Goal: Task Accomplishment & Management: Use online tool/utility

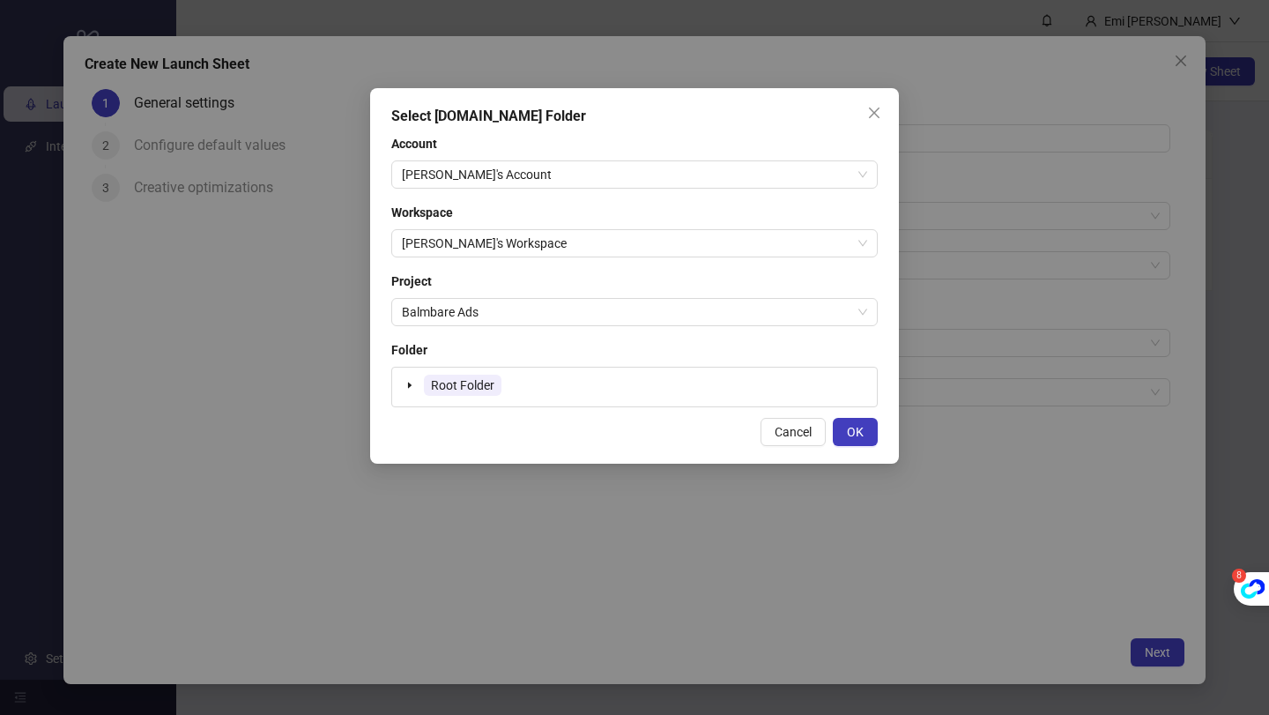
click at [557, 385] on div "Root Folder" at bounding box center [634, 387] width 471 height 25
click at [413, 381] on icon "caret-down" at bounding box center [409, 385] width 9 height 9
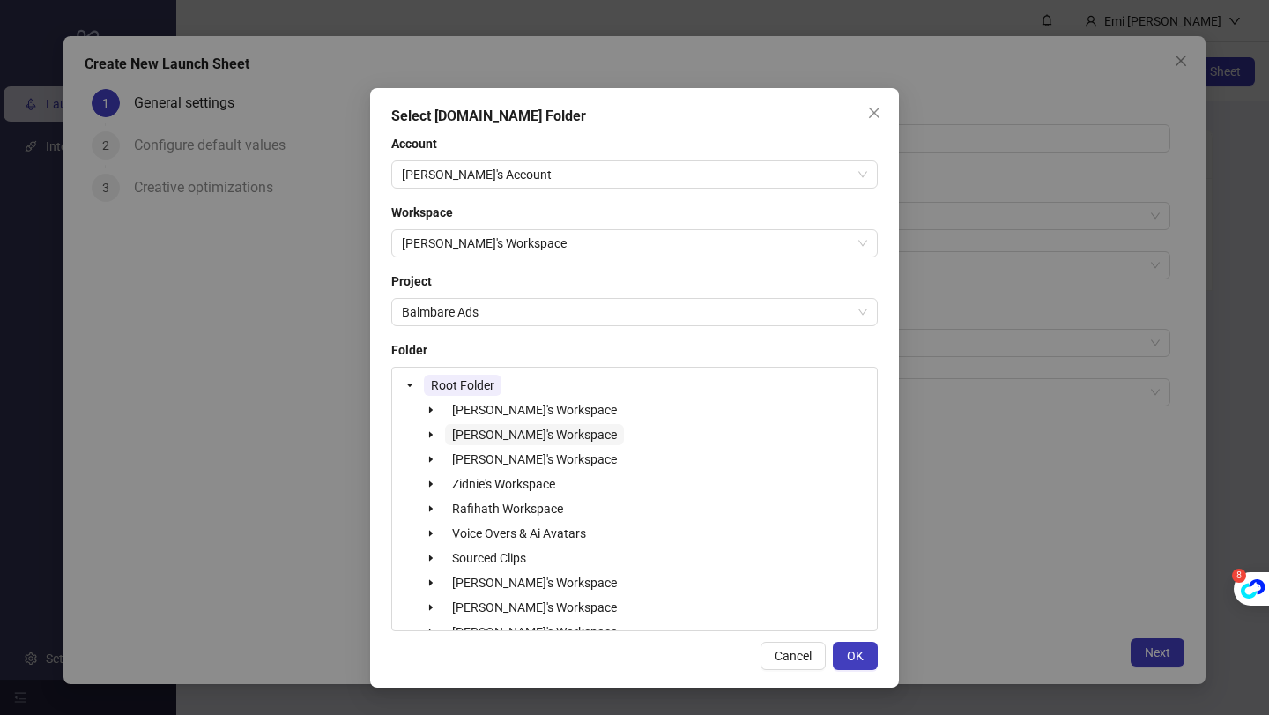
scroll to position [23, 0]
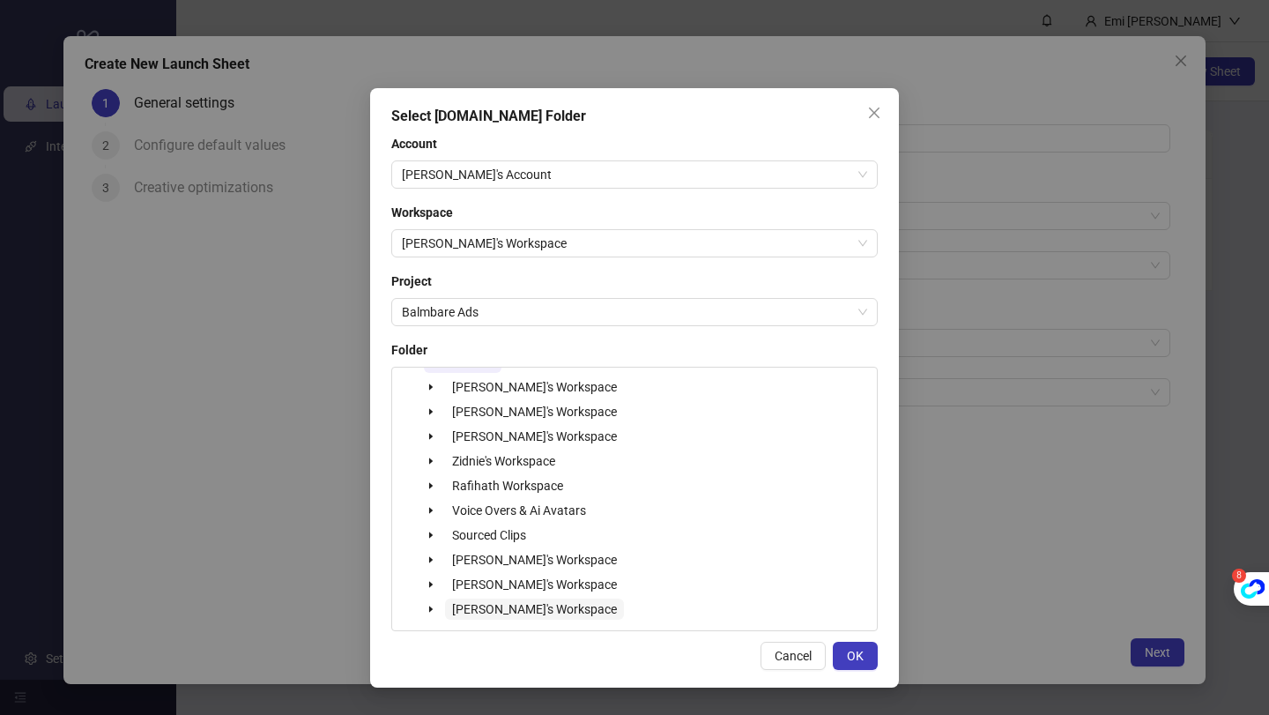
click at [447, 604] on span "[PERSON_NAME]'s Workspace" at bounding box center [534, 608] width 179 height 21
click at [434, 605] on icon "caret-down" at bounding box center [431, 609] width 9 height 9
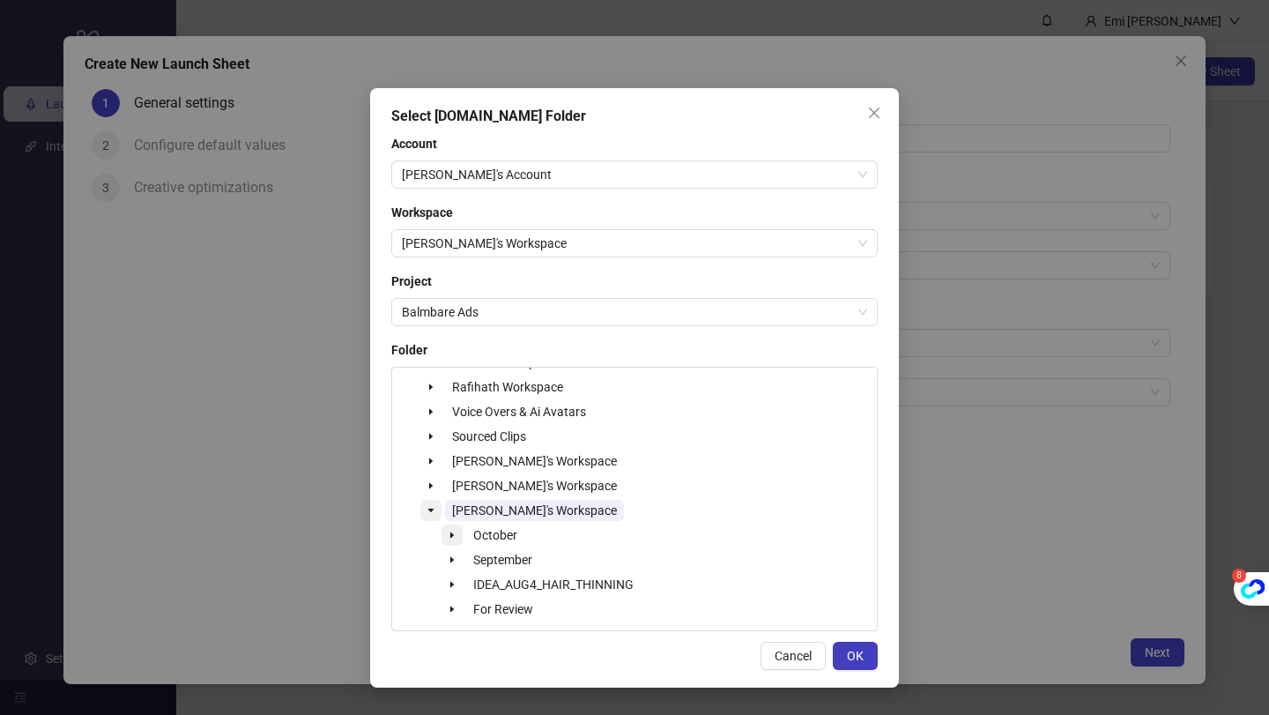
click at [454, 536] on icon "caret-down" at bounding box center [452, 535] width 9 height 9
click at [475, 531] on icon "caret-down" at bounding box center [473, 535] width 9 height 9
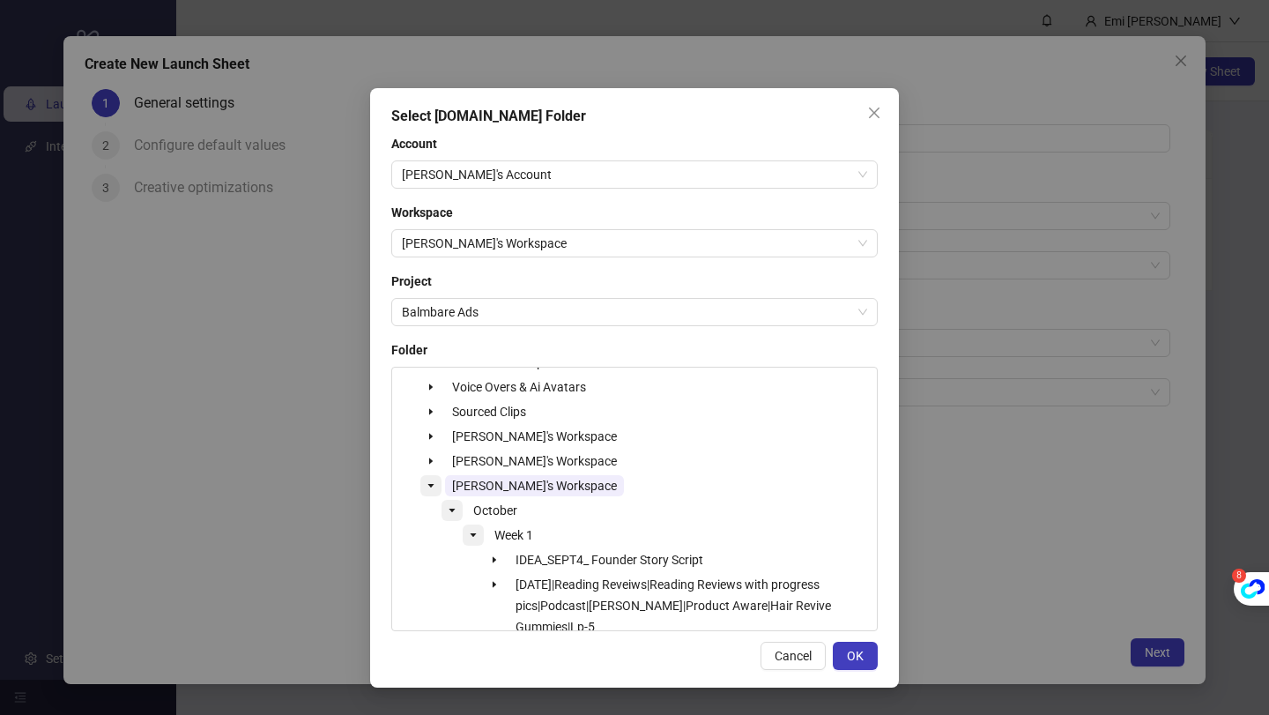
scroll to position [238, 0]
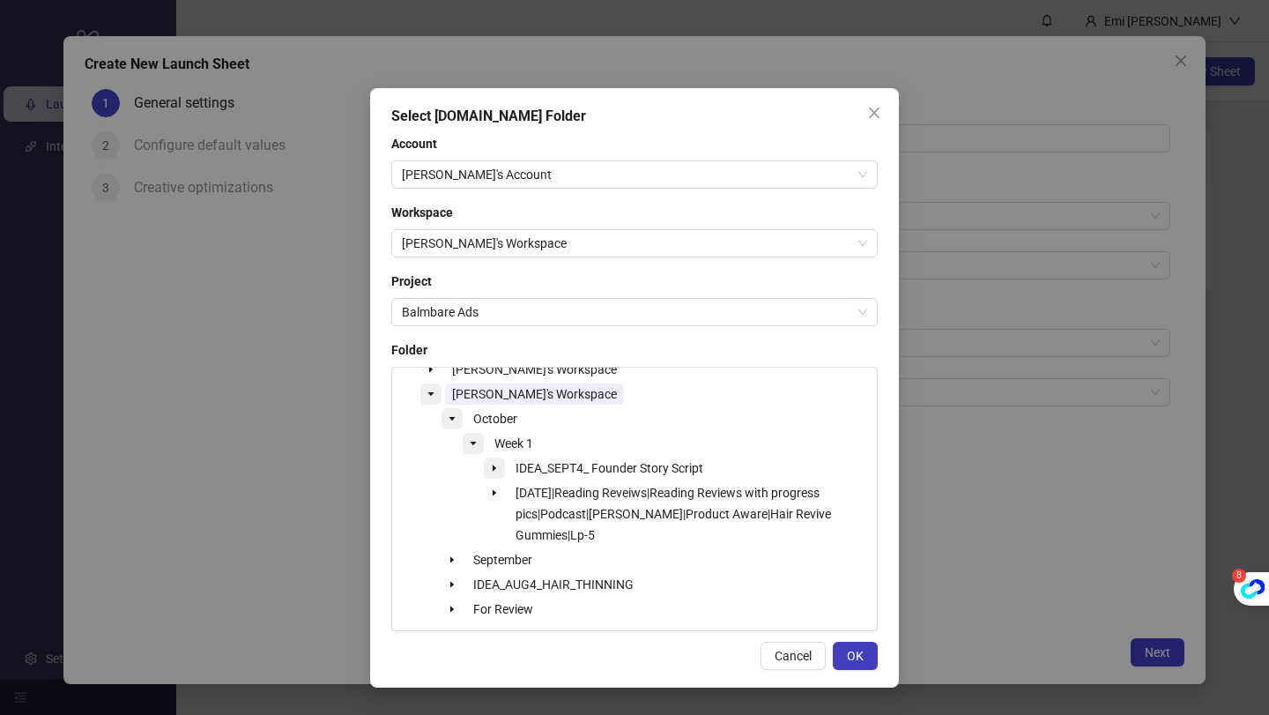
click at [495, 472] on span at bounding box center [494, 467] width 21 height 21
click at [472, 445] on icon "caret-down" at bounding box center [473, 443] width 9 height 9
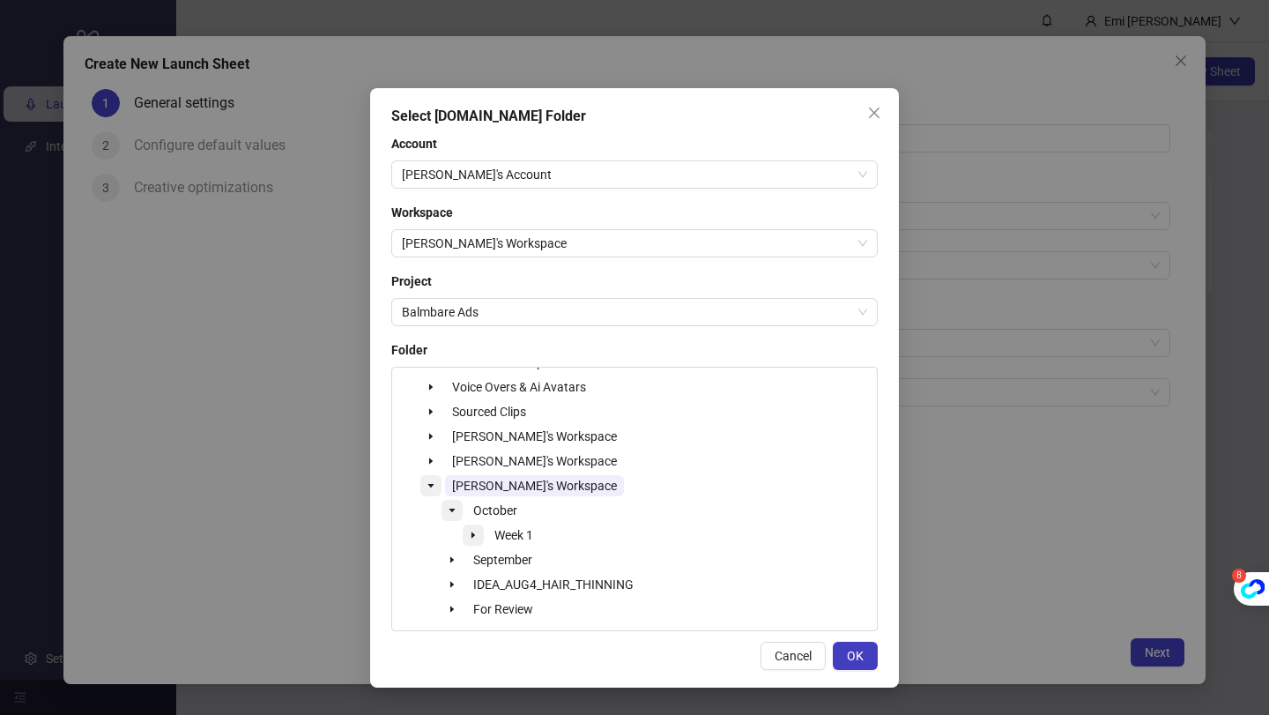
click at [476, 538] on icon "caret-down" at bounding box center [473, 535] width 9 height 9
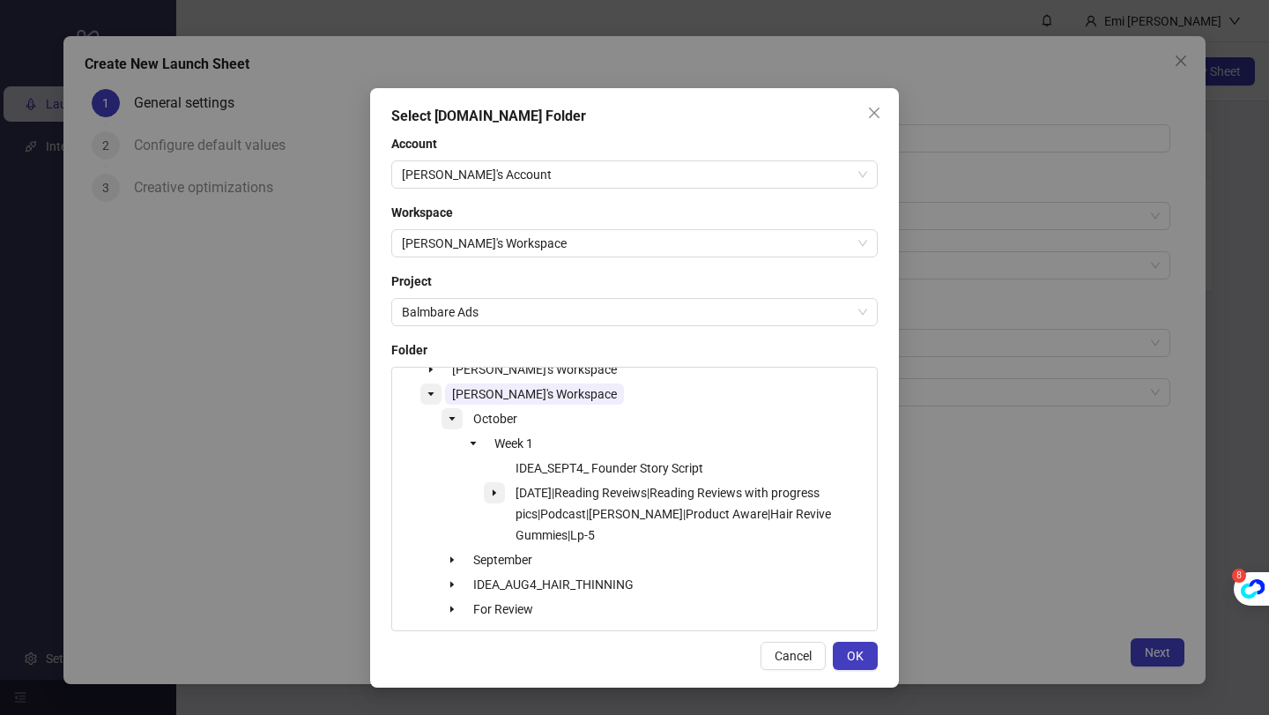
click at [494, 488] on icon "caret-down" at bounding box center [494, 492] width 9 height 9
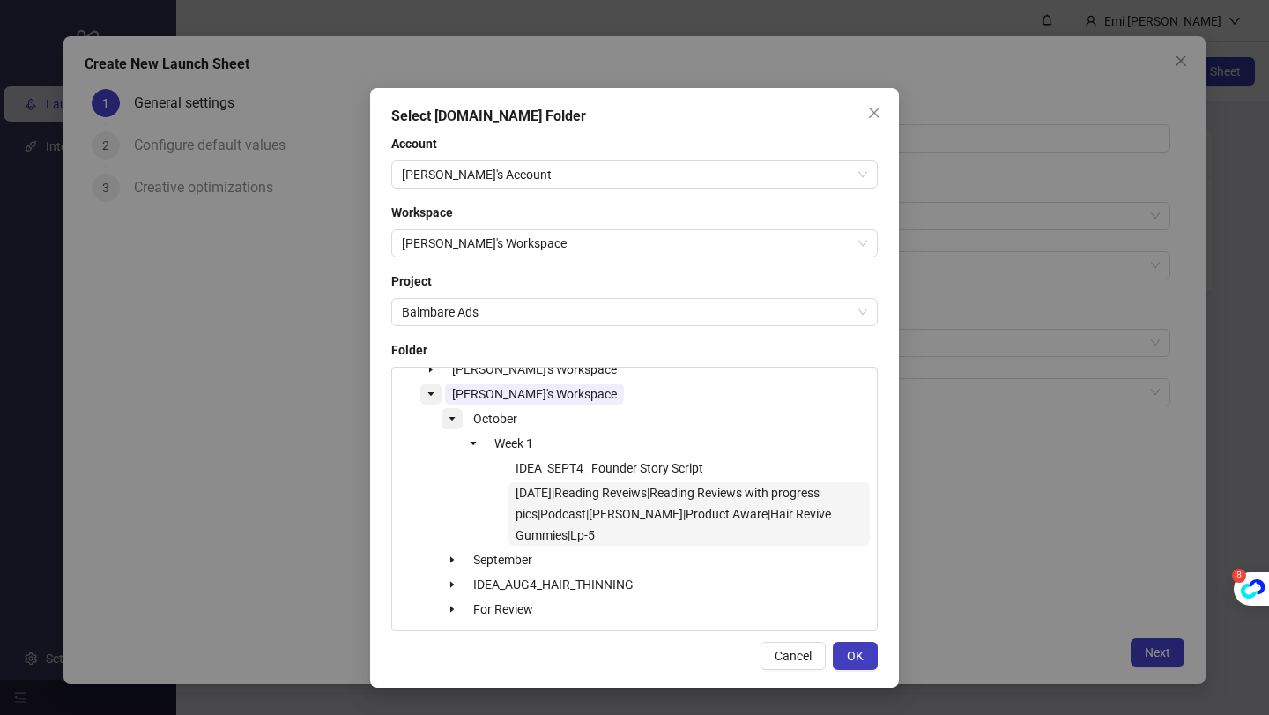
click at [565, 497] on span "[DATE]|Reading Reveiws|Reading Reviews with progress pics|Podcast|[PERSON_NAME]…" at bounding box center [673, 514] width 315 height 56
click at [575, 467] on span "IDEA_SEPT4_ Founder Story Script" at bounding box center [610, 468] width 188 height 14
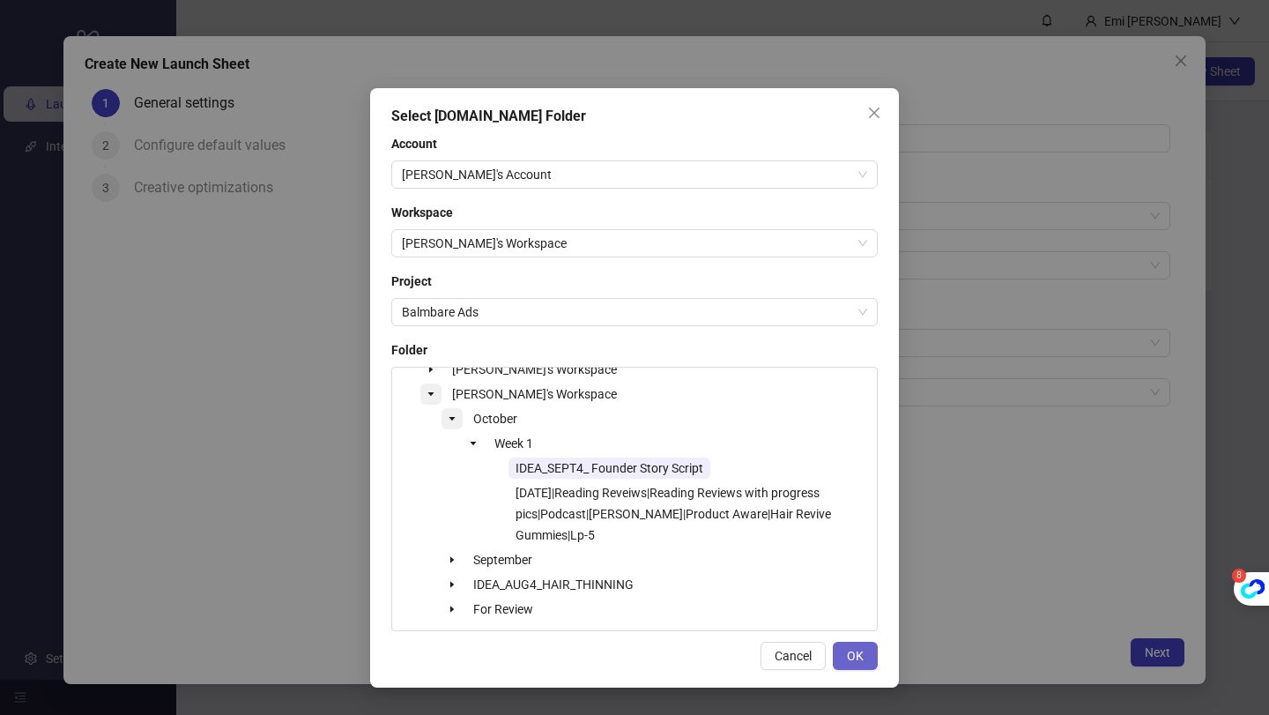
click at [853, 642] on button "OK" at bounding box center [855, 656] width 45 height 28
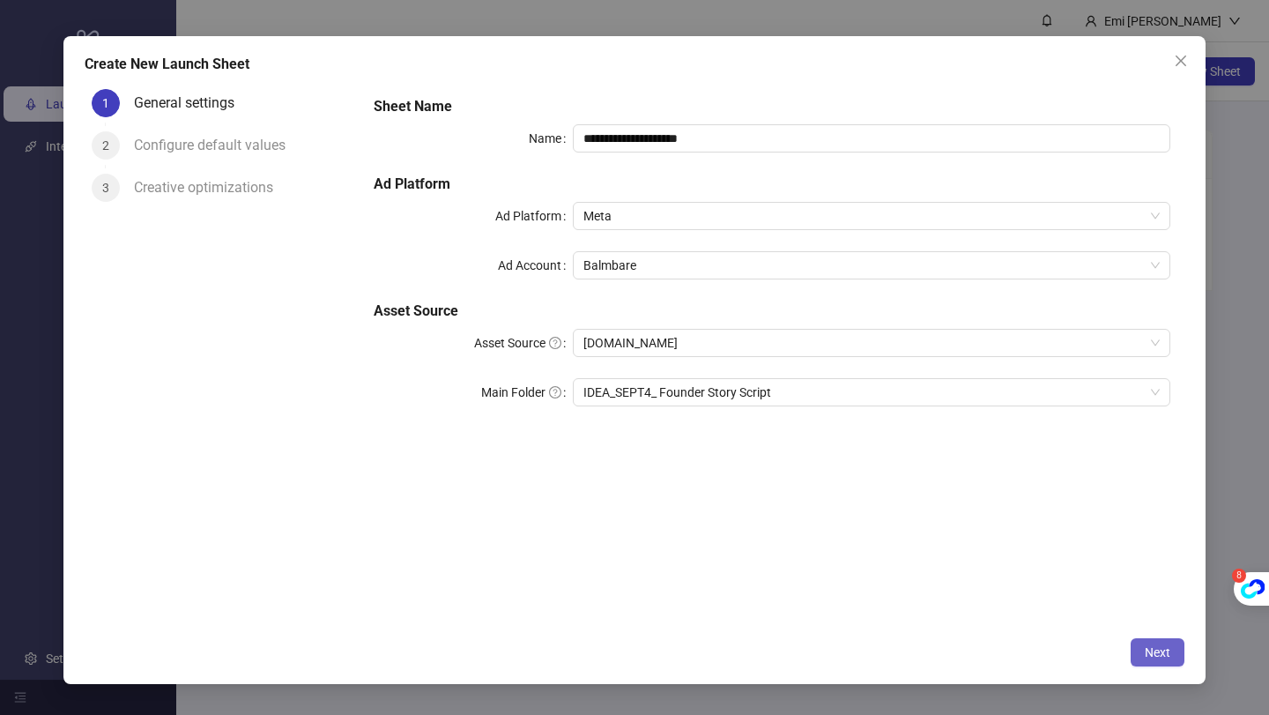
click at [1150, 652] on span "Next" at bounding box center [1158, 652] width 26 height 14
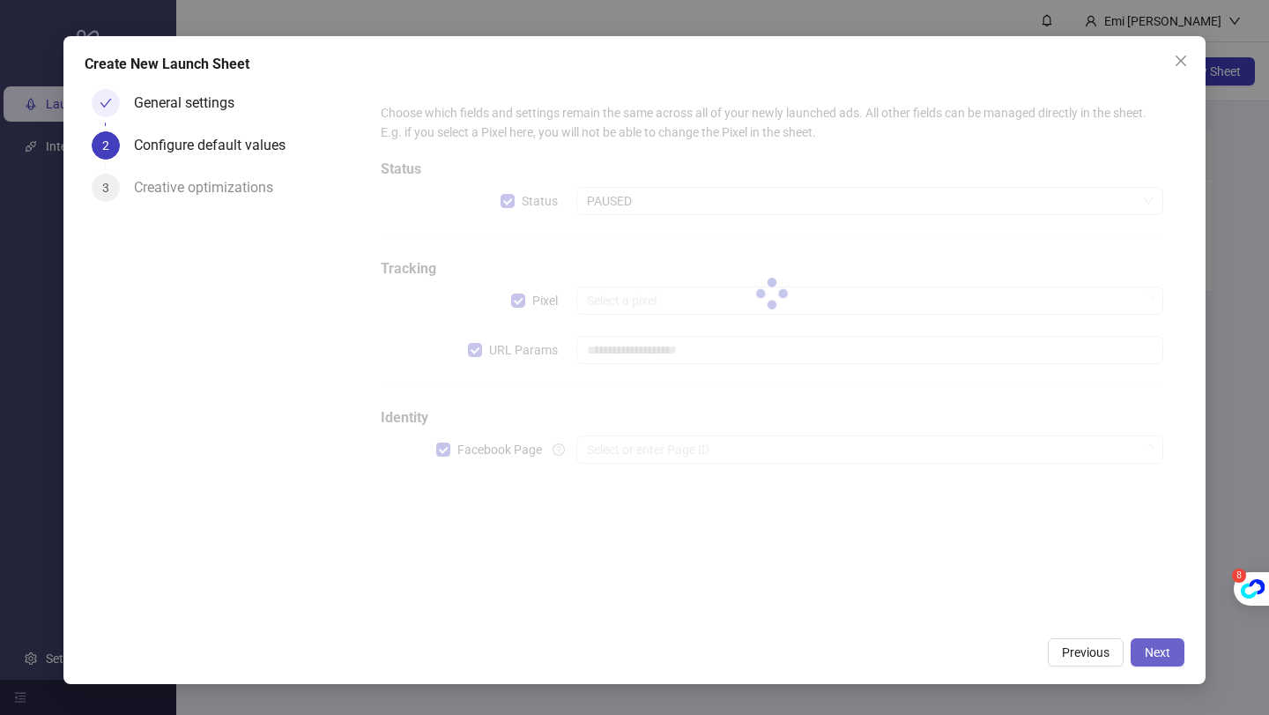
type input "**********"
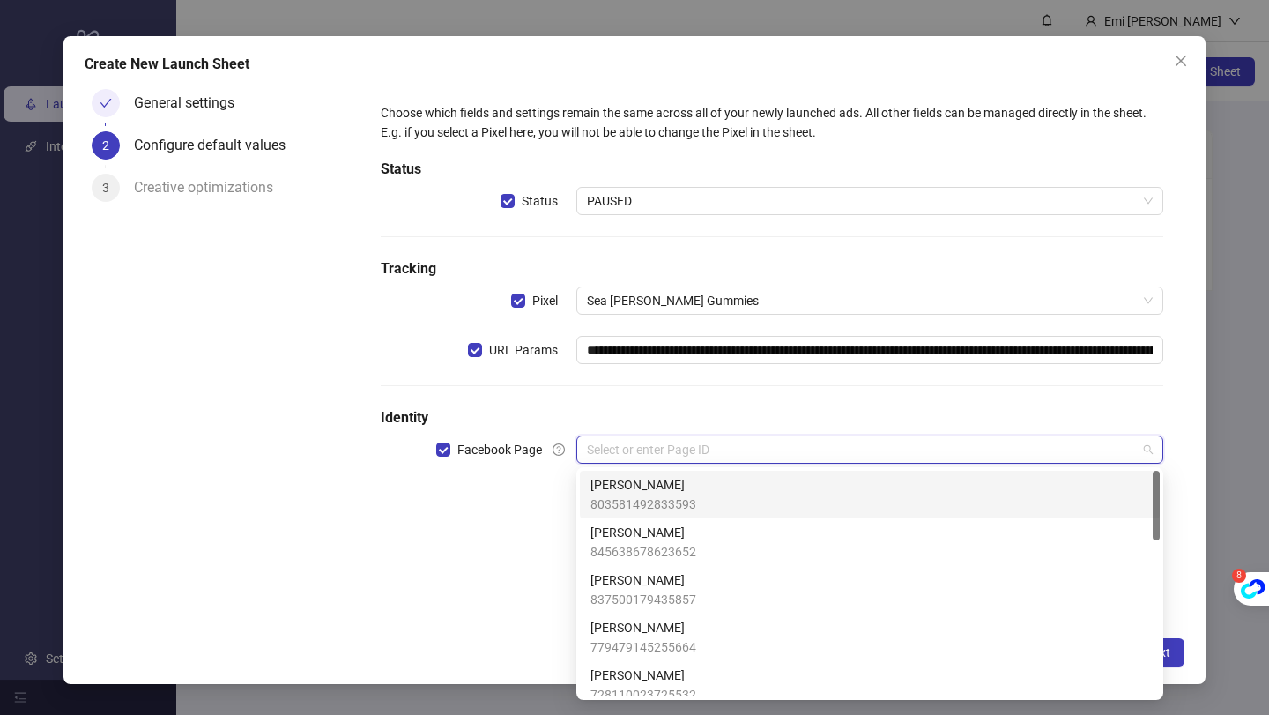
click at [774, 446] on input "search" at bounding box center [862, 449] width 550 height 26
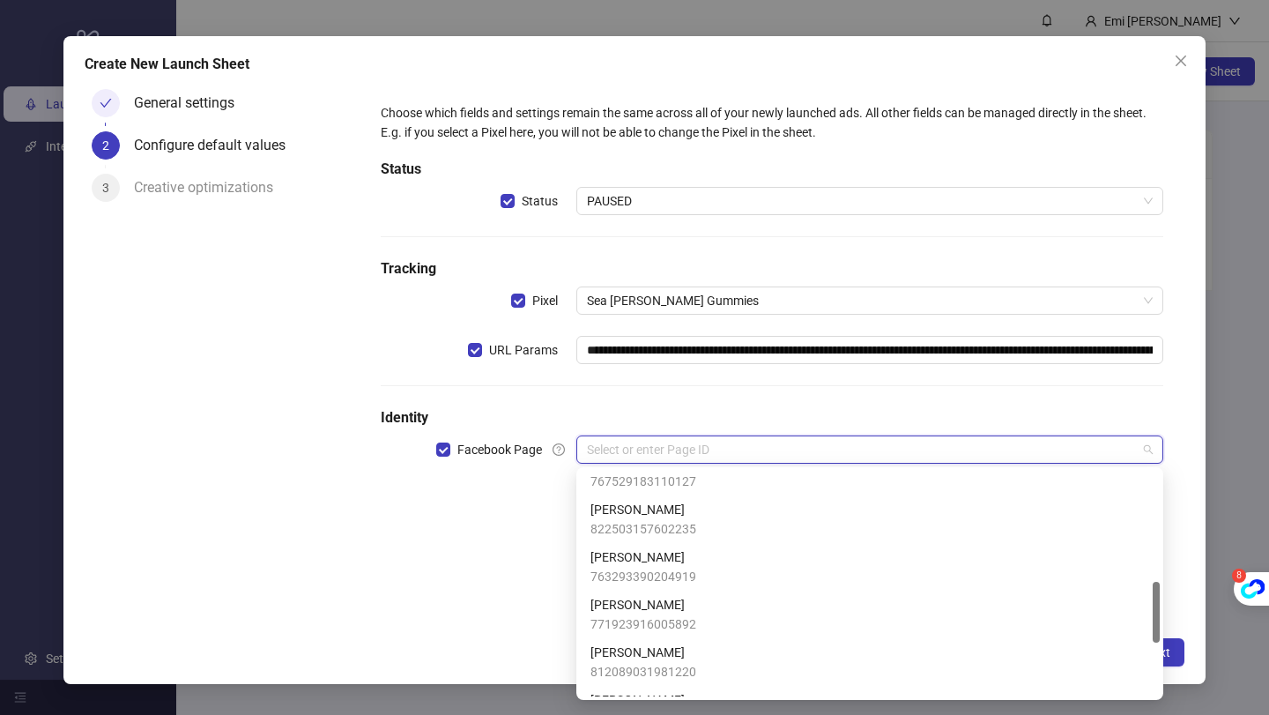
scroll to position [679, 0]
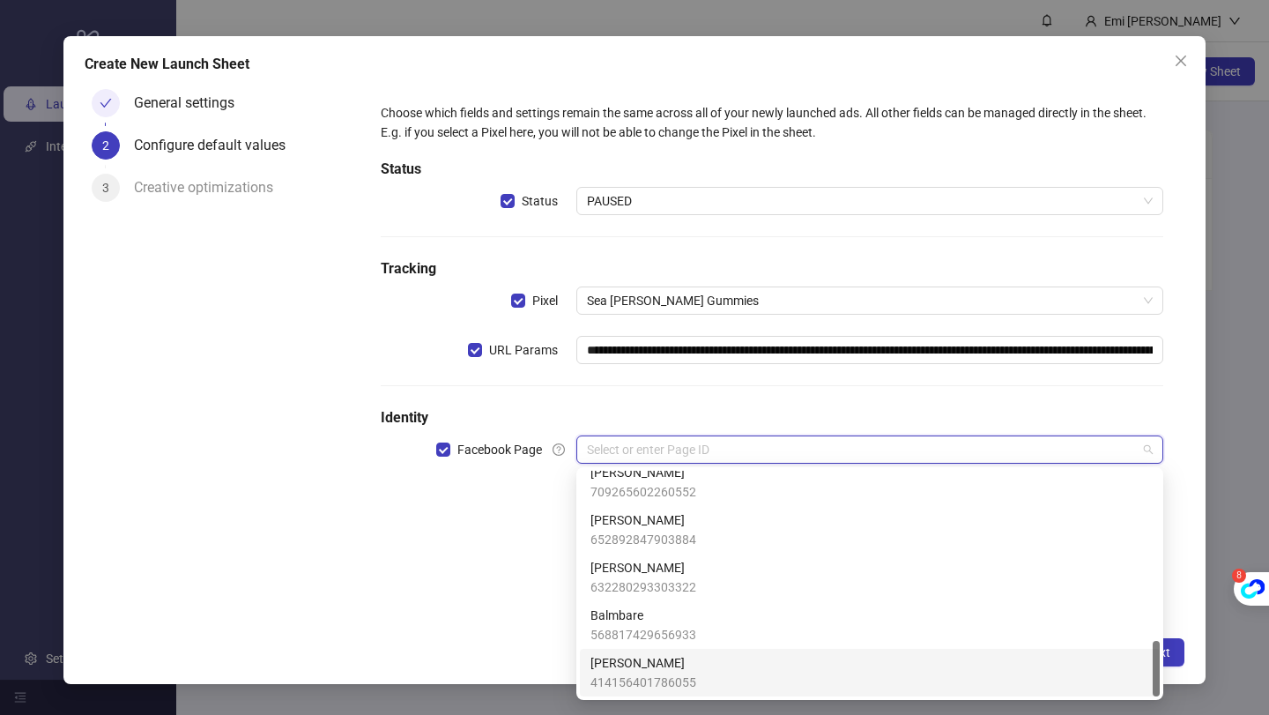
click at [635, 675] on span "414156401786055" at bounding box center [643, 681] width 106 height 19
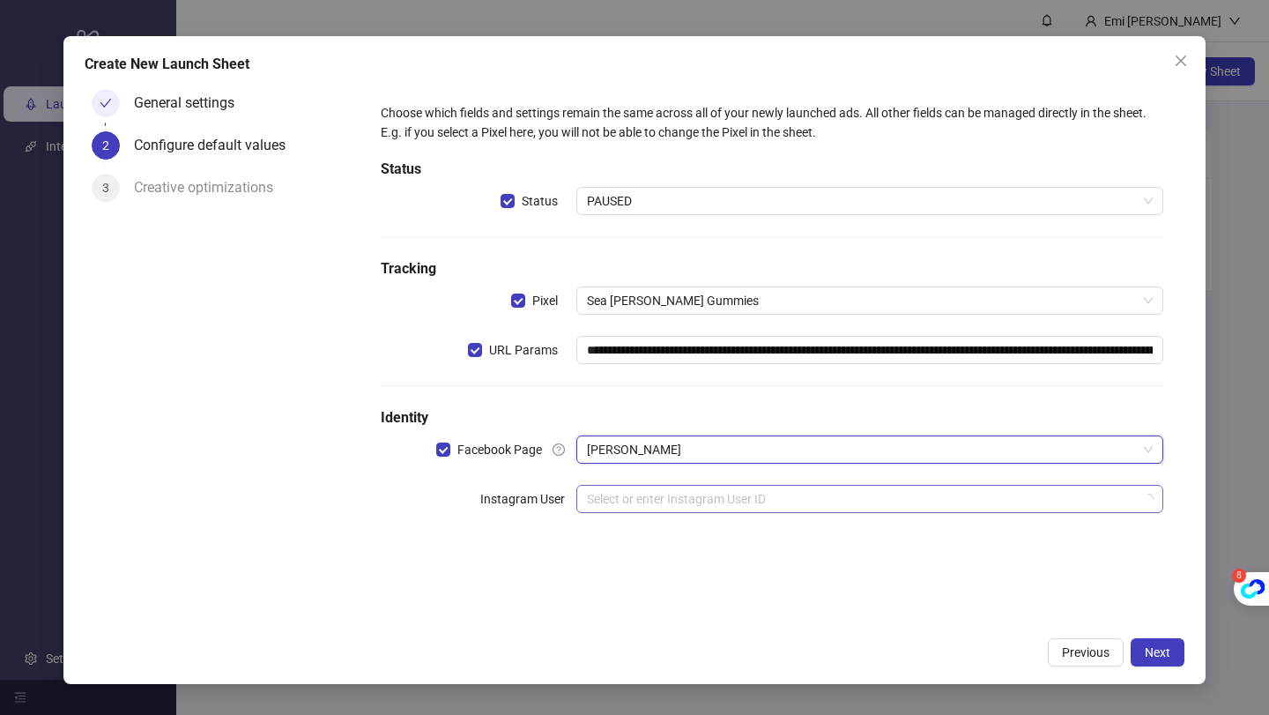
click at [692, 497] on input "search" at bounding box center [862, 499] width 550 height 26
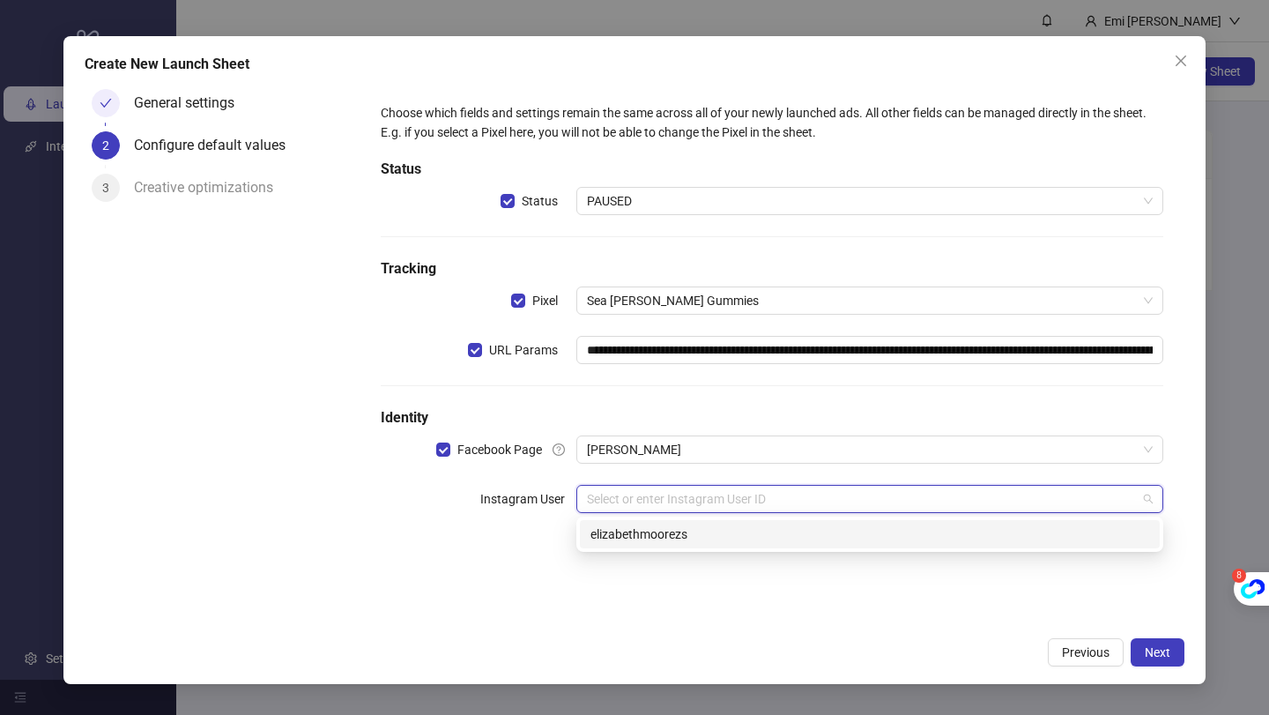
click at [677, 534] on div "elizabethmoorezs" at bounding box center [869, 533] width 559 height 19
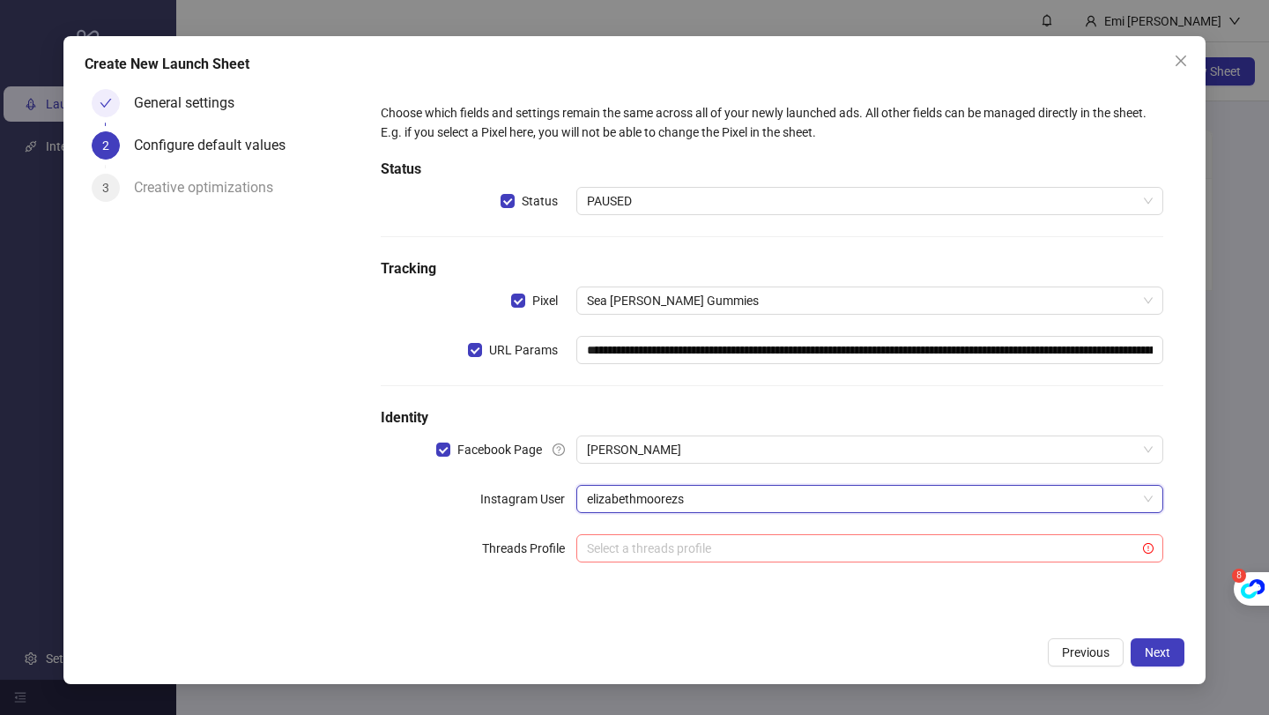
click at [746, 549] on input "search" at bounding box center [862, 548] width 550 height 26
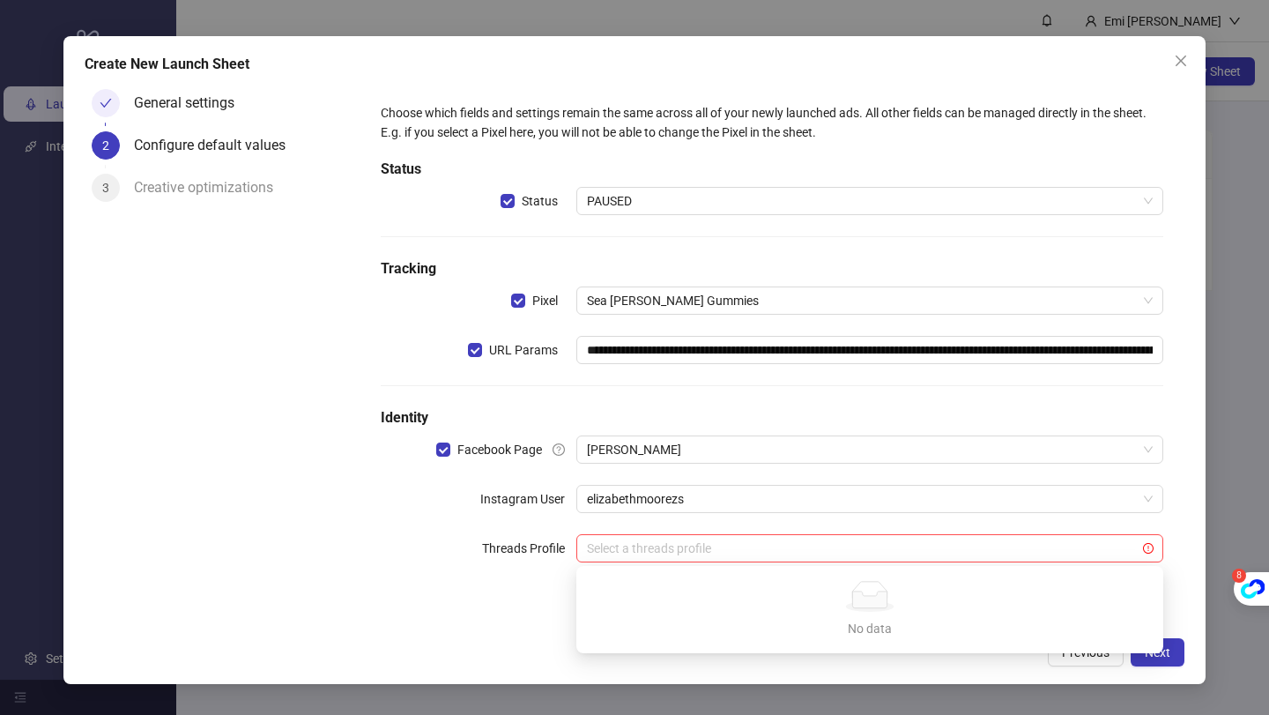
click at [543, 585] on div "**********" at bounding box center [772, 343] width 797 height 494
click at [1149, 642] on button "Next" at bounding box center [1158, 652] width 54 height 28
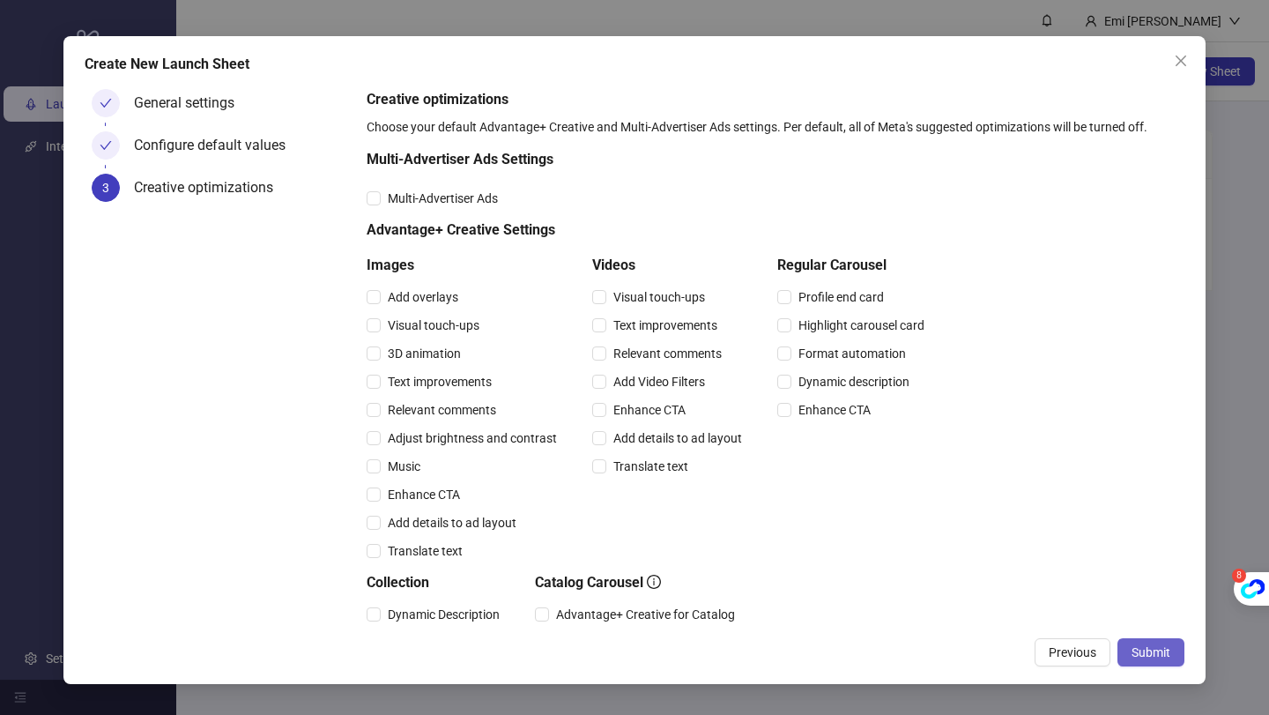
click at [1135, 645] on span "Submit" at bounding box center [1151, 652] width 39 height 14
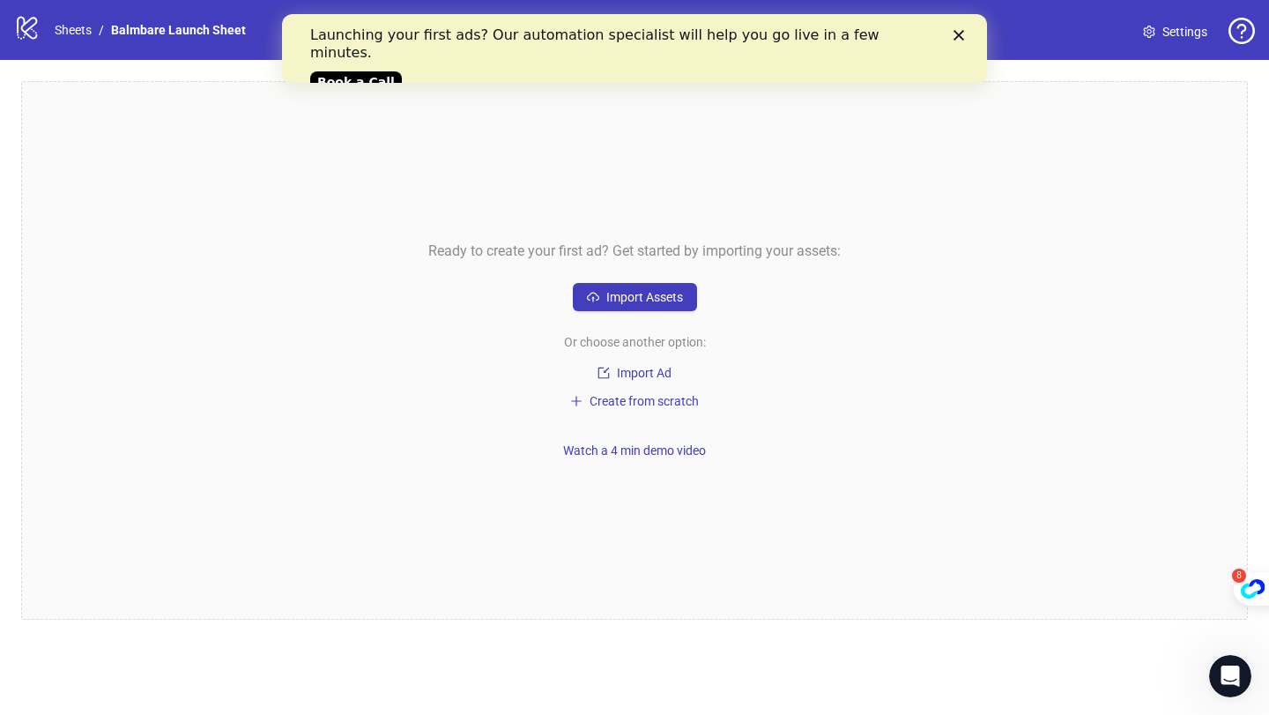
click at [961, 39] on polygon "Close" at bounding box center [959, 35] width 11 height 11
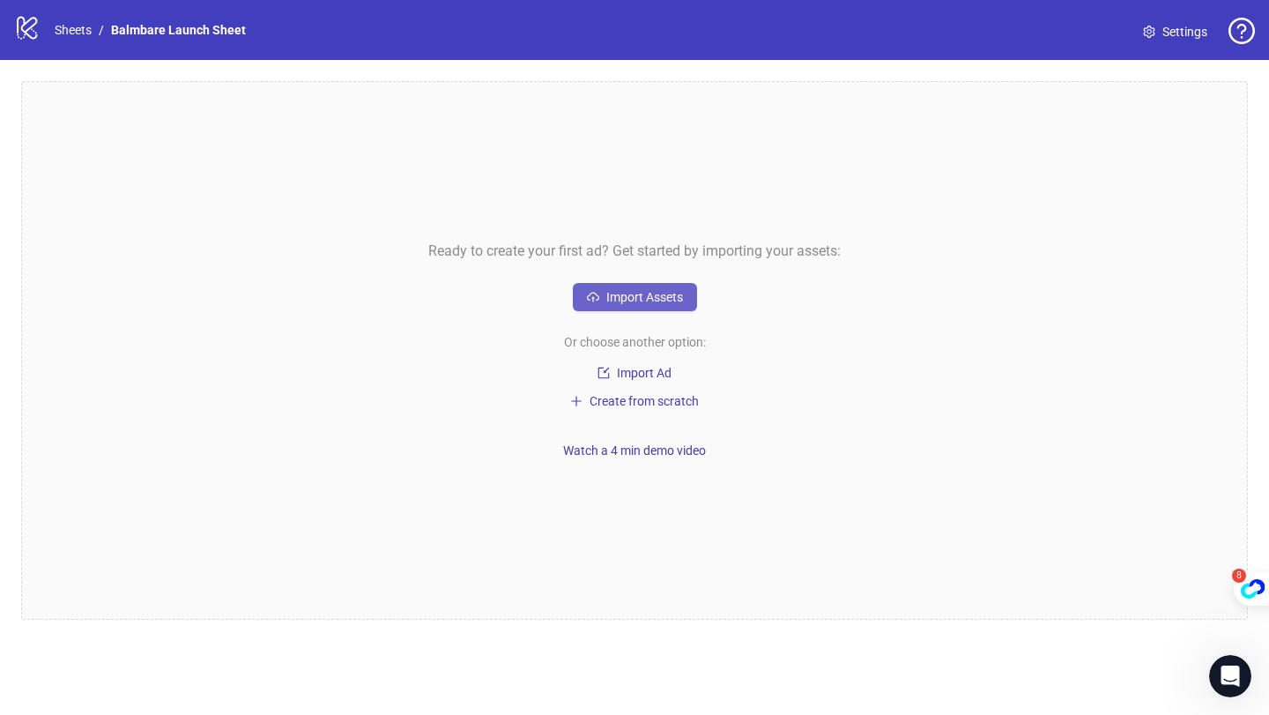
click at [655, 297] on span "Import Assets" at bounding box center [644, 297] width 77 height 14
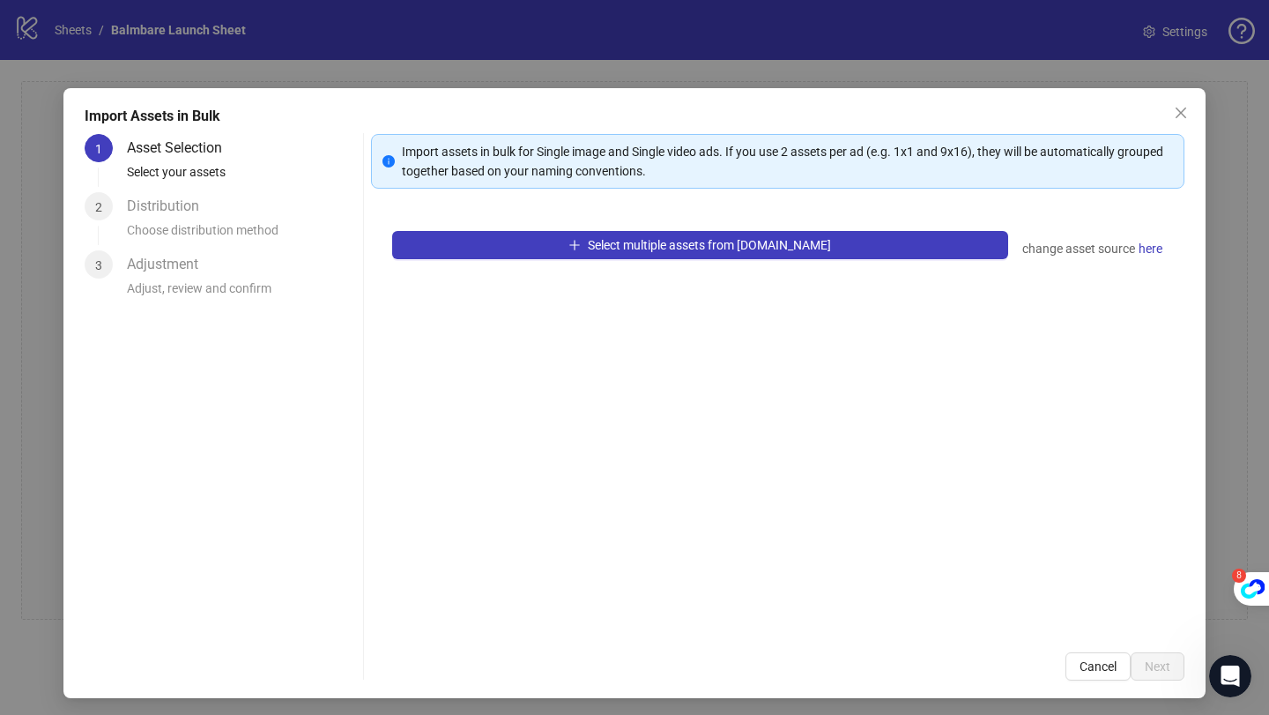
drag, startPoint x: 657, startPoint y: 245, endPoint x: 695, endPoint y: 370, distance: 130.8
click at [671, 297] on div "Select multiple assets from [DOMAIN_NAME] change asset source here" at bounding box center [777, 420] width 813 height 421
click at [1098, 664] on span "Cancel" at bounding box center [1098, 666] width 37 height 14
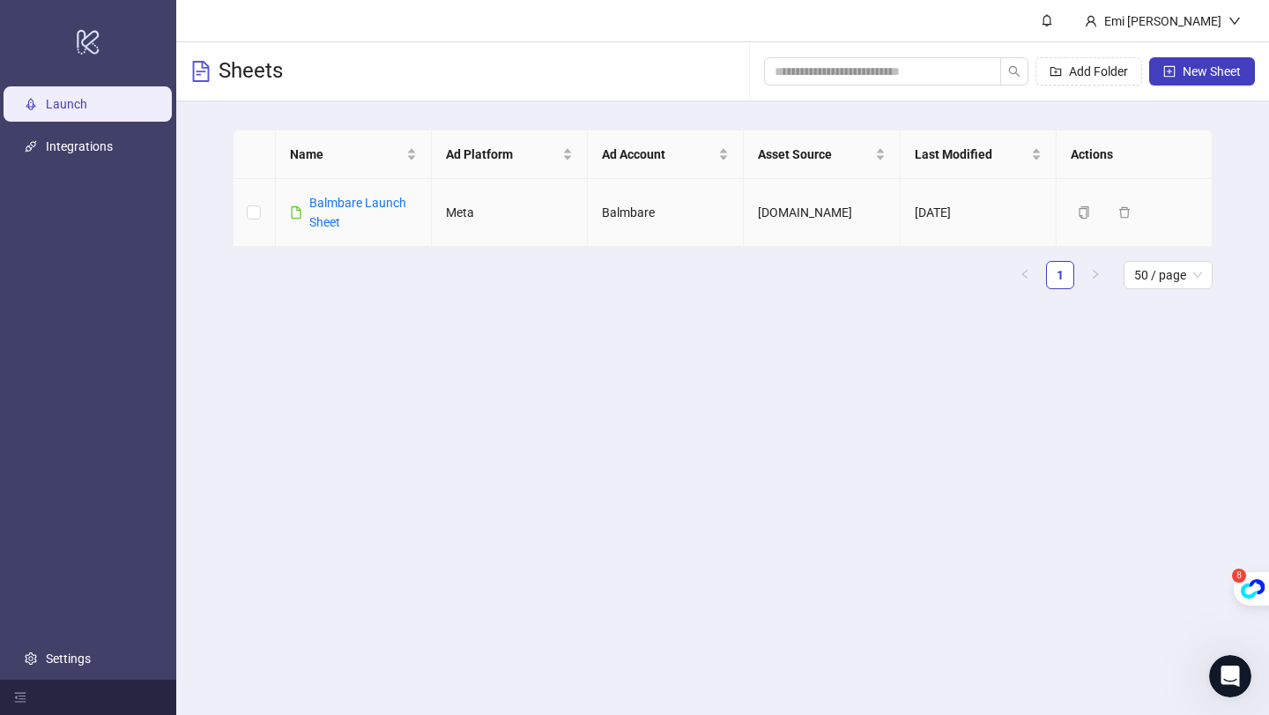
click at [532, 212] on td "Meta" at bounding box center [510, 213] width 156 height 68
click at [373, 198] on link "Balmbare Launch Sheet" at bounding box center [357, 212] width 97 height 33
click at [866, 162] on span "Asset Source" at bounding box center [814, 154] width 113 height 19
click at [788, 203] on td "[DOMAIN_NAME]" at bounding box center [822, 213] width 156 height 68
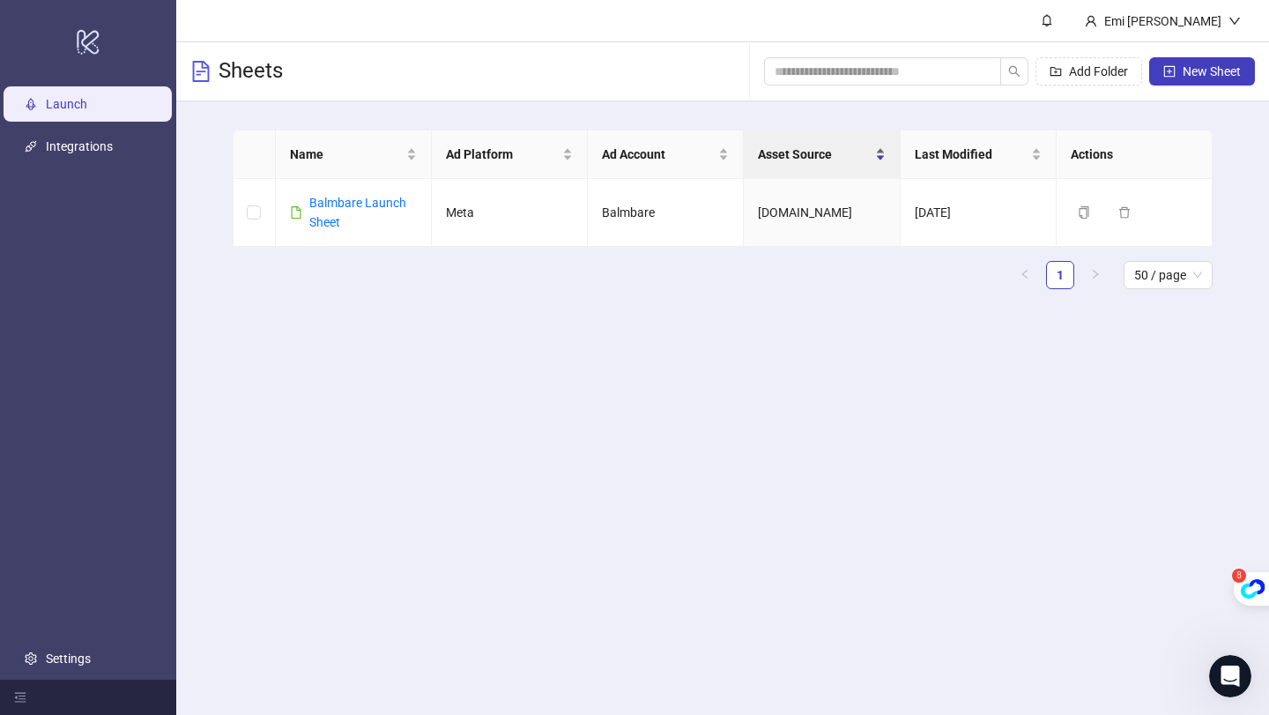
click at [879, 160] on div "Asset Source" at bounding box center [821, 154] width 127 height 19
click at [1122, 212] on icon "delete" at bounding box center [1124, 212] width 12 height 12
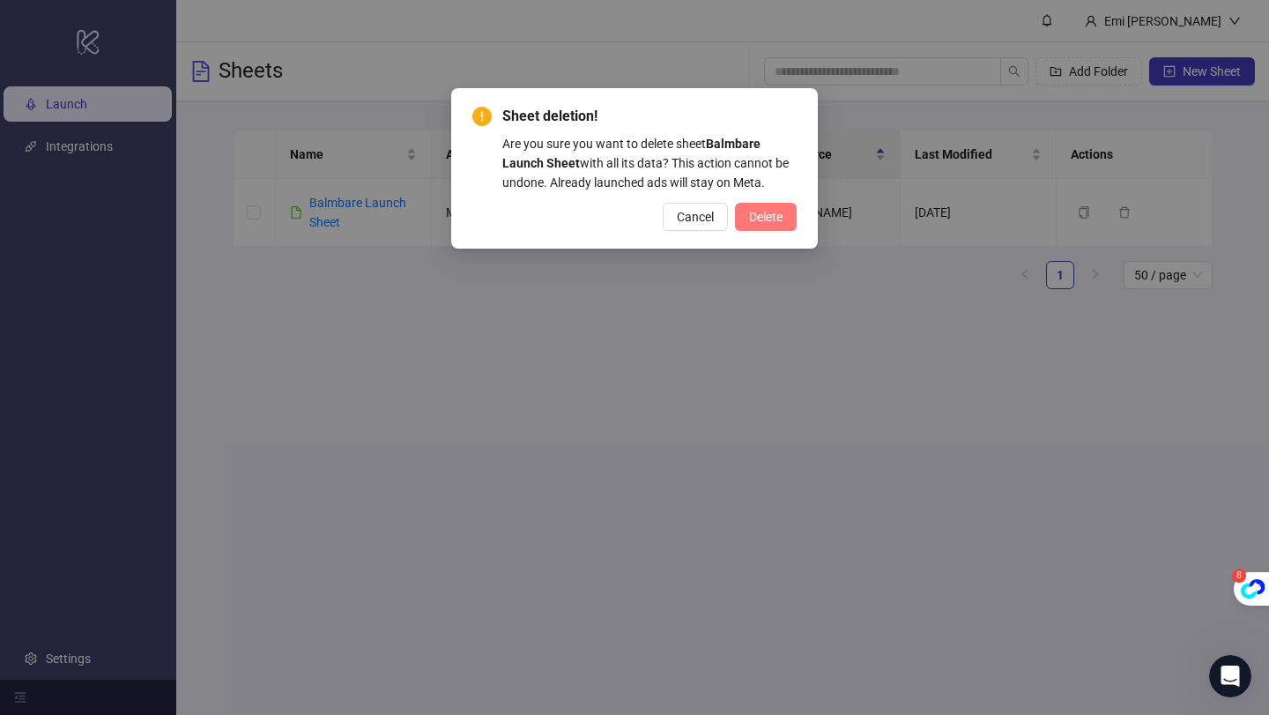
click at [774, 221] on span "Delete" at bounding box center [765, 217] width 33 height 14
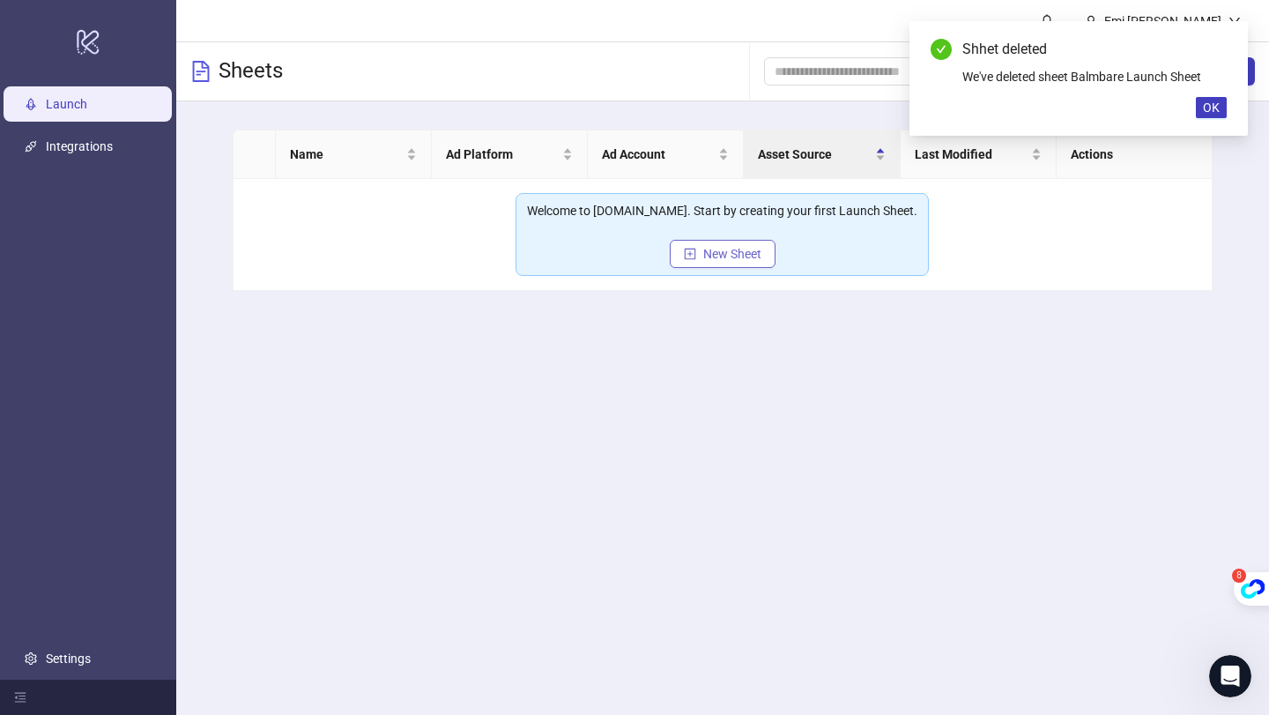
click at [739, 244] on button "New Sheet" at bounding box center [723, 254] width 106 height 28
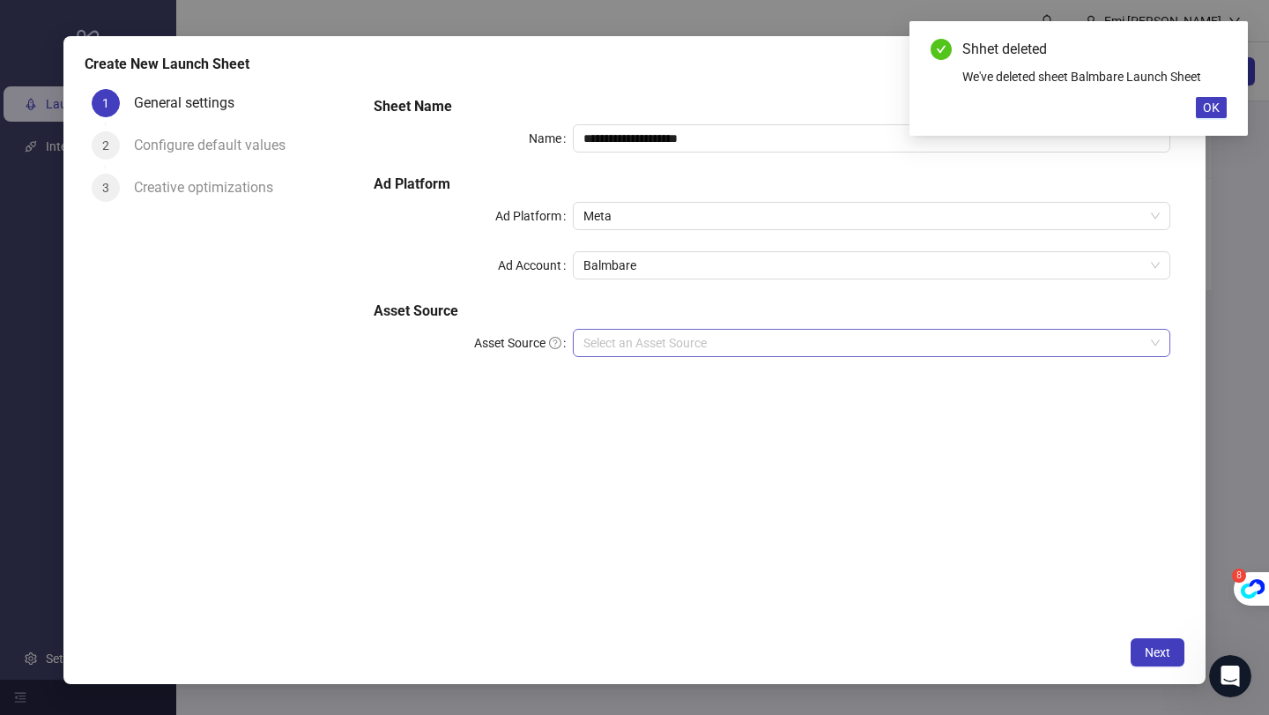
click at [657, 345] on input "Asset Source" at bounding box center [863, 343] width 560 height 26
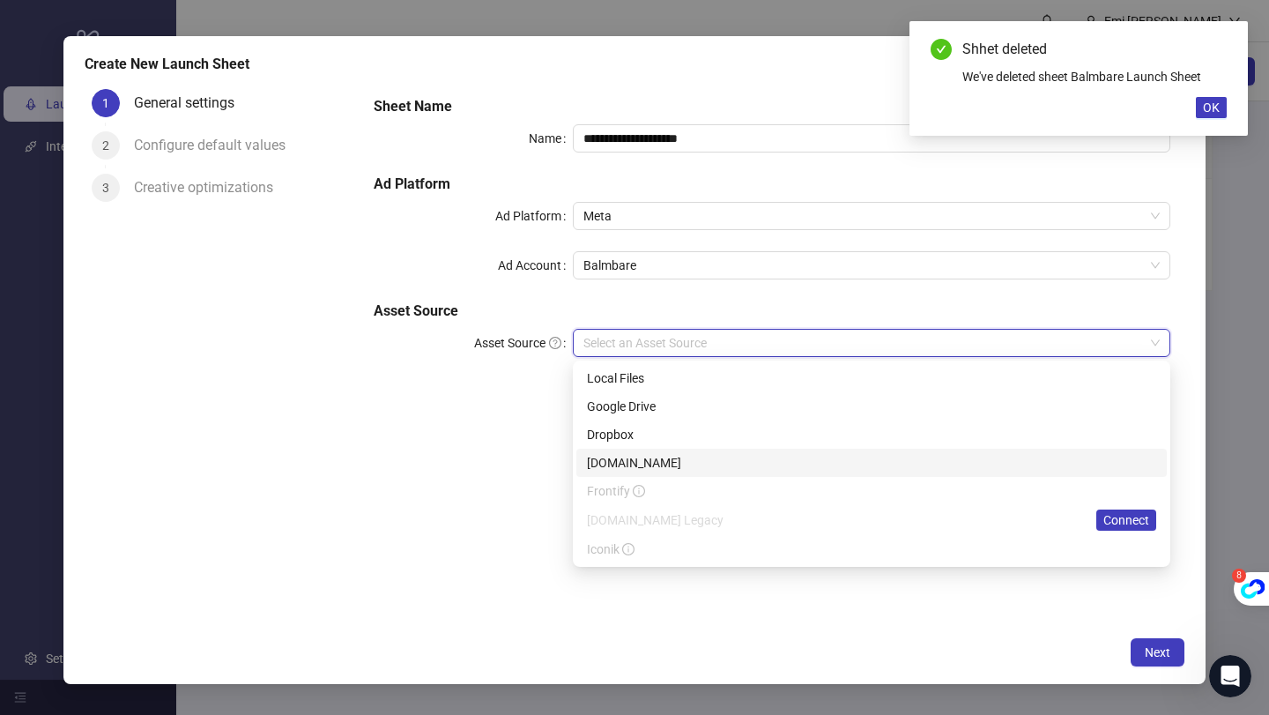
click at [647, 460] on div "[DOMAIN_NAME]" at bounding box center [871, 462] width 569 height 19
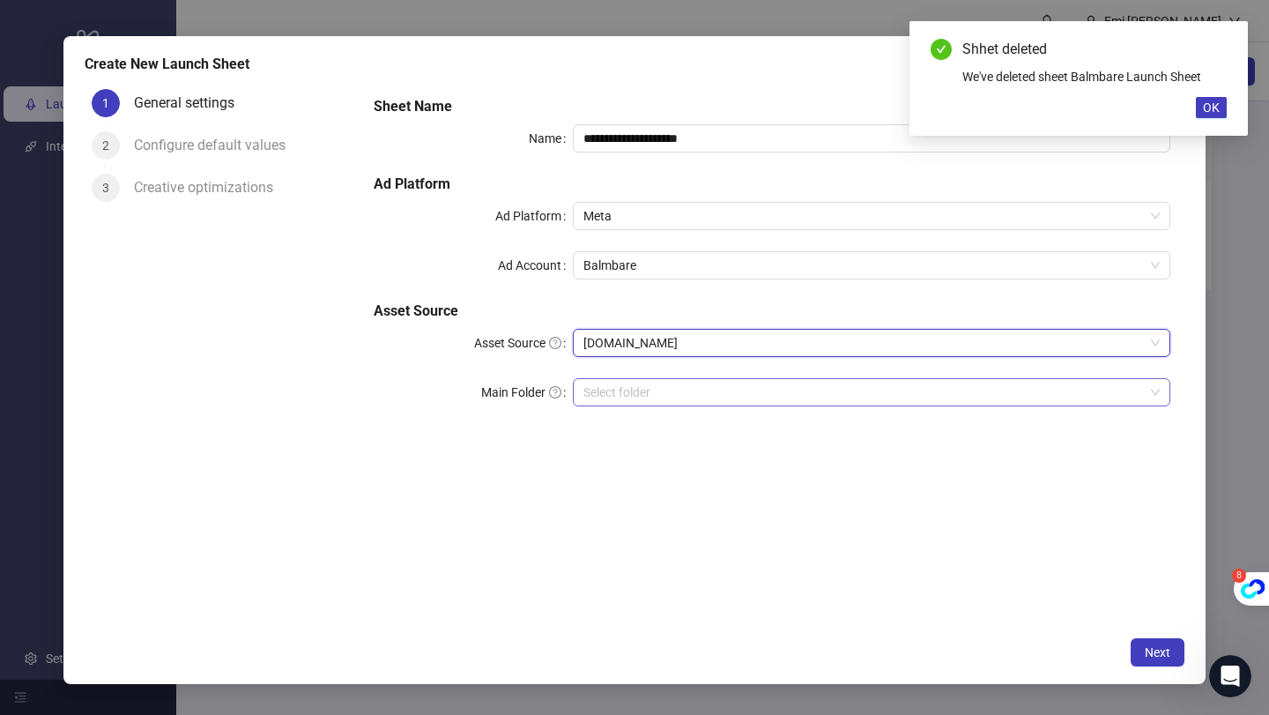
click at [647, 381] on input "search" at bounding box center [863, 392] width 560 height 26
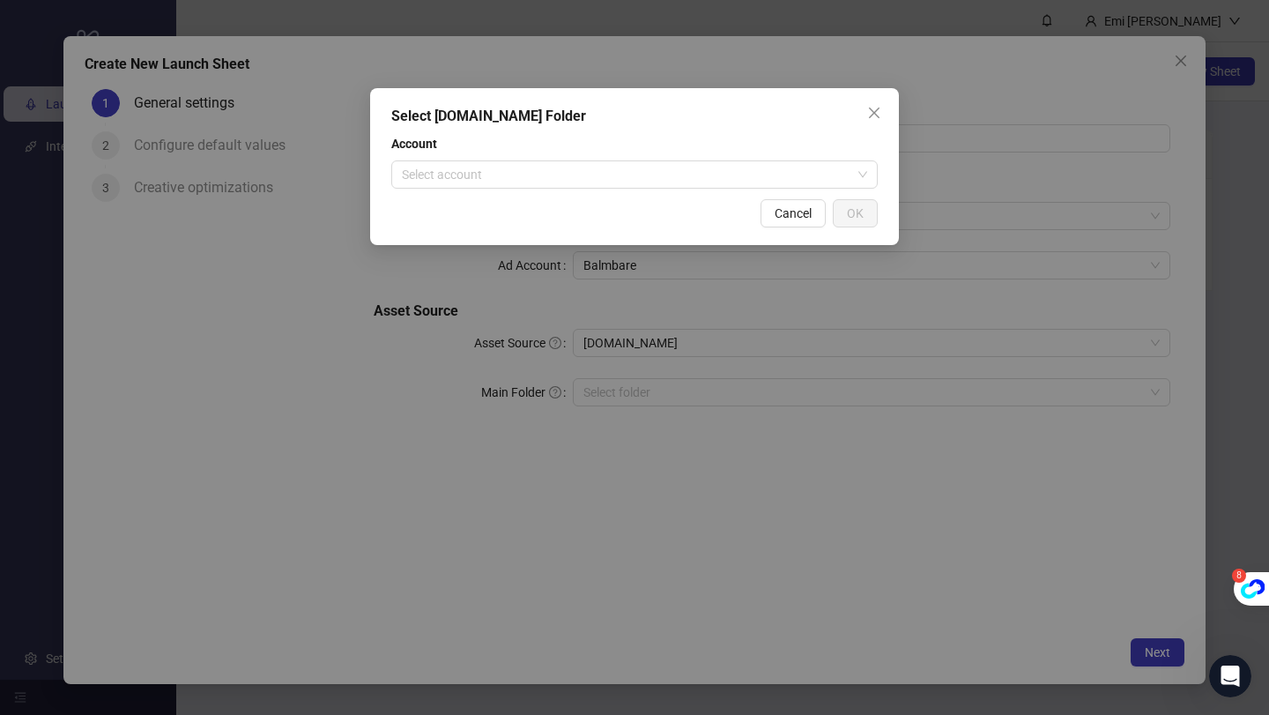
click at [574, 191] on div "Select [DOMAIN_NAME] Folder Account Select account Cancel OK" at bounding box center [634, 166] width 529 height 157
click at [569, 179] on input "search" at bounding box center [626, 174] width 449 height 26
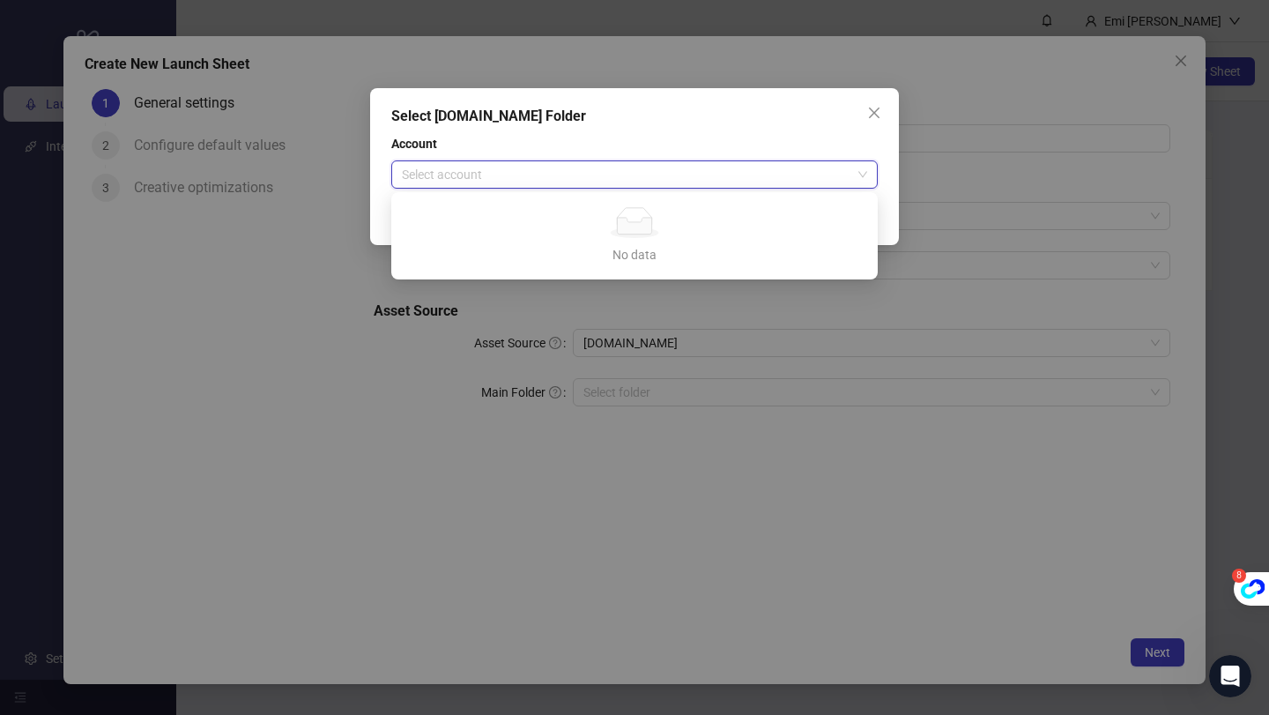
click at [554, 145] on span "Account" at bounding box center [634, 143] width 486 height 19
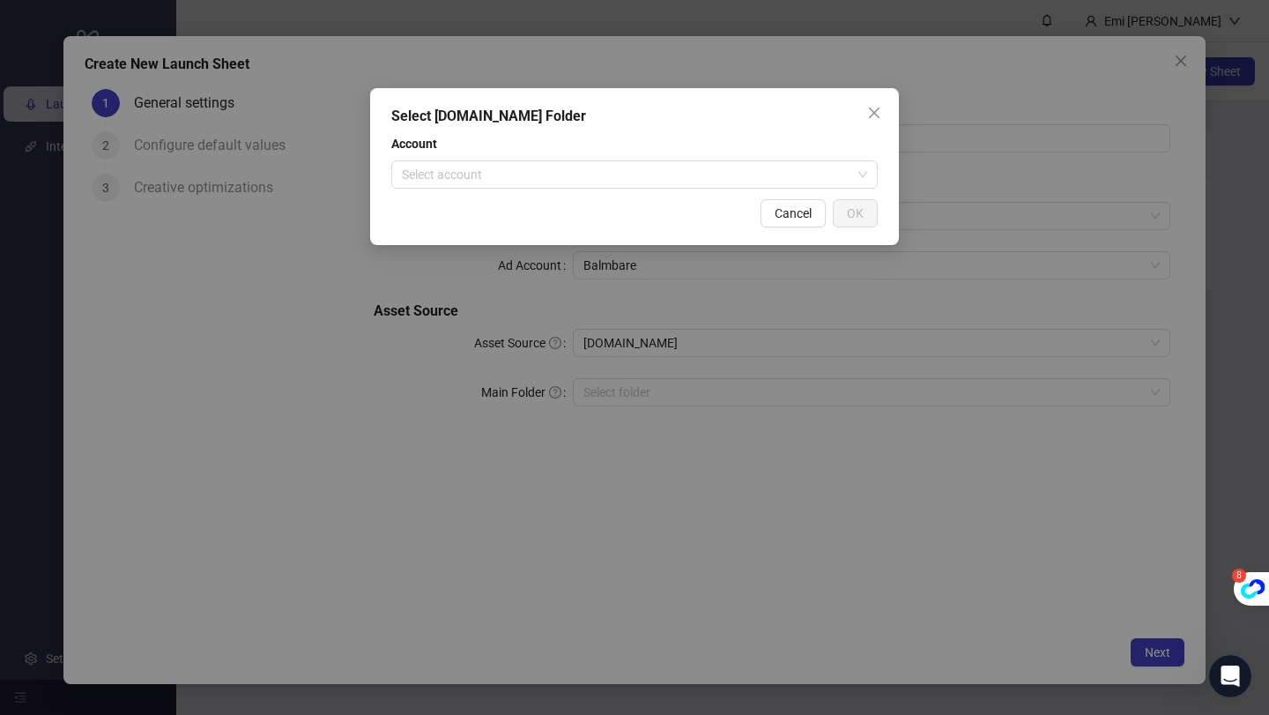
click at [550, 193] on div "Select [DOMAIN_NAME] Folder Account Select account Cancel OK" at bounding box center [634, 166] width 529 height 157
click at [871, 113] on icon "close" at bounding box center [874, 113] width 14 height 14
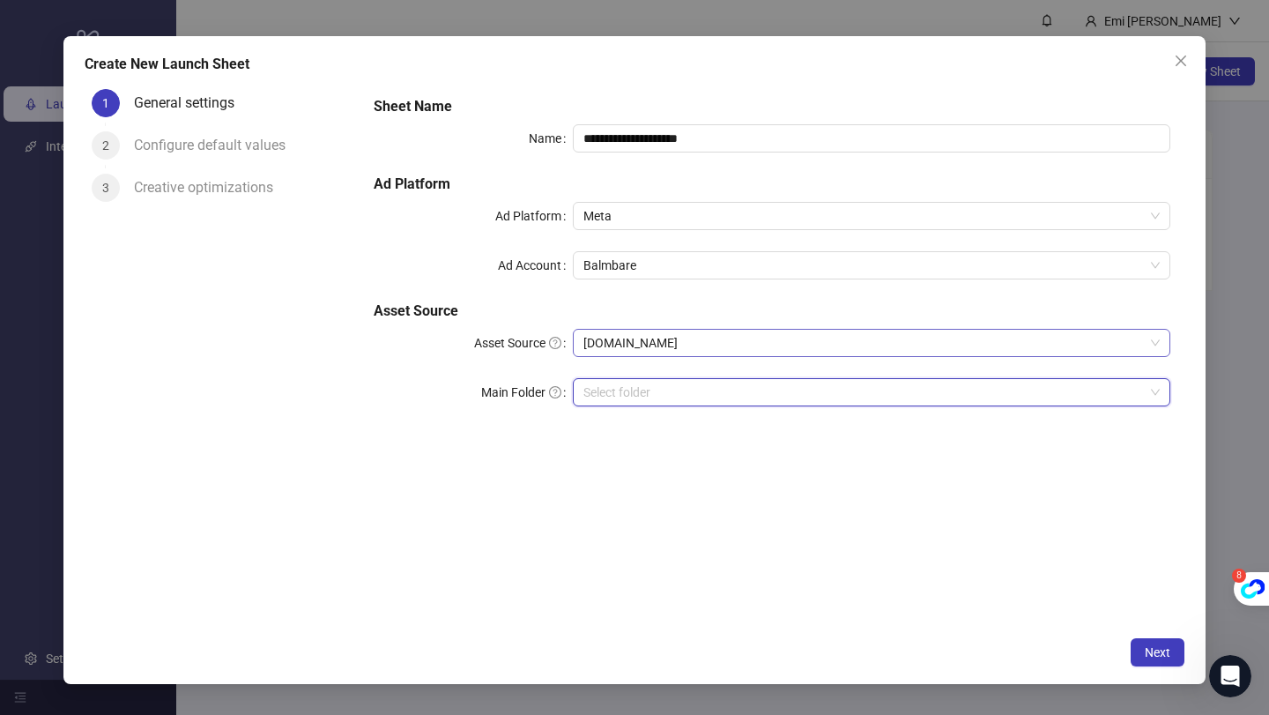
click at [658, 344] on span "[DOMAIN_NAME]" at bounding box center [871, 343] width 576 height 26
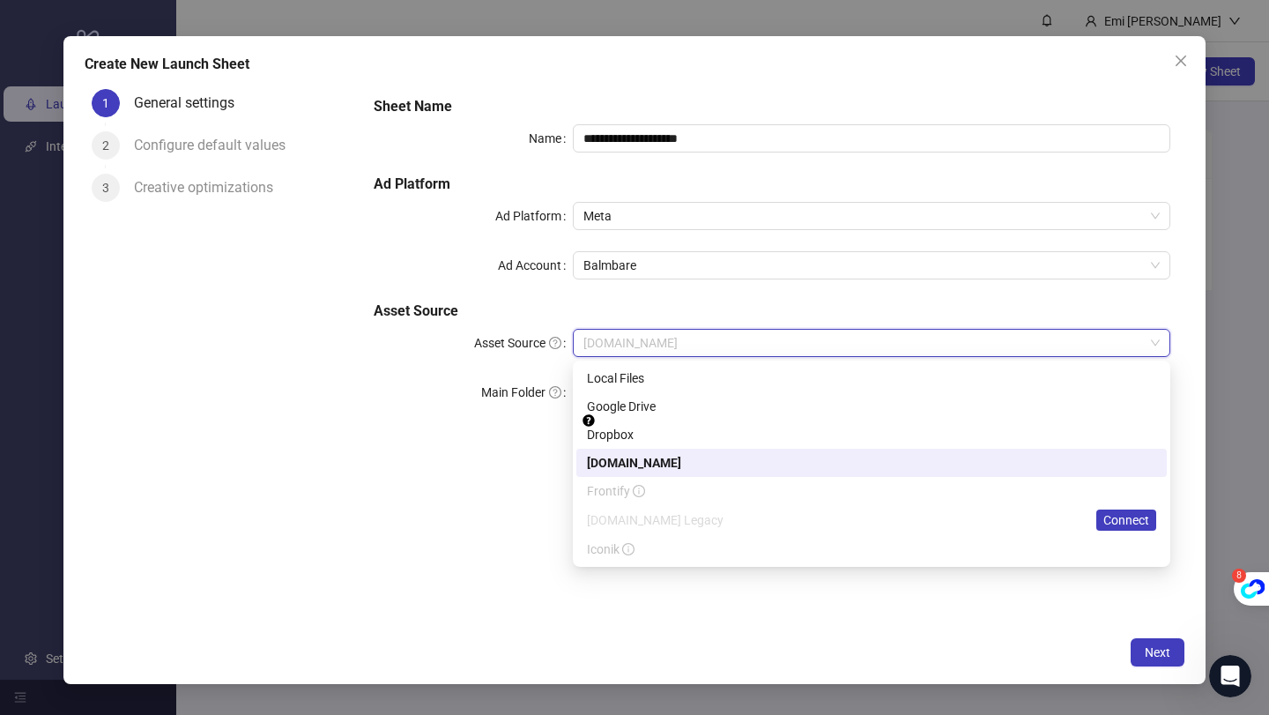
click at [650, 457] on div "[DOMAIN_NAME]" at bounding box center [871, 462] width 569 height 19
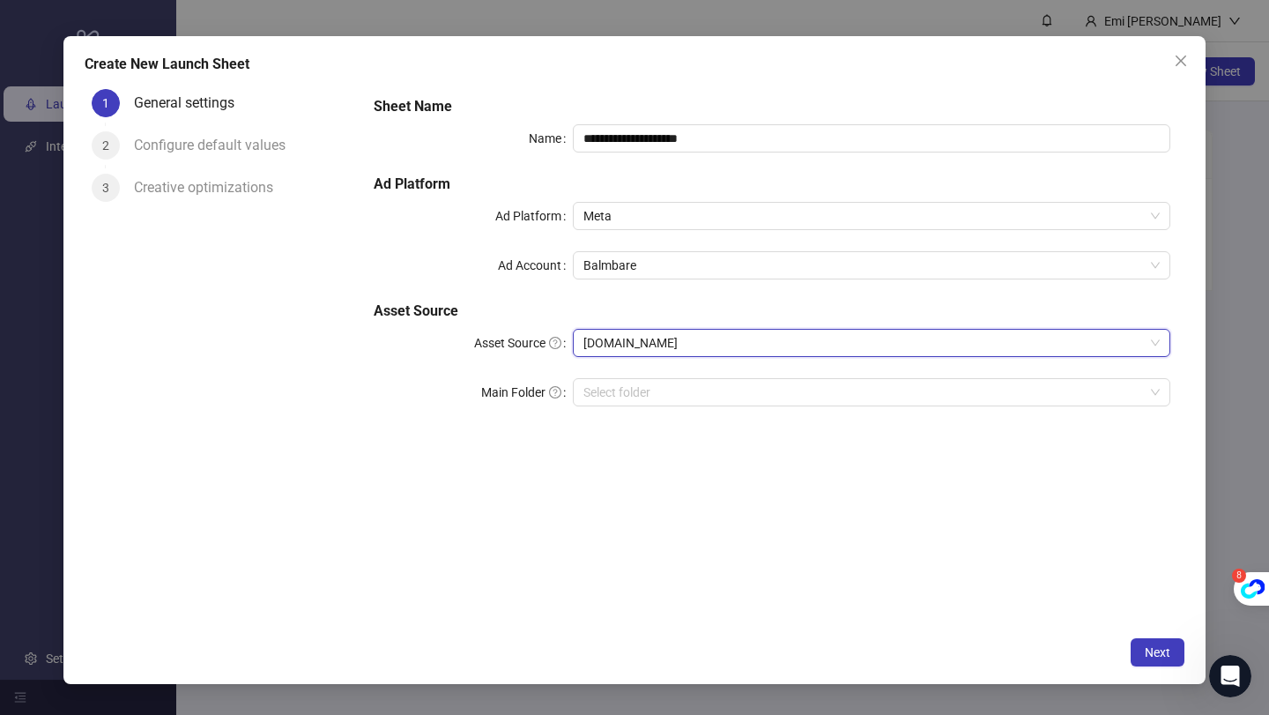
click at [650, 372] on div "**********" at bounding box center [772, 261] width 811 height 345
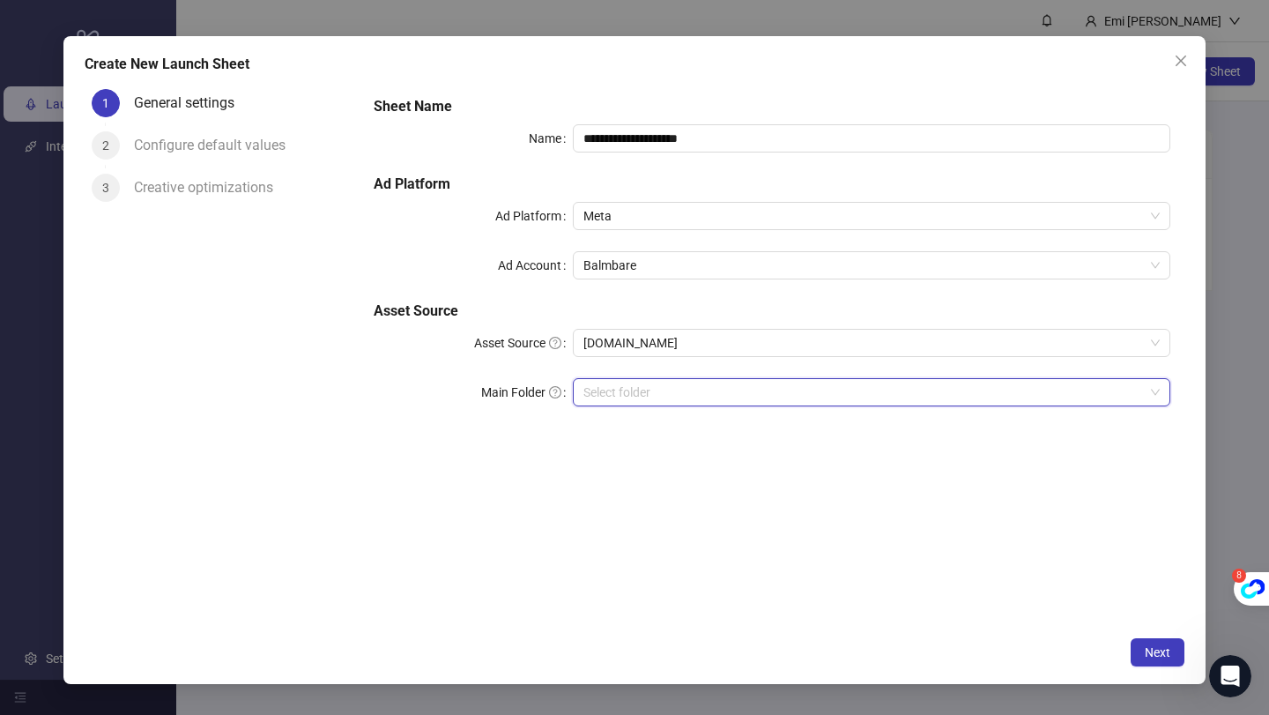
click at [645, 397] on input "search" at bounding box center [863, 392] width 560 height 26
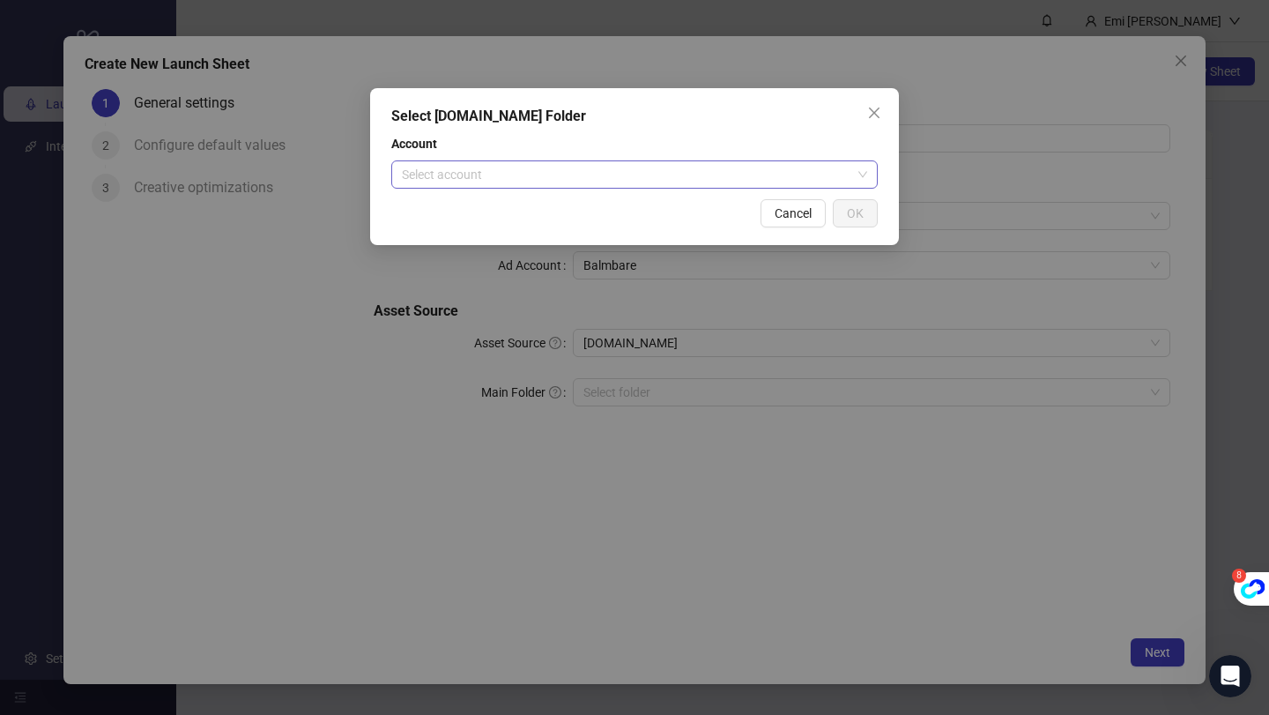
click at [571, 175] on input "search" at bounding box center [626, 174] width 449 height 26
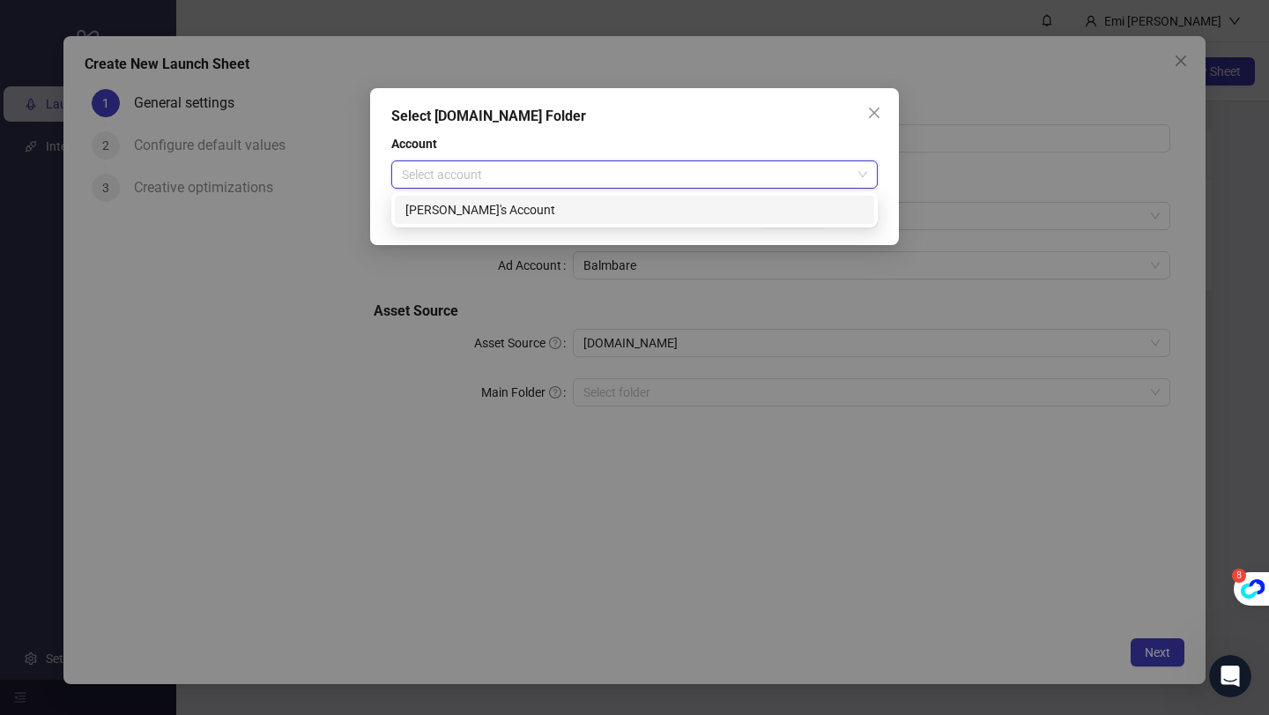
click at [565, 202] on div "[PERSON_NAME]'s Account" at bounding box center [634, 209] width 458 height 19
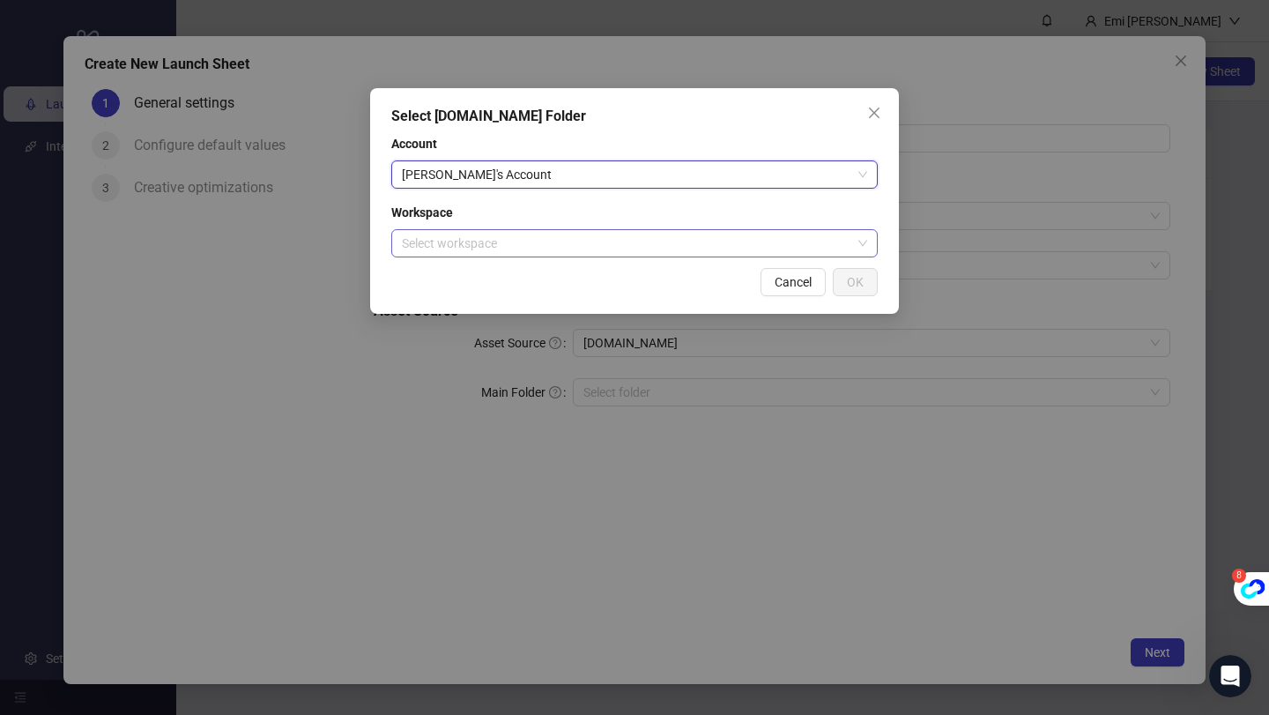
click at [553, 241] on input "search" at bounding box center [626, 243] width 449 height 26
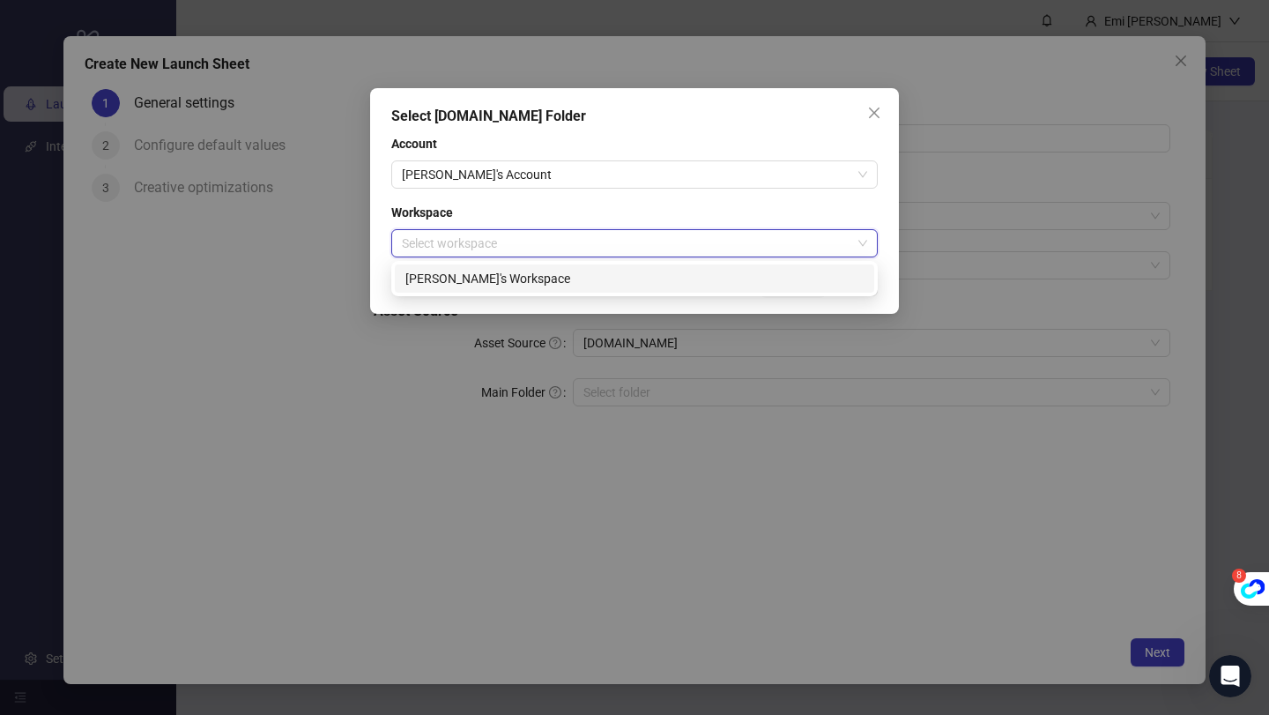
click at [544, 272] on div "[PERSON_NAME]'s Workspace" at bounding box center [634, 278] width 458 height 19
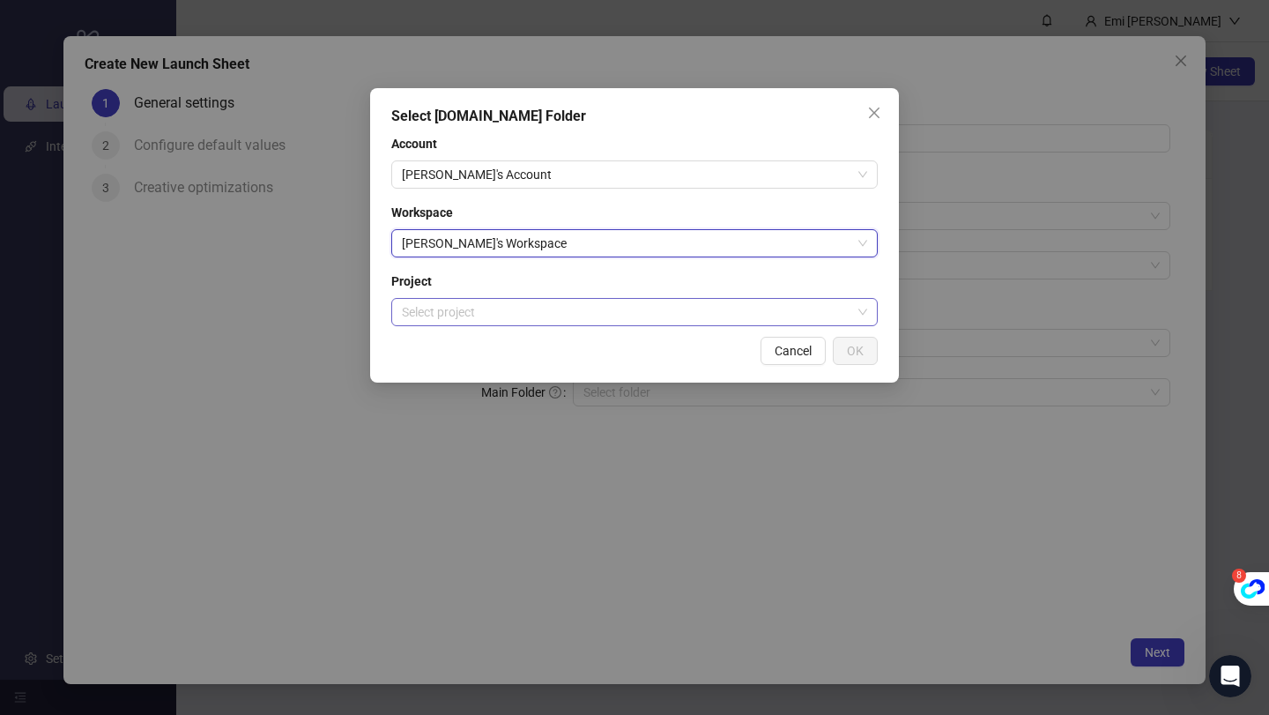
click at [540, 317] on input "search" at bounding box center [626, 312] width 449 height 26
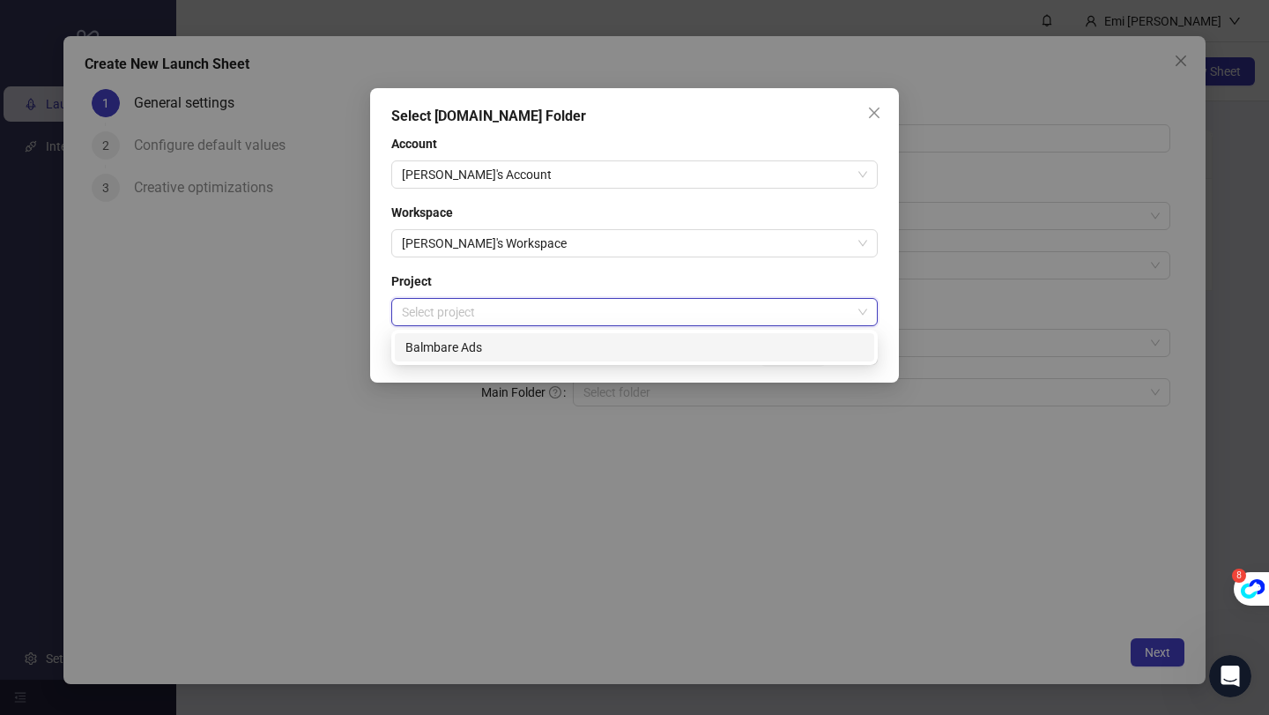
click at [531, 349] on div "Balmbare Ads" at bounding box center [634, 347] width 458 height 19
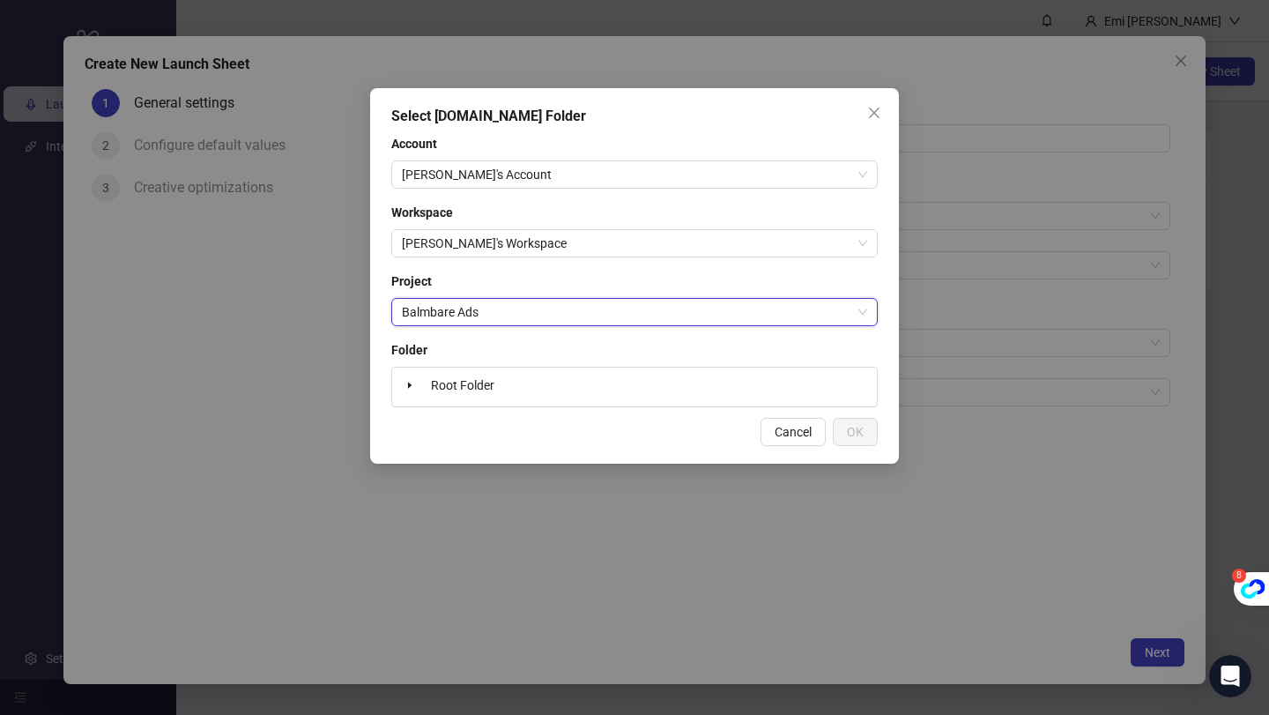
click at [620, 387] on div "Root Folder" at bounding box center [634, 387] width 471 height 25
click at [452, 385] on span "Root Folder" at bounding box center [462, 385] width 63 height 14
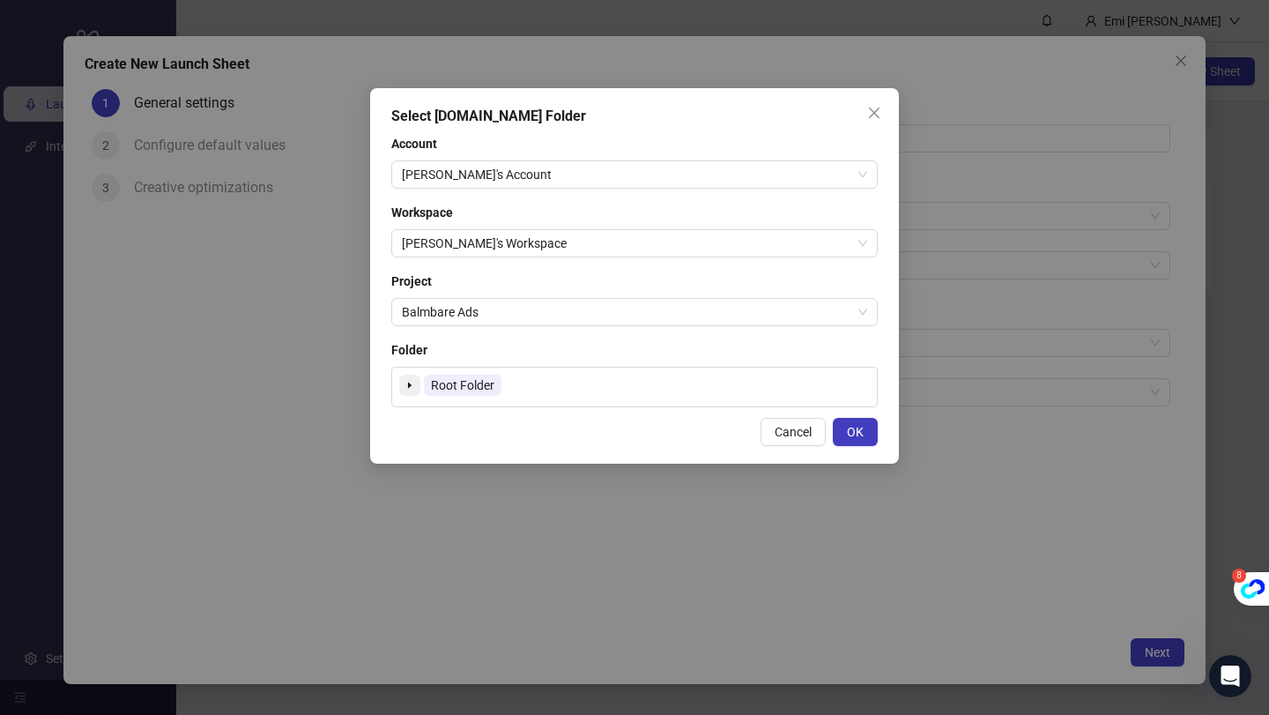
click at [408, 376] on span at bounding box center [409, 385] width 21 height 21
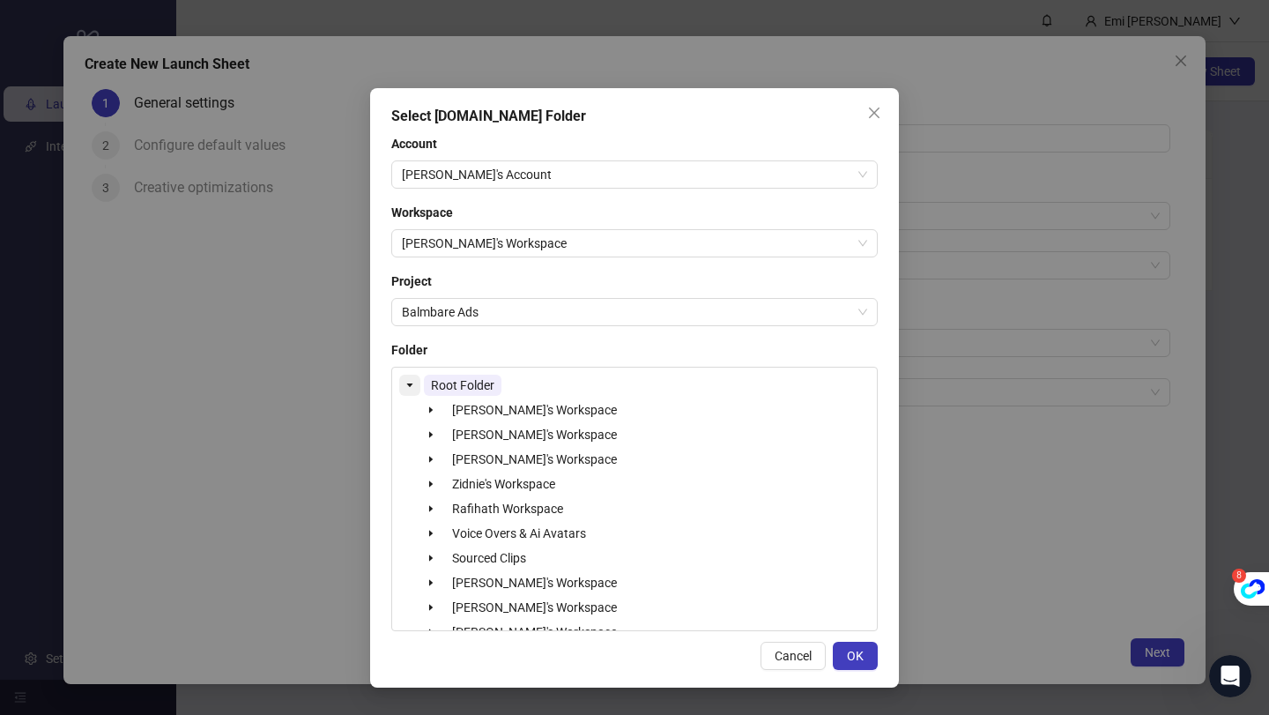
click at [408, 376] on span at bounding box center [409, 385] width 21 height 21
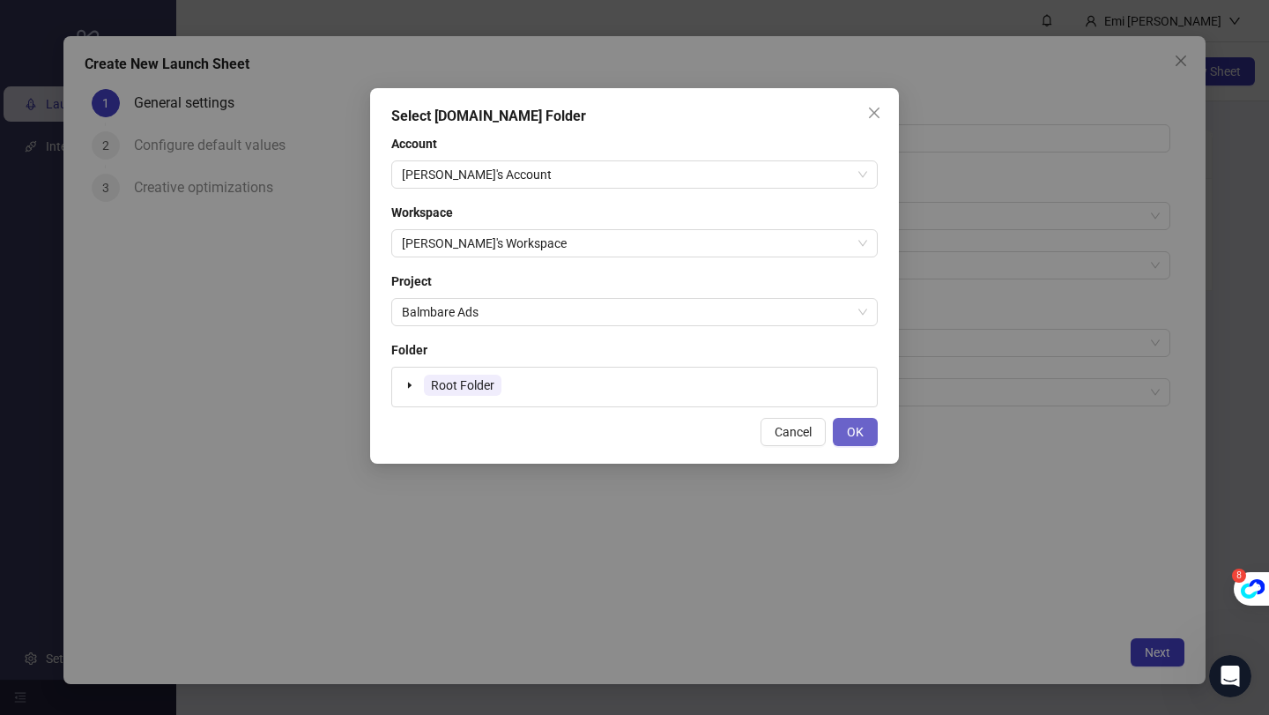
click at [859, 436] on span "OK" at bounding box center [855, 432] width 17 height 14
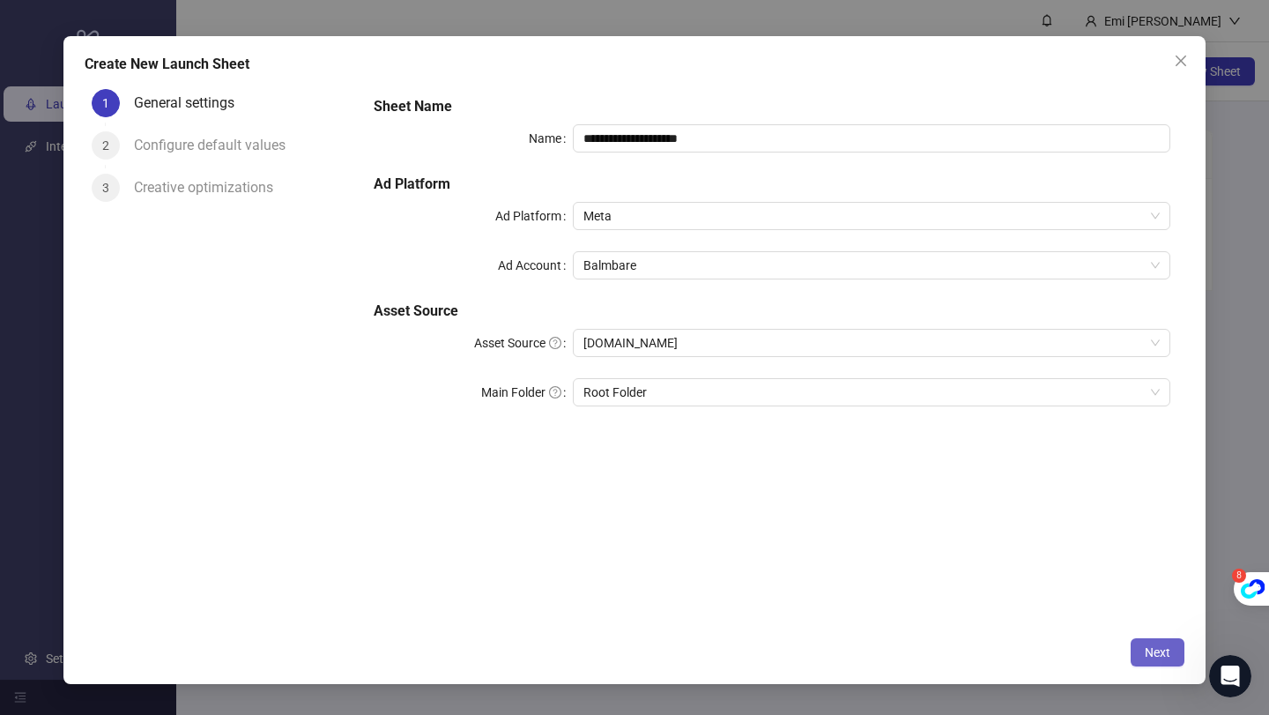
click at [1159, 646] on span "Next" at bounding box center [1158, 652] width 26 height 14
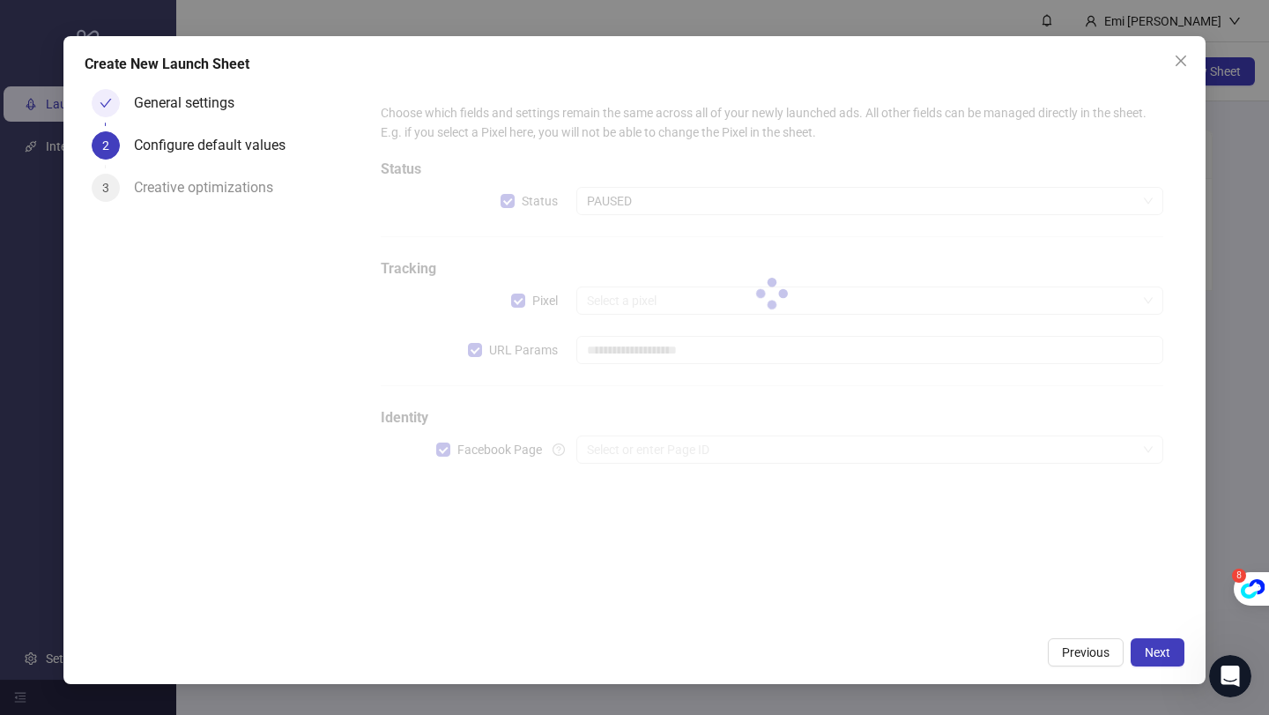
type input "**********"
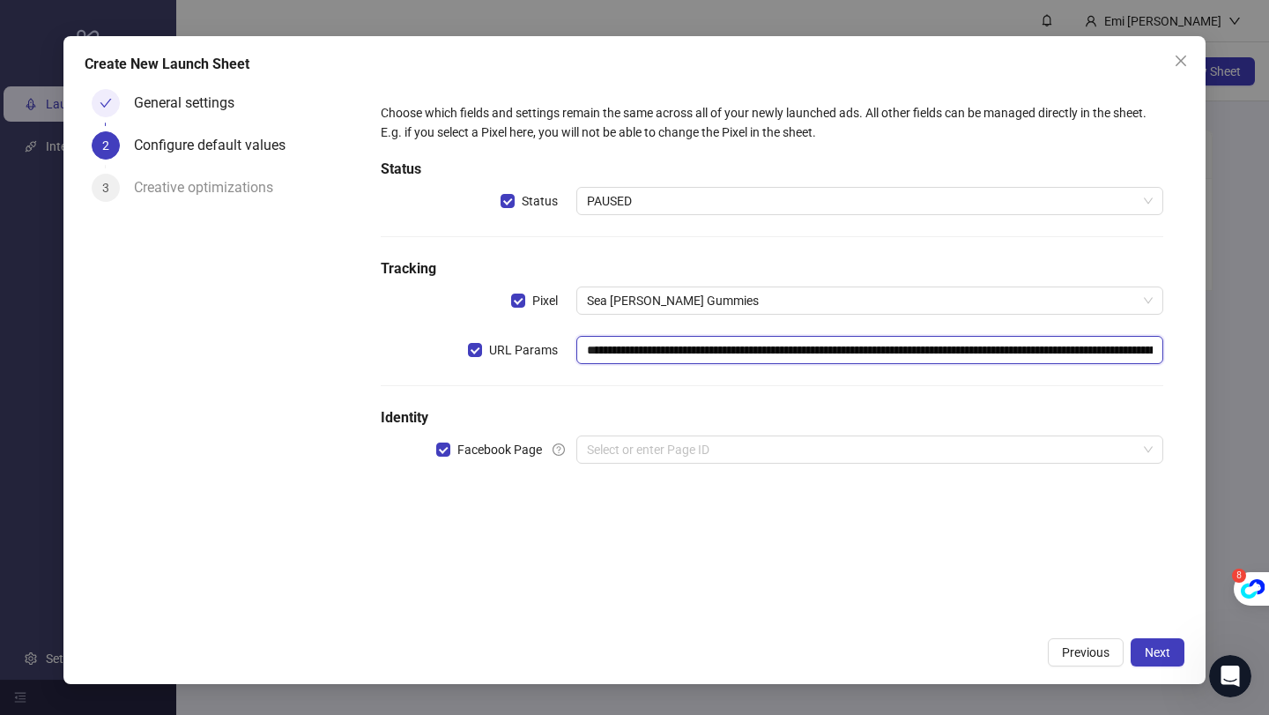
drag, startPoint x: 602, startPoint y: 344, endPoint x: 1099, endPoint y: 354, distance: 497.2
click at [1100, 354] on input "**********" at bounding box center [869, 350] width 587 height 28
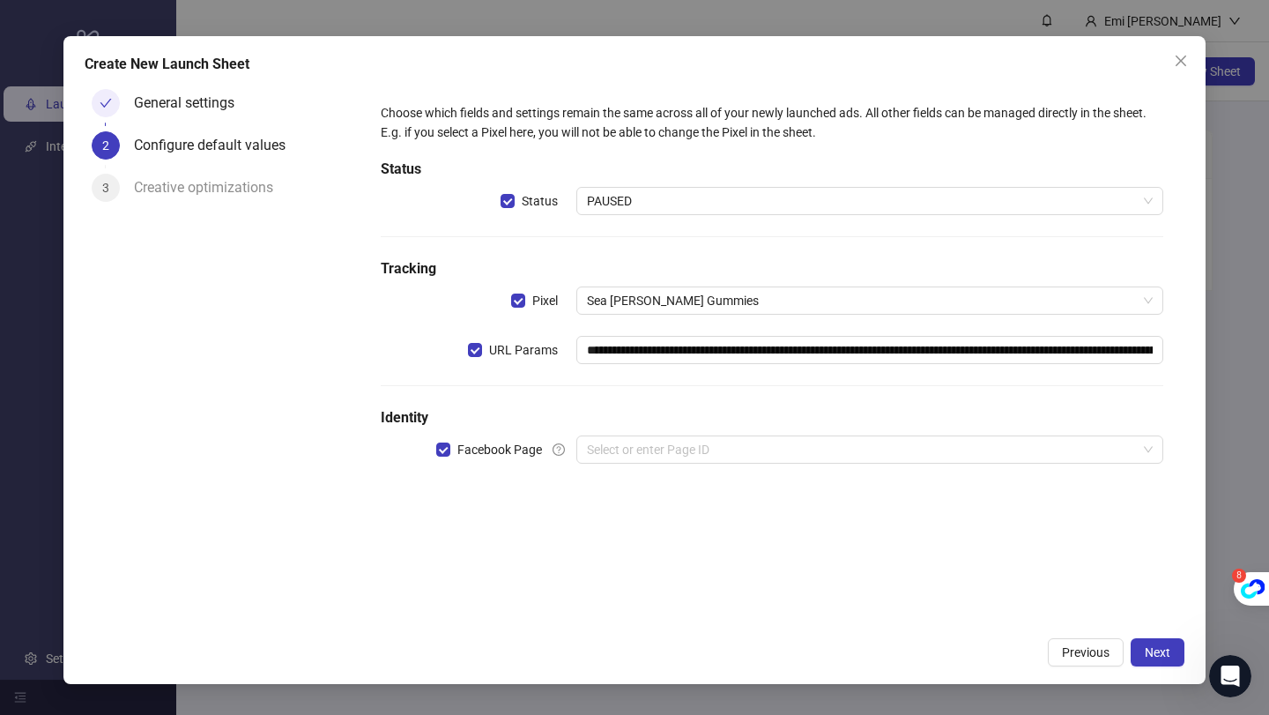
click at [696, 393] on div "**********" at bounding box center [772, 294] width 797 height 396
click at [774, 458] on input "search" at bounding box center [862, 449] width 550 height 26
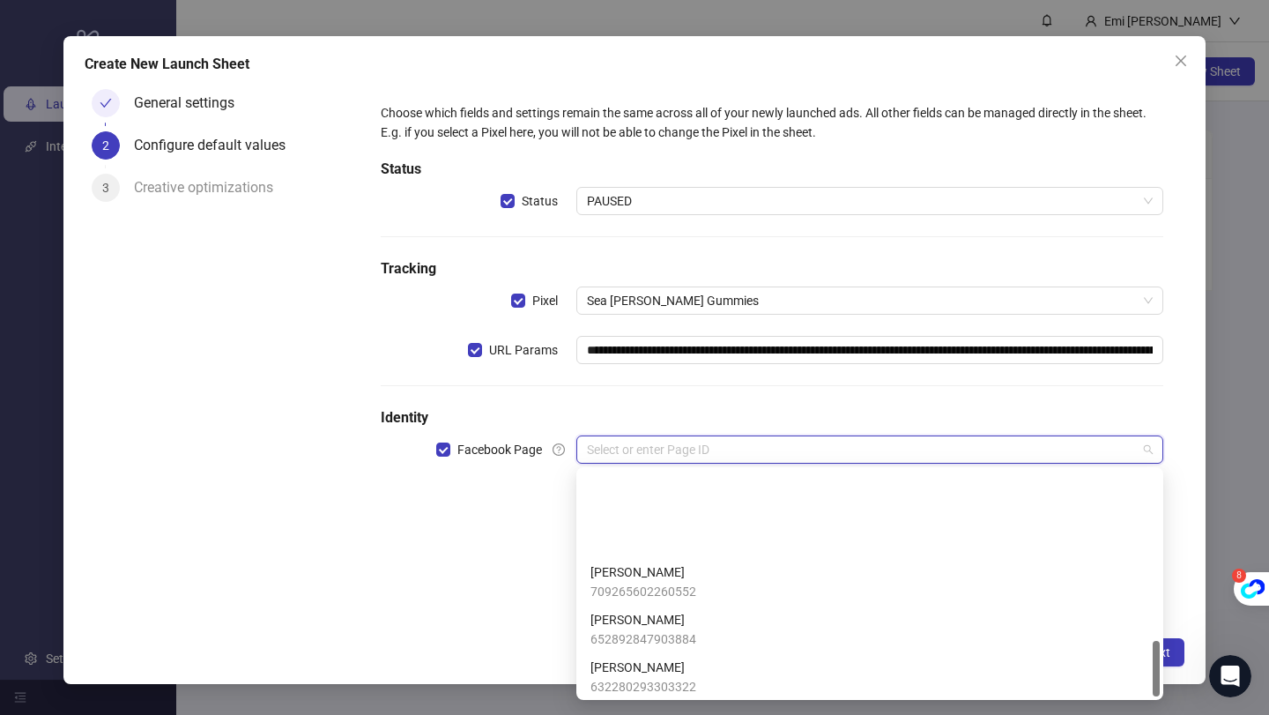
scroll to position [679, 0]
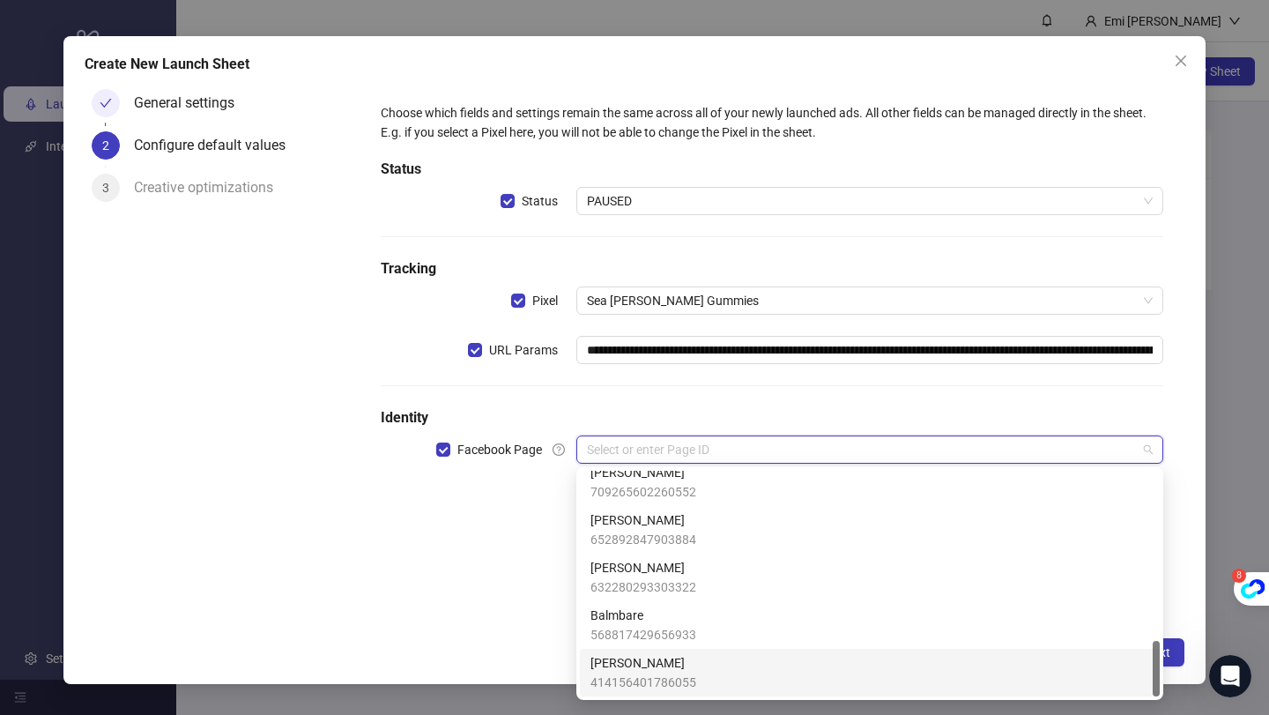
click at [620, 670] on span "[PERSON_NAME]" at bounding box center [643, 662] width 106 height 19
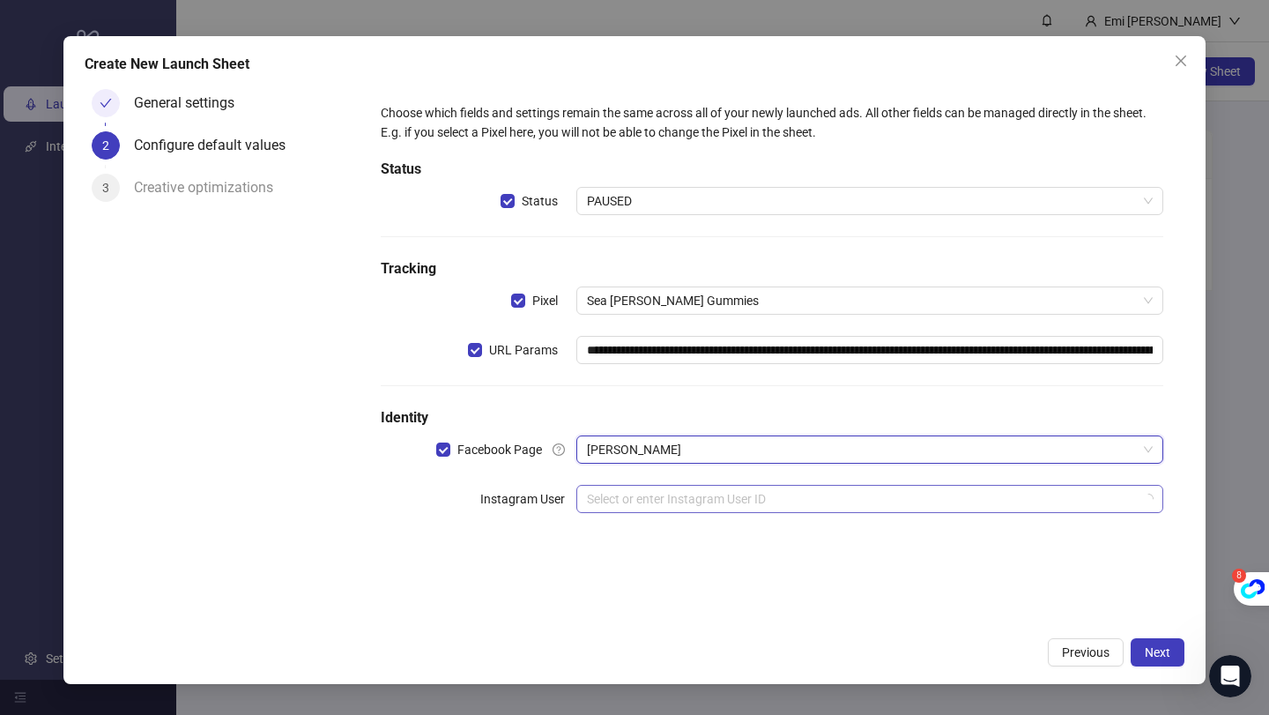
click at [643, 496] on input "search" at bounding box center [862, 499] width 550 height 26
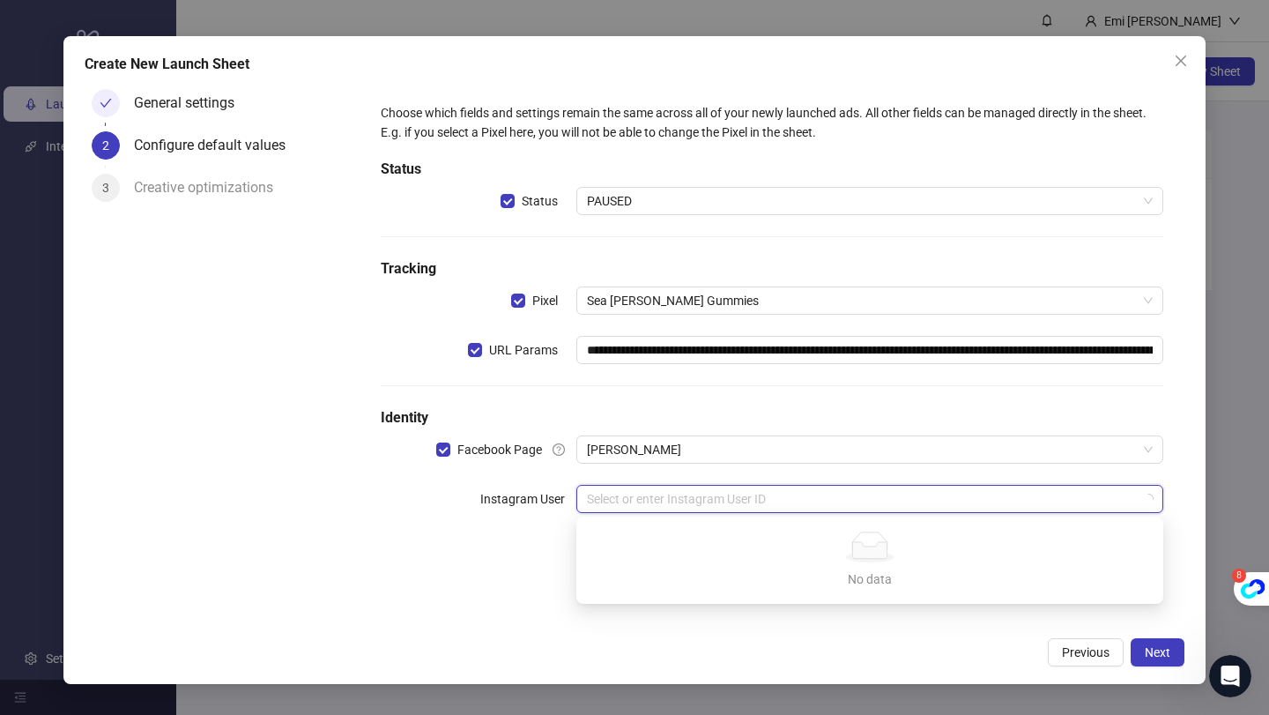
click at [663, 505] on input "search" at bounding box center [862, 499] width 550 height 26
click at [662, 466] on div "**********" at bounding box center [772, 318] width 797 height 445
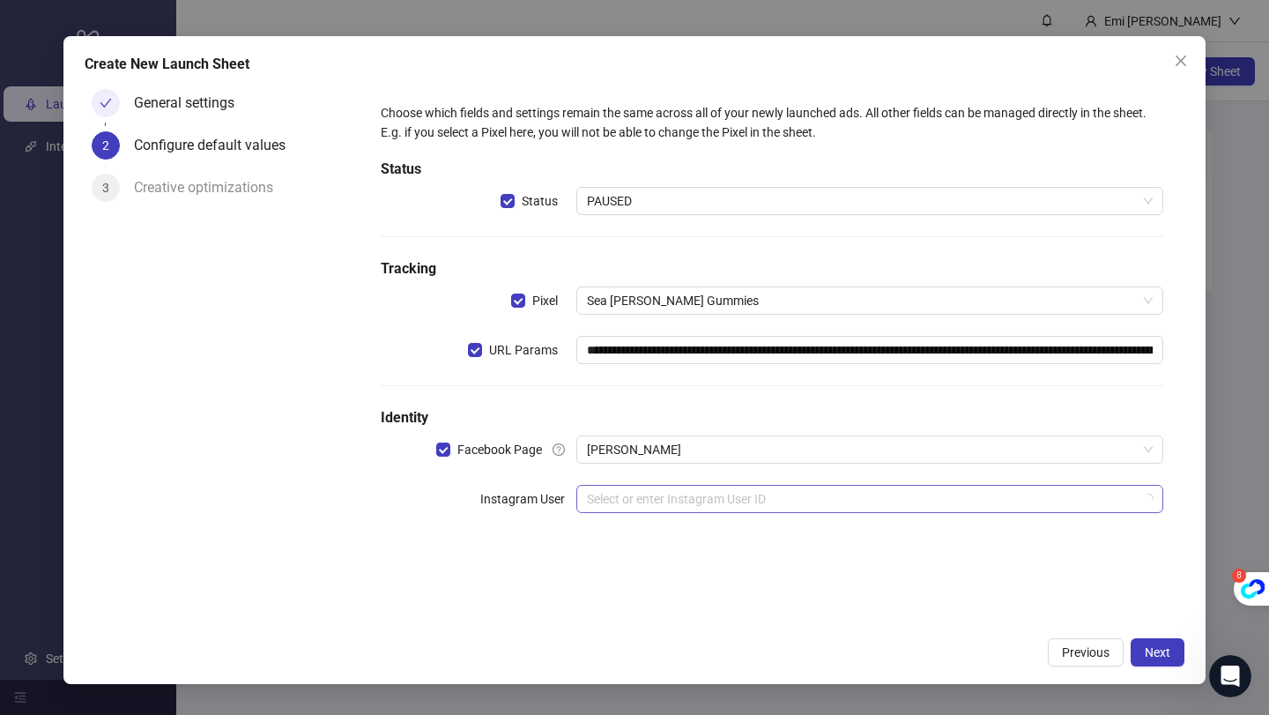
click at [659, 494] on input "search" at bounding box center [862, 499] width 550 height 26
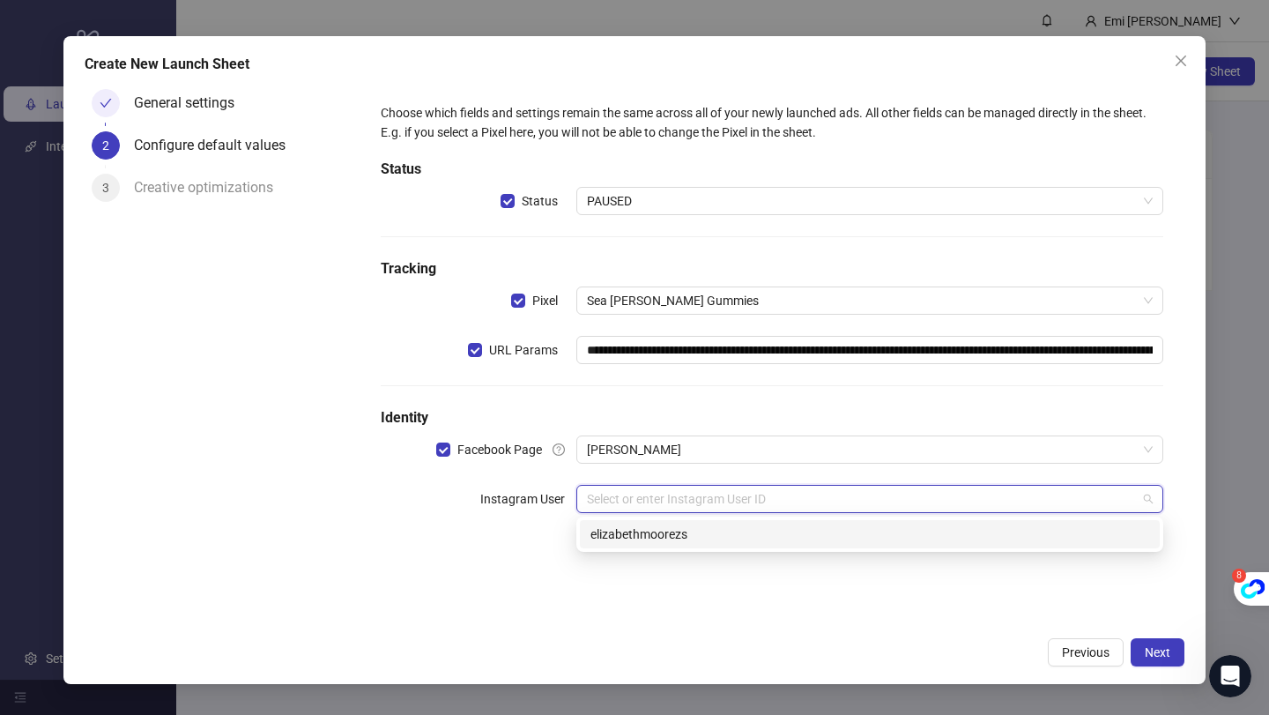
click at [657, 526] on div "elizabethmoorezs" at bounding box center [869, 533] width 559 height 19
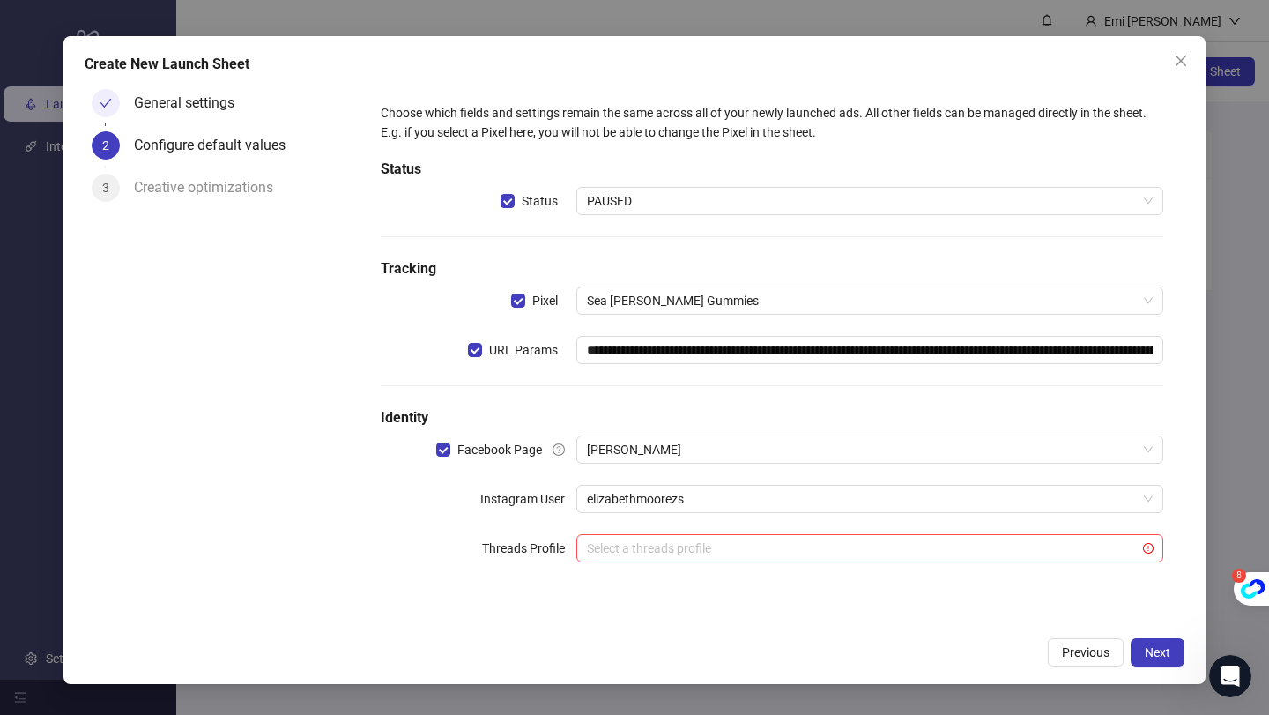
click at [190, 85] on div "General settings 2 Configure default values 3 Creative optimizations" at bounding box center [222, 152] width 275 height 141
click at [189, 115] on div "General settings" at bounding box center [191, 103] width 115 height 28
click at [754, 547] on input "search" at bounding box center [862, 548] width 550 height 26
click at [1013, 664] on div "Previous Next" at bounding box center [635, 652] width 1100 height 28
click at [1178, 650] on button "Next" at bounding box center [1158, 652] width 54 height 28
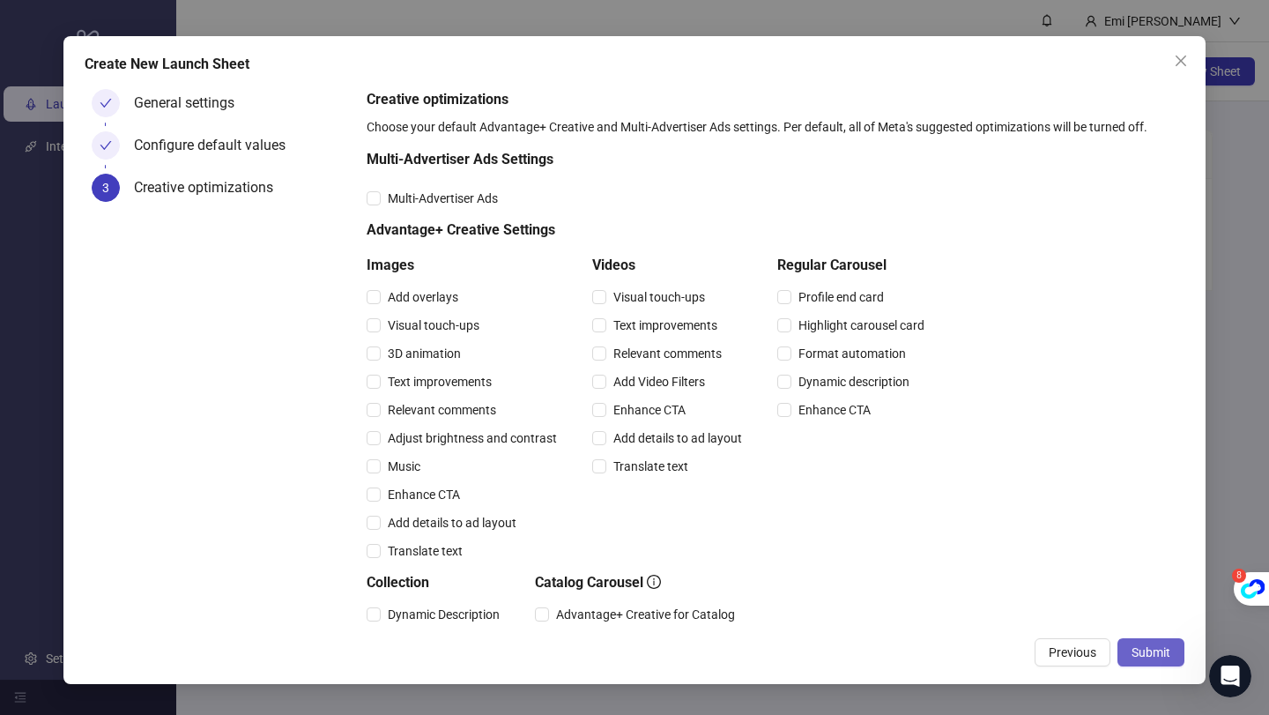
click at [1154, 649] on span "Submit" at bounding box center [1151, 652] width 39 height 14
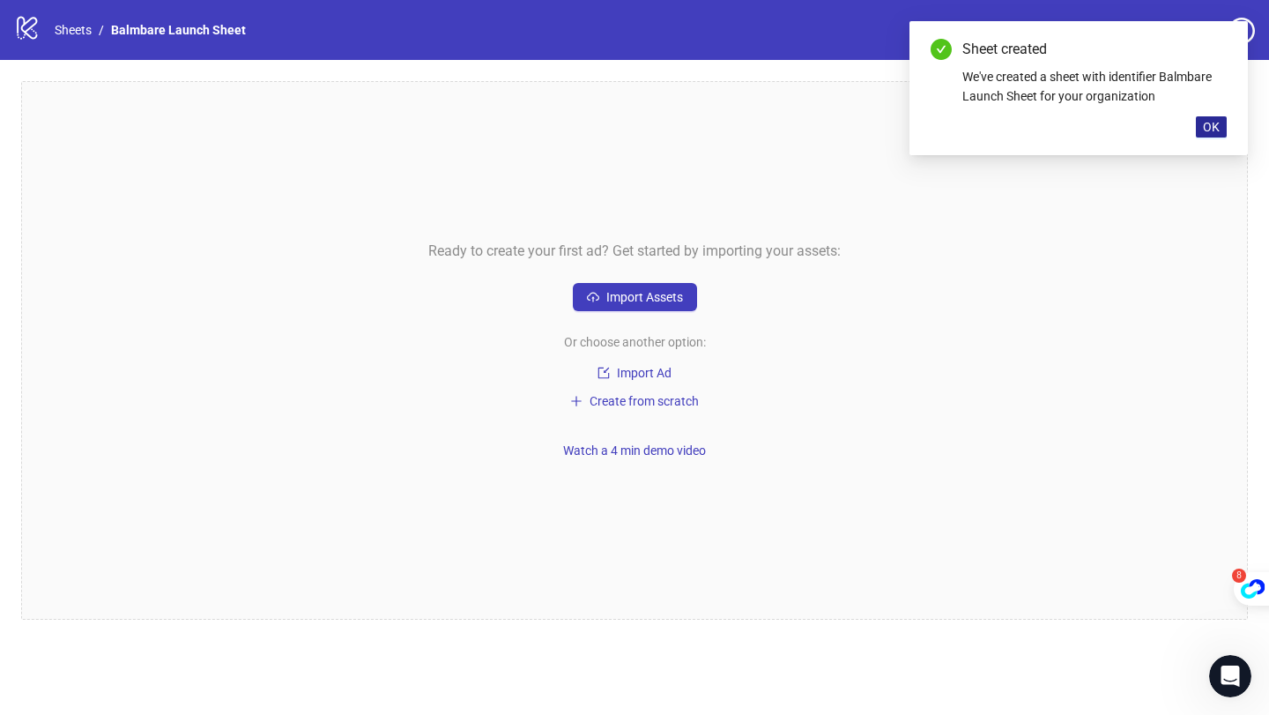
click at [1202, 131] on button "OK" at bounding box center [1211, 126] width 31 height 21
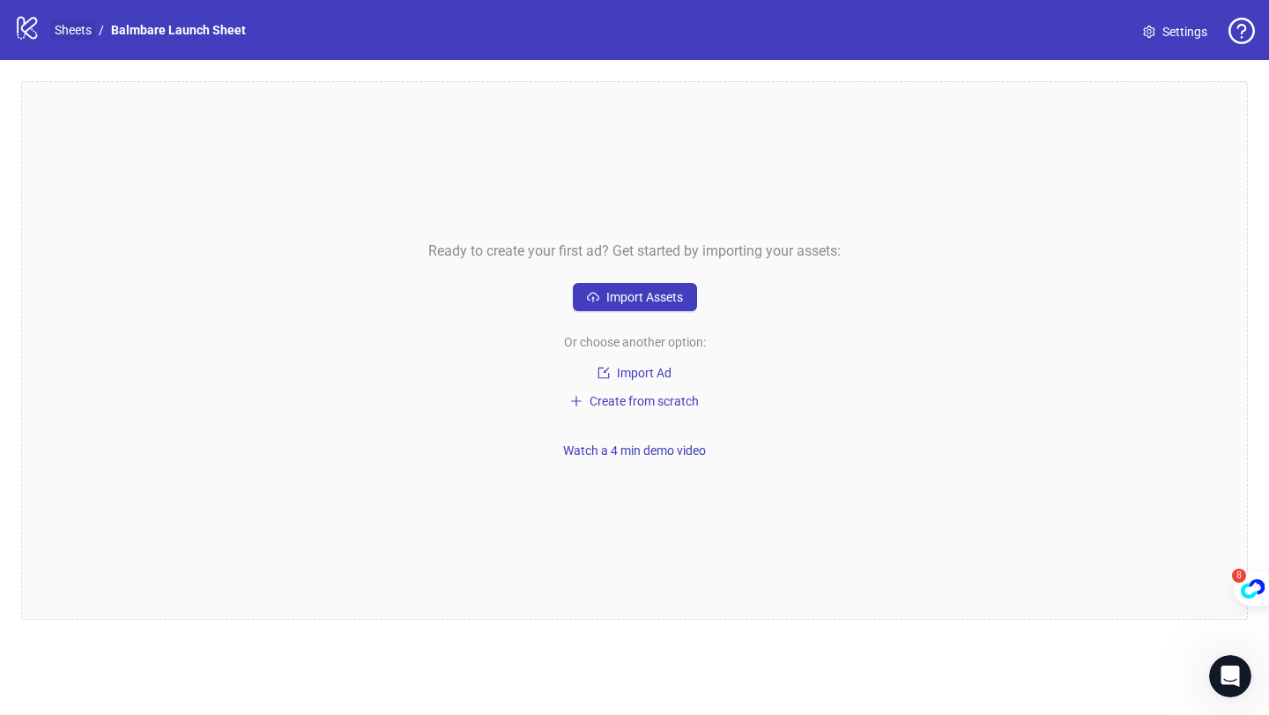
click at [74, 33] on link "Sheets" at bounding box center [73, 29] width 44 height 19
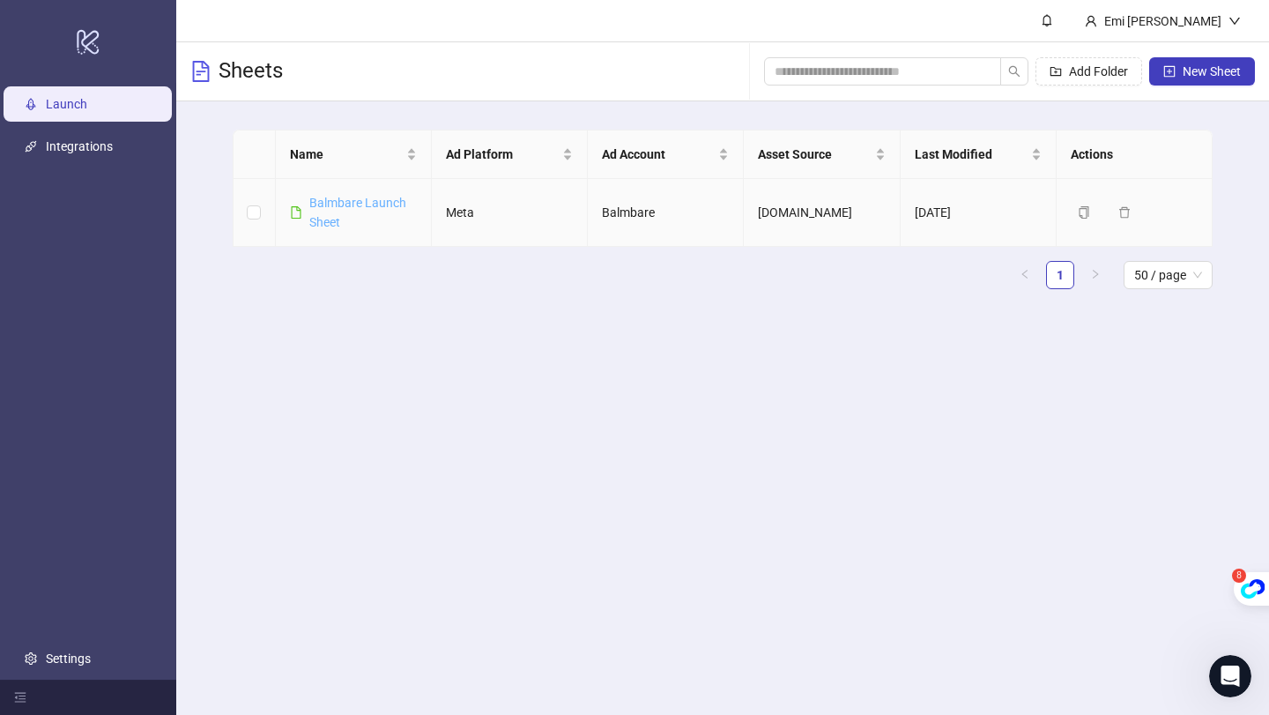
click at [353, 199] on link "Balmbare Launch Sheet" at bounding box center [357, 212] width 97 height 33
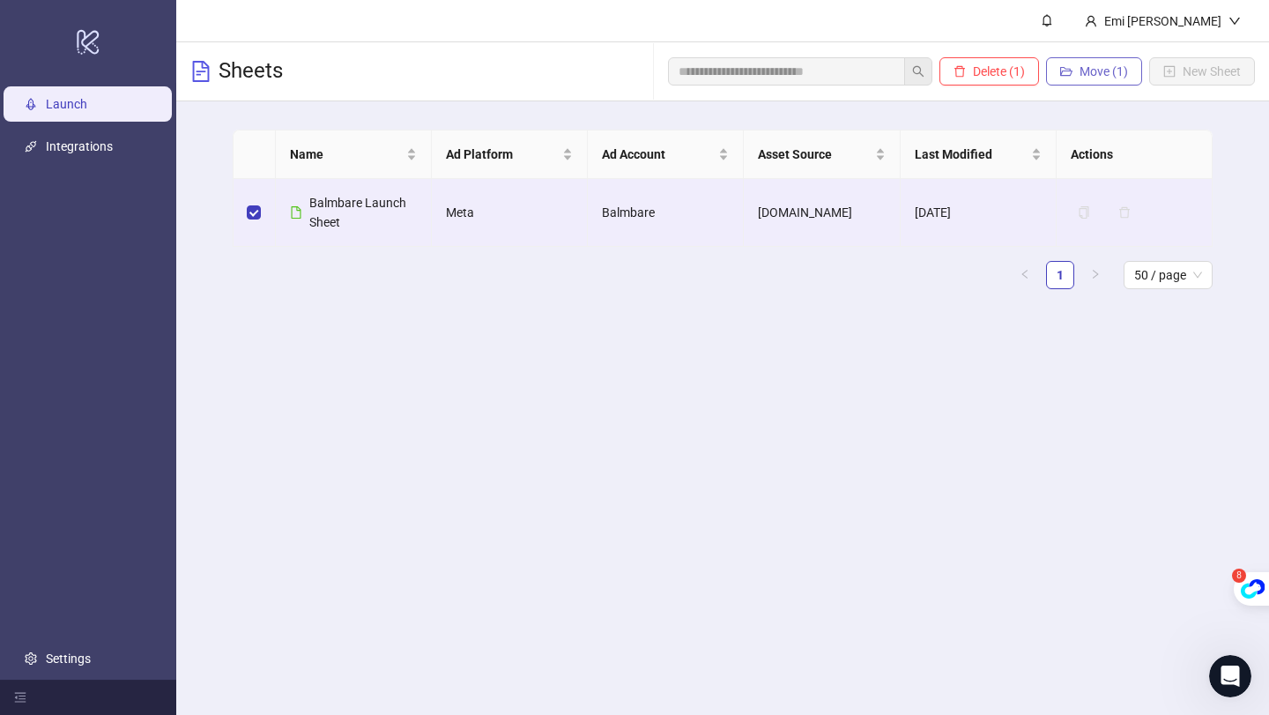
click at [1080, 82] on button "Move (1)" at bounding box center [1094, 71] width 96 height 28
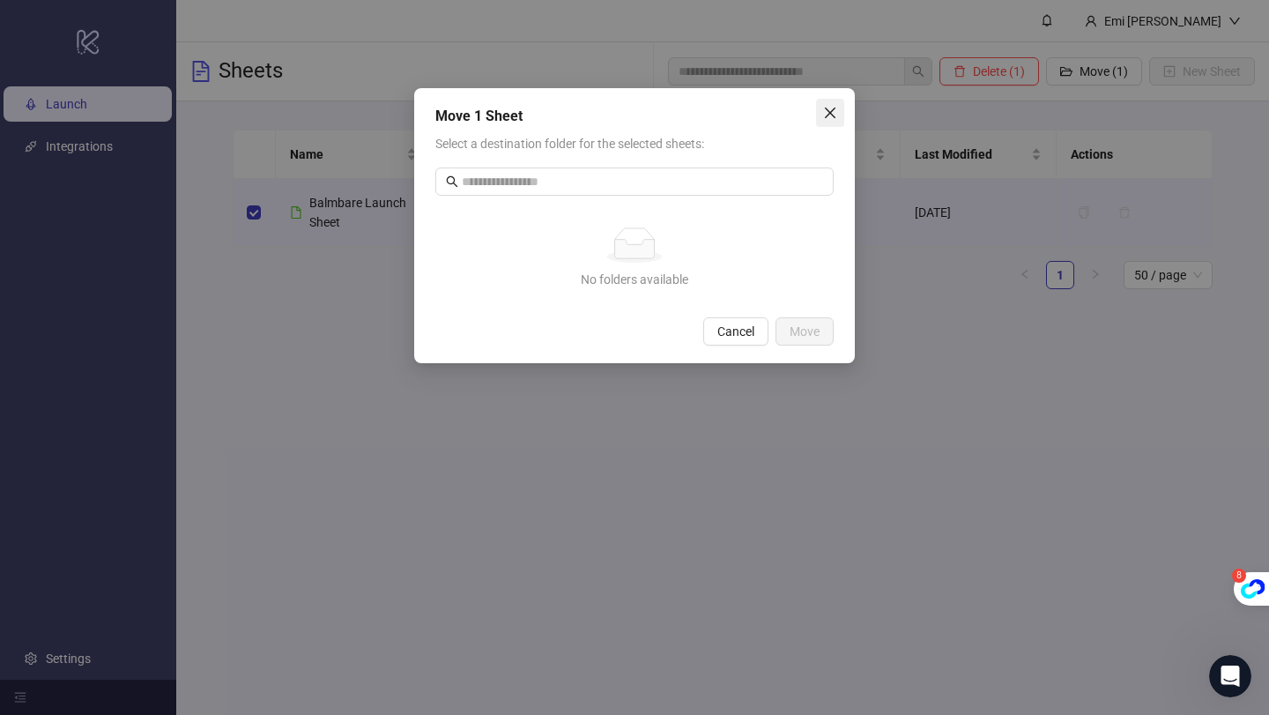
click at [826, 112] on icon "close" at bounding box center [830, 113] width 14 height 14
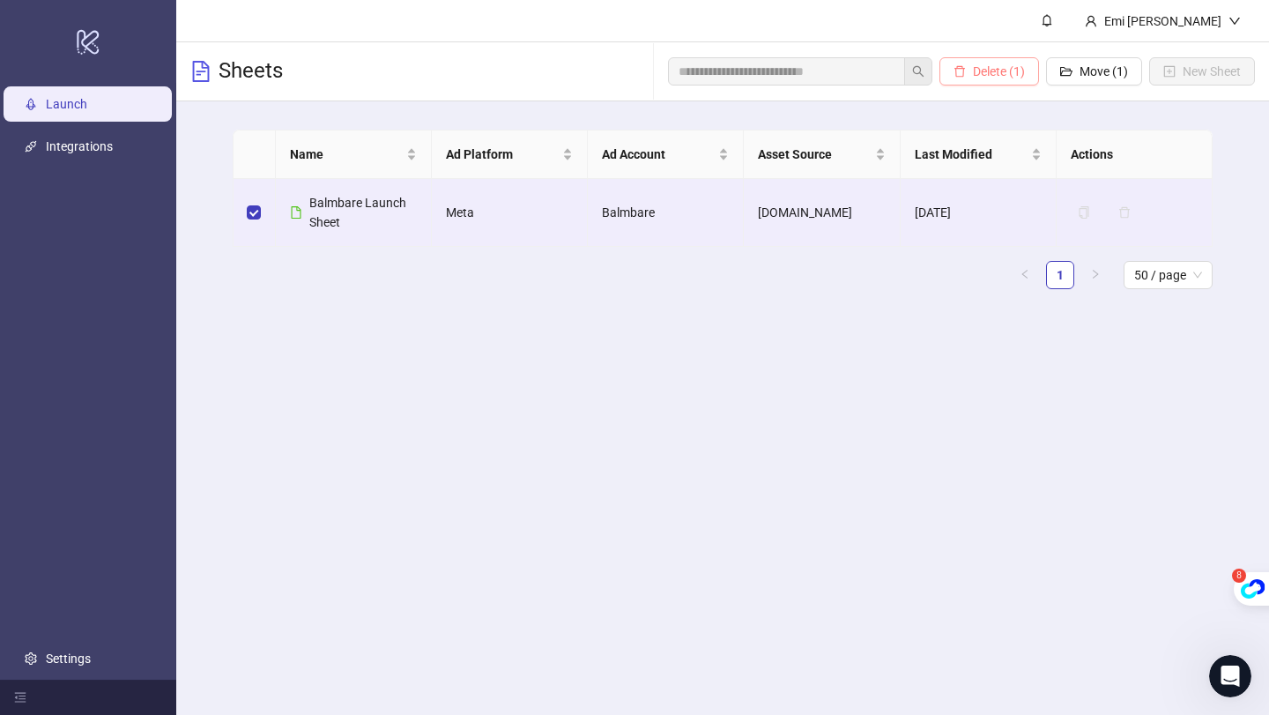
click at [973, 73] on span "Delete (1)" at bounding box center [999, 71] width 52 height 14
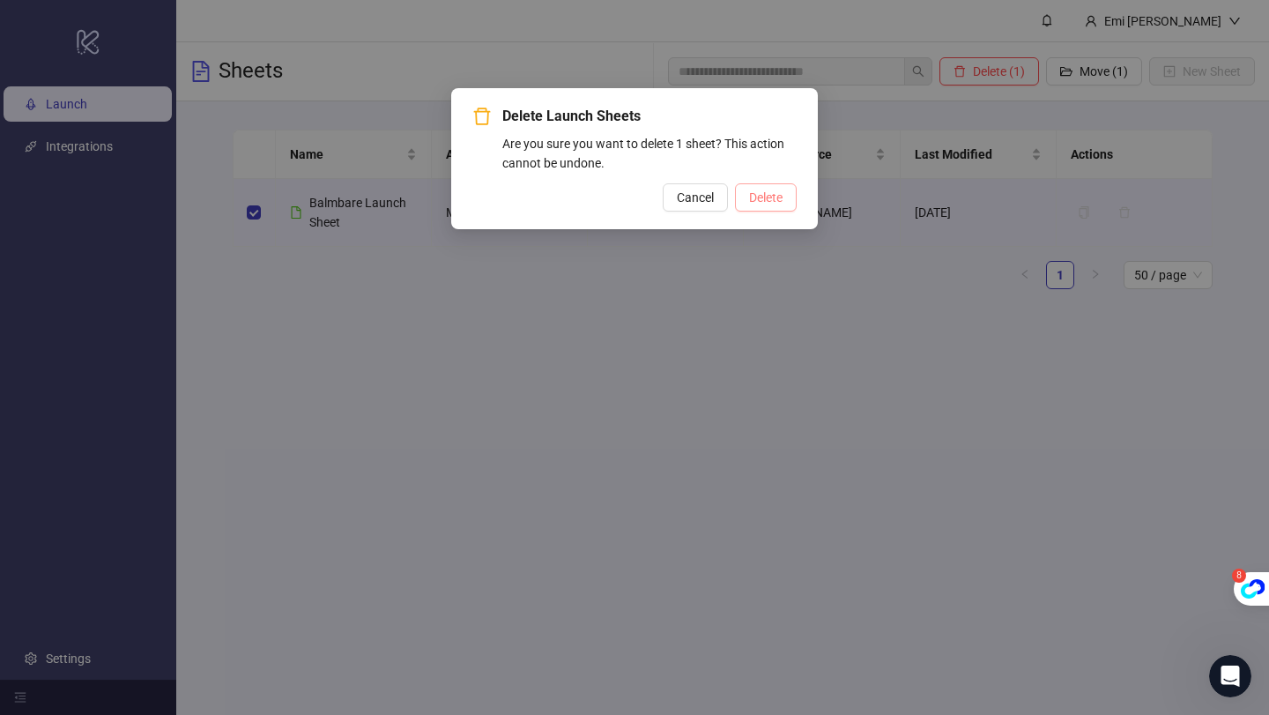
click at [767, 193] on span "Delete" at bounding box center [765, 197] width 33 height 14
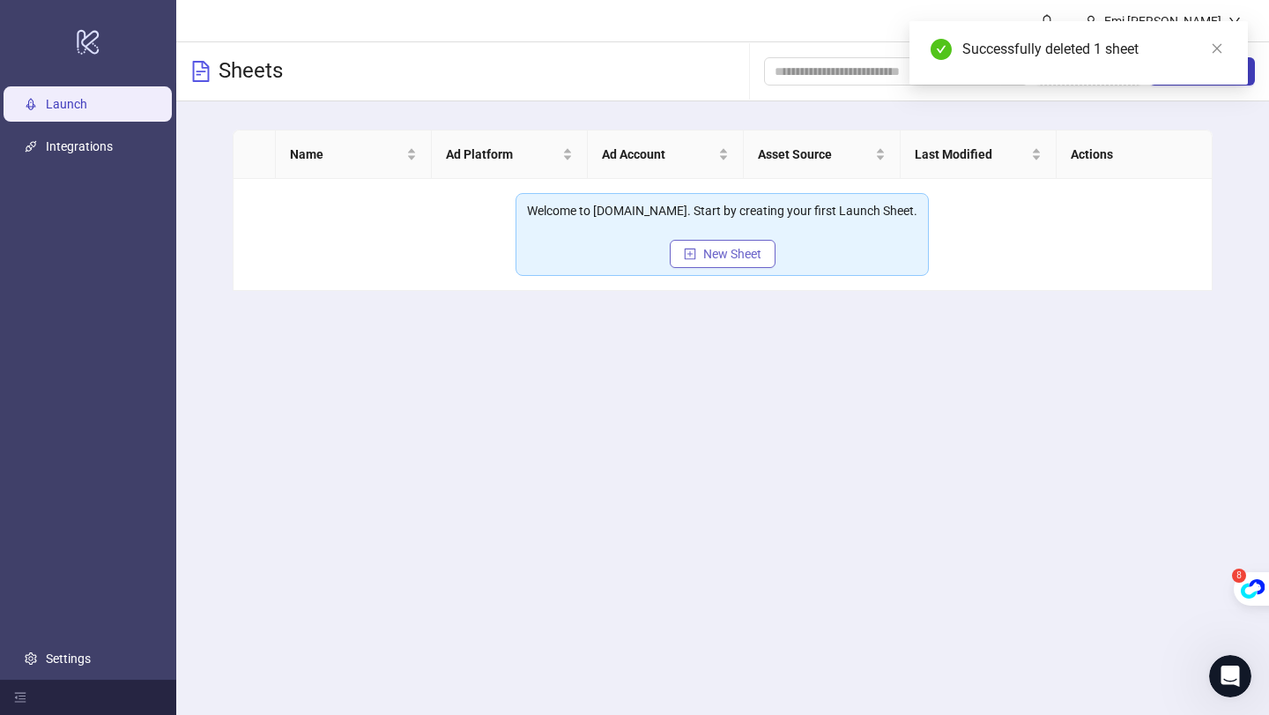
click at [738, 250] on span "New Sheet" at bounding box center [732, 254] width 58 height 14
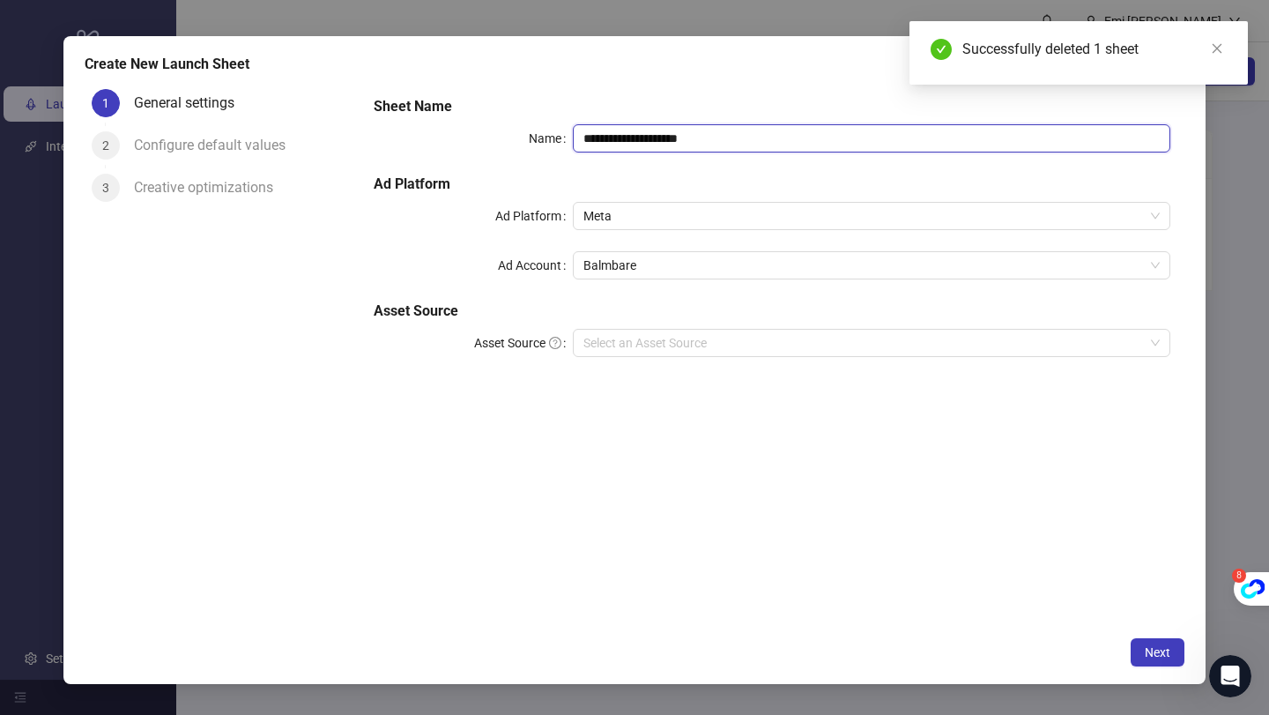
drag, startPoint x: 747, startPoint y: 140, endPoint x: 651, endPoint y: 137, distance: 96.1
click at [651, 137] on input "**********" at bounding box center [872, 138] width 598 height 28
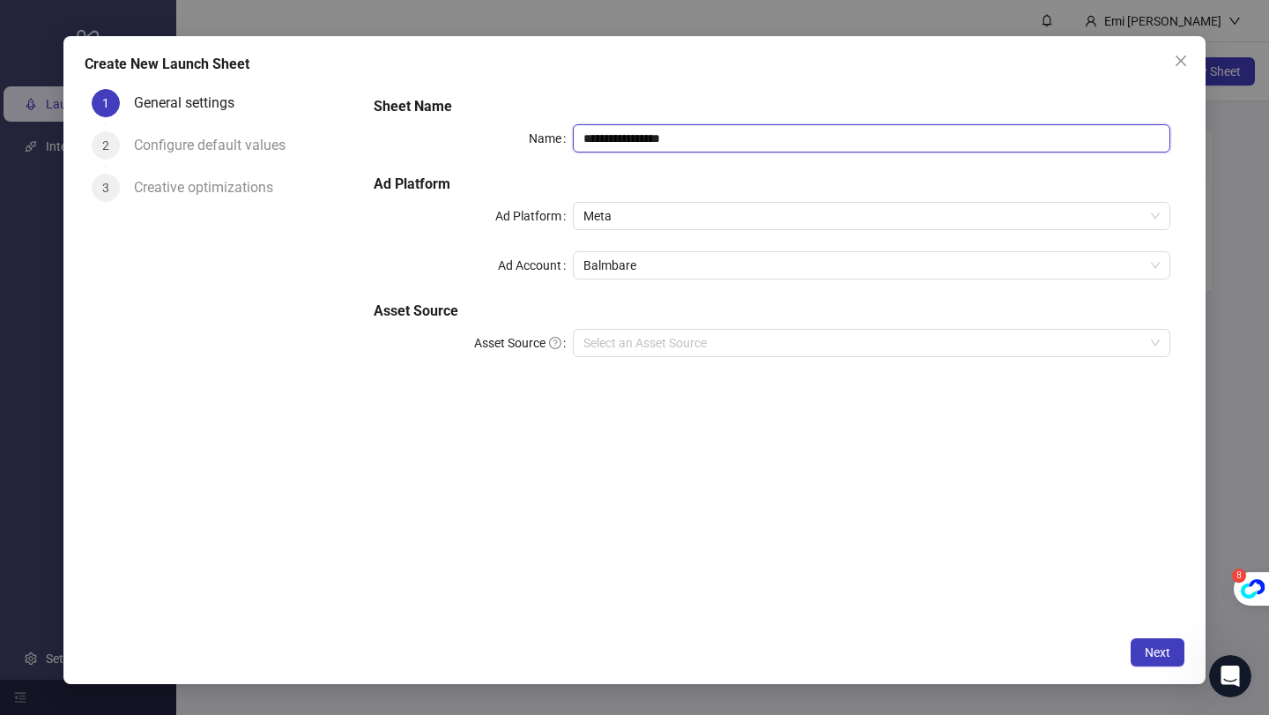
type input "**********"
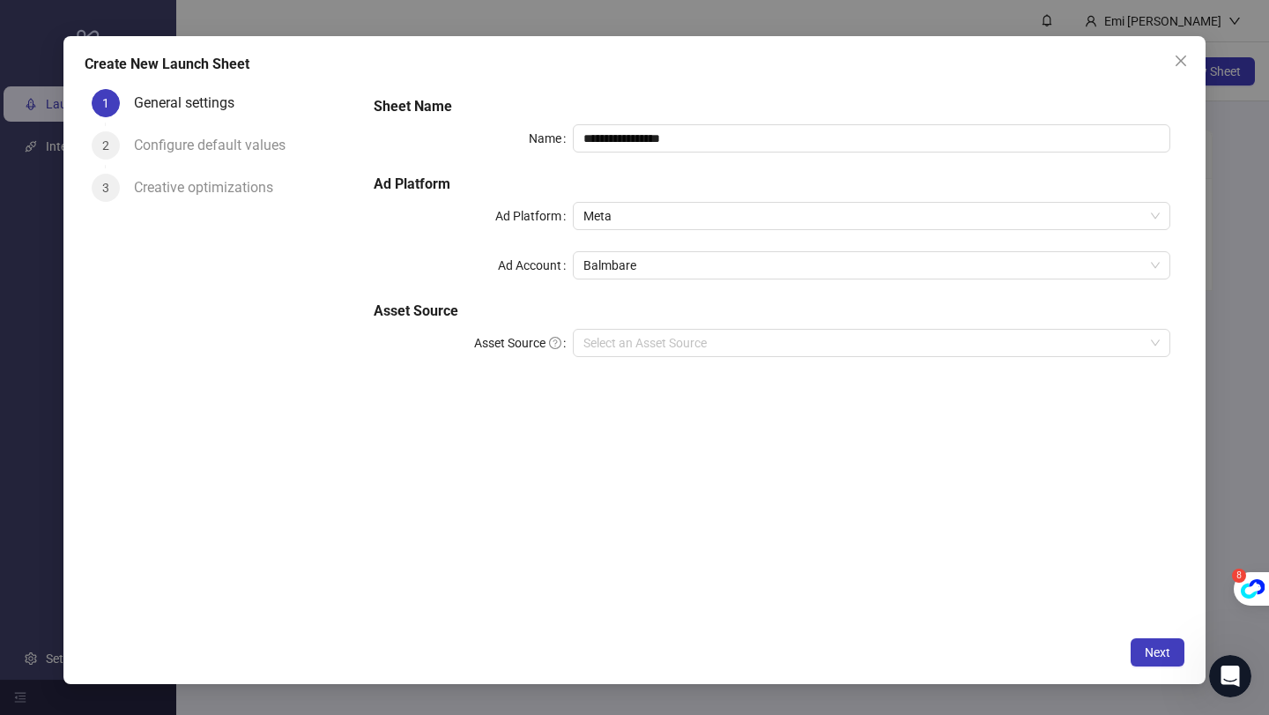
click at [724, 448] on div "**********" at bounding box center [772, 355] width 825 height 546
click at [725, 359] on div "**********" at bounding box center [772, 237] width 811 height 296
click at [709, 345] on input "Asset Source" at bounding box center [863, 343] width 560 height 26
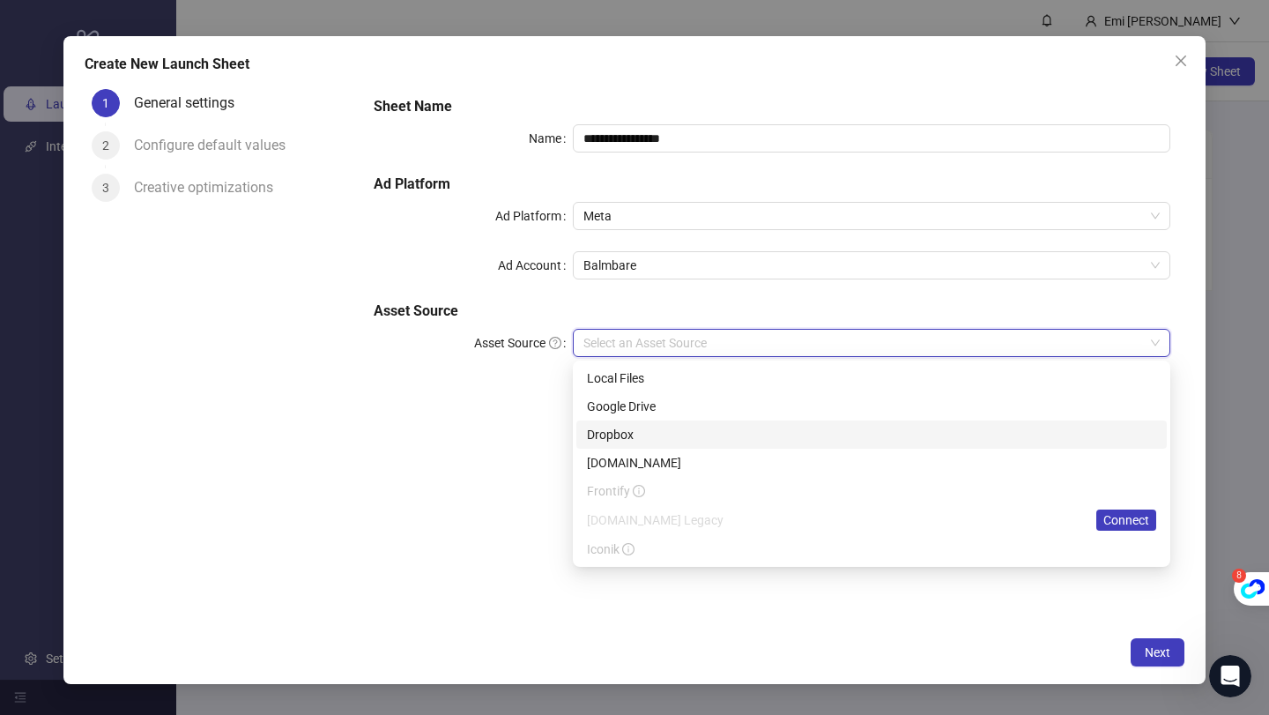
click at [637, 457] on div "[DOMAIN_NAME]" at bounding box center [871, 462] width 569 height 19
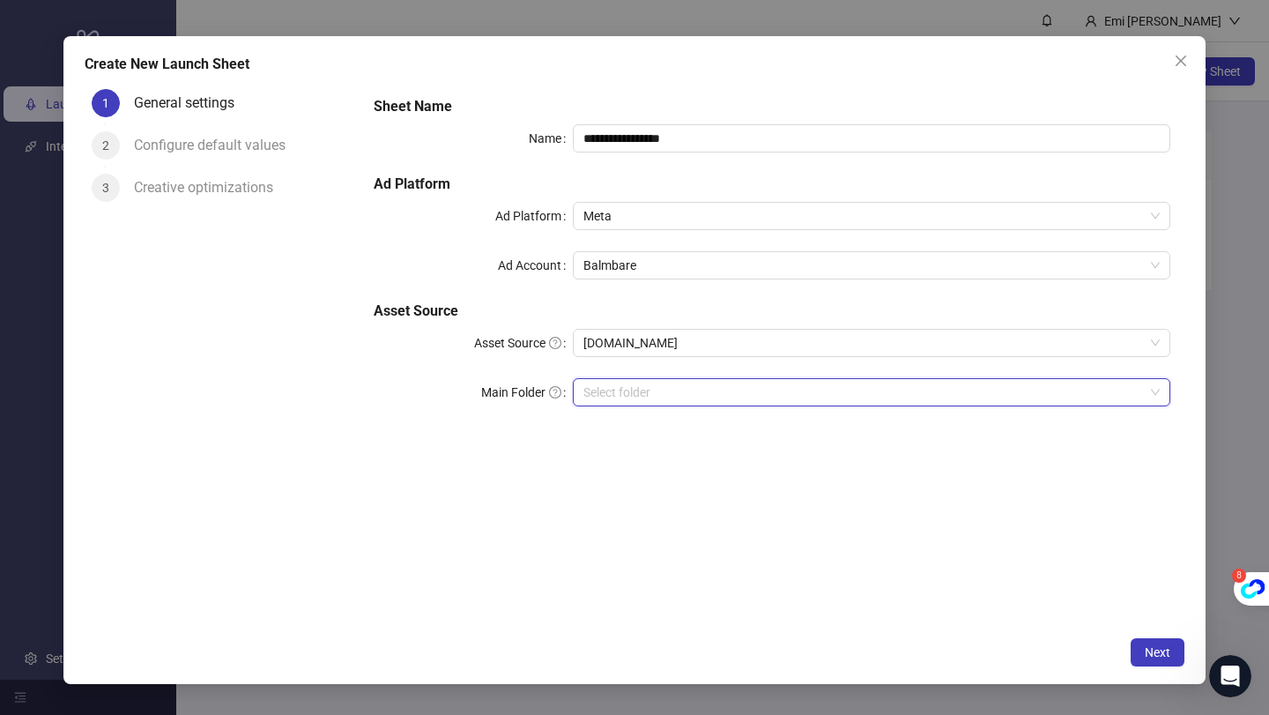
click at [672, 399] on input "search" at bounding box center [863, 392] width 560 height 26
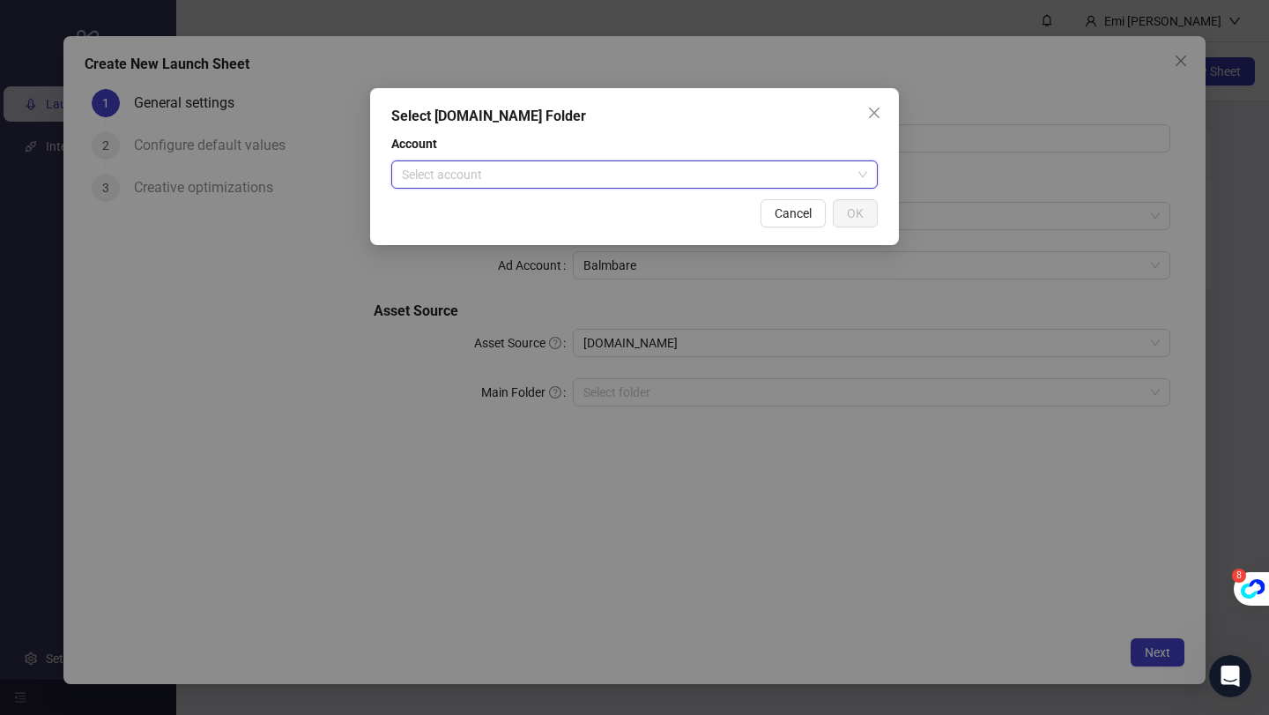
click at [621, 175] on input "search" at bounding box center [626, 174] width 449 height 26
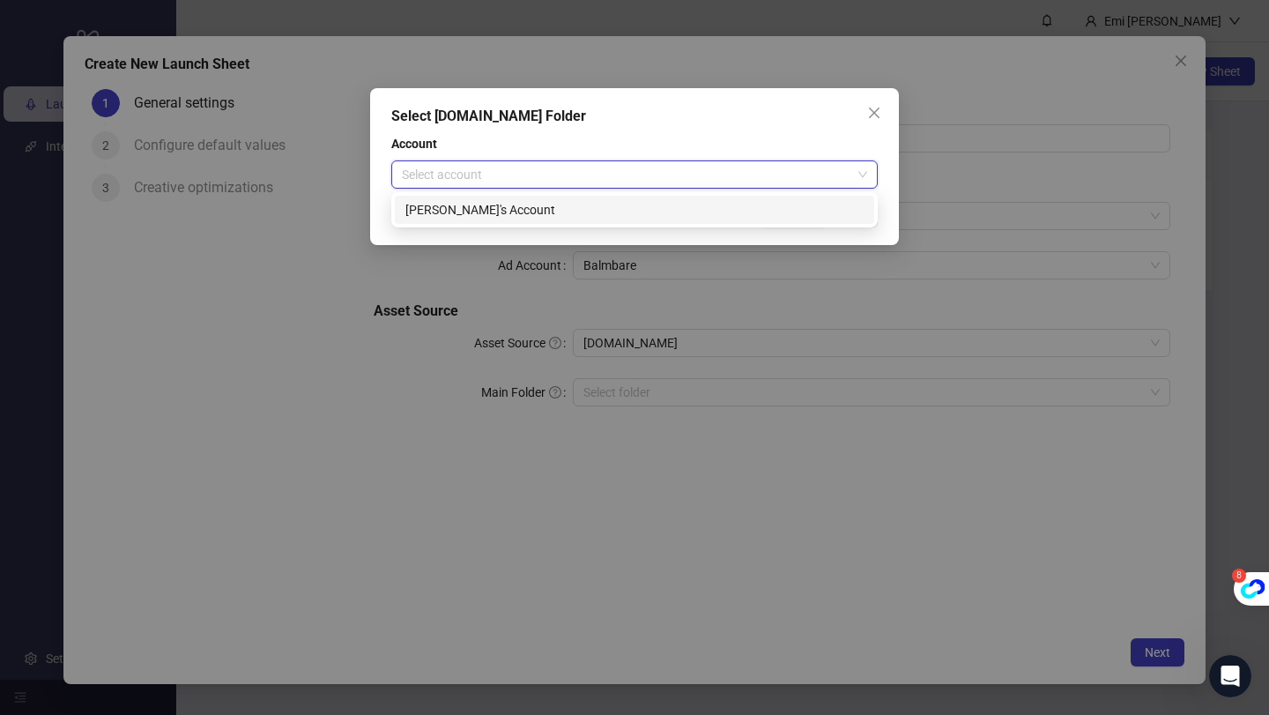
click at [574, 215] on div "[PERSON_NAME]'s Account" at bounding box center [634, 209] width 458 height 19
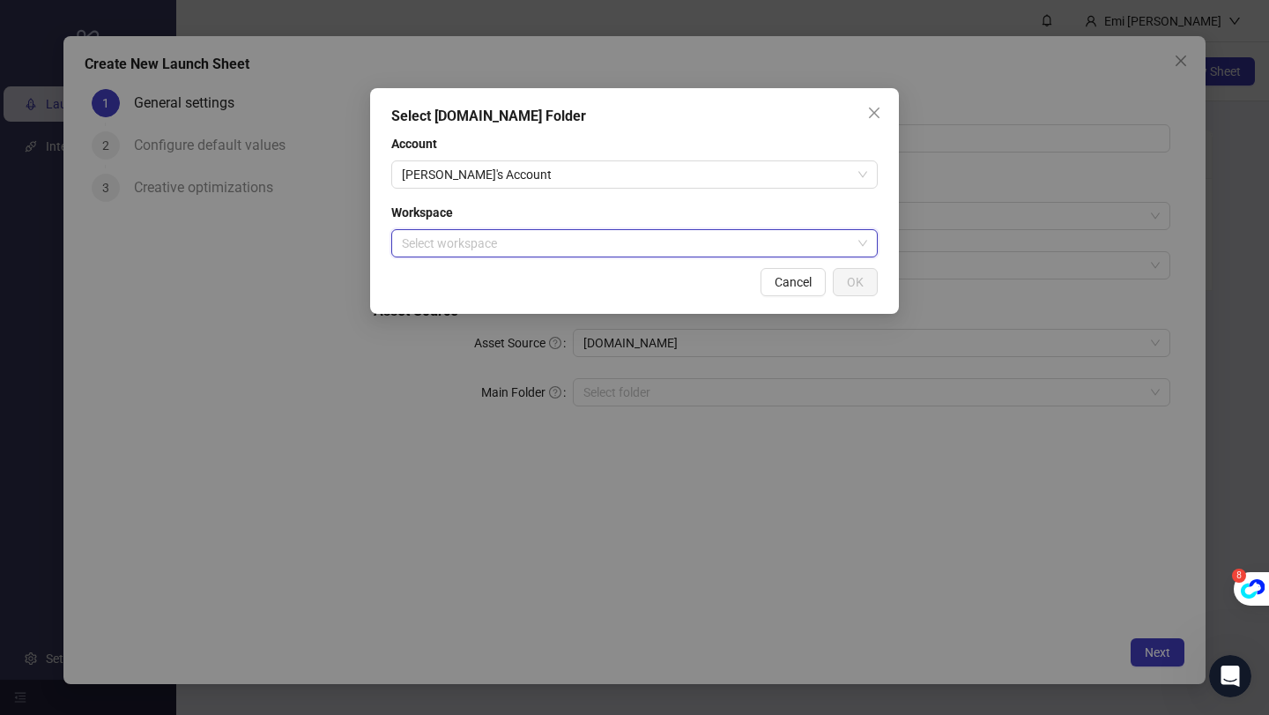
click at [757, 248] on input "search" at bounding box center [626, 243] width 449 height 26
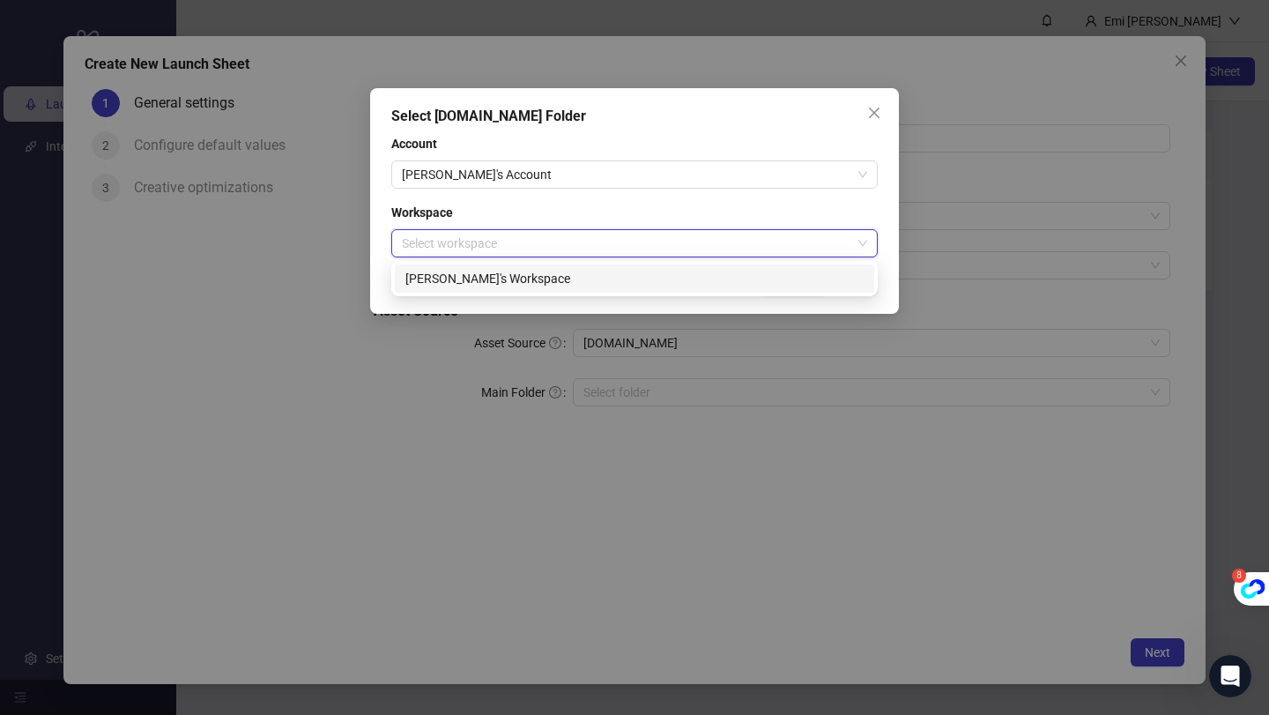
click at [653, 285] on div "[PERSON_NAME]'s Workspace" at bounding box center [634, 278] width 458 height 19
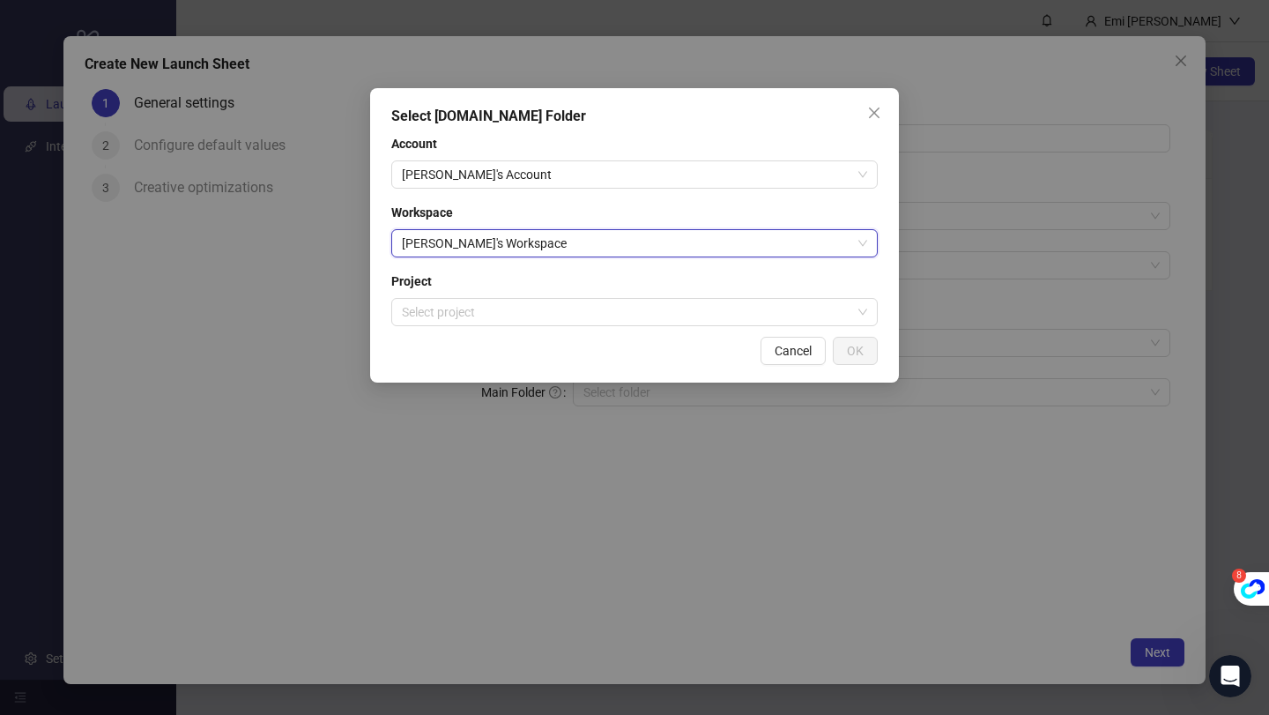
click at [627, 330] on div "Select [DOMAIN_NAME] Folder Account Rafihath's Account Workspace Rafihath's Wor…" at bounding box center [634, 235] width 529 height 294
click at [639, 311] on input "search" at bounding box center [626, 312] width 449 height 26
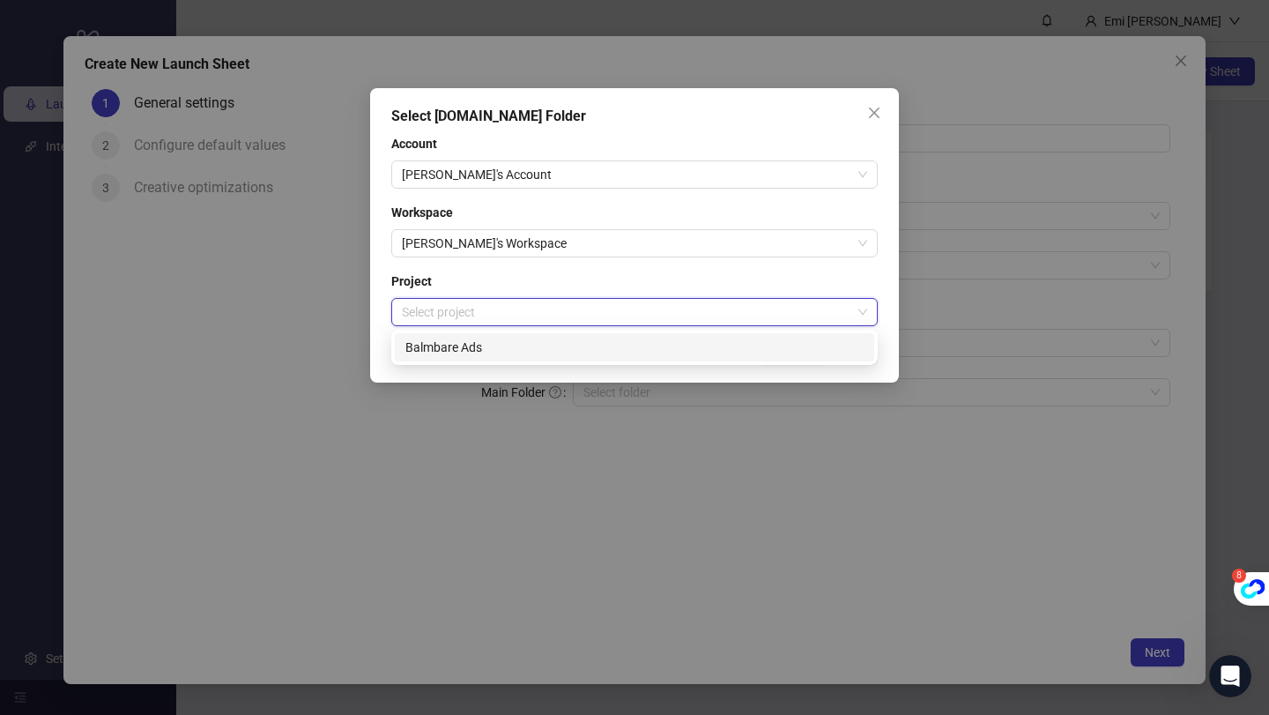
click at [590, 343] on div "Balmbare Ads" at bounding box center [634, 347] width 458 height 19
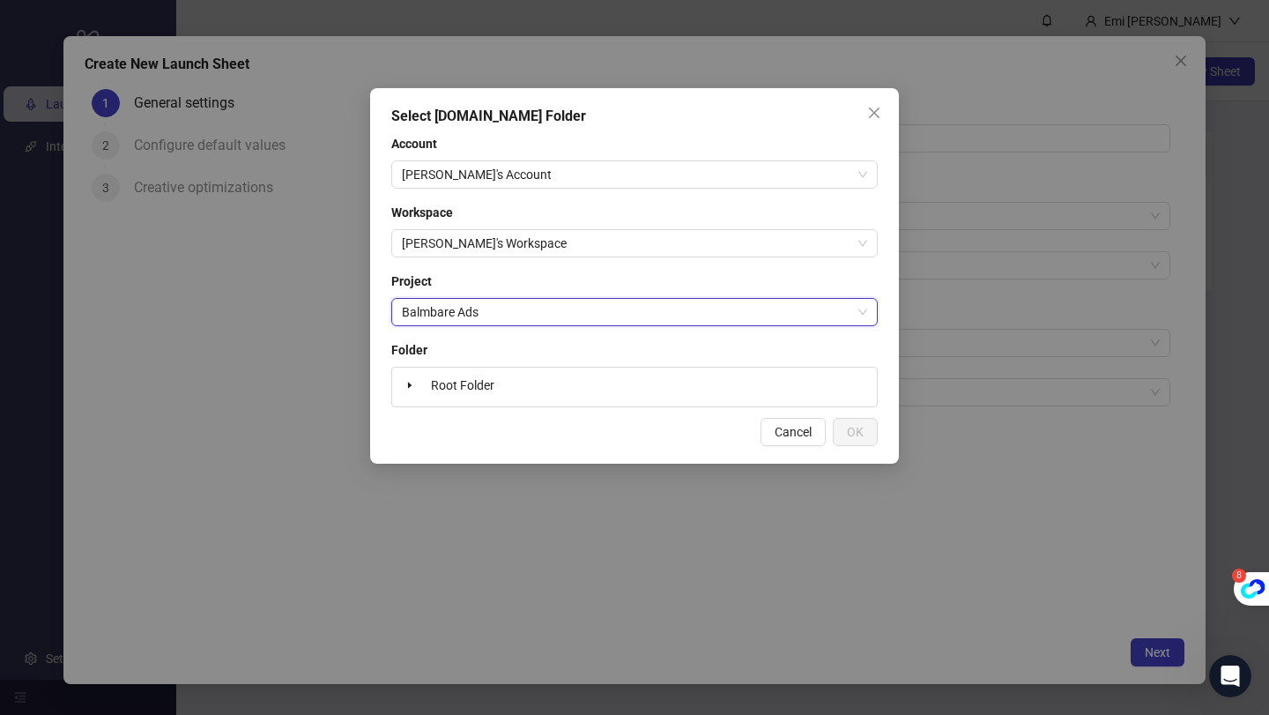
click at [711, 408] on div "Select [DOMAIN_NAME] Folder Account Rafihath's Account Workspace Rafihath's Wor…" at bounding box center [634, 275] width 529 height 375
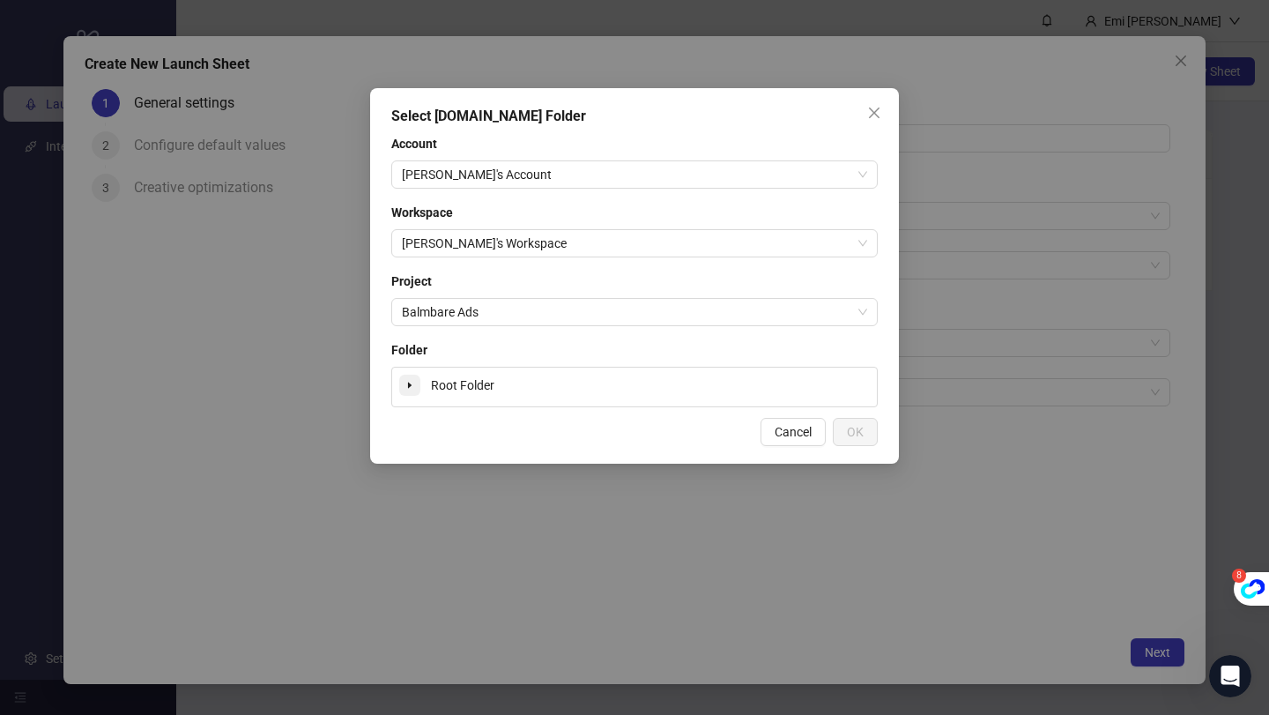
click at [417, 377] on span at bounding box center [409, 385] width 21 height 21
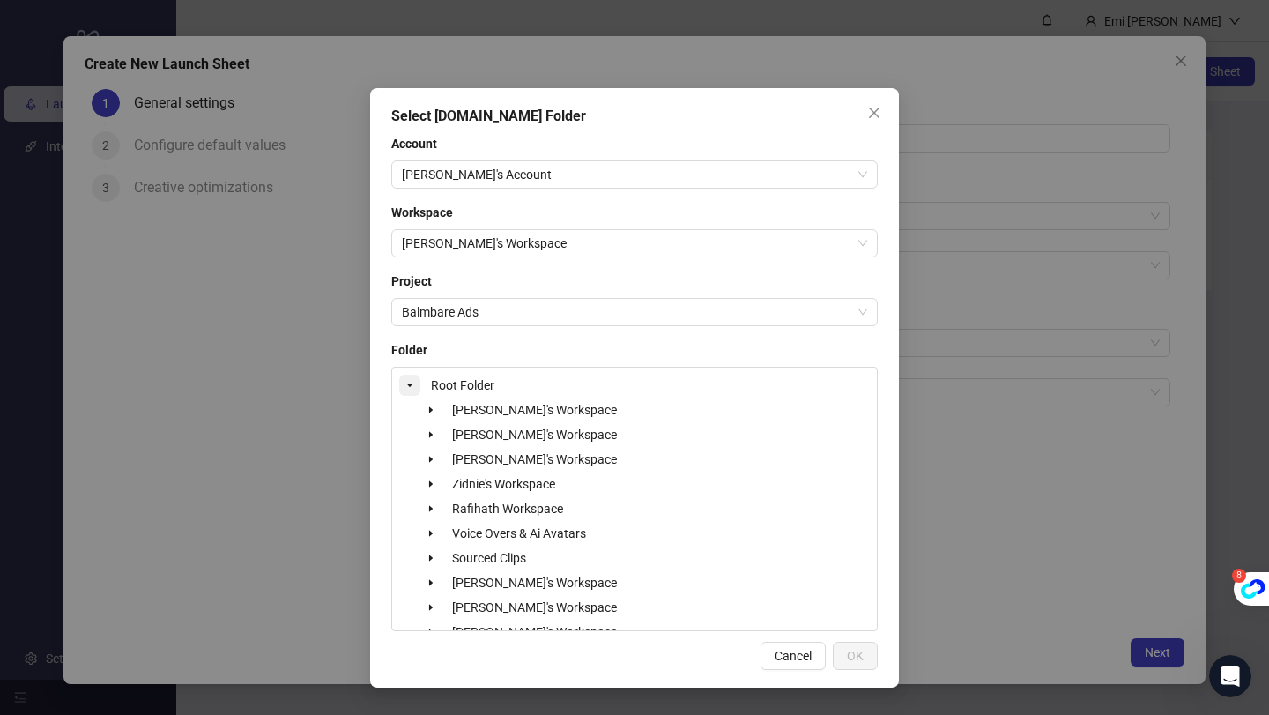
click at [410, 383] on icon "caret-down" at bounding box center [410, 385] width 6 height 4
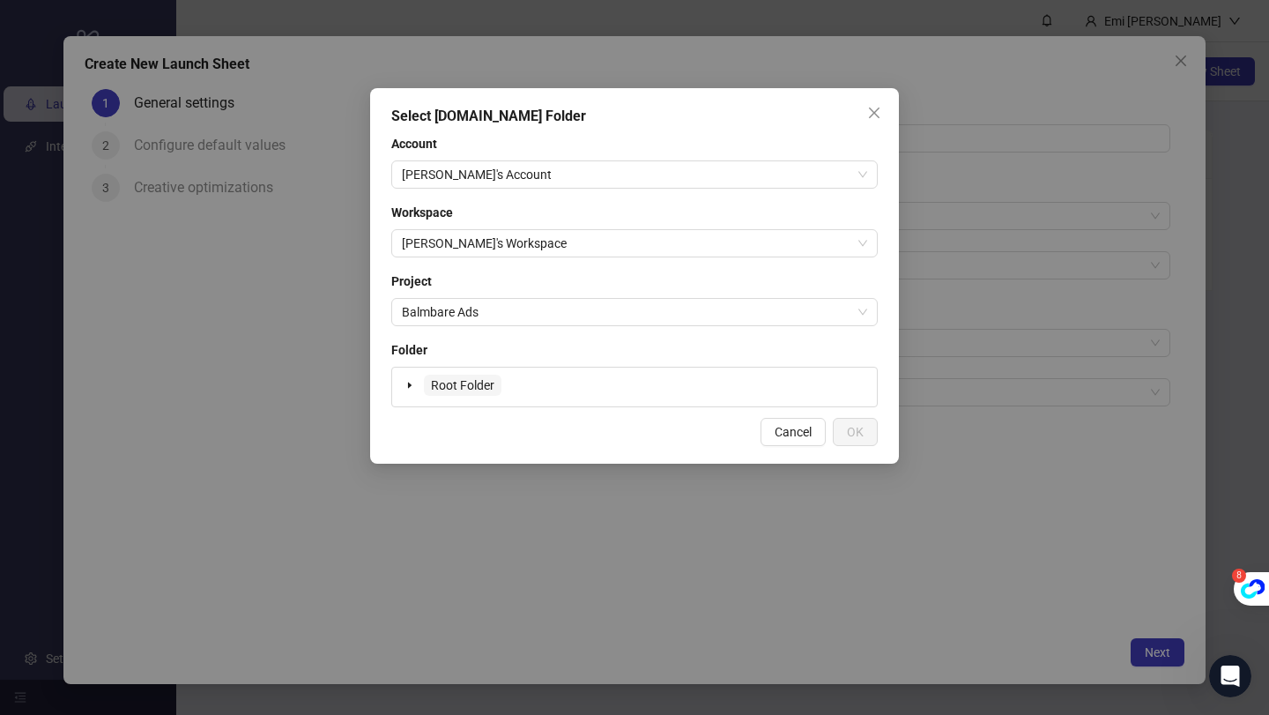
click at [469, 383] on span "Root Folder" at bounding box center [462, 385] width 63 height 14
click at [855, 435] on span "OK" at bounding box center [855, 432] width 17 height 14
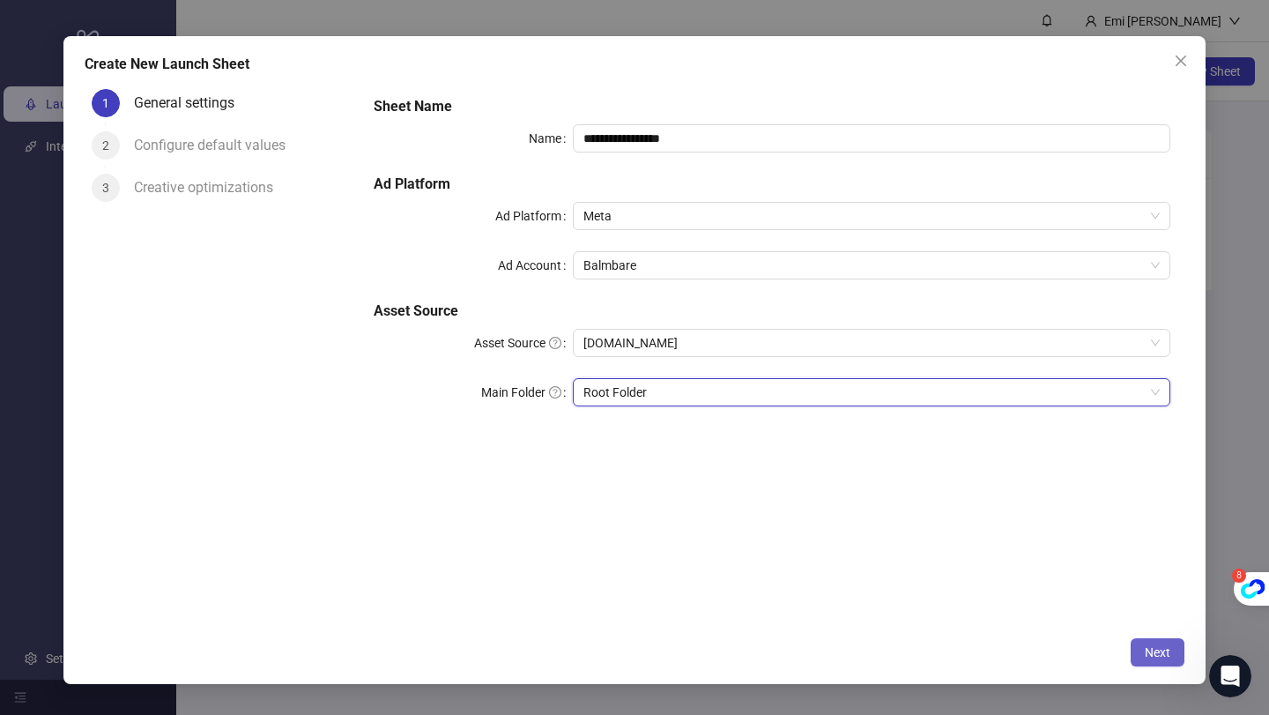
click at [1147, 653] on span "Next" at bounding box center [1158, 652] width 26 height 14
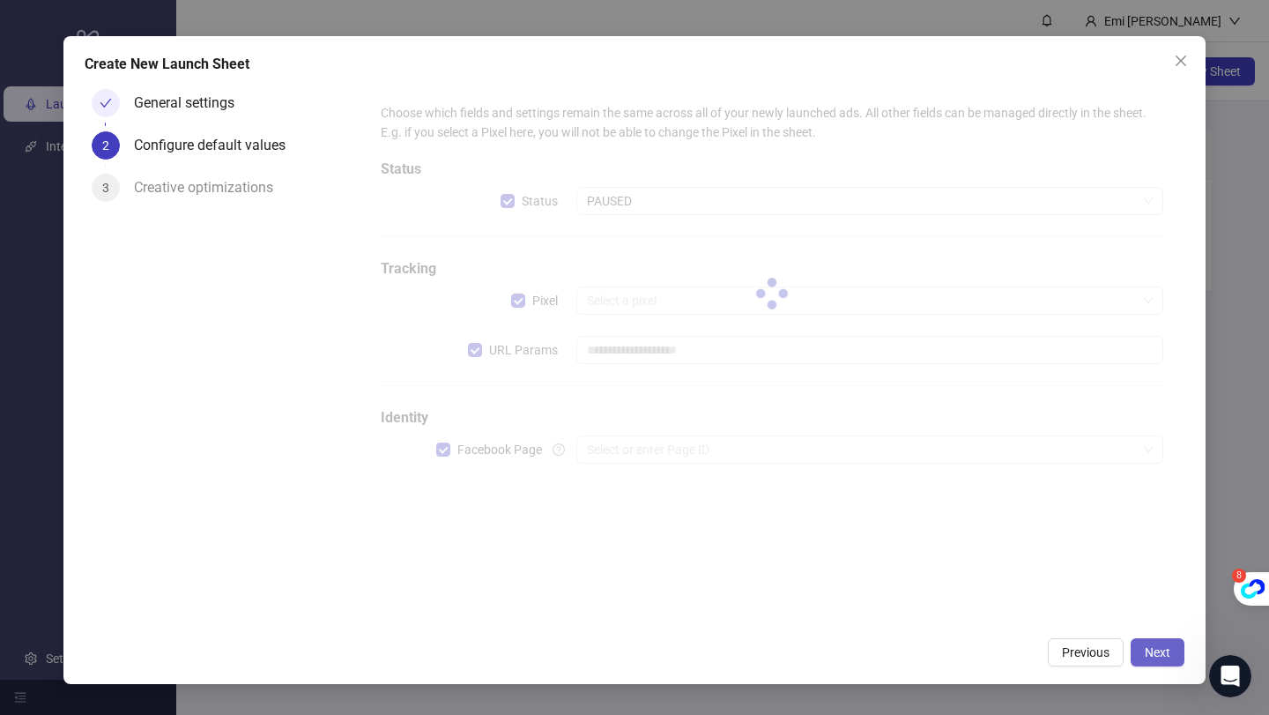
type input "**********"
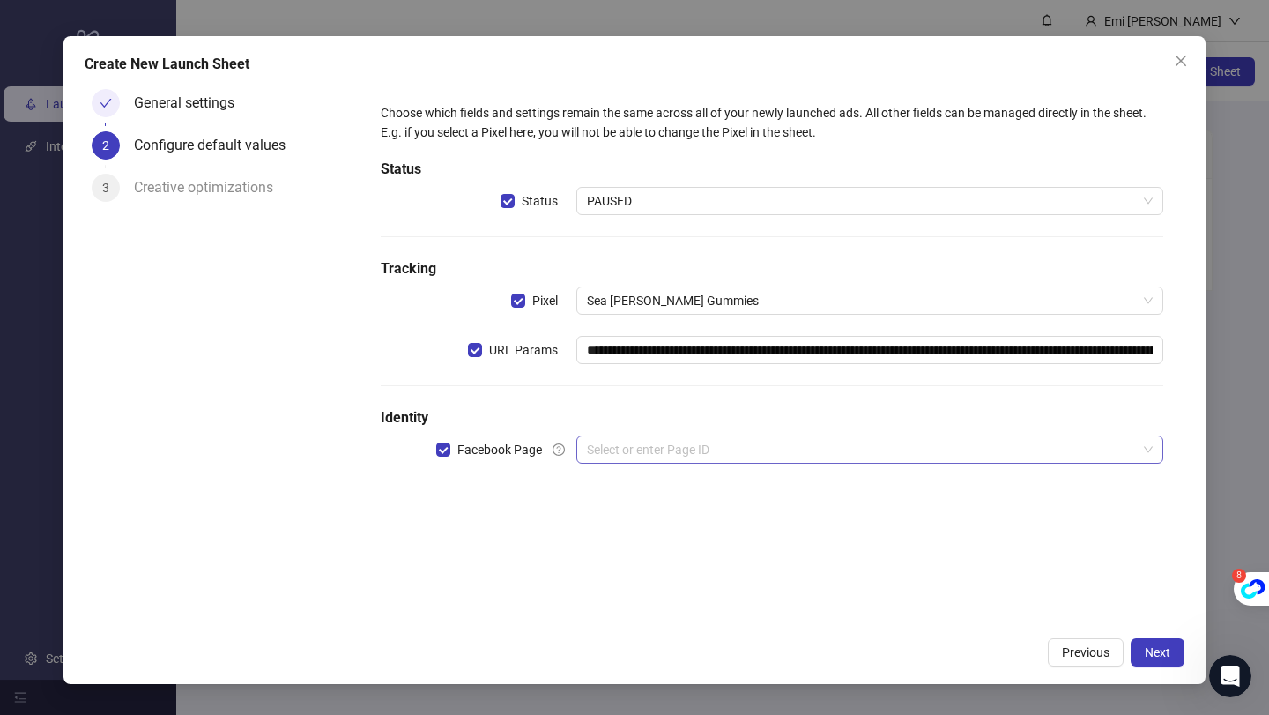
click at [716, 456] on input "search" at bounding box center [862, 449] width 550 height 26
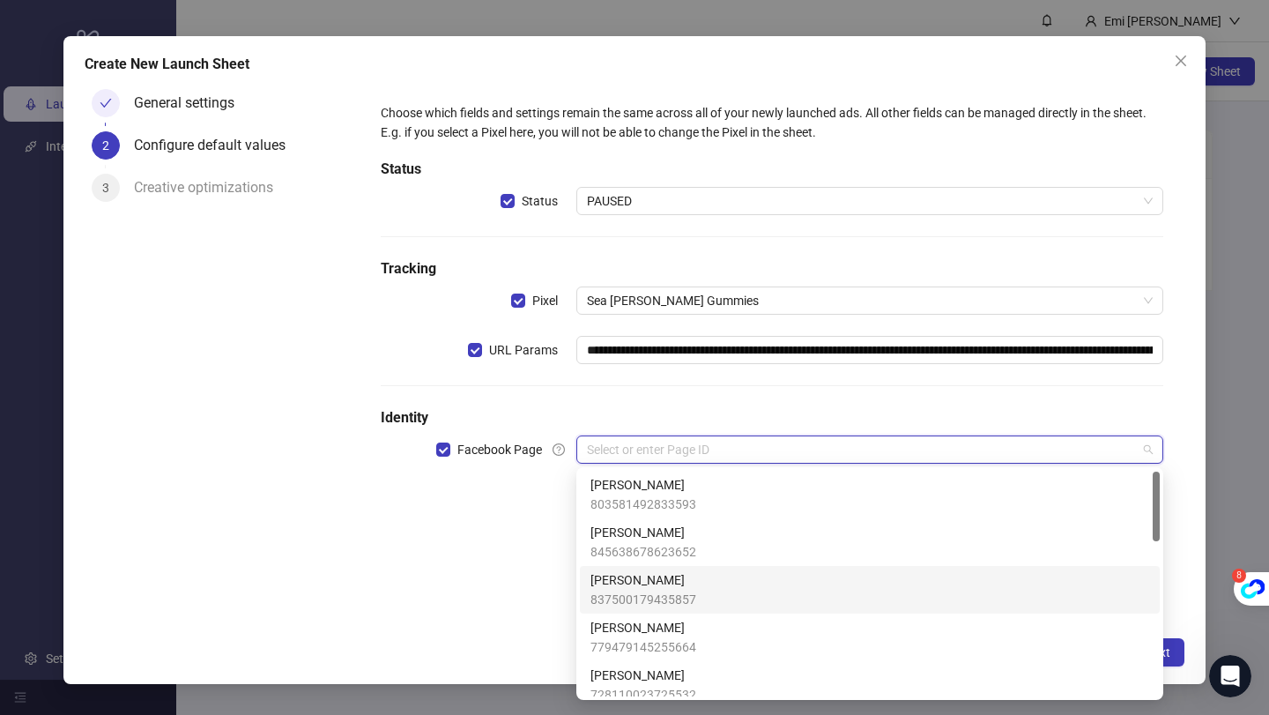
scroll to position [679, 0]
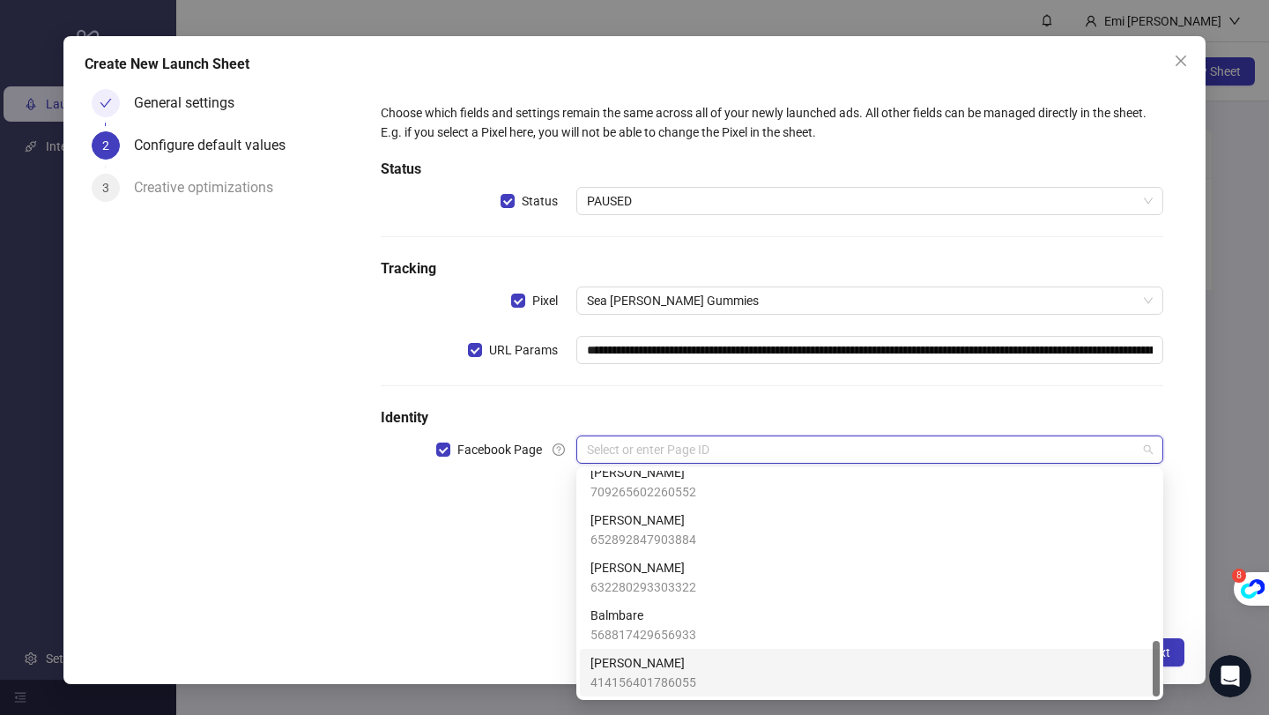
click at [652, 653] on span "[PERSON_NAME]" at bounding box center [643, 662] width 106 height 19
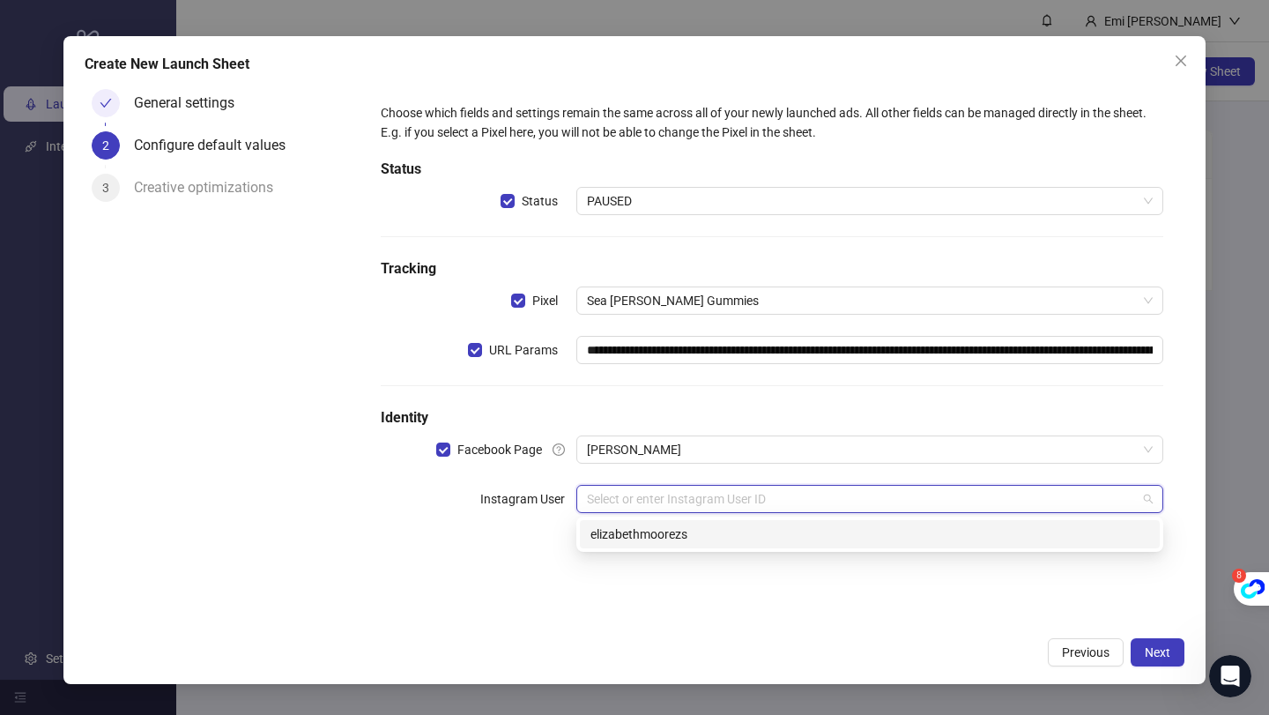
click at [646, 498] on input "search" at bounding box center [862, 499] width 550 height 26
click at [664, 542] on div "elizabethmoorezs" at bounding box center [869, 533] width 559 height 19
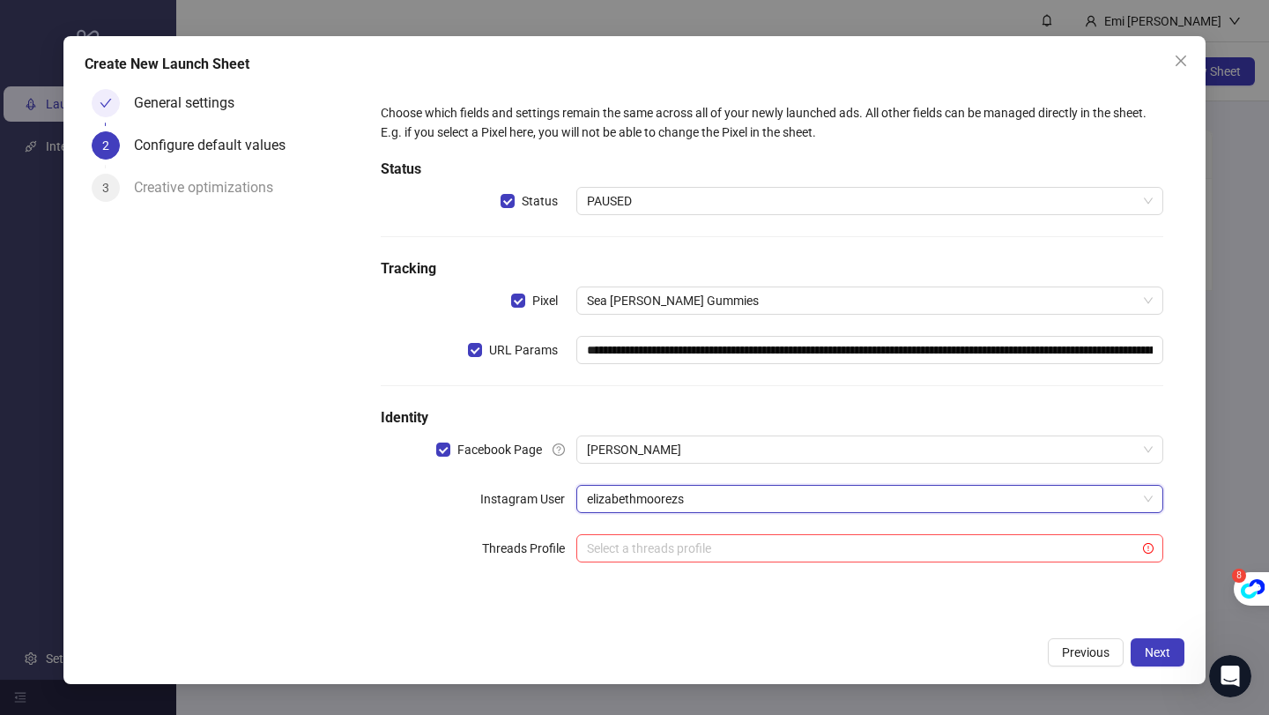
click at [778, 593] on div "**********" at bounding box center [772, 343] width 811 height 508
click at [1125, 657] on div "Previous Next" at bounding box center [635, 652] width 1100 height 28
click at [1140, 657] on button "Next" at bounding box center [1158, 652] width 54 height 28
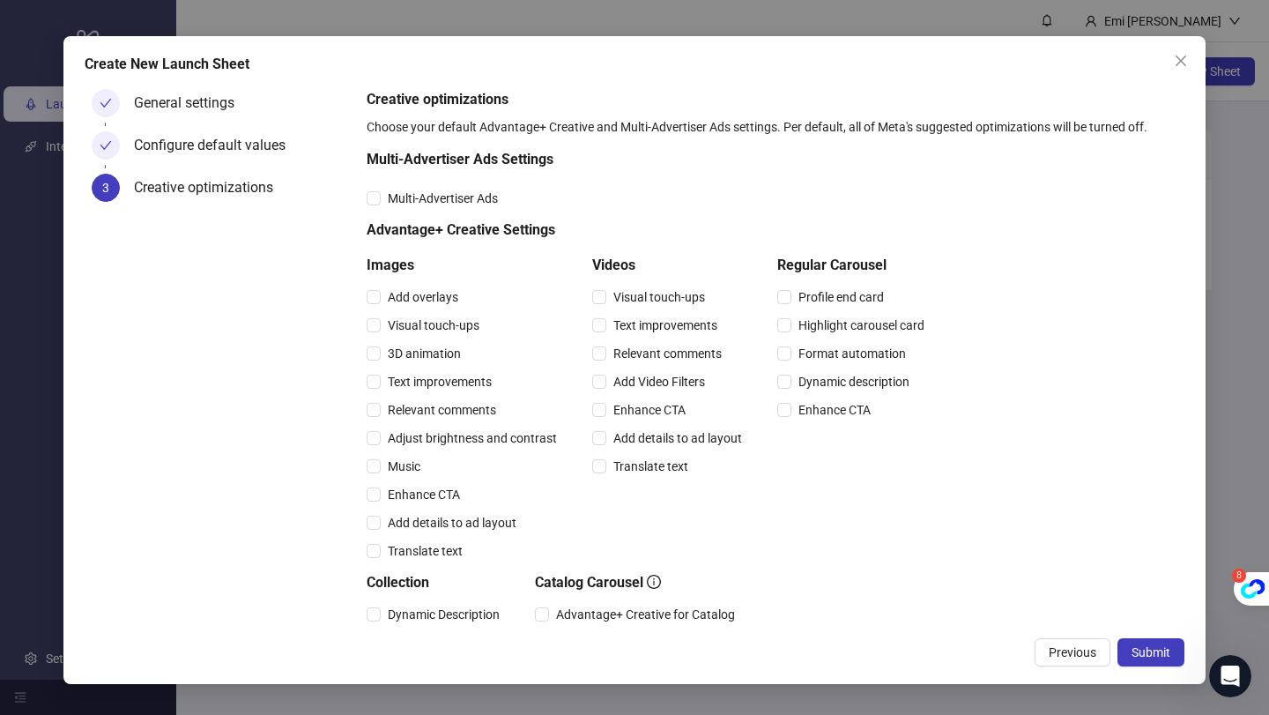
click at [1140, 657] on span "Submit" at bounding box center [1151, 652] width 39 height 14
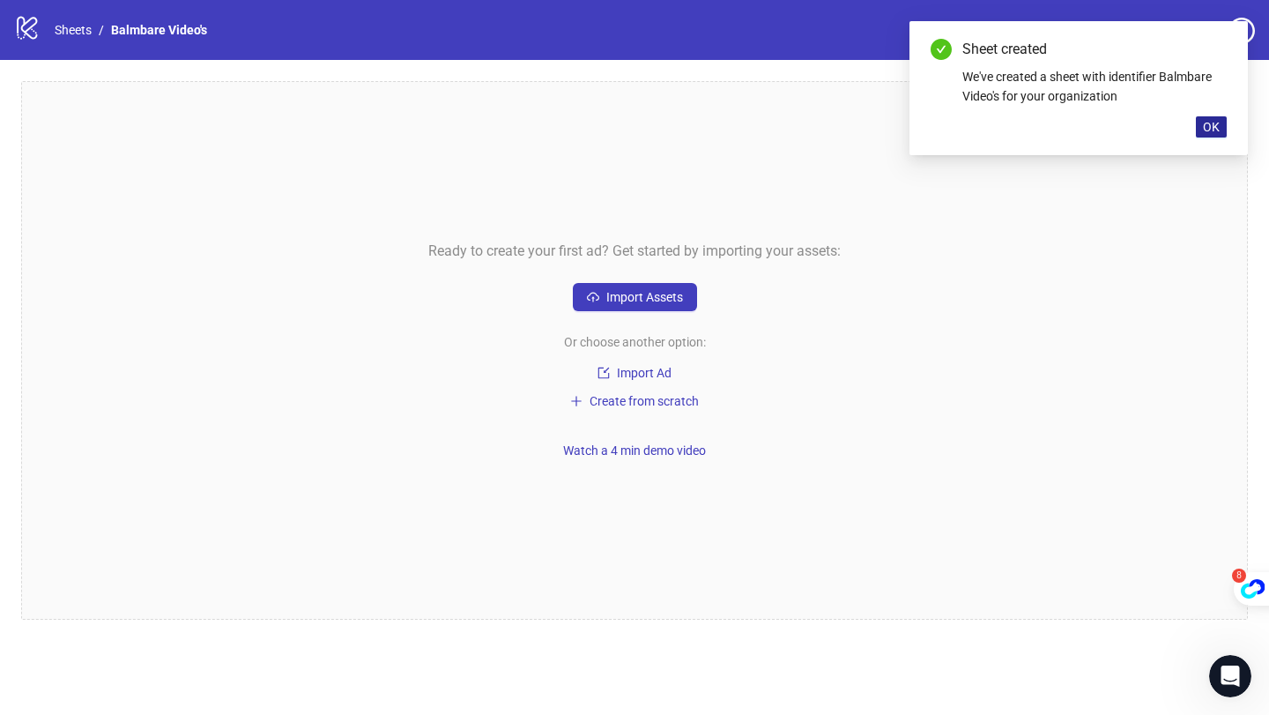
click at [1214, 130] on span "OK" at bounding box center [1211, 127] width 17 height 14
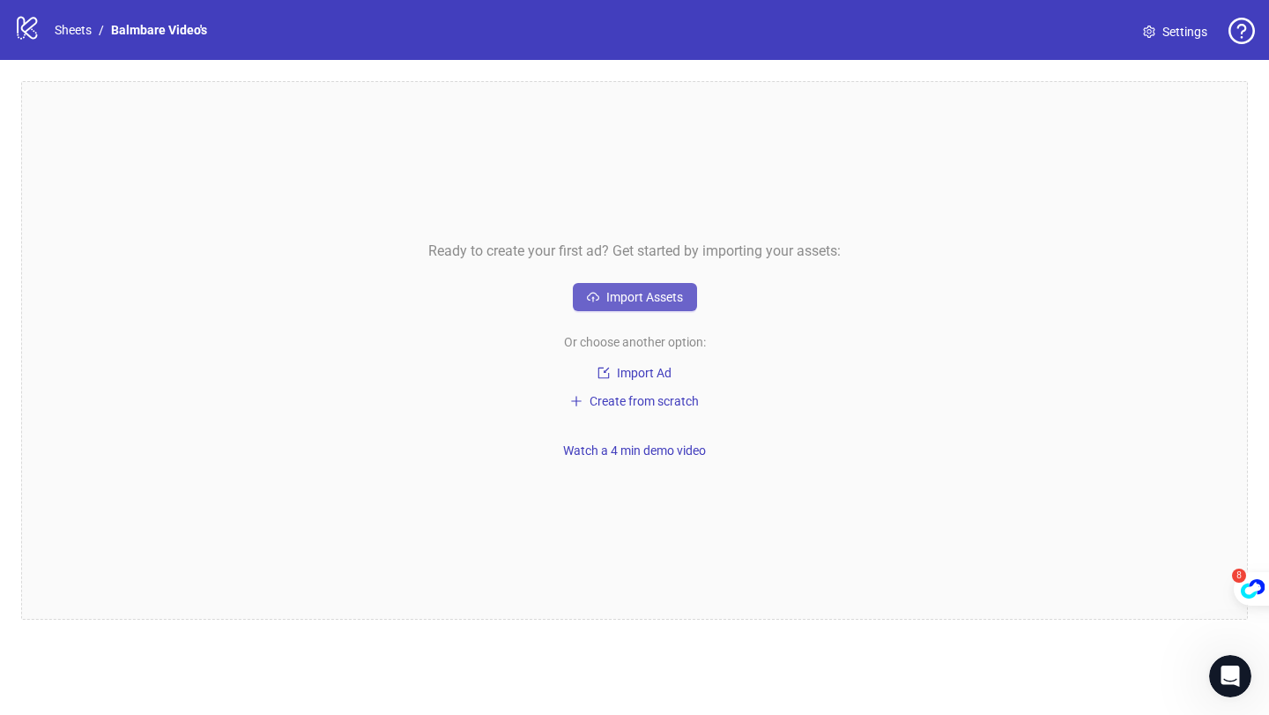
click at [600, 290] on button "Import Assets" at bounding box center [635, 297] width 124 height 28
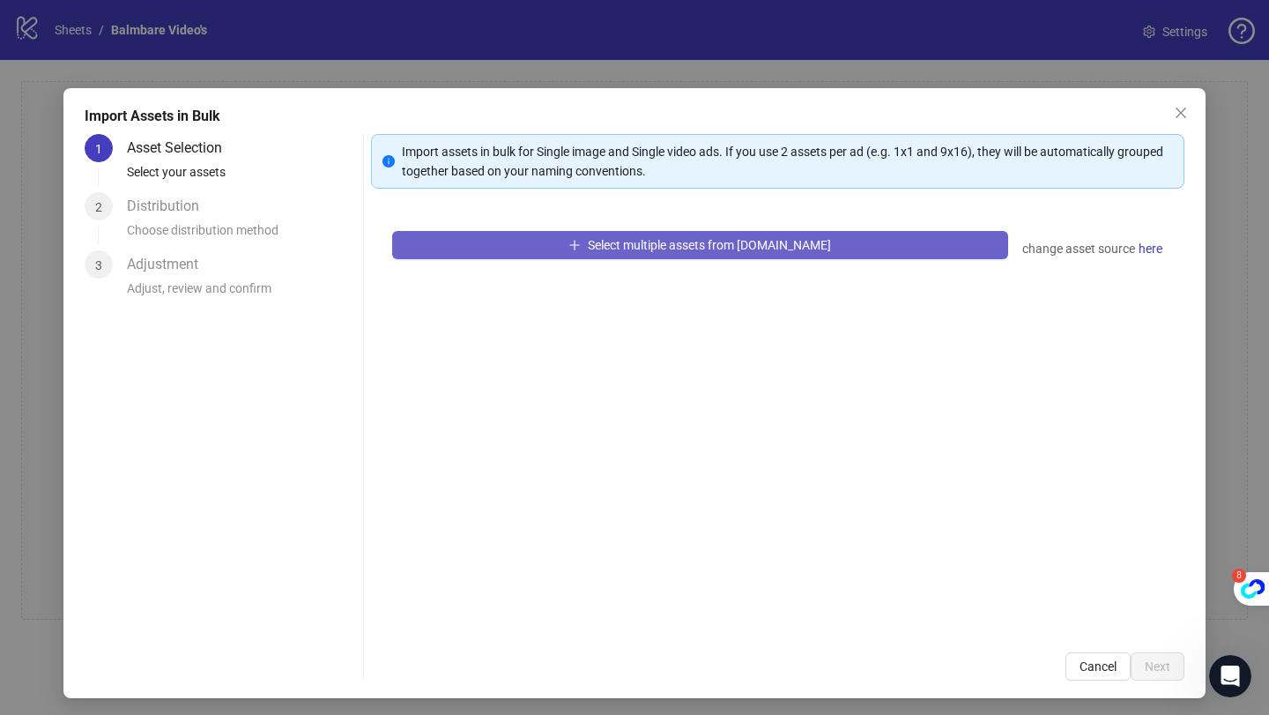
click at [592, 253] on button "Select multiple assets from [DOMAIN_NAME]" at bounding box center [700, 245] width 616 height 28
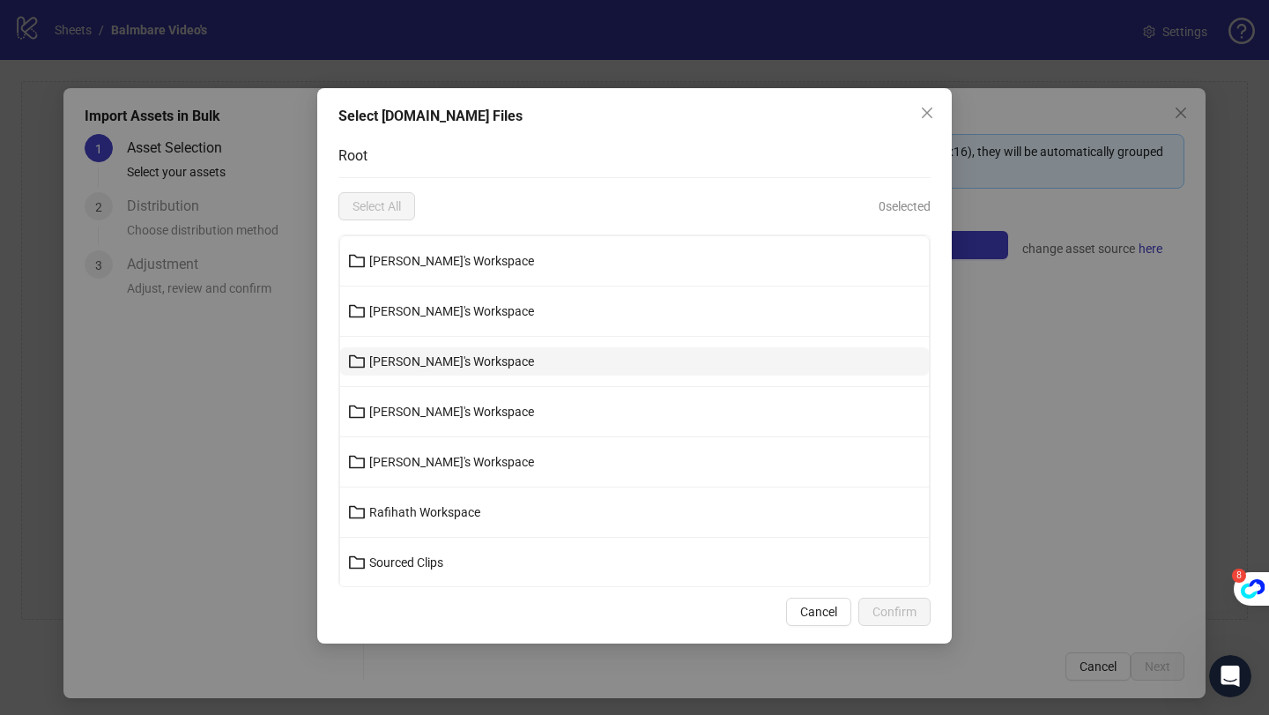
click at [469, 367] on span "[PERSON_NAME]'s Workspace" at bounding box center [451, 361] width 165 height 14
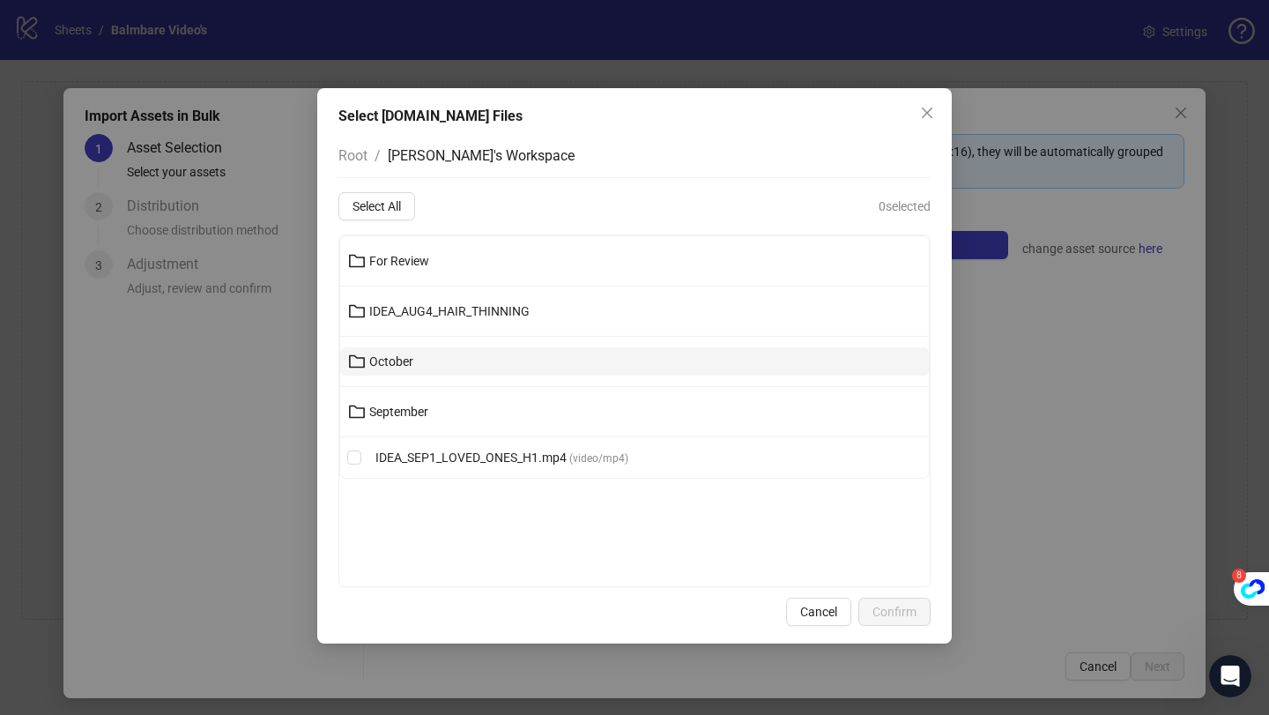
click at [454, 362] on button "October" at bounding box center [634, 361] width 589 height 28
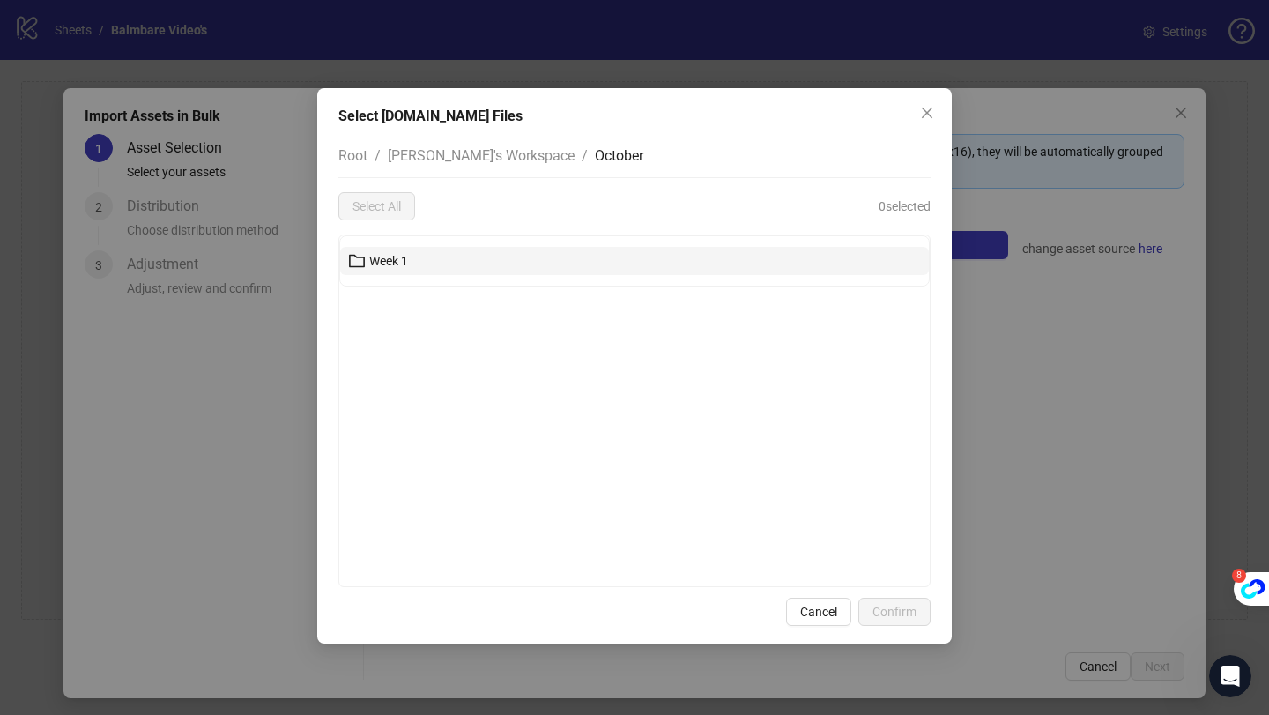
click at [391, 262] on span "Week 1" at bounding box center [388, 261] width 39 height 14
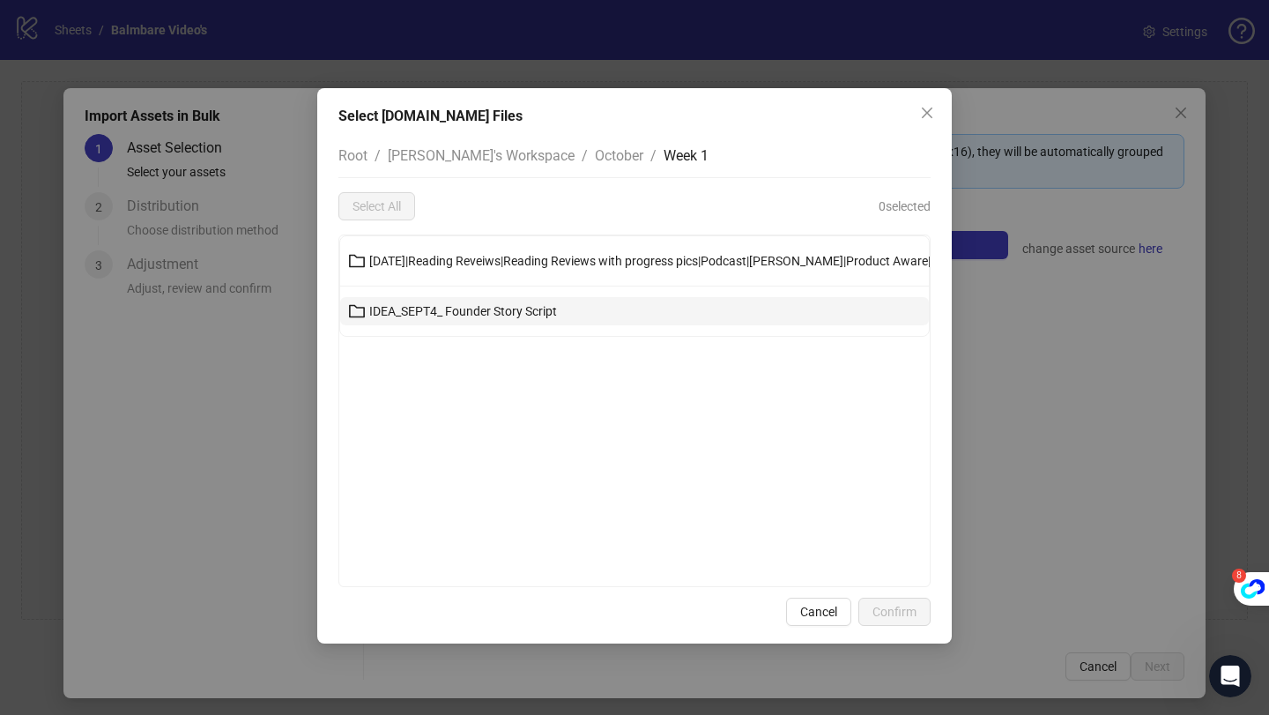
click at [477, 308] on span "IDEA_SEPT4_ Founder Story Script" at bounding box center [463, 311] width 188 height 14
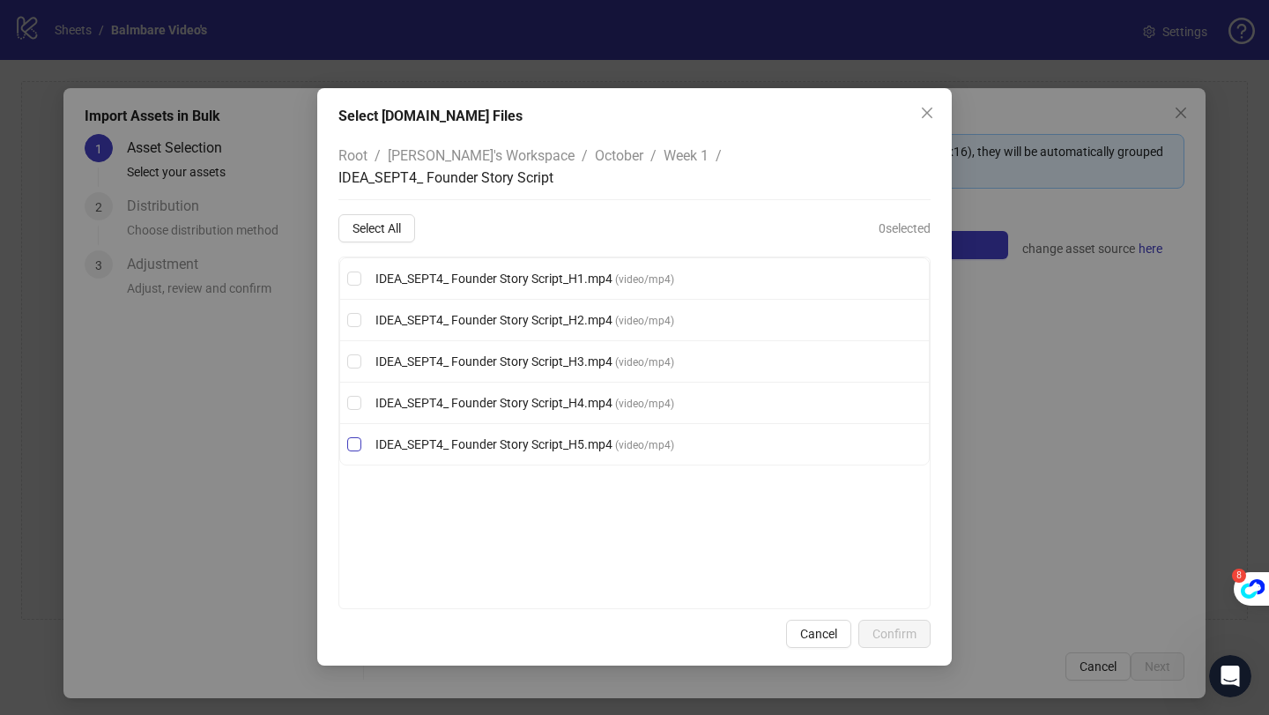
click at [367, 434] on label "IDEA_SEPT4_ Founder Story Script_H5.mp4 ( video/mp4 )" at bounding box center [634, 443] width 589 height 19
click at [366, 382] on li "IDEA_SEPT4_ Founder Story Script_H4.mp4 ( video/mp4 )" at bounding box center [634, 402] width 589 height 41
click at [365, 352] on label "IDEA_SEPT4_ Founder Story Script_H3.mp4 ( video/mp4 )" at bounding box center [634, 361] width 589 height 19
click at [906, 627] on span "Confirm" at bounding box center [894, 634] width 44 height 14
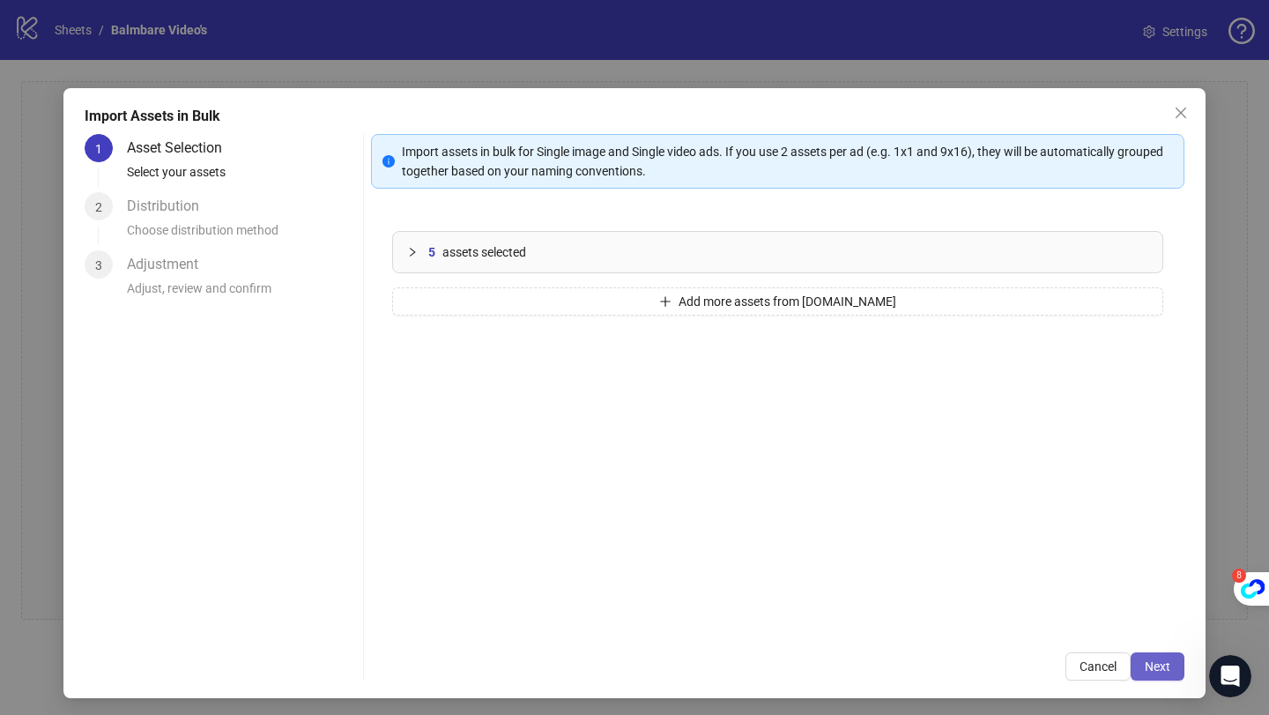
click at [1154, 665] on span "Next" at bounding box center [1158, 666] width 26 height 14
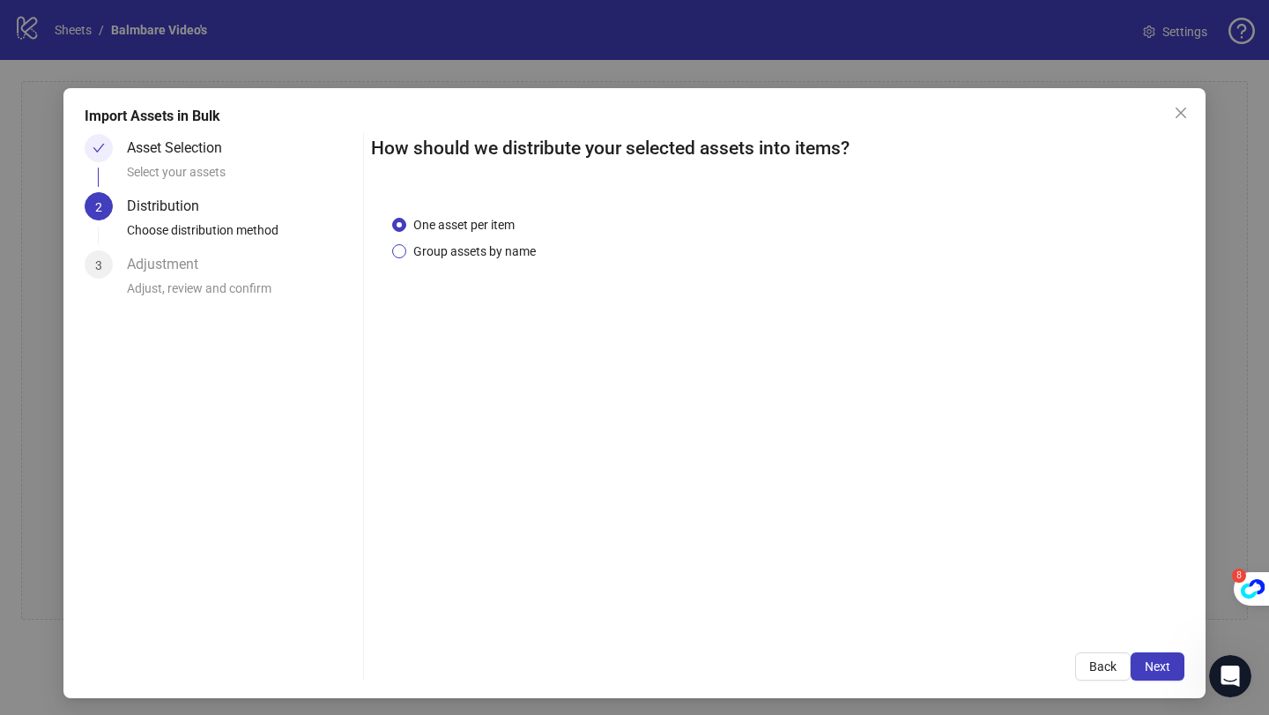
click at [486, 252] on span "Group assets by name" at bounding box center [474, 250] width 137 height 19
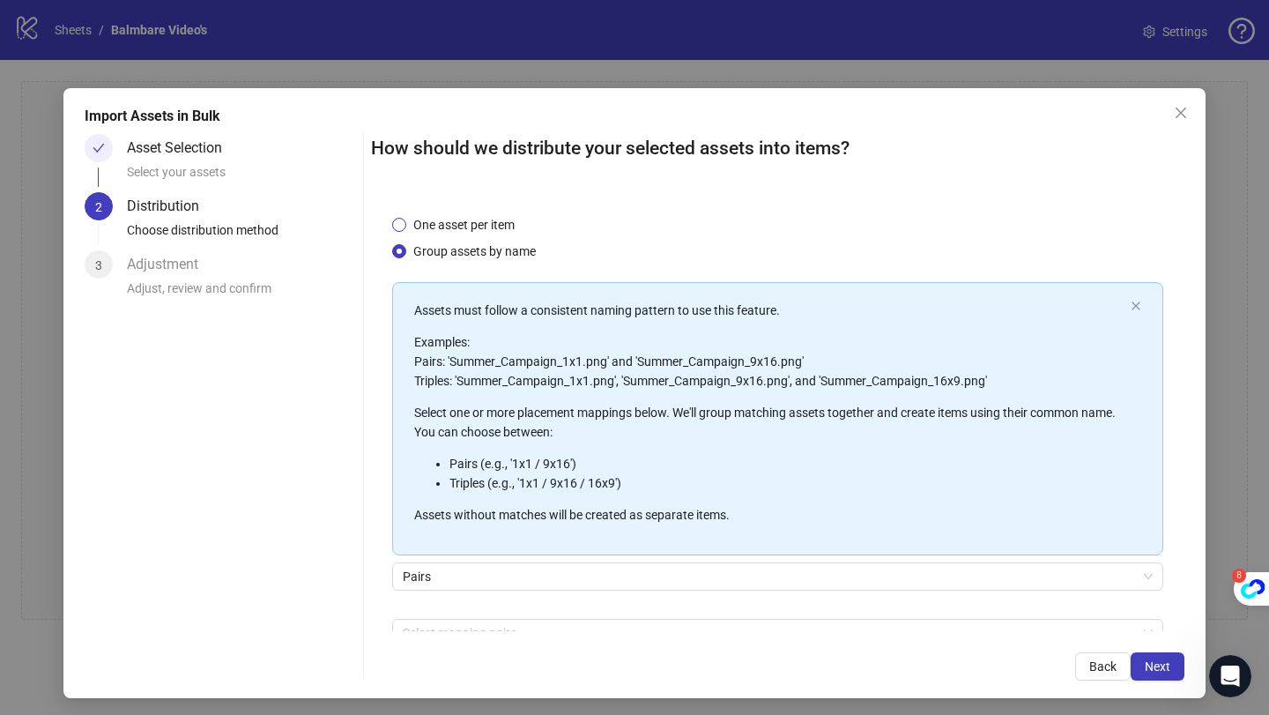
click at [478, 228] on span "One asset per item" at bounding box center [463, 224] width 115 height 19
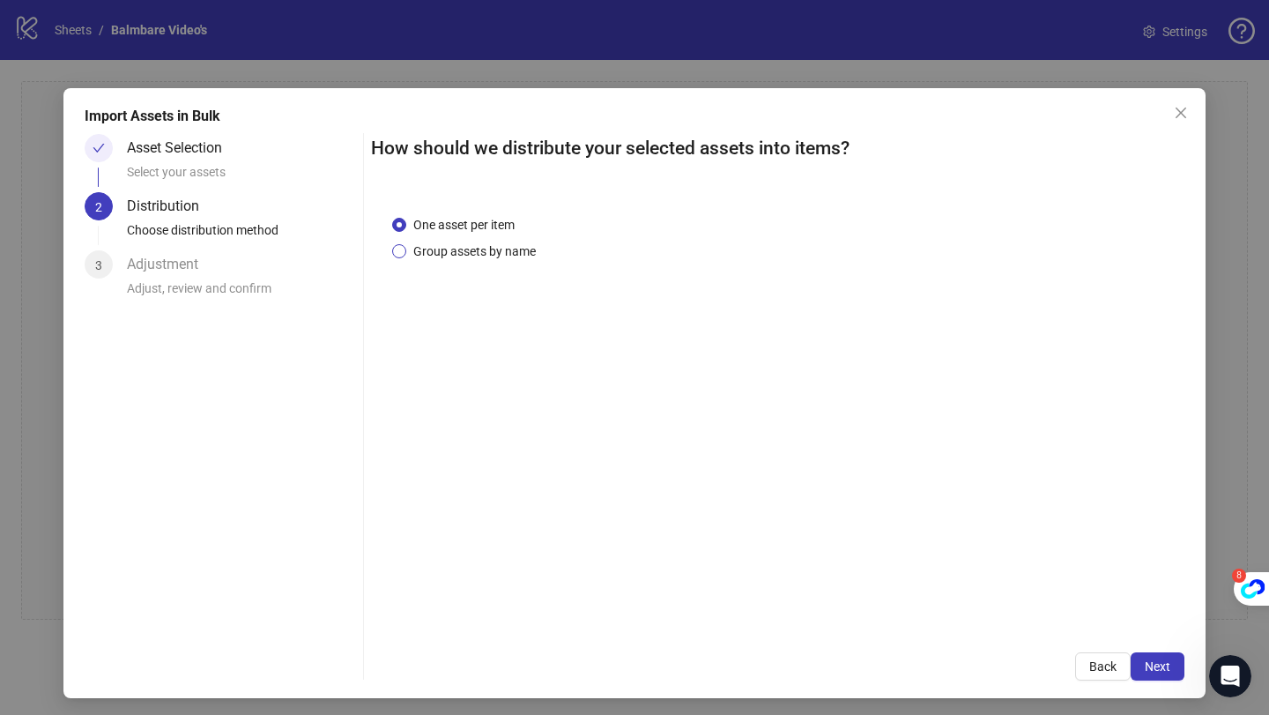
click at [474, 246] on span "Group assets by name" at bounding box center [474, 250] width 137 height 19
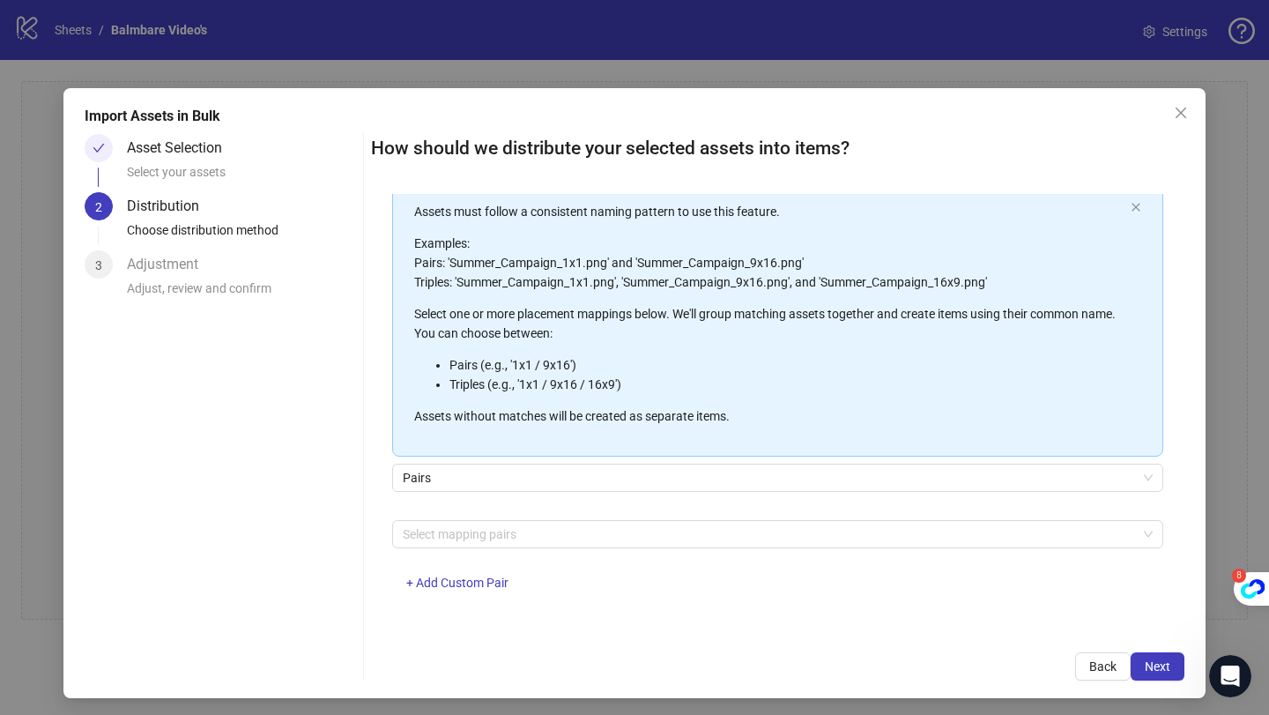
scroll to position [94, 0]
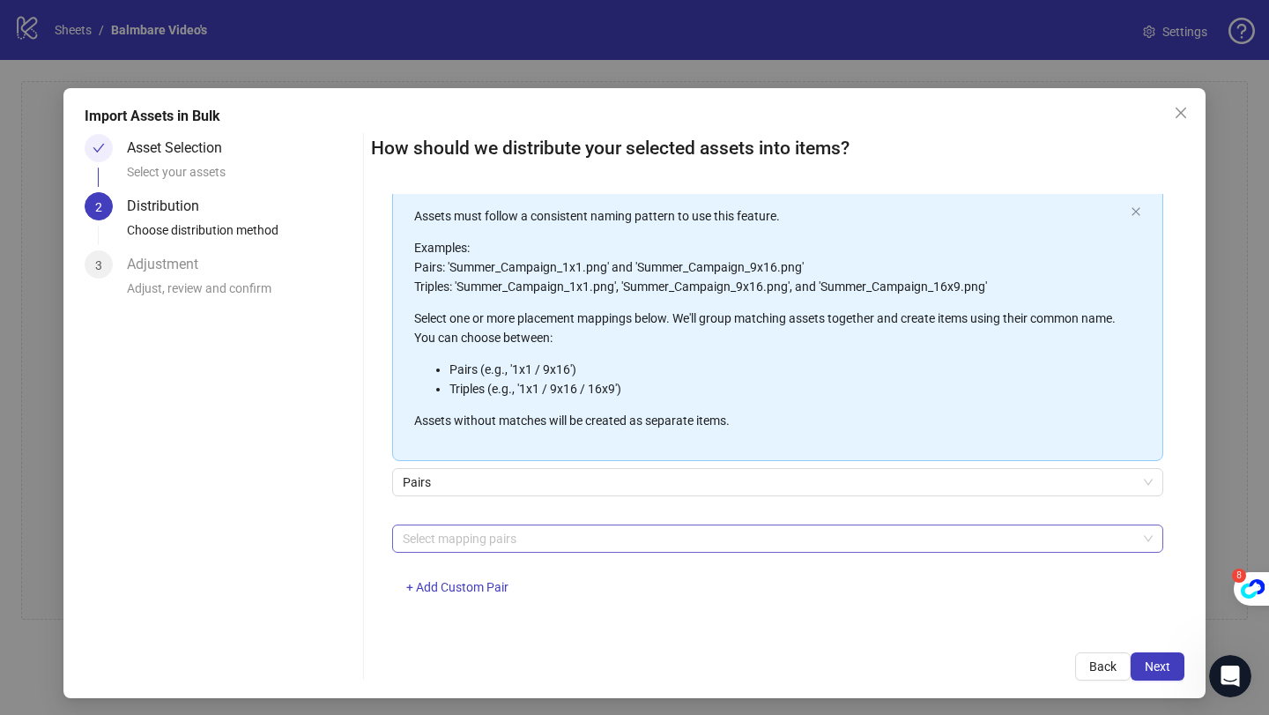
click at [474, 538] on div at bounding box center [769, 538] width 746 height 25
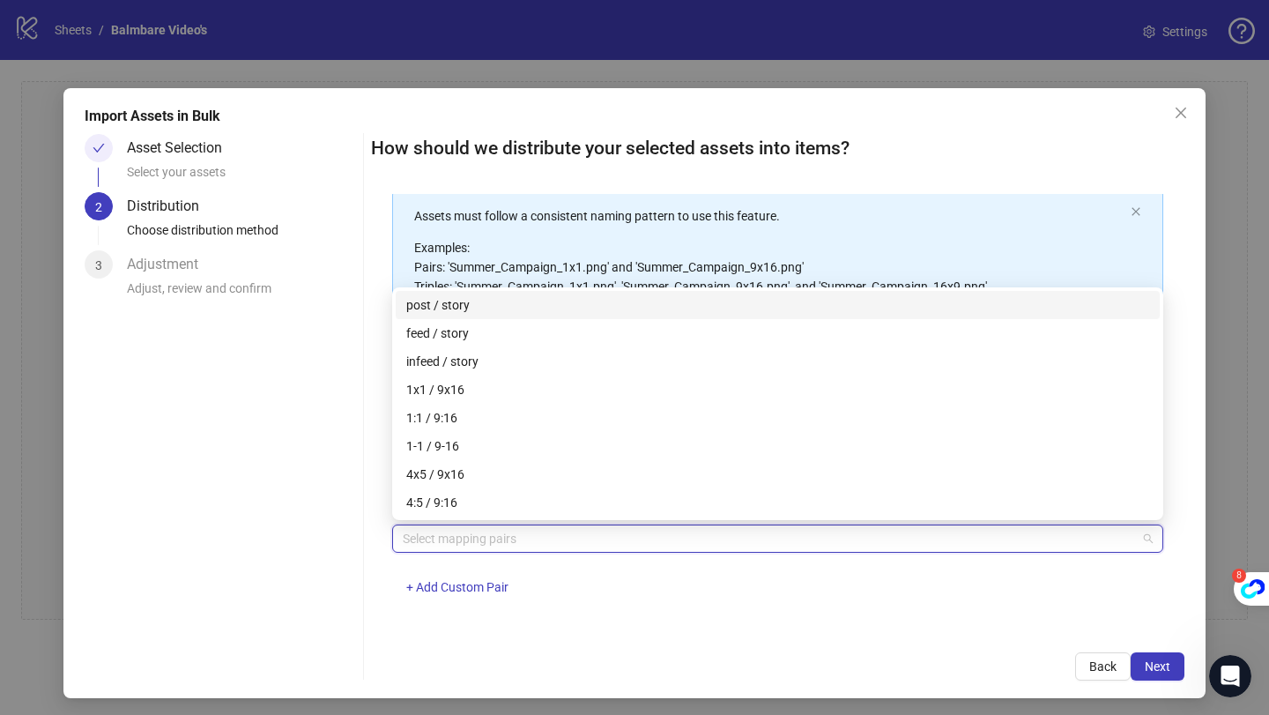
click at [379, 535] on div "One asset per item Group assets by name Assets must follow a consistent naming …" at bounding box center [777, 412] width 813 height 437
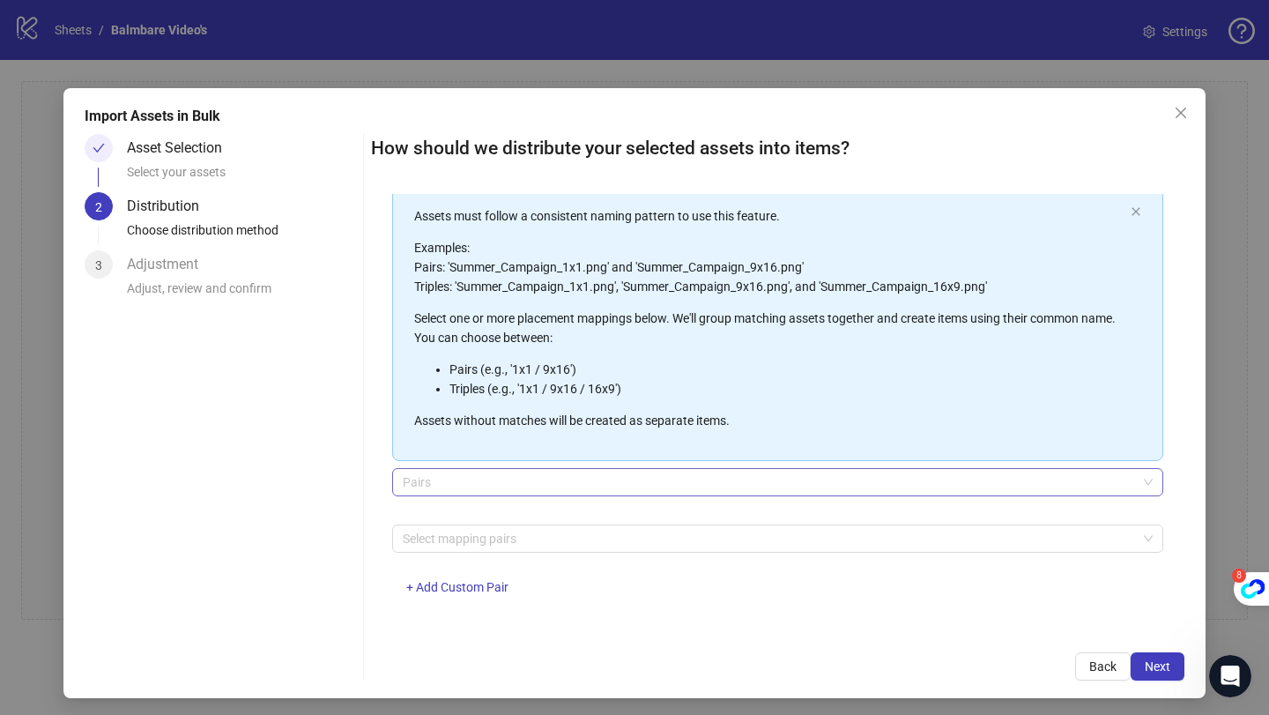
click at [431, 486] on span "Pairs" at bounding box center [778, 482] width 750 height 26
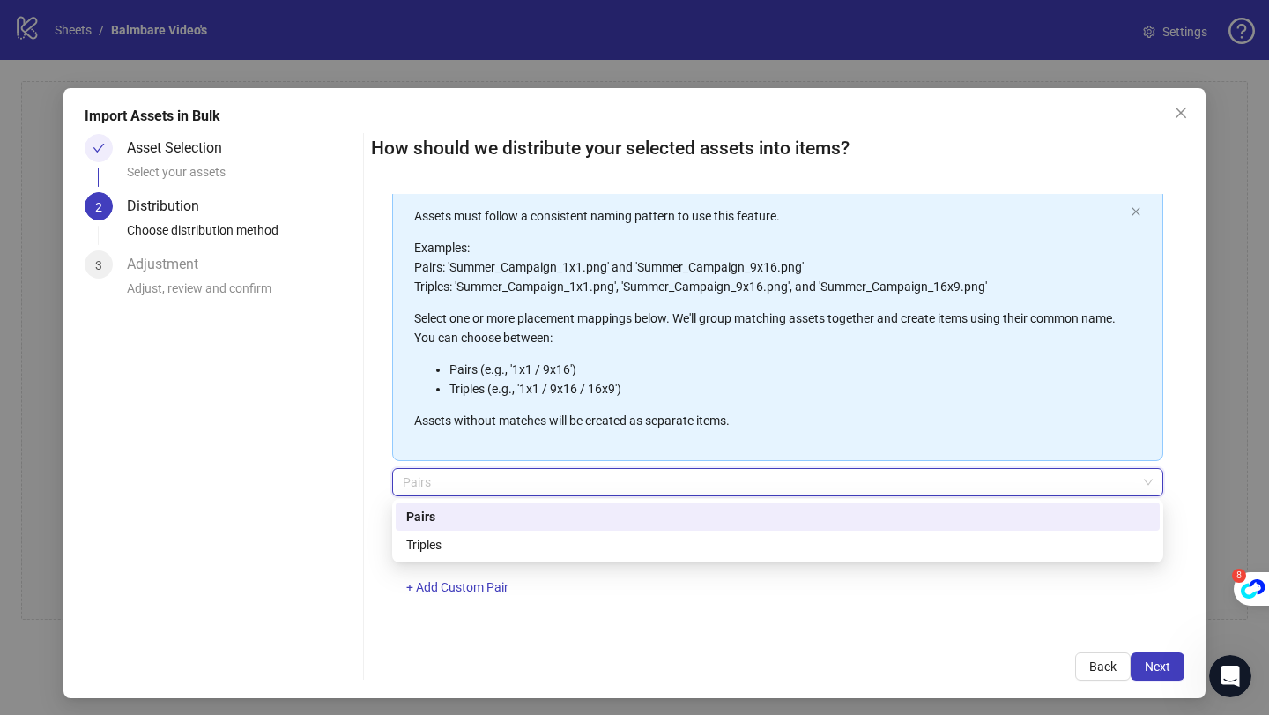
click at [377, 473] on div "One asset per item Group assets by name Assets must follow a consistent naming …" at bounding box center [777, 412] width 813 height 437
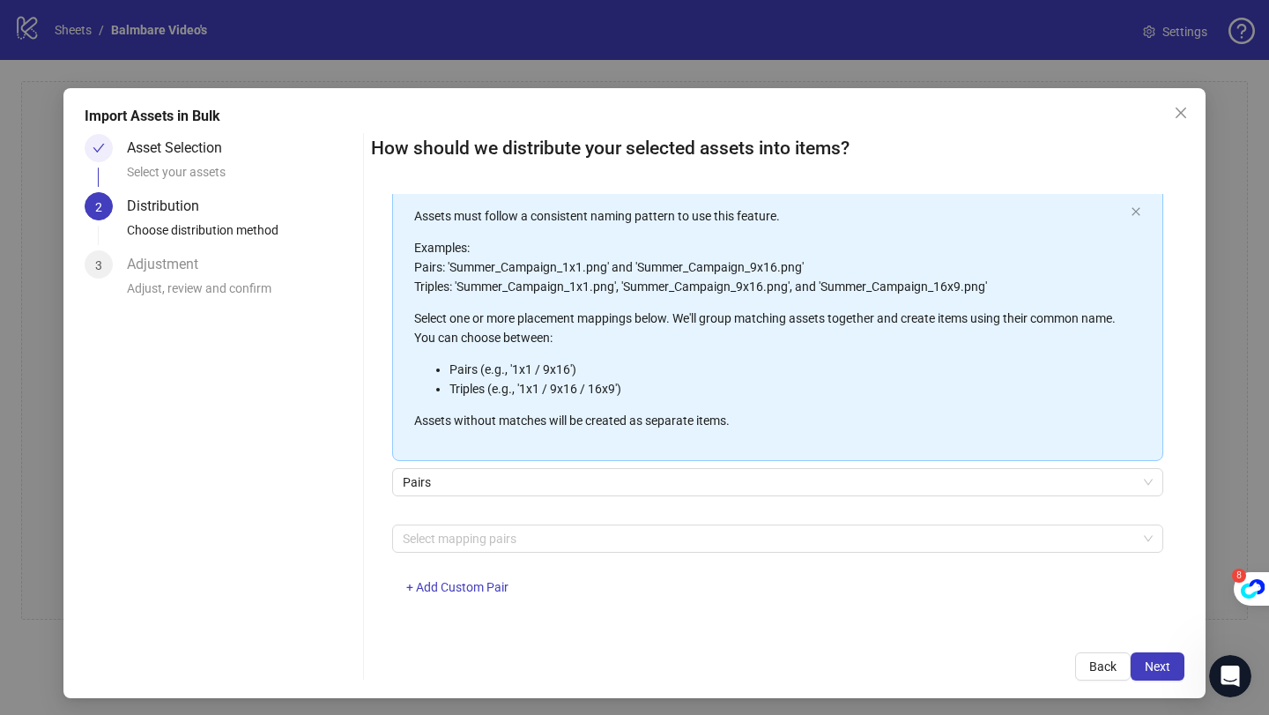
scroll to position [0, 0]
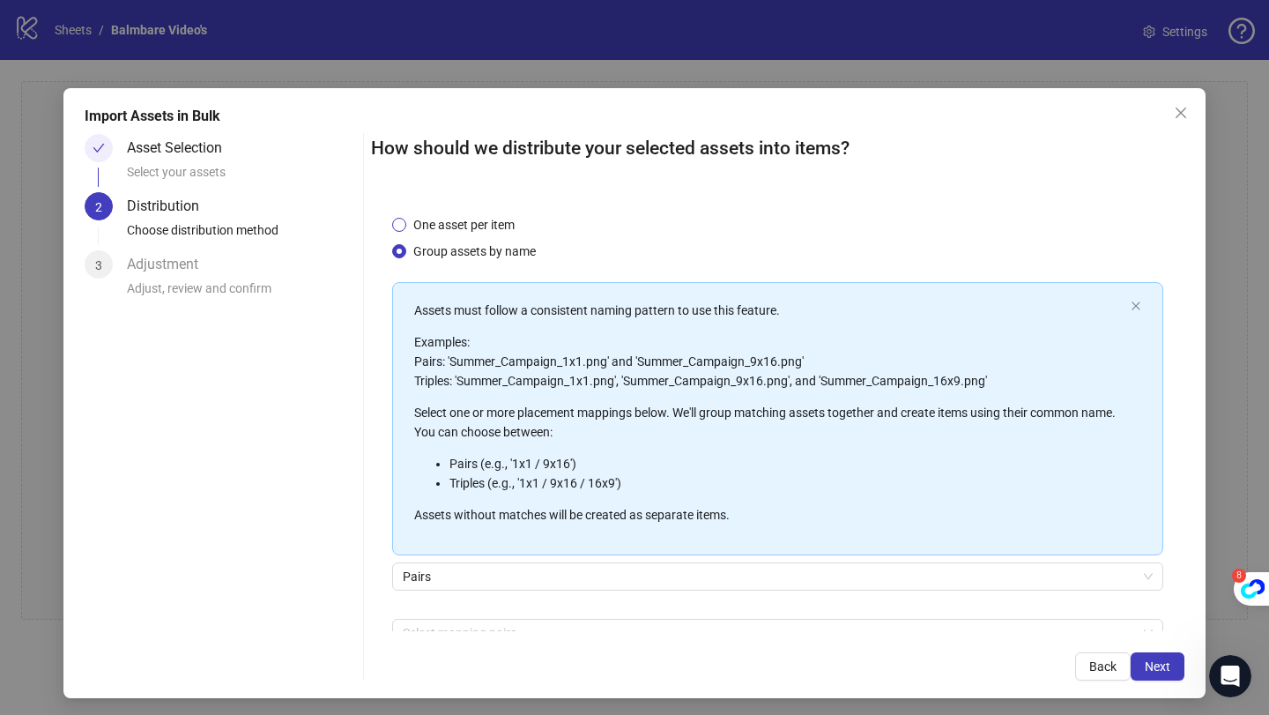
click at [476, 226] on span "One asset per item" at bounding box center [463, 224] width 115 height 19
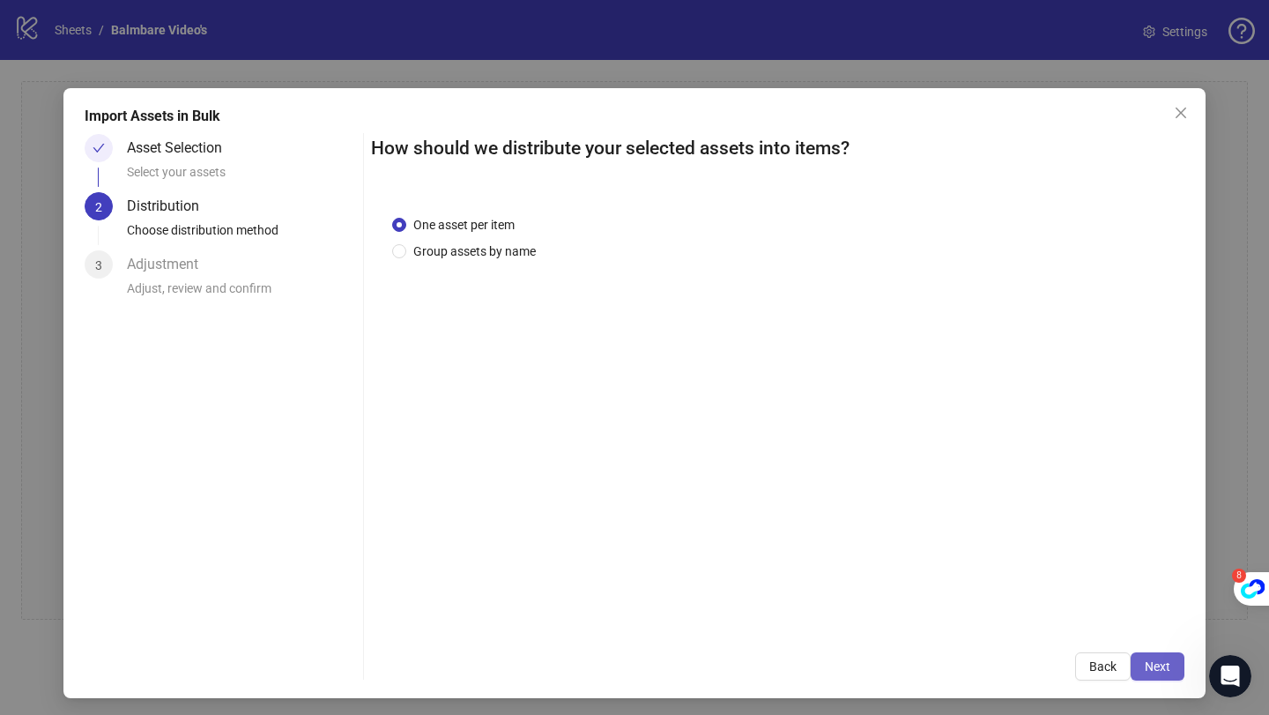
click at [1149, 665] on span "Next" at bounding box center [1158, 666] width 26 height 14
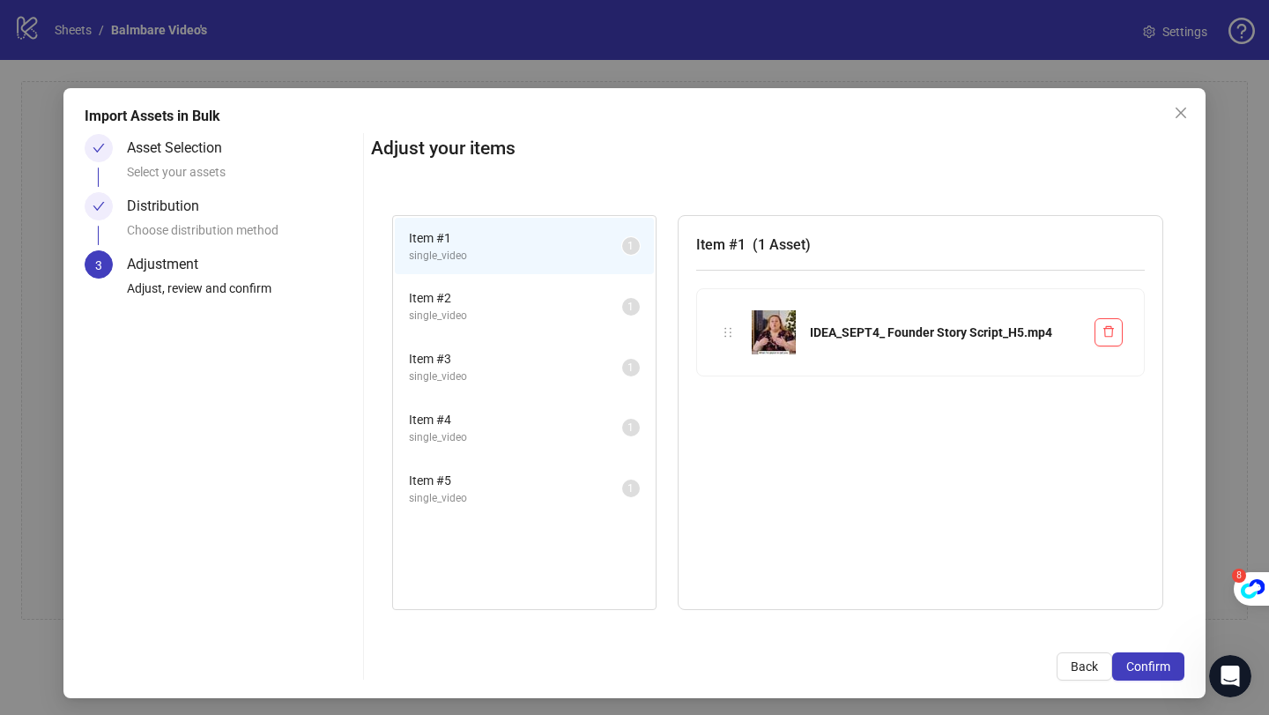
click at [778, 236] on span "( 1 Asset )" at bounding box center [782, 244] width 58 height 17
drag, startPoint x: 697, startPoint y: 236, endPoint x: 768, endPoint y: 236, distance: 70.5
click at [768, 236] on h3 "Item # 1 ( 1 Asset )" at bounding box center [920, 245] width 449 height 22
click at [523, 296] on span "Item # 2" at bounding box center [515, 297] width 213 height 19
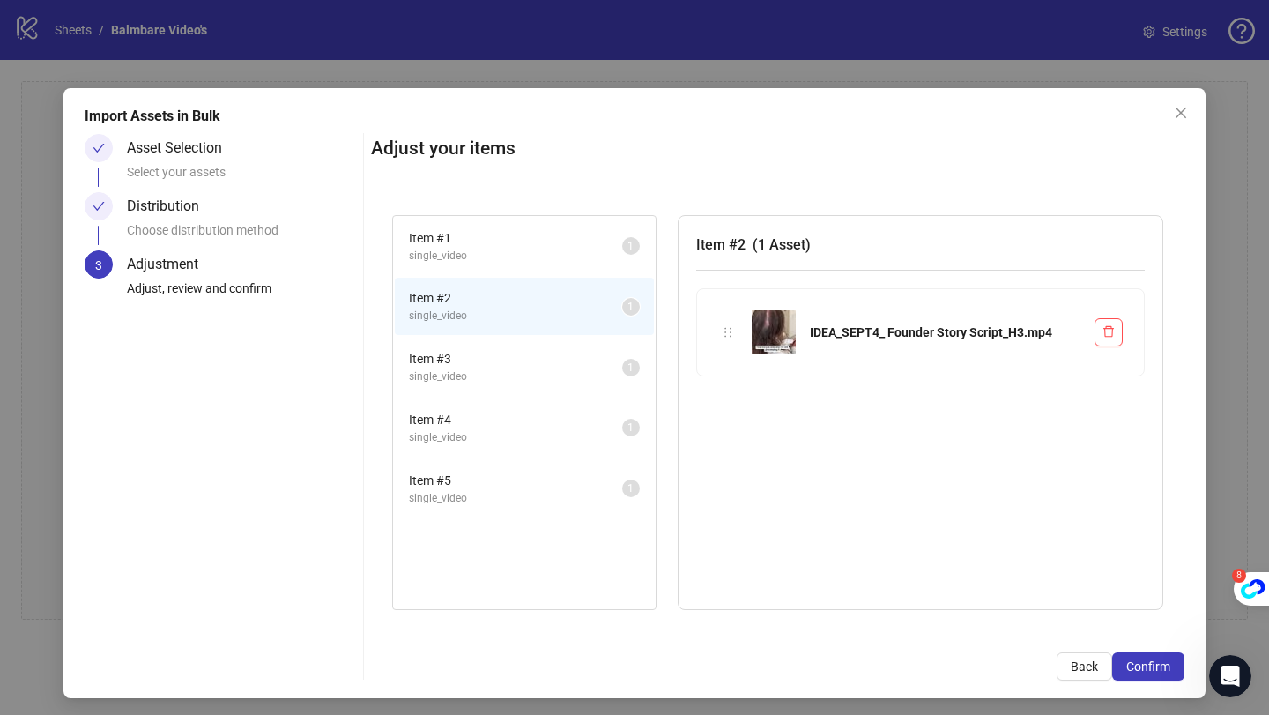
click at [485, 356] on span "Item # 3" at bounding box center [515, 358] width 213 height 19
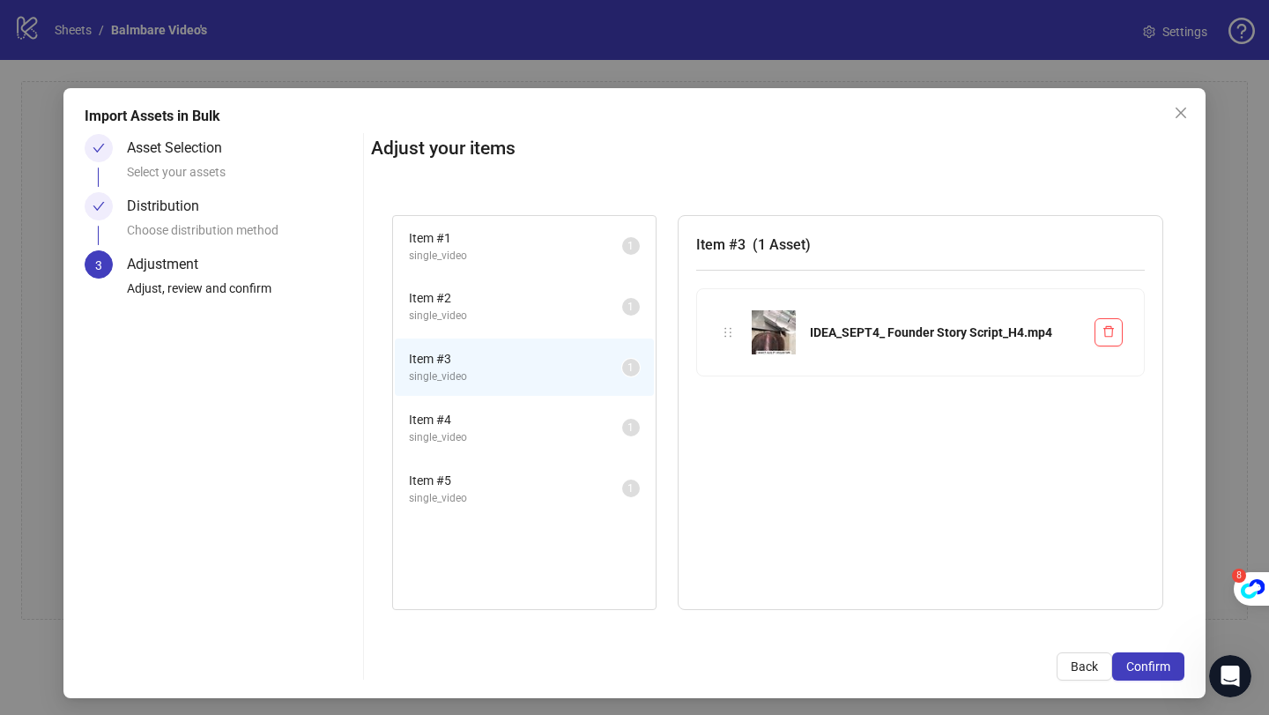
click at [486, 411] on span "Item # 4" at bounding box center [515, 419] width 213 height 19
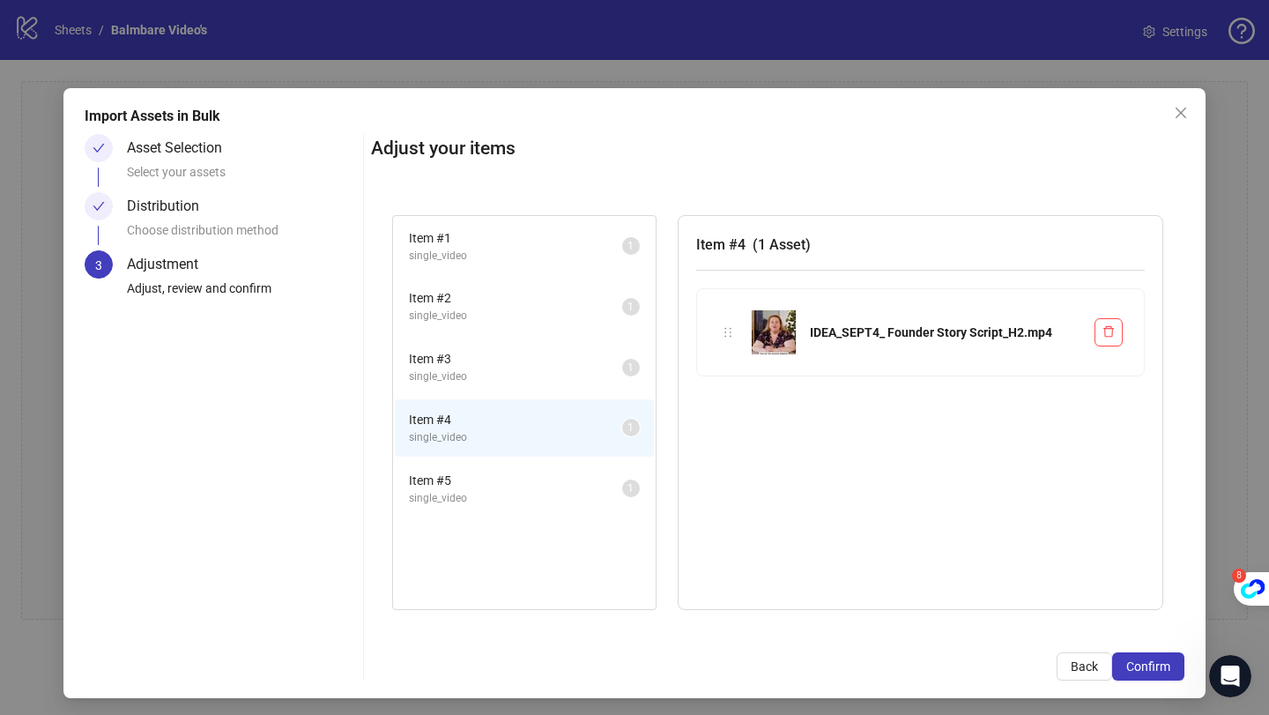
click at [482, 465] on li "Item # 5 single_video 1" at bounding box center [524, 488] width 259 height 57
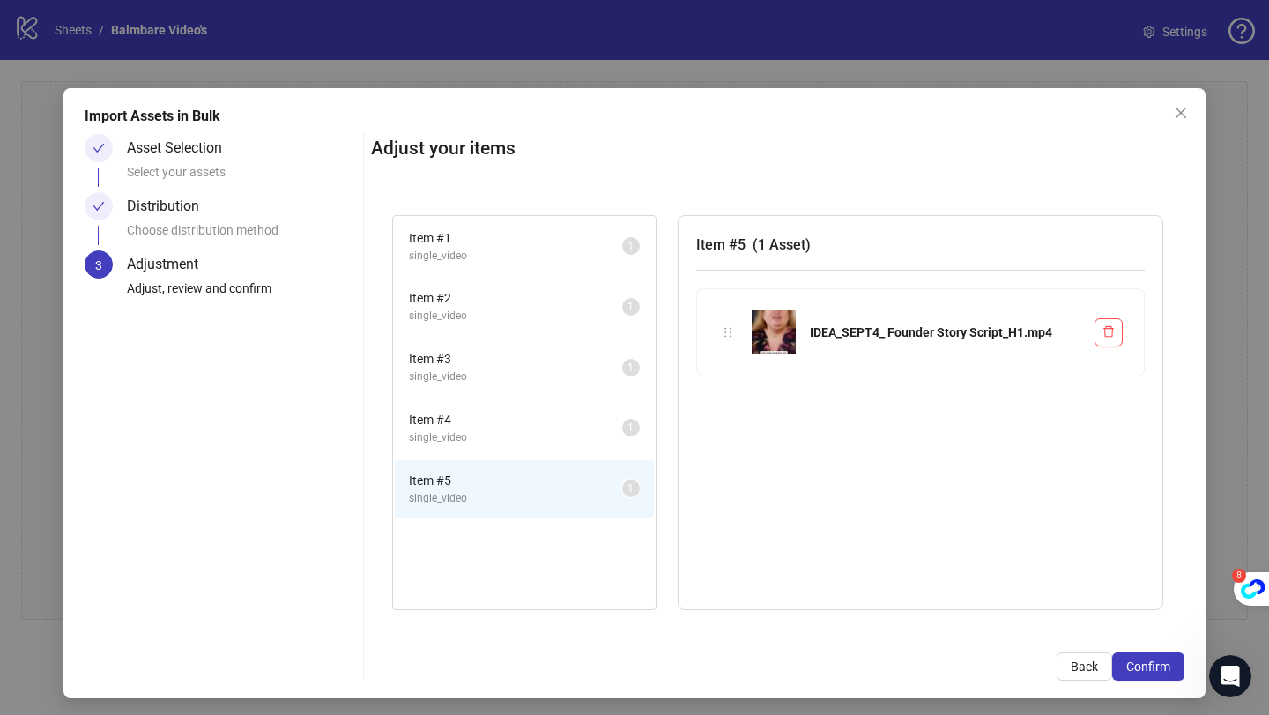
click at [504, 258] on span "single_video" at bounding box center [515, 256] width 213 height 17
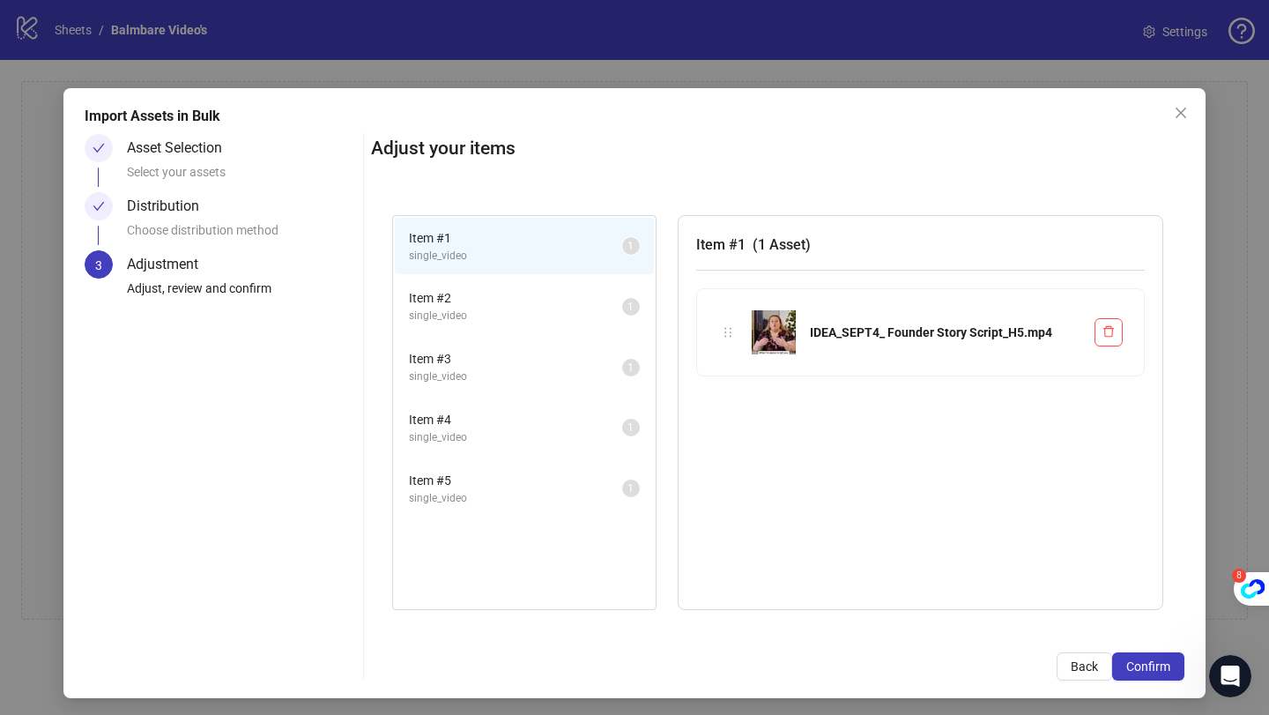
click at [484, 310] on span "single_video" at bounding box center [515, 316] width 213 height 17
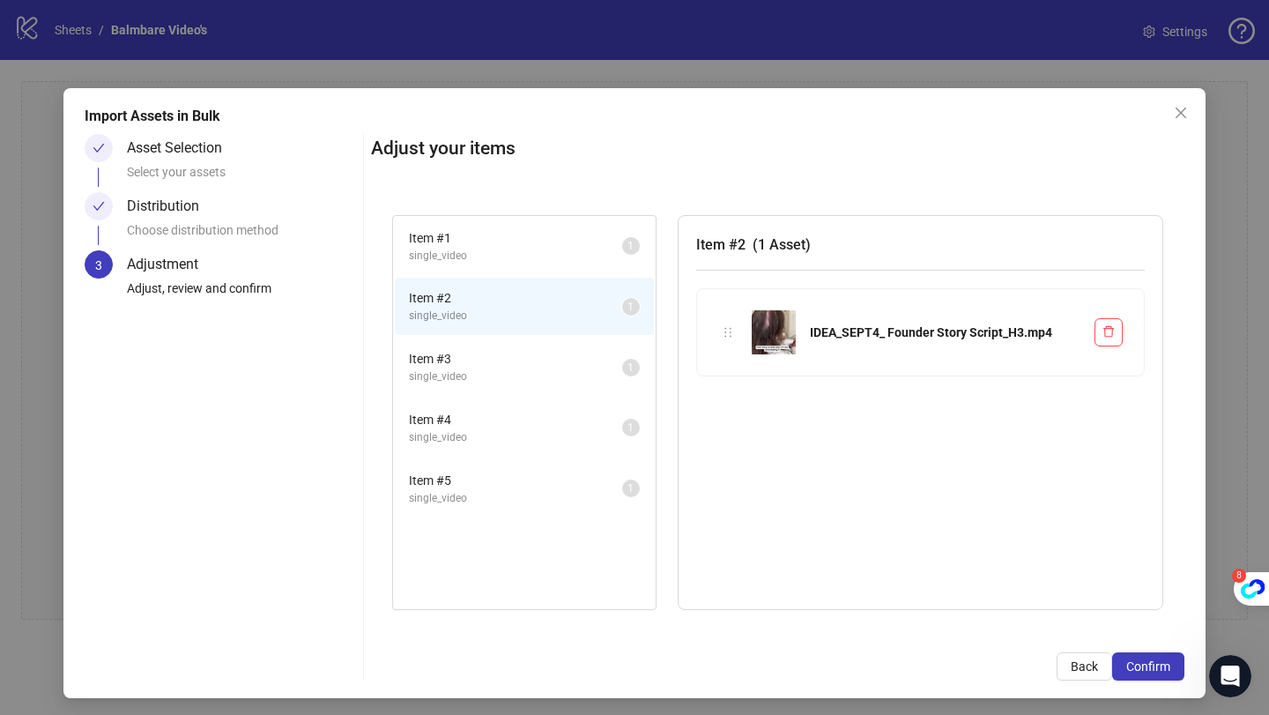
click at [476, 351] on span "Item # 3" at bounding box center [515, 358] width 213 height 19
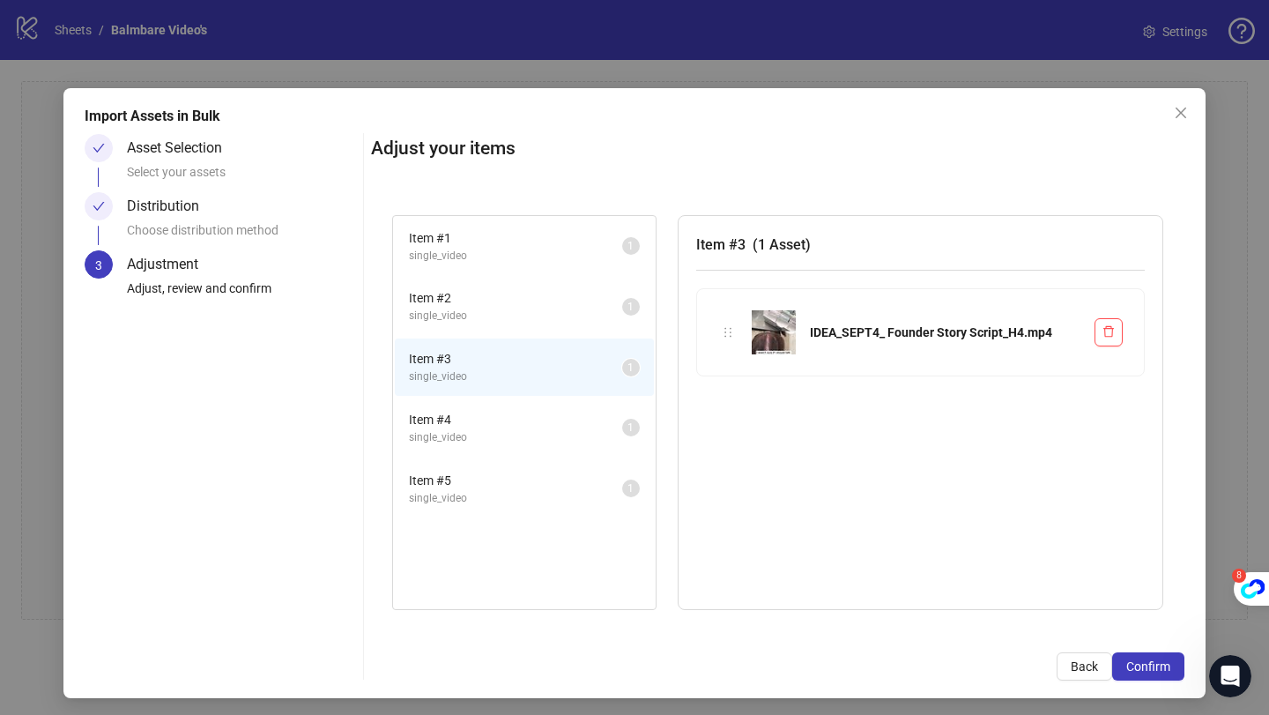
click at [472, 404] on li "Item # 4 single_video 1" at bounding box center [524, 427] width 259 height 57
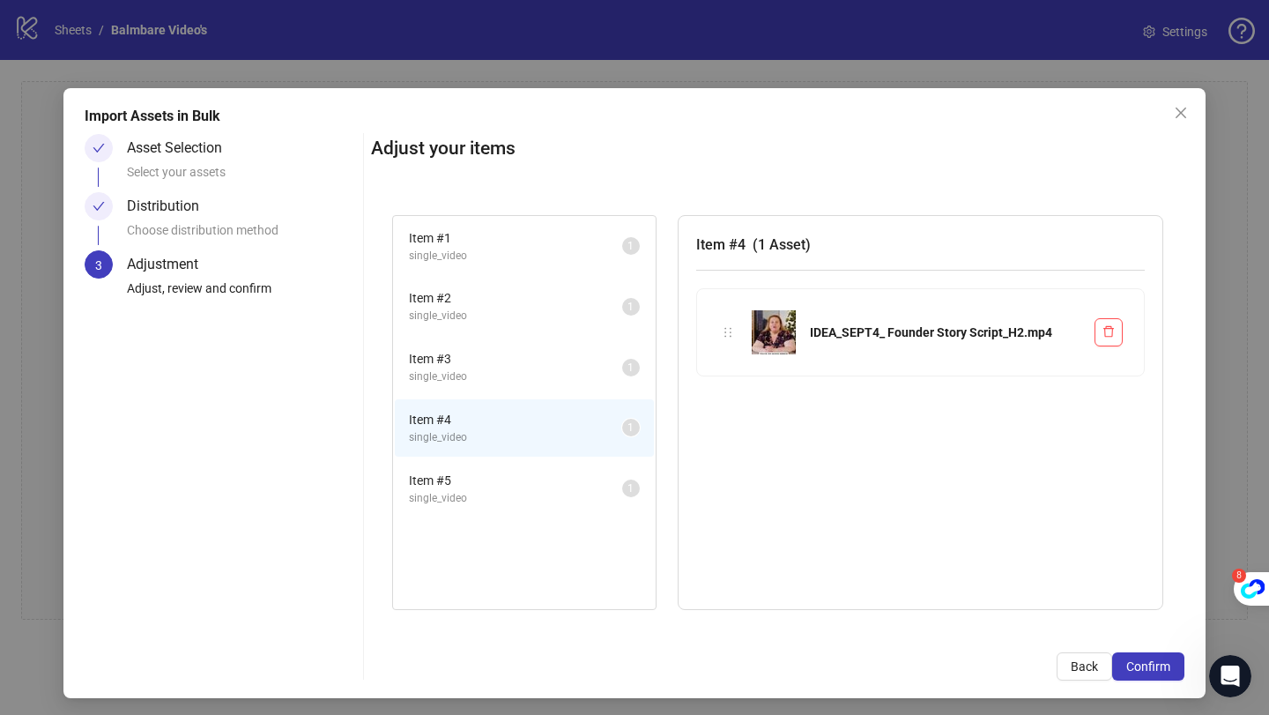
click at [468, 471] on span "Item # 5" at bounding box center [515, 480] width 213 height 19
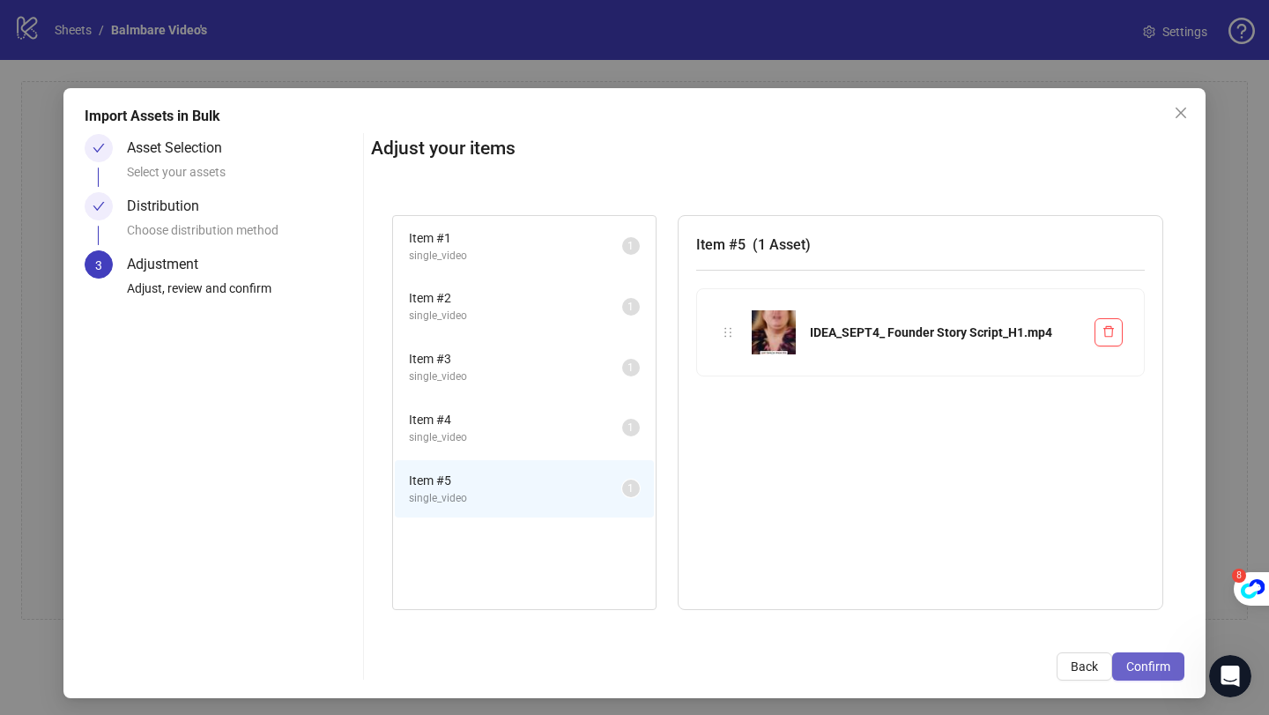
click at [1125, 661] on button "Confirm" at bounding box center [1148, 666] width 72 height 28
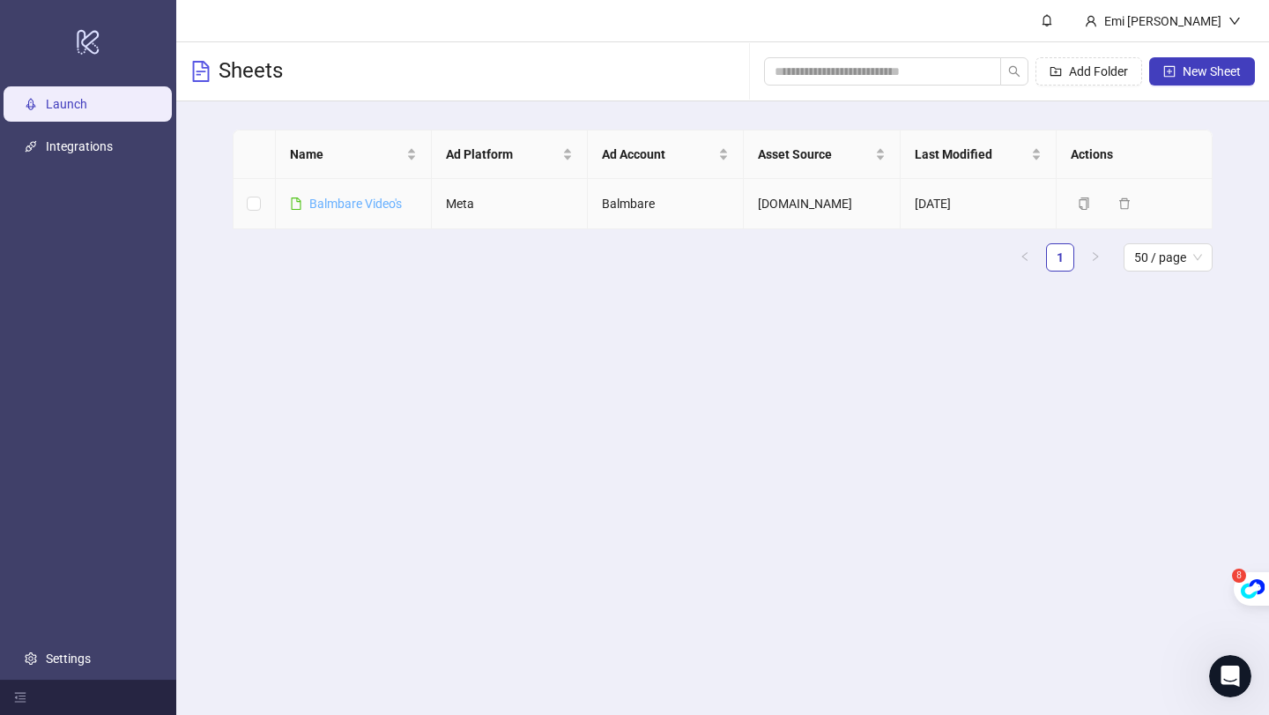
click at [370, 201] on link "Balmbare Video's" at bounding box center [355, 204] width 93 height 14
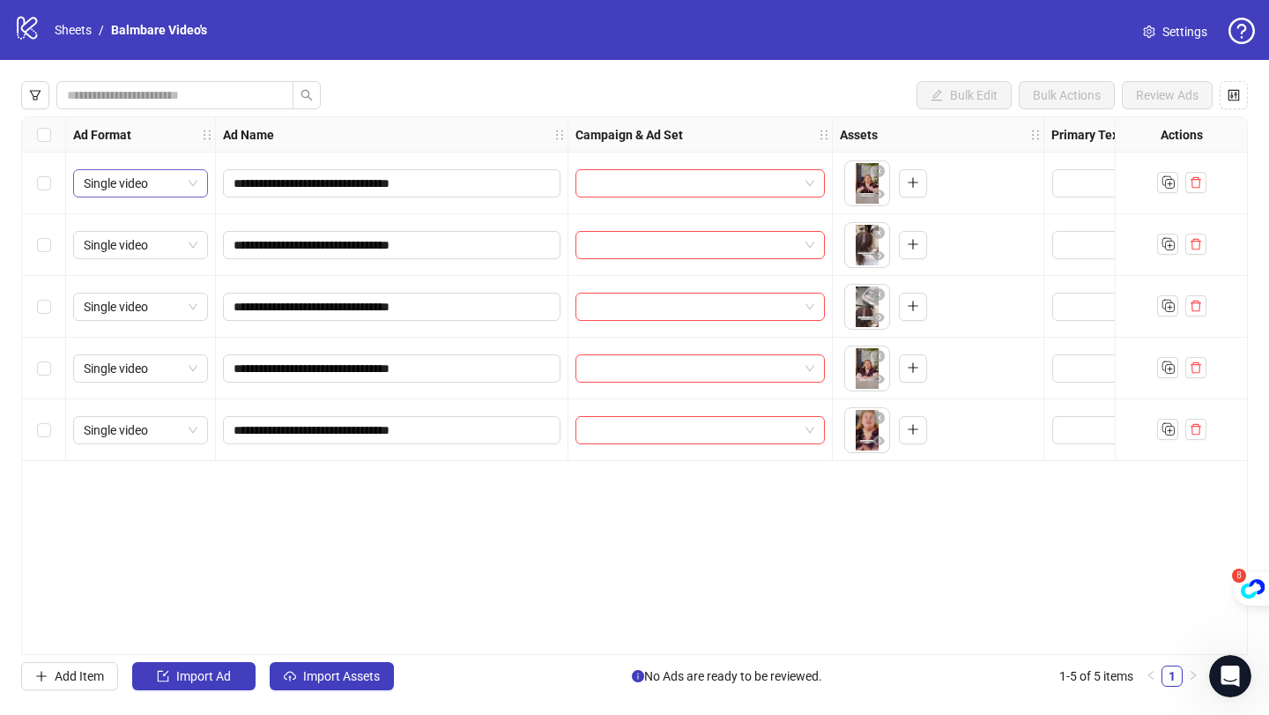
click at [160, 183] on span "Single video" at bounding box center [141, 183] width 114 height 26
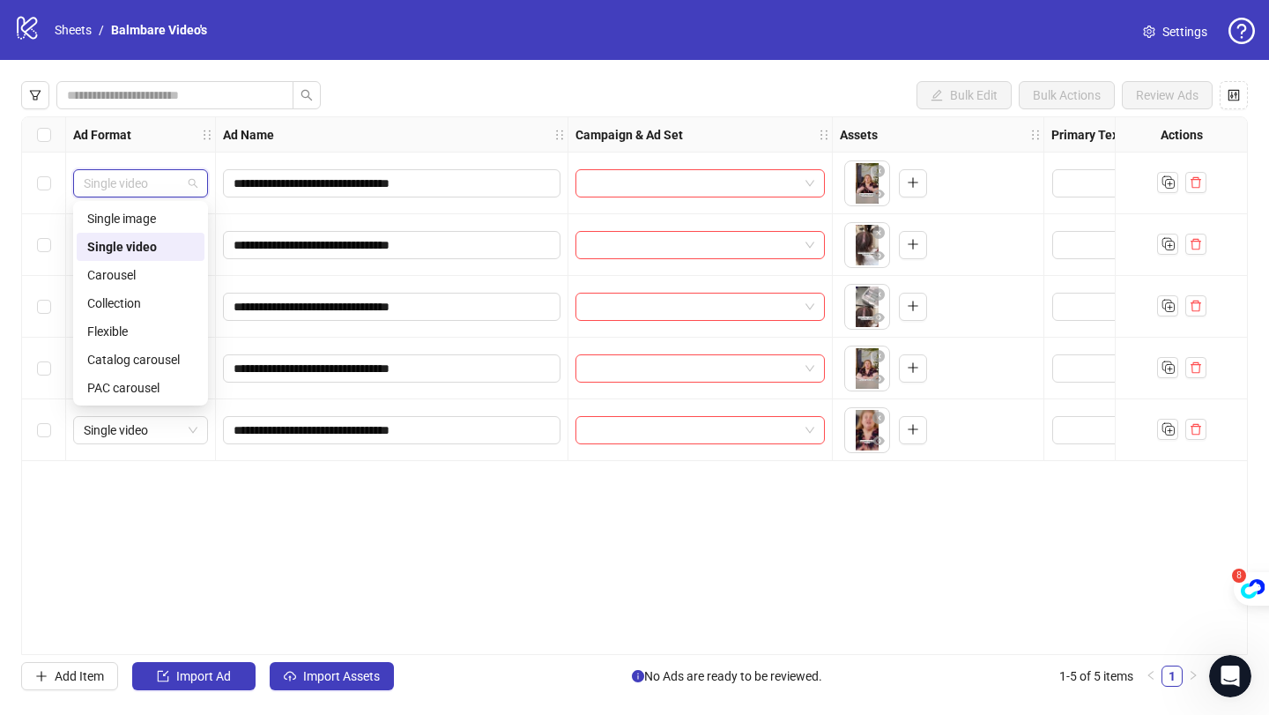
click at [445, 115] on div "**********" at bounding box center [634, 385] width 1269 height 651
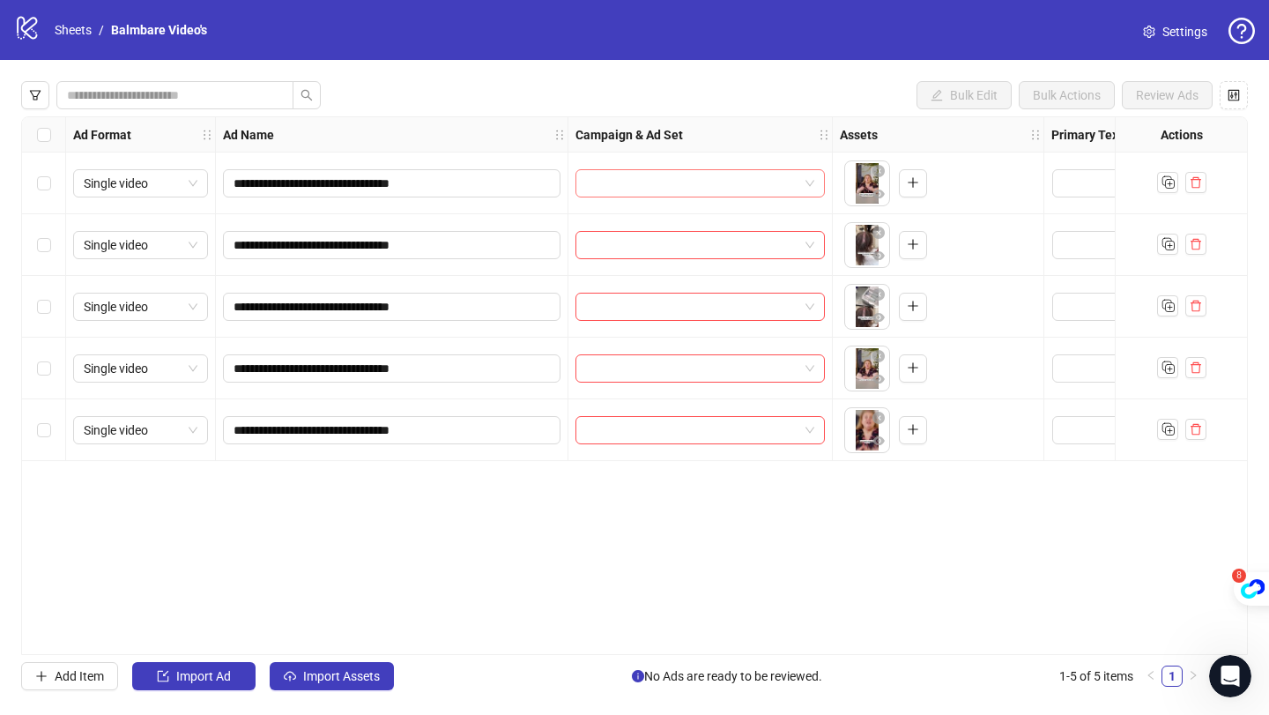
click at [683, 183] on input "search" at bounding box center [692, 183] width 212 height 26
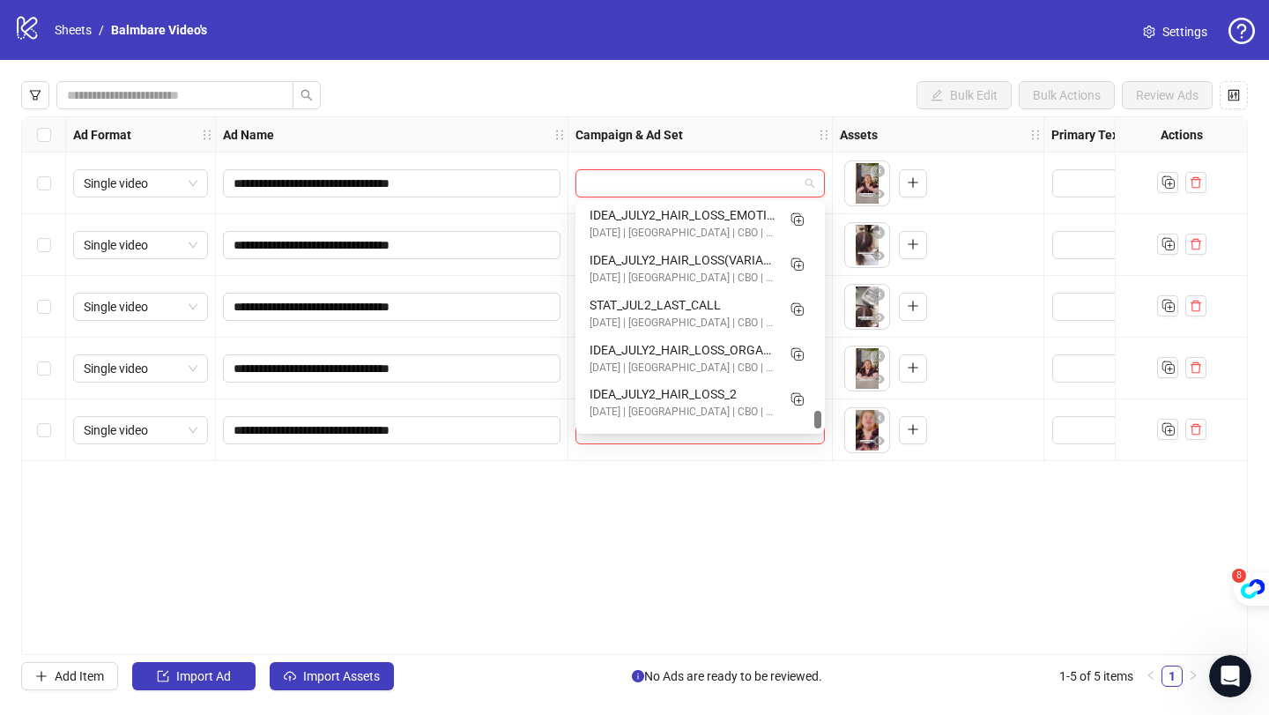
scroll to position [9348, 0]
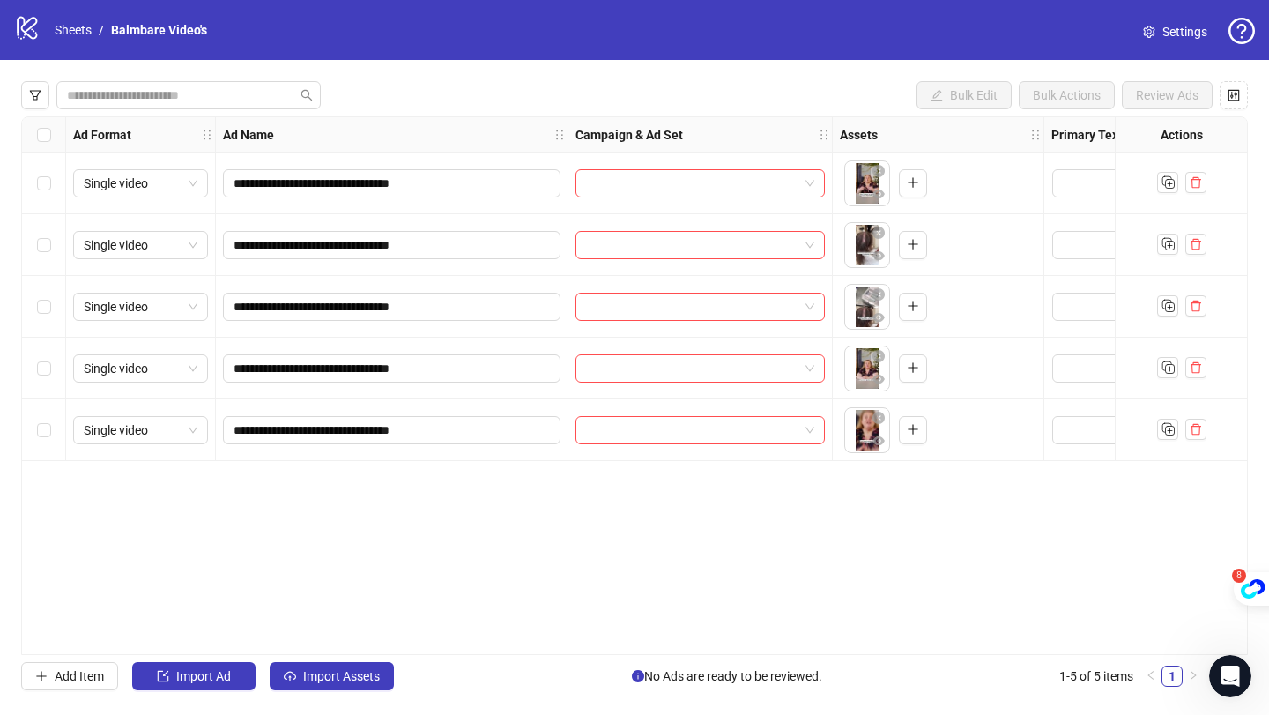
click at [704, 82] on div "Bulk Edit Bulk Actions Review Ads" at bounding box center [634, 95] width 1227 height 28
click at [817, 127] on div "Campaign & Ad Set" at bounding box center [700, 134] width 264 height 35
click at [823, 132] on icon "holder" at bounding box center [824, 135] width 12 height 12
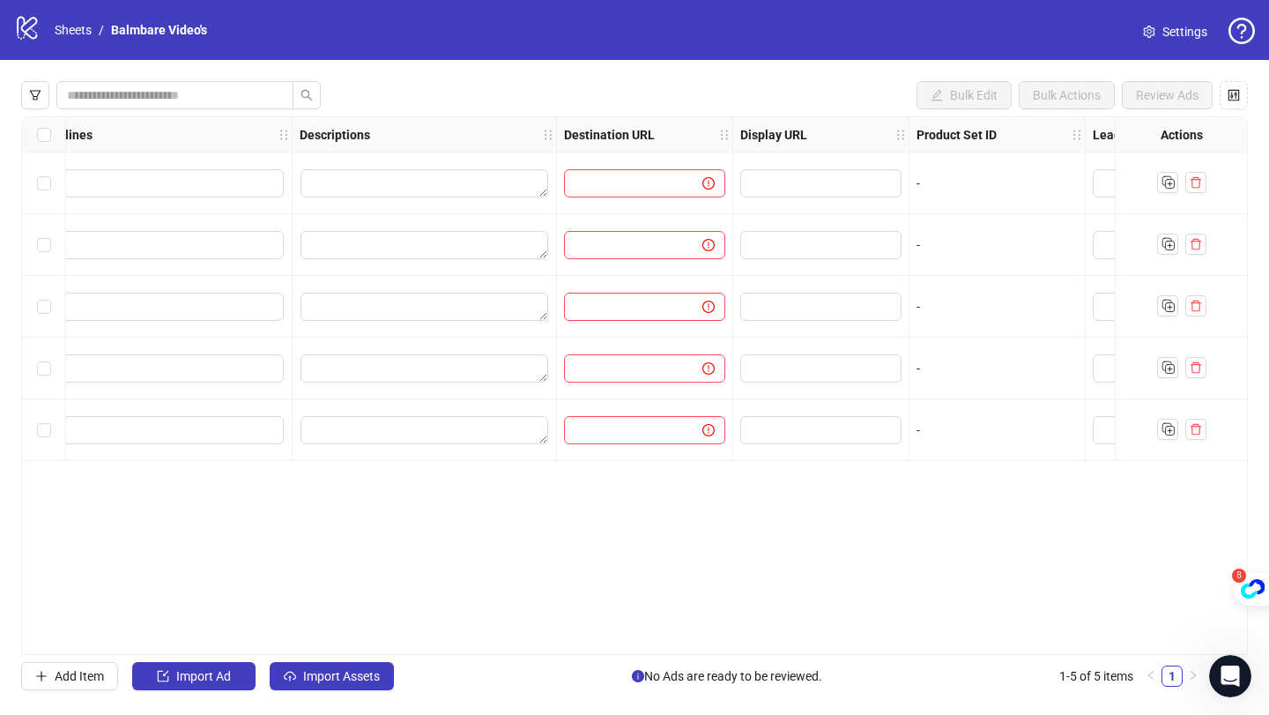
scroll to position [0, 1481]
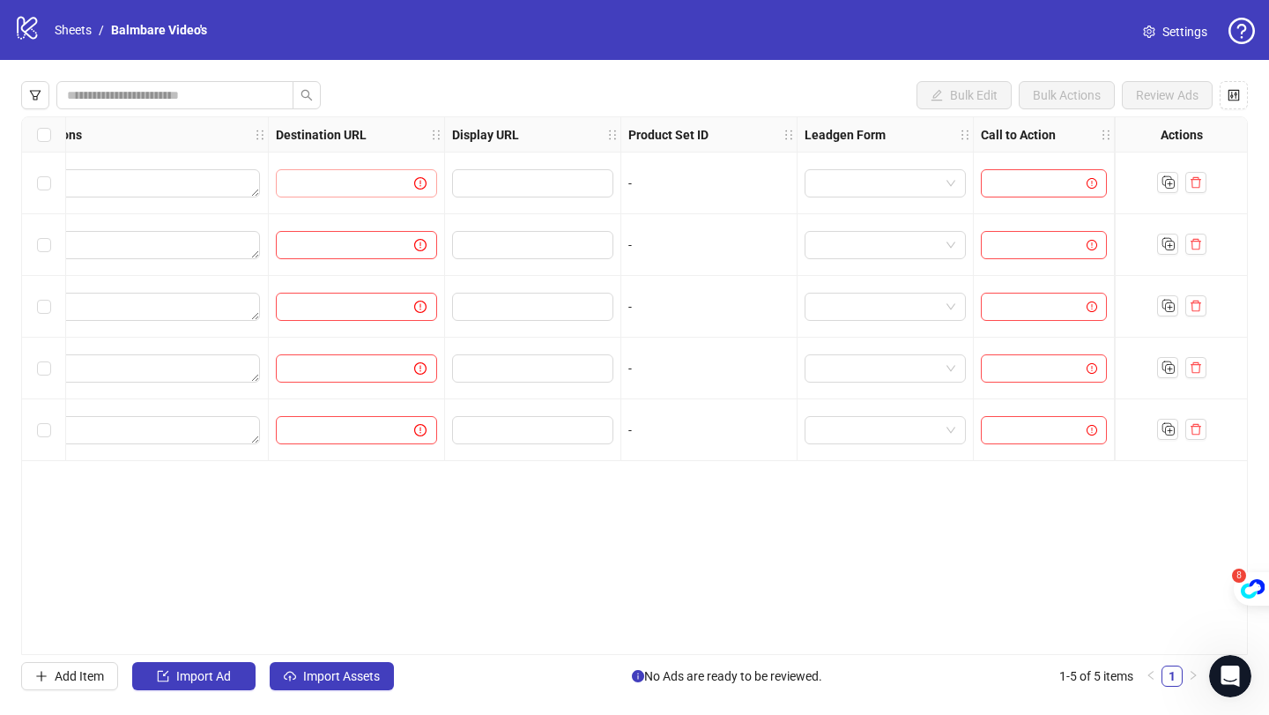
click at [345, 173] on span at bounding box center [356, 183] width 161 height 28
click at [343, 181] on input "text" at bounding box center [337, 183] width 103 height 19
click at [433, 71] on div "Bulk Edit Bulk Actions Review Ads Ad Format Ad Name Campaign & Ad Set Assets Pr…" at bounding box center [634, 385] width 1269 height 651
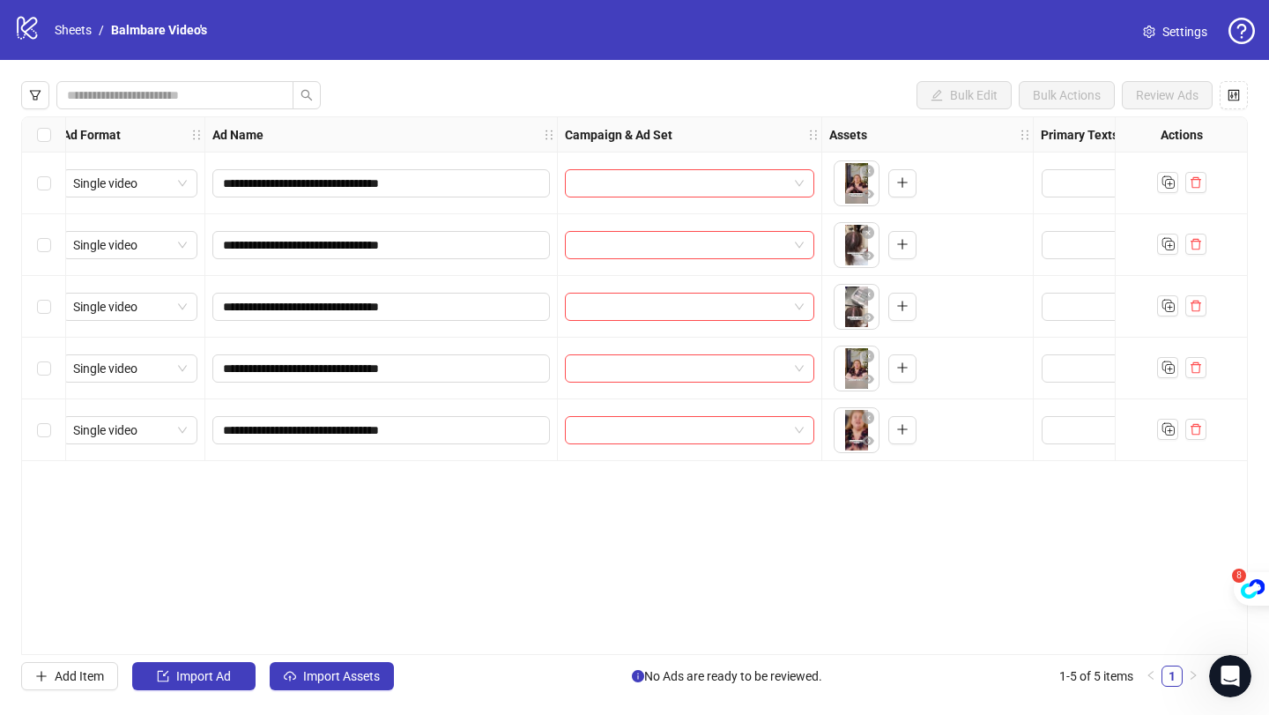
scroll to position [0, 0]
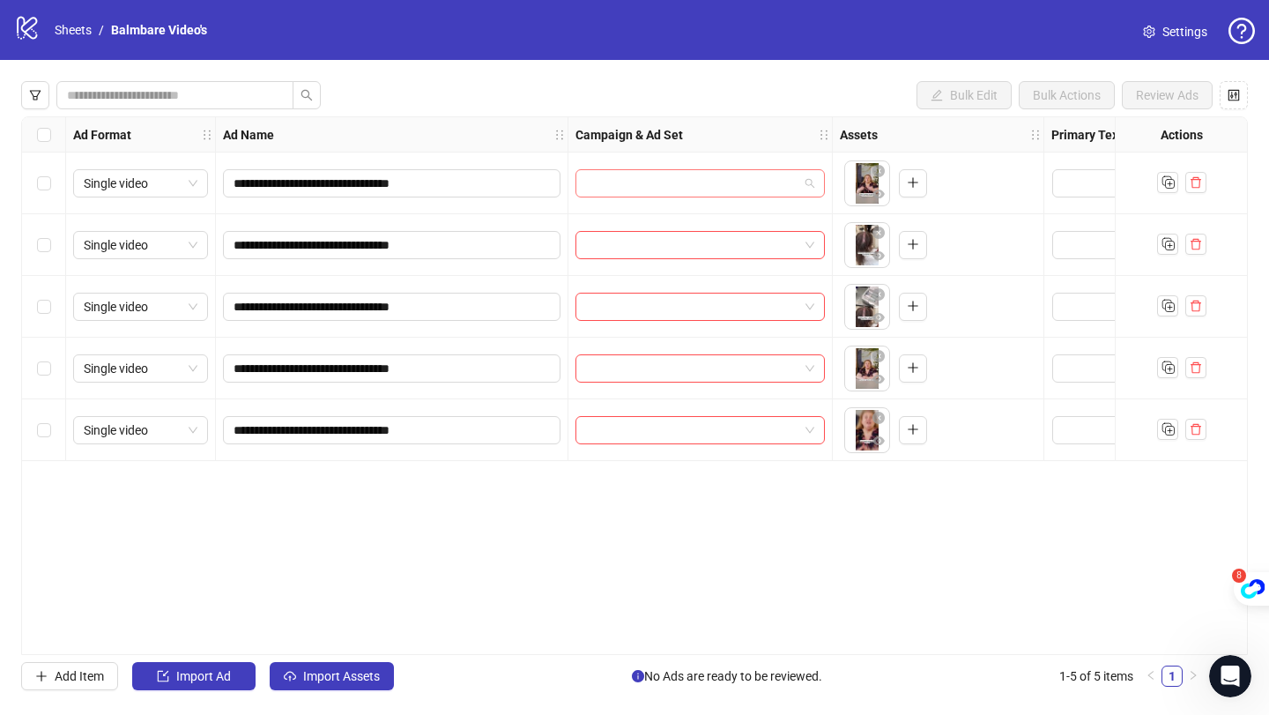
click at [640, 174] on input "search" at bounding box center [692, 183] width 212 height 26
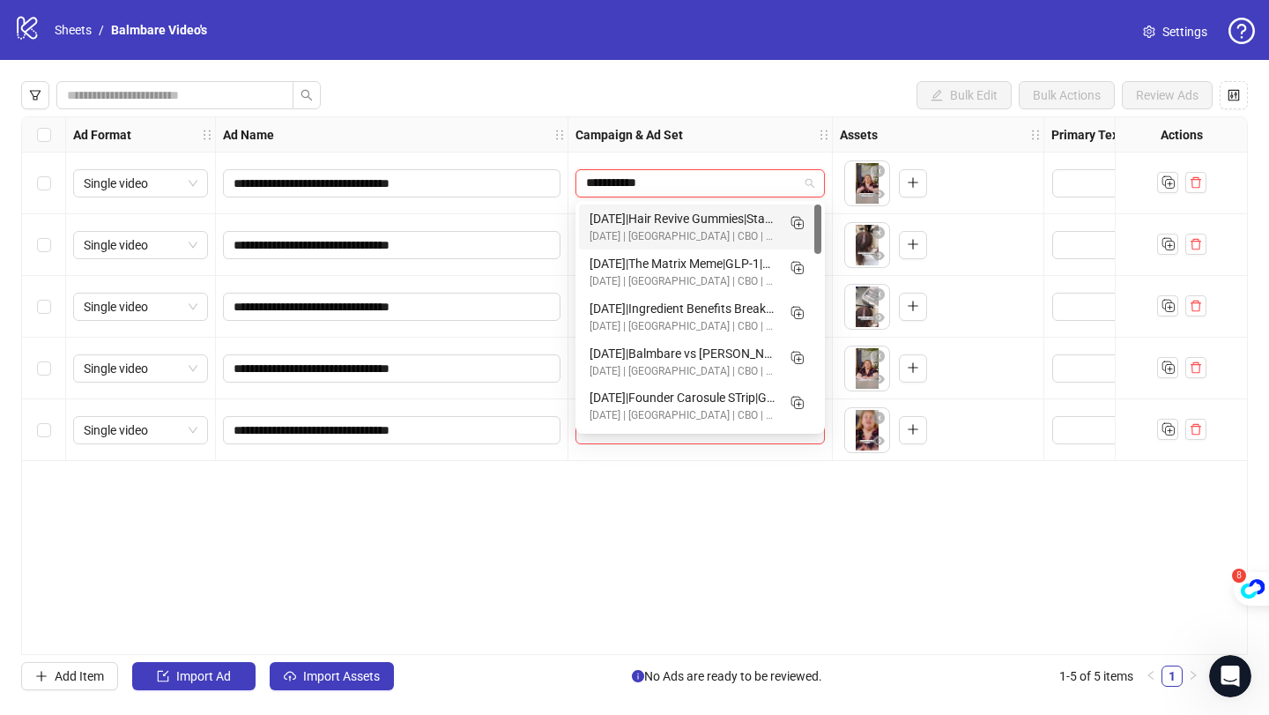
type input "**********"
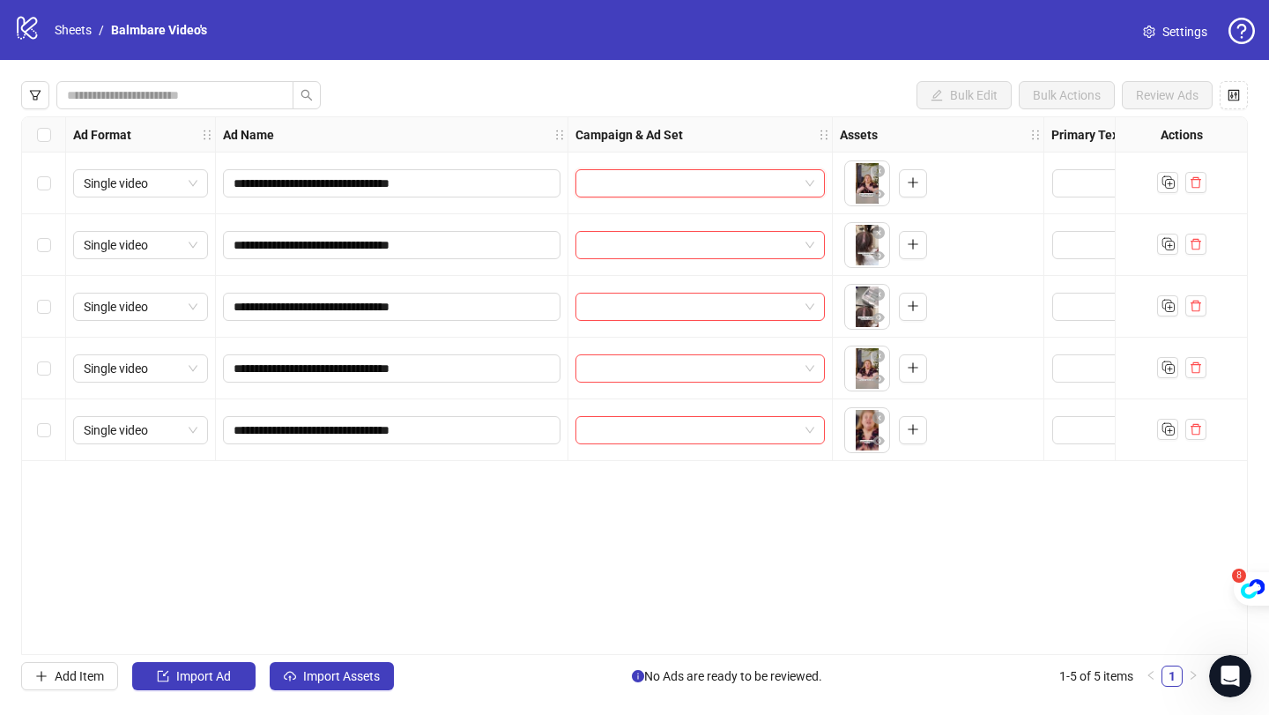
click at [607, 183] on input "search" at bounding box center [692, 183] width 212 height 26
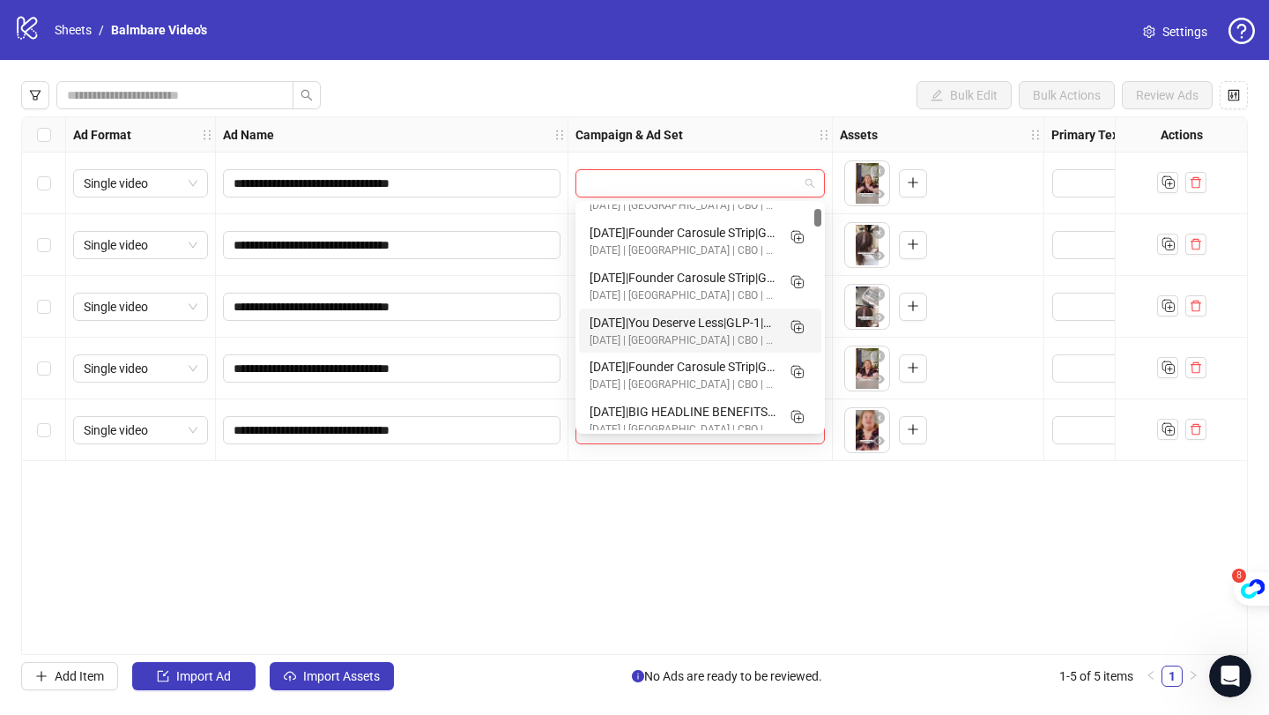
scroll to position [167, 0]
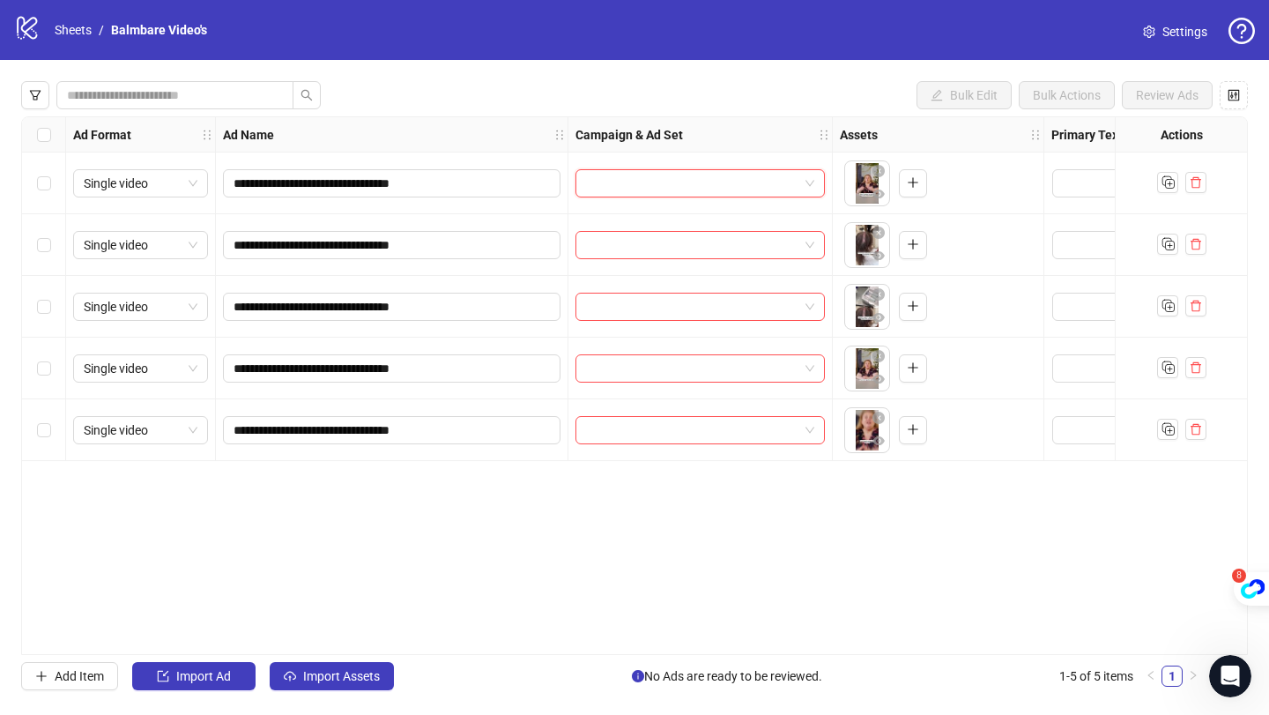
click at [637, 178] on input "search" at bounding box center [692, 183] width 212 height 26
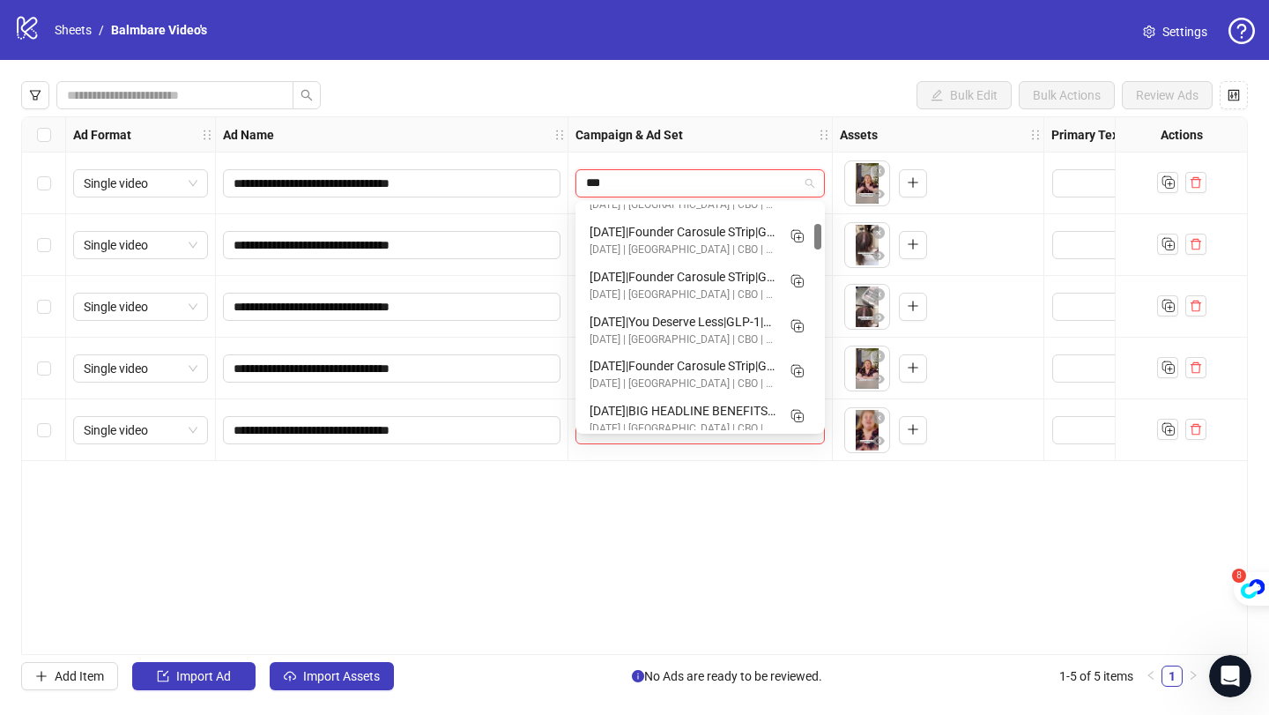
scroll to position [0, 0]
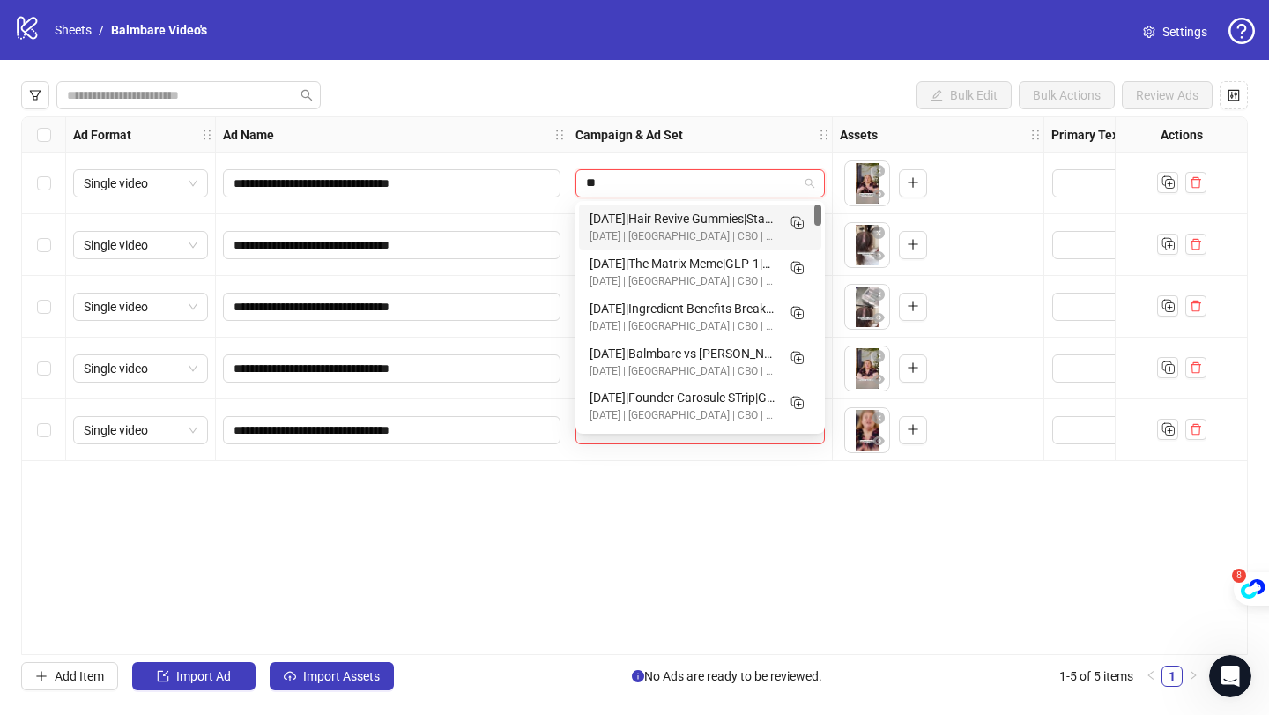
type input "*"
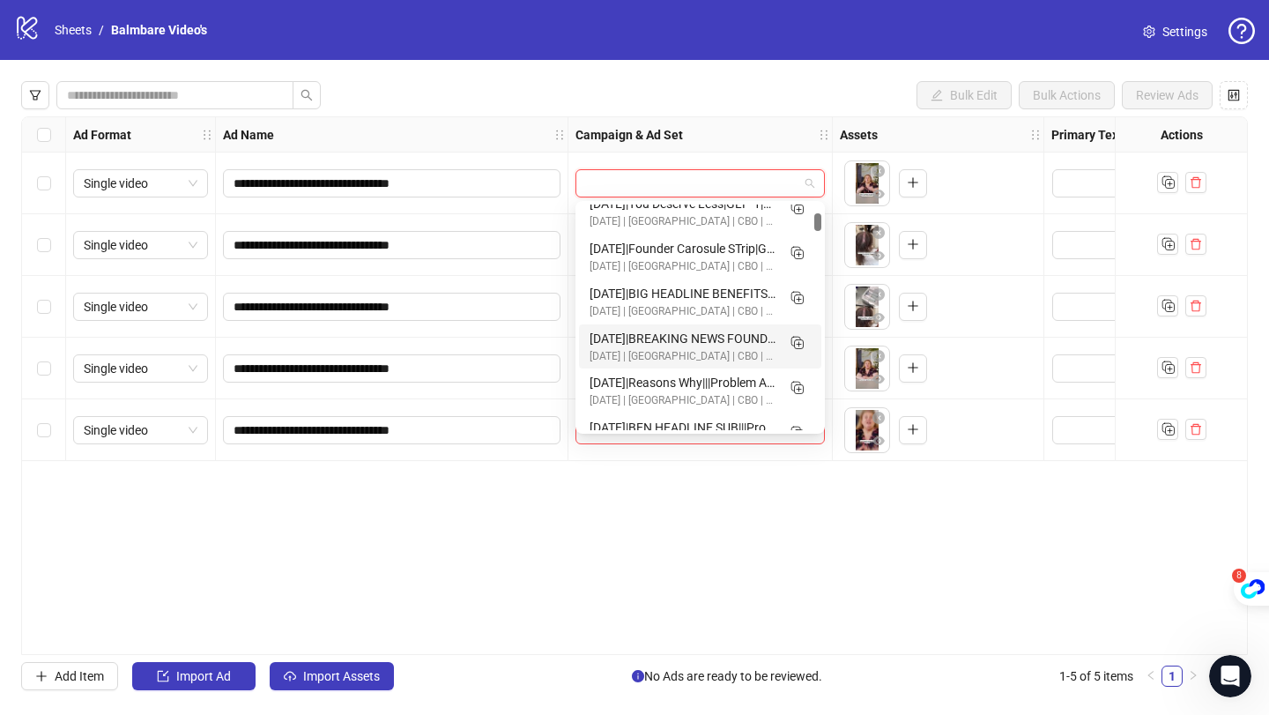
scroll to position [286, 0]
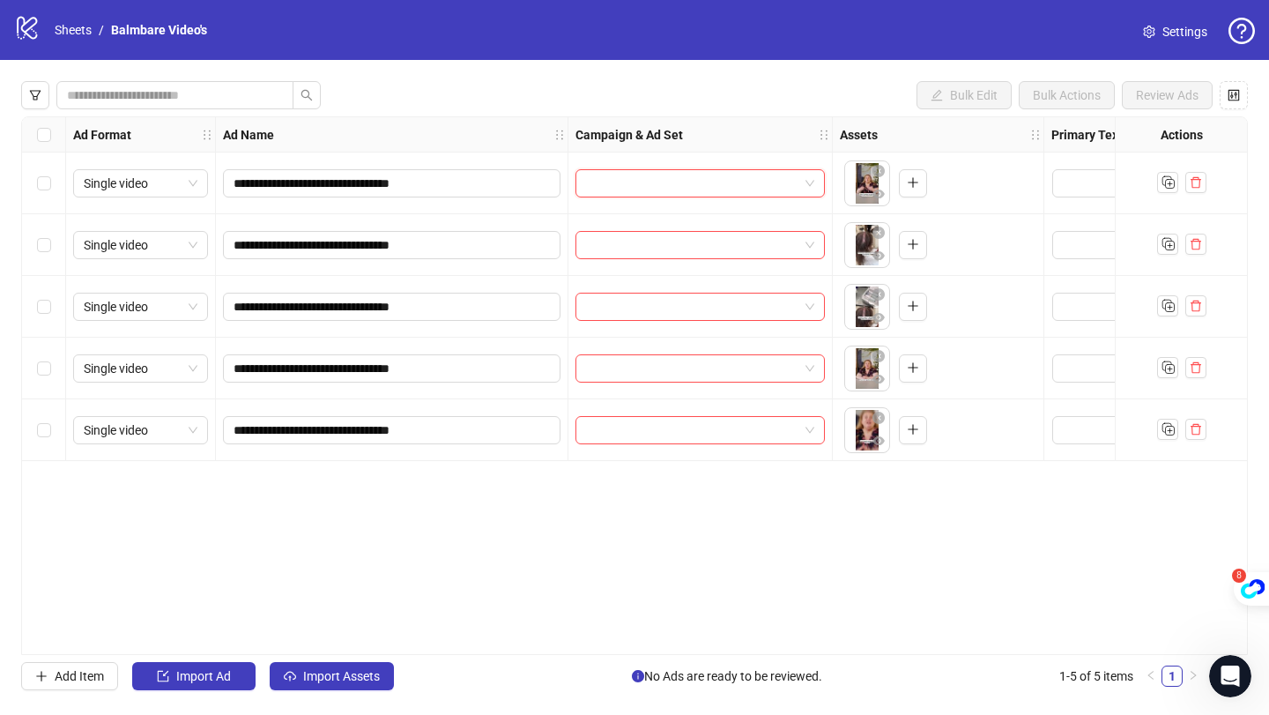
click at [650, 179] on input "search" at bounding box center [692, 183] width 212 height 26
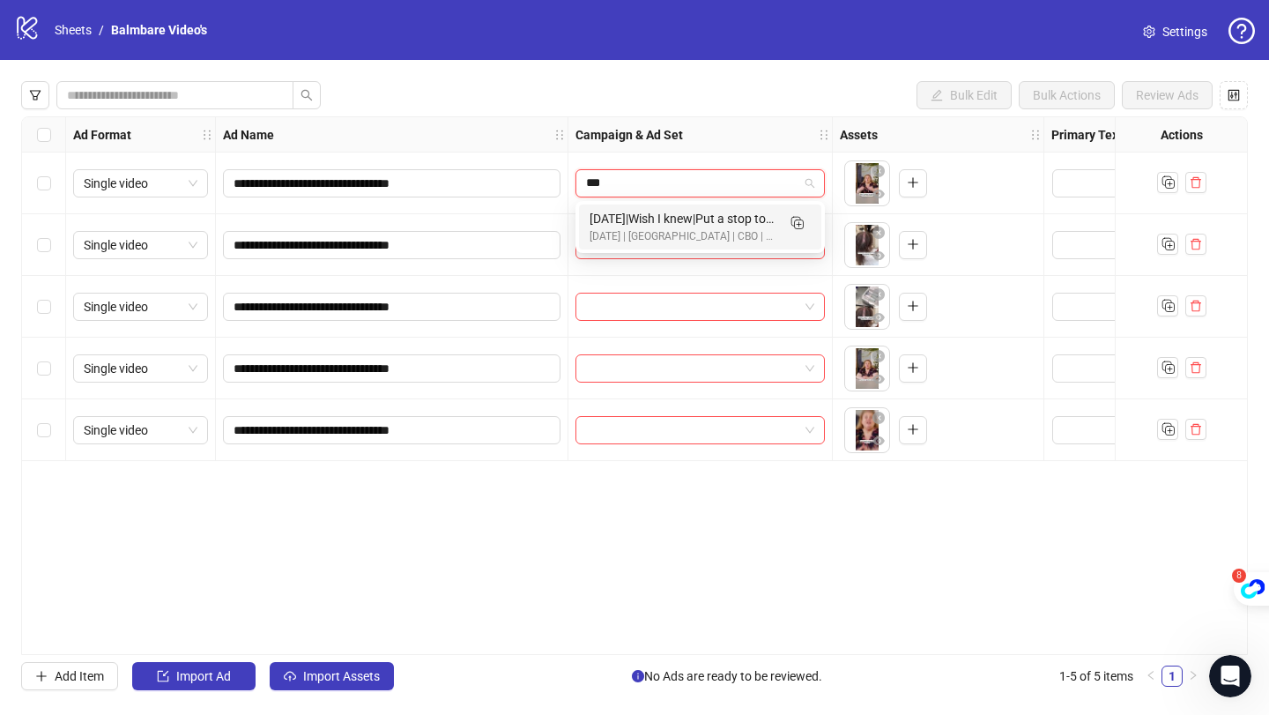
scroll to position [0, 0]
type input "****"
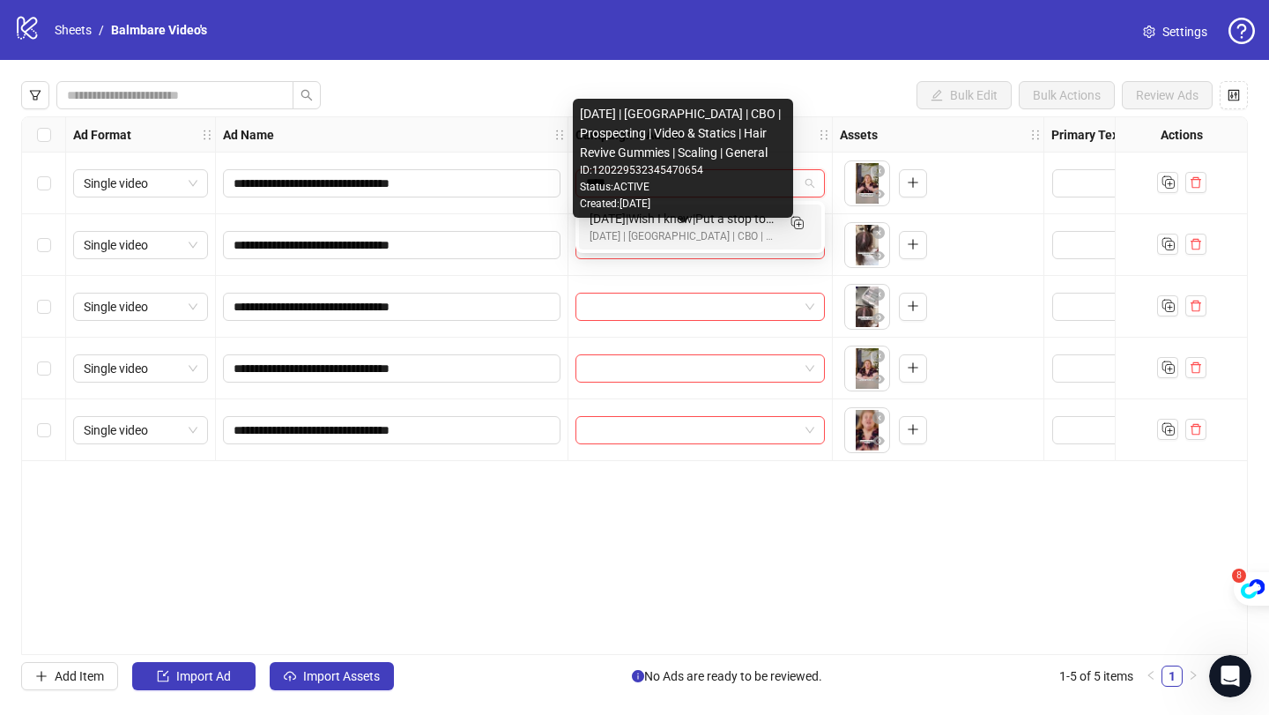
click at [709, 232] on div "[DATE] | [GEOGRAPHIC_DATA] | CBO | Prospecting | Video & Statics | Hair Revive …" at bounding box center [683, 236] width 186 height 17
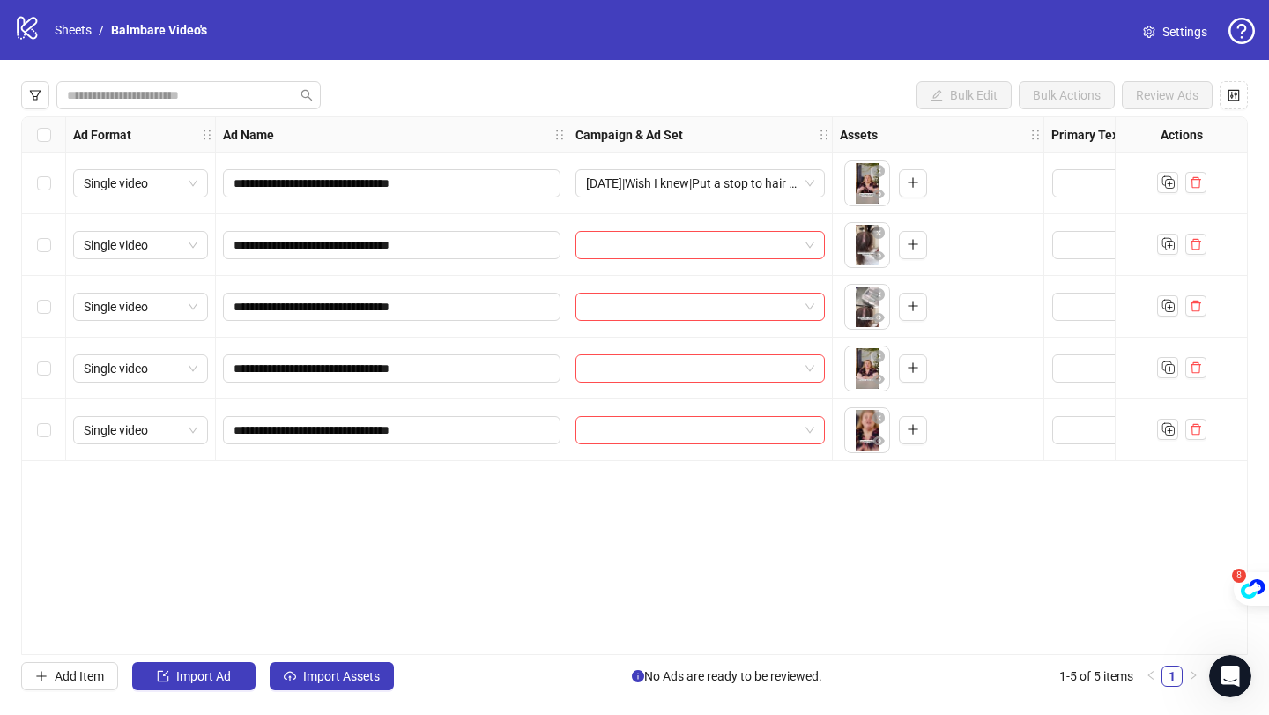
click at [783, 100] on div "Bulk Edit Bulk Actions Review Ads" at bounding box center [634, 95] width 1227 height 28
click at [247, 103] on input "search" at bounding box center [168, 94] width 202 height 19
click at [41, 194] on div "Select row 1" at bounding box center [44, 183] width 44 height 62
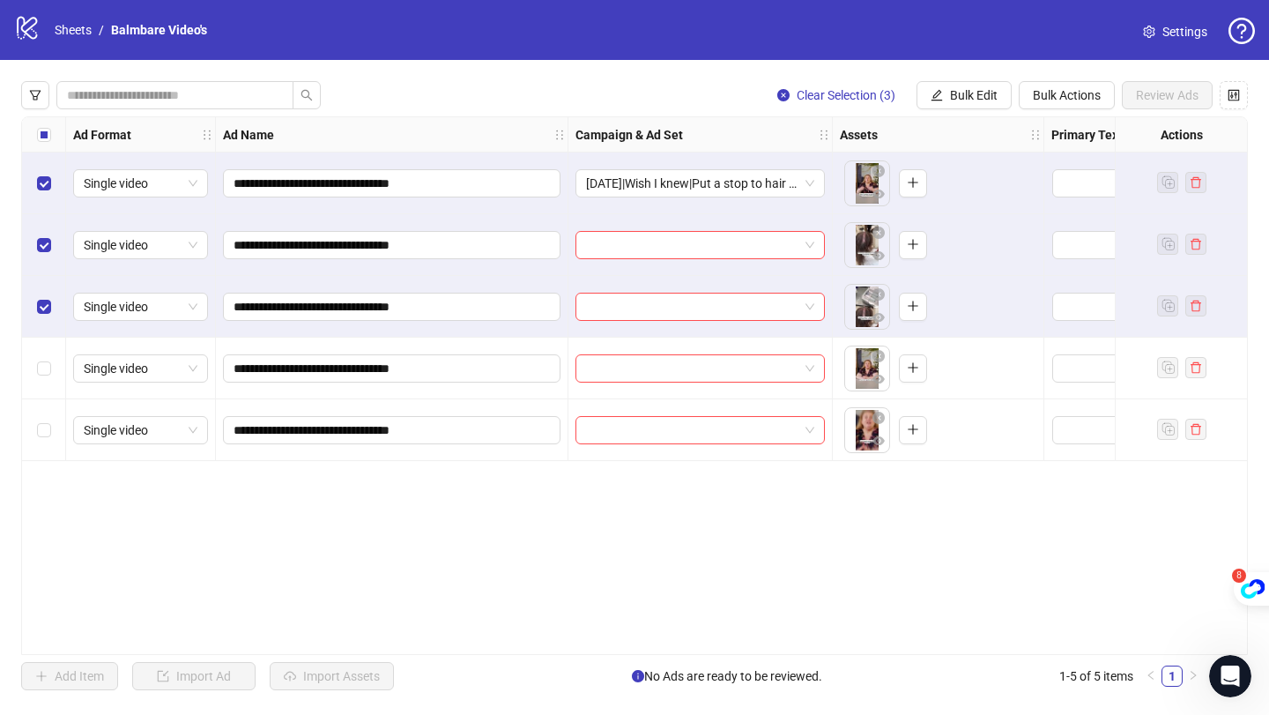
click at [41, 355] on div "Select row 4" at bounding box center [44, 369] width 44 height 62
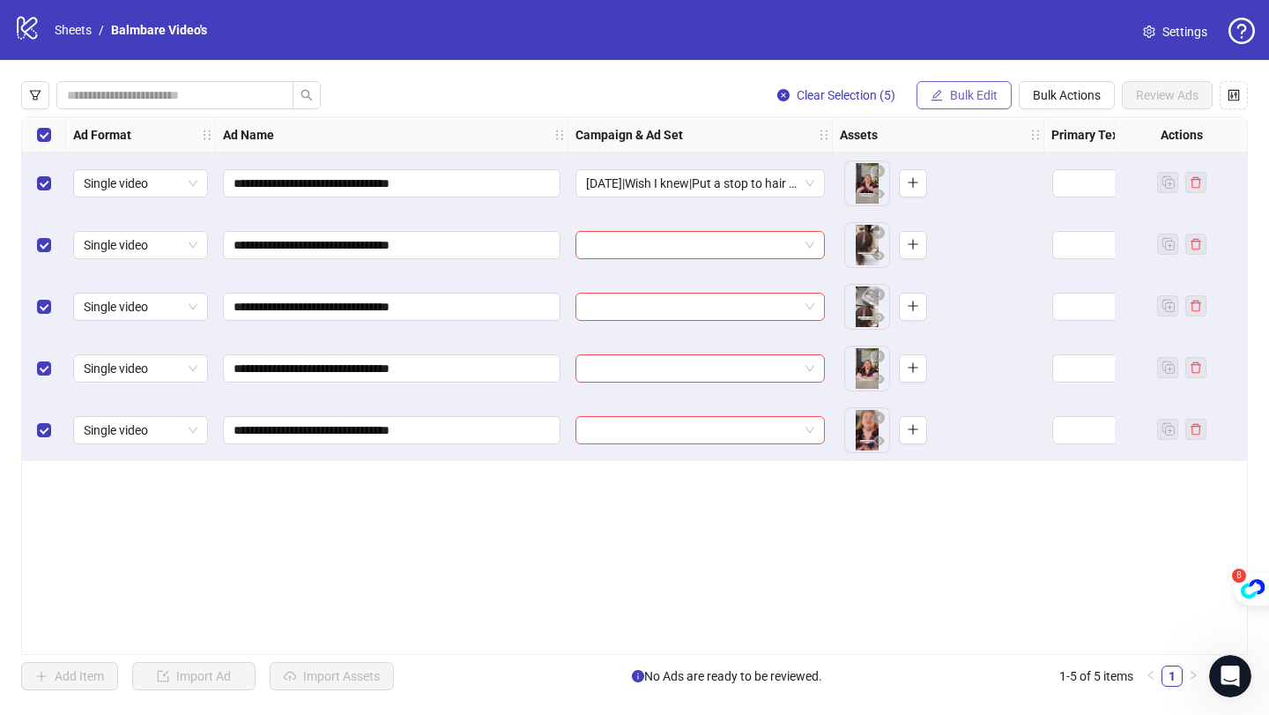
click at [943, 97] on button "Bulk Edit" at bounding box center [964, 95] width 95 height 28
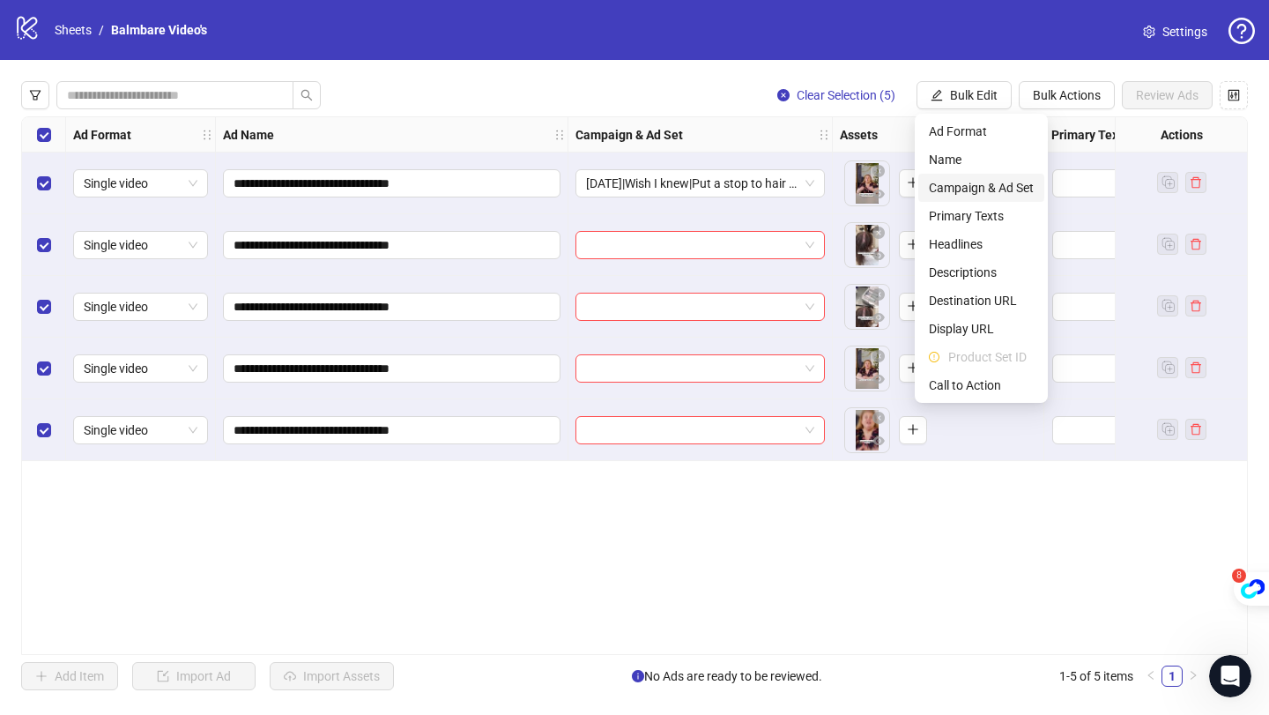
click at [965, 192] on span "Campaign & Ad Set" at bounding box center [981, 187] width 105 height 19
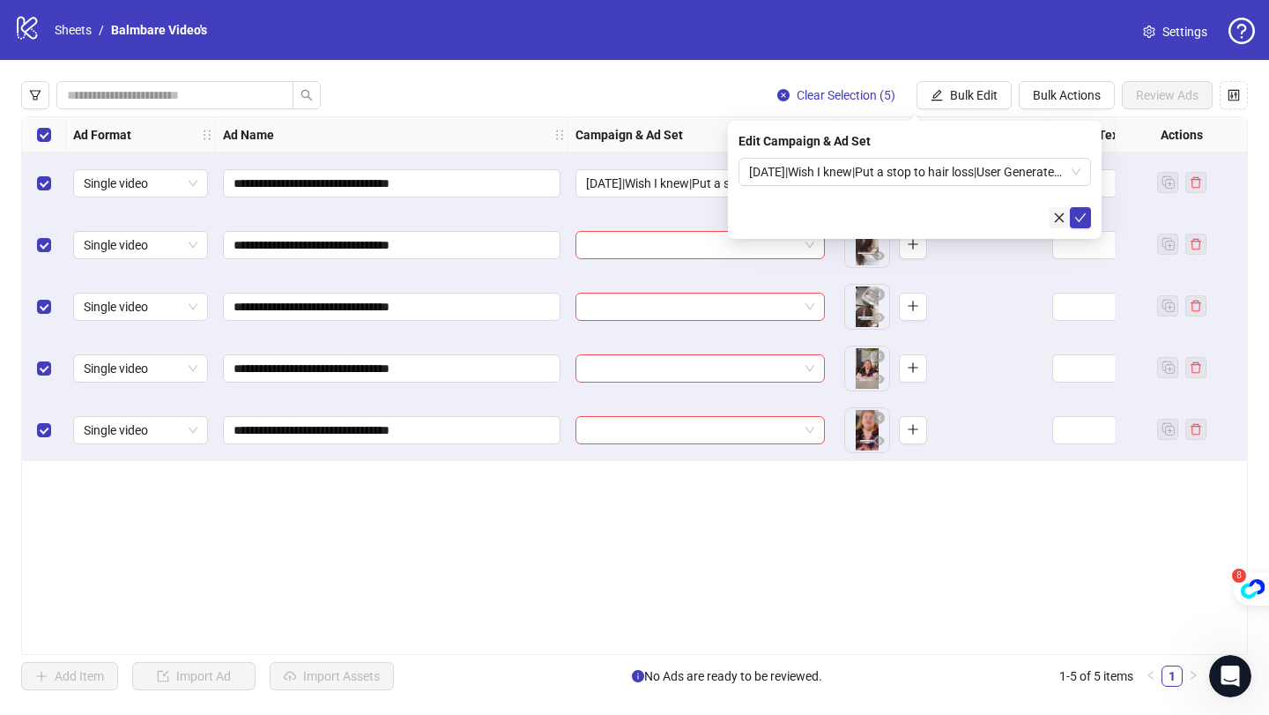
click at [1057, 219] on icon "close" at bounding box center [1060, 217] width 10 height 10
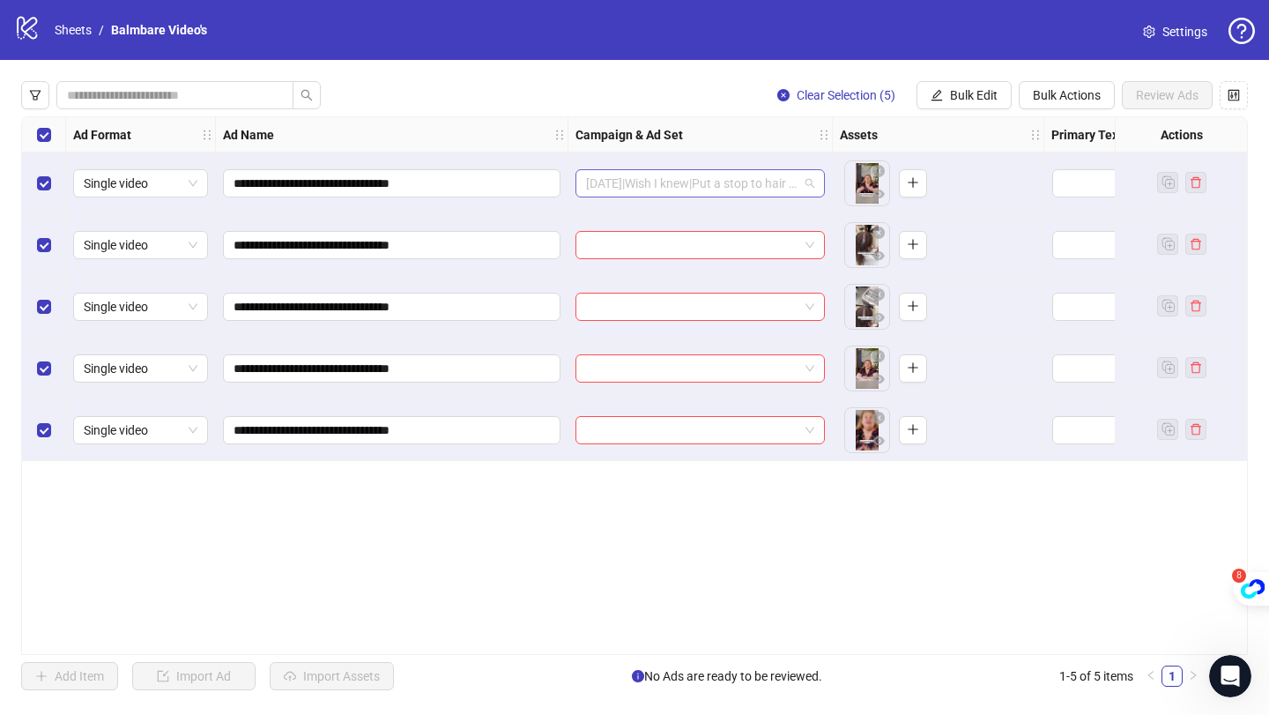
click at [743, 185] on span "[DATE]|Wish I knew|Put a stop to hair loss|User Generated|[PERSON_NAME]|Problem…" at bounding box center [700, 183] width 228 height 26
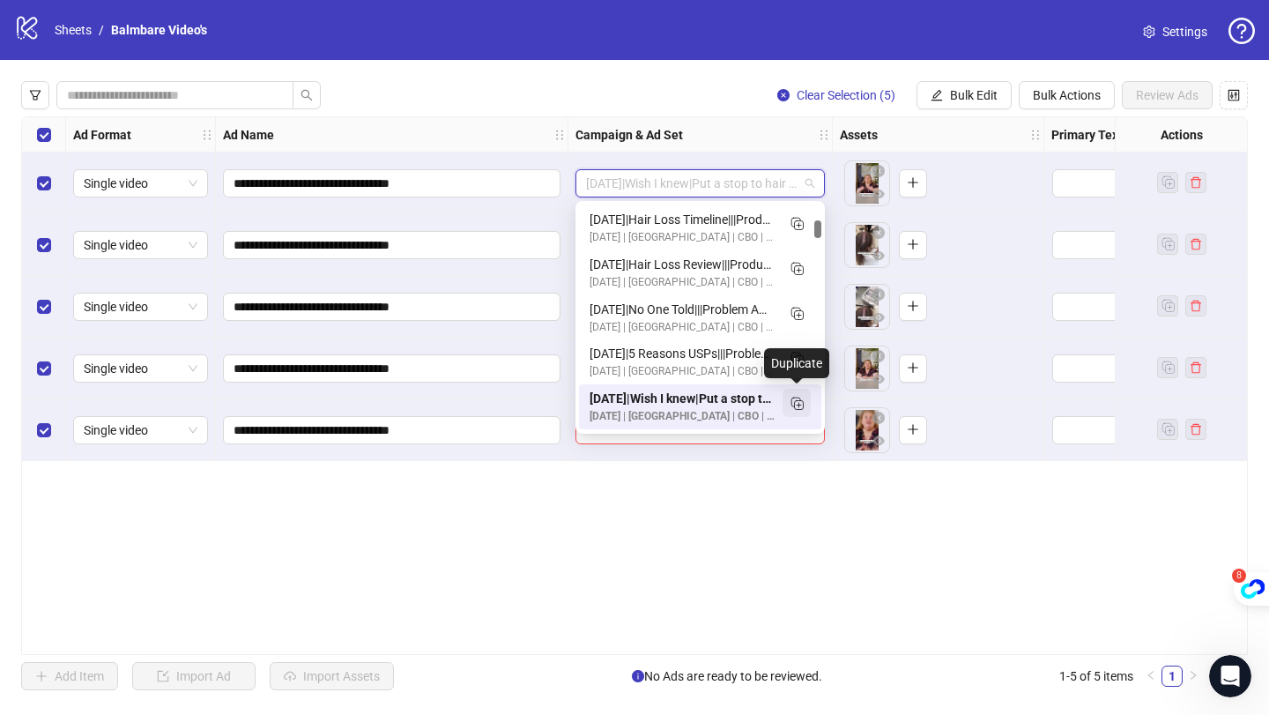
click at [800, 403] on rect "Duplicate" at bounding box center [795, 401] width 9 height 9
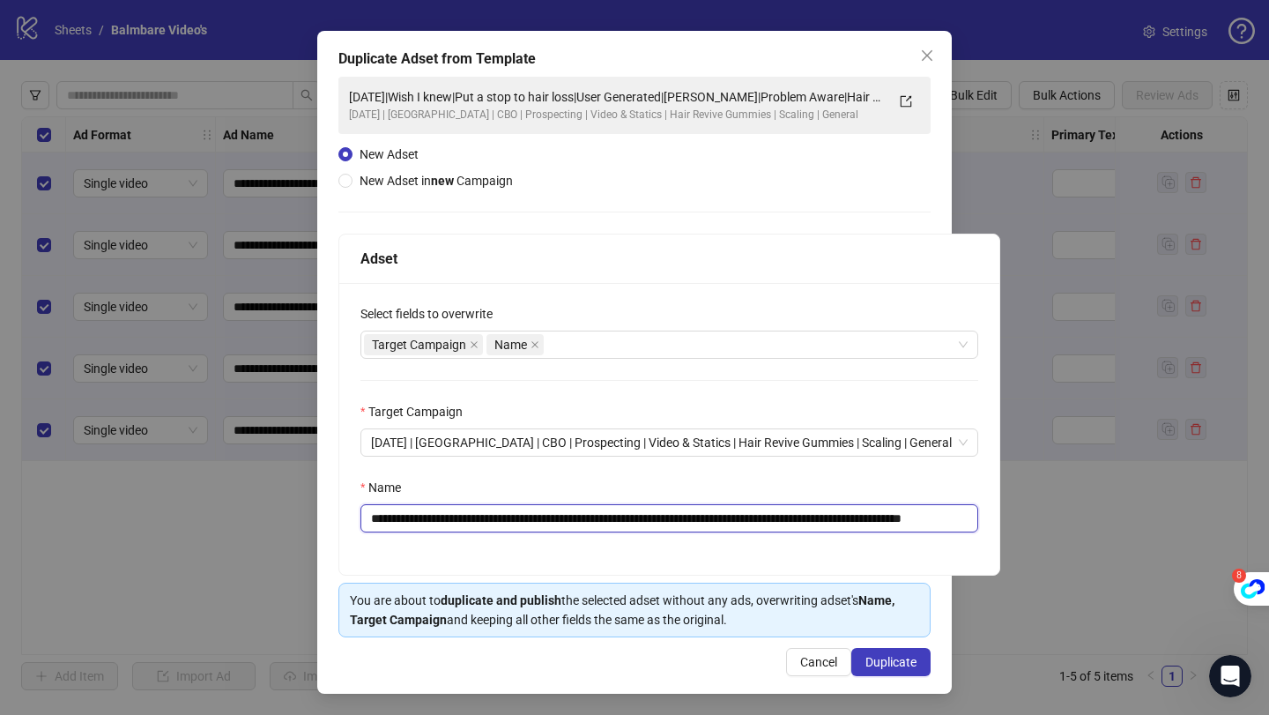
scroll to position [0, 152]
drag, startPoint x: 366, startPoint y: 523, endPoint x: 1006, endPoint y: 537, distance: 640.8
click at [1006, 537] on div "**********" at bounding box center [634, 357] width 1269 height 715
paste input "text"
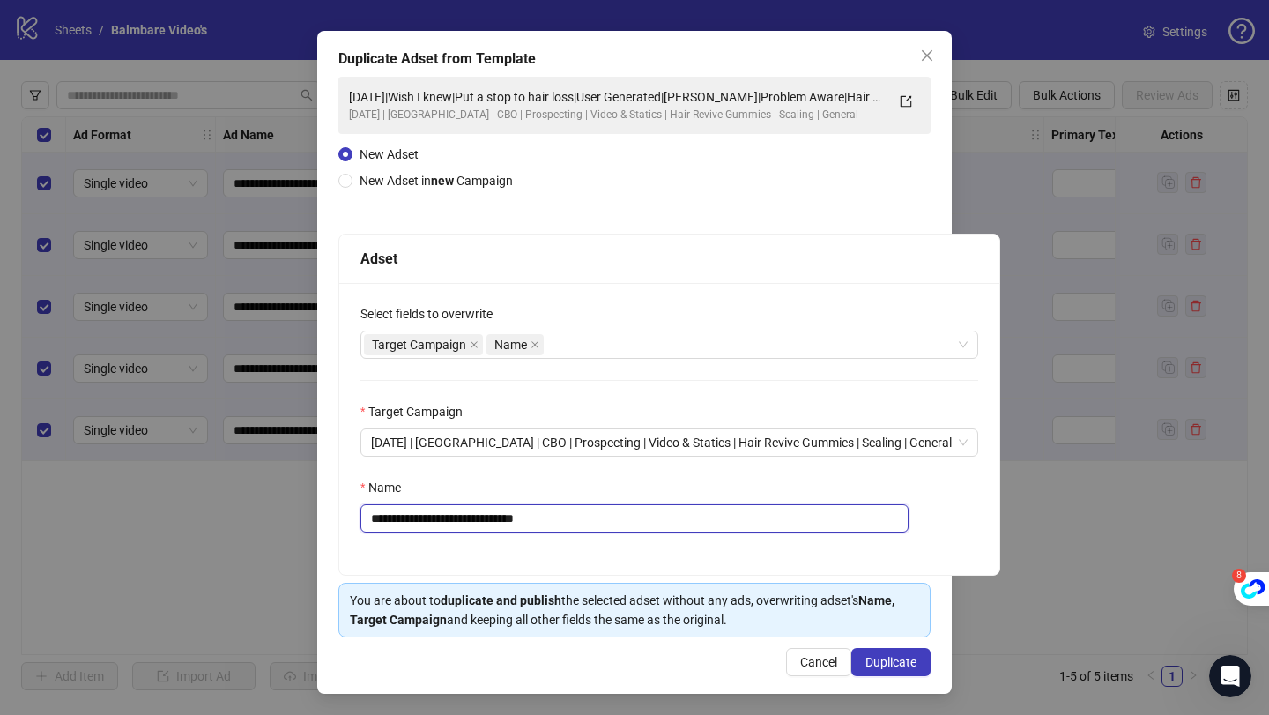
type input "**********"
click at [683, 481] on div "Name" at bounding box center [669, 491] width 618 height 26
click at [873, 657] on span "Duplicate" at bounding box center [890, 662] width 51 height 14
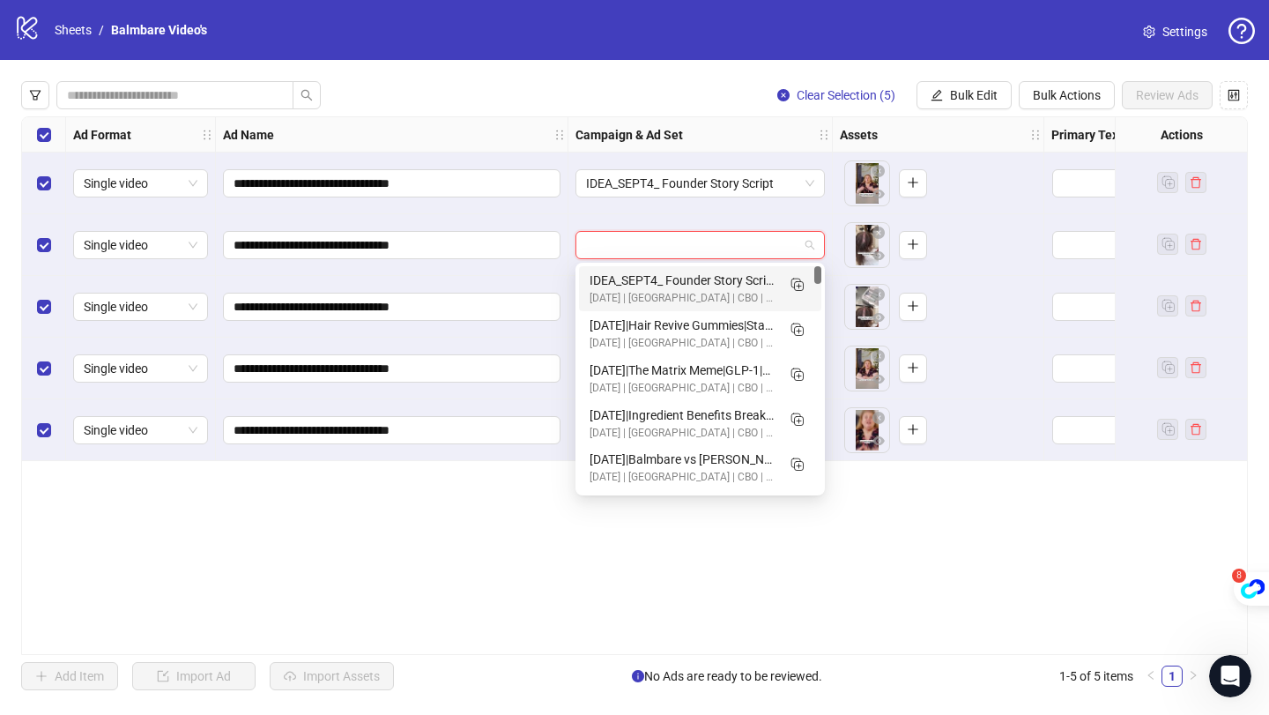
click at [638, 246] on input "search" at bounding box center [692, 245] width 212 height 26
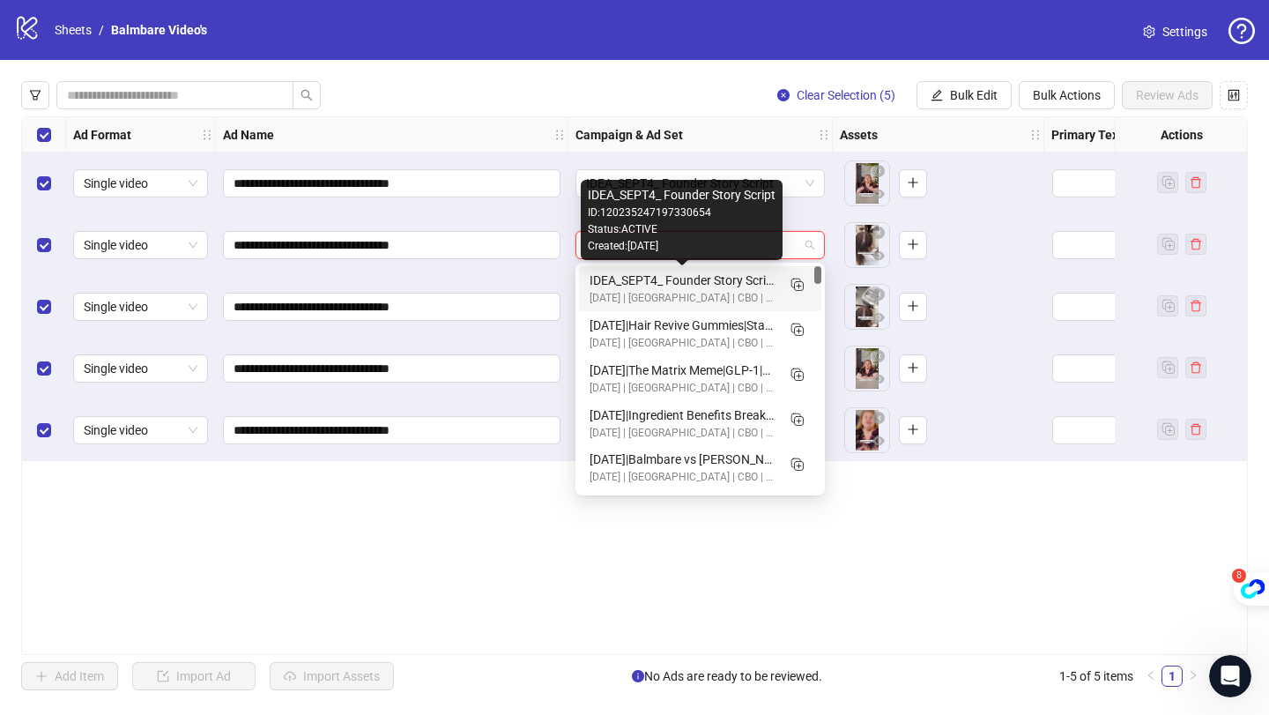
click at [635, 286] on div "IDEA_SEPT4_ Founder Story Script" at bounding box center [683, 280] width 186 height 19
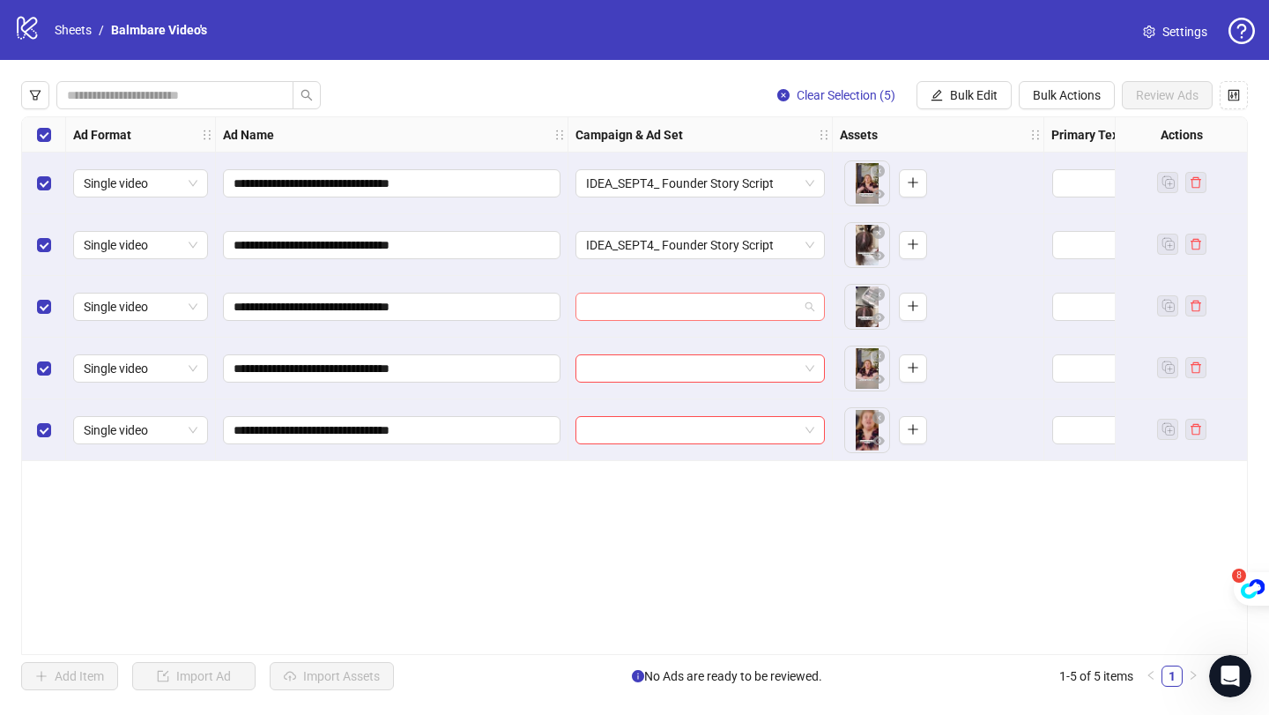
click at [640, 315] on input "search" at bounding box center [692, 306] width 212 height 26
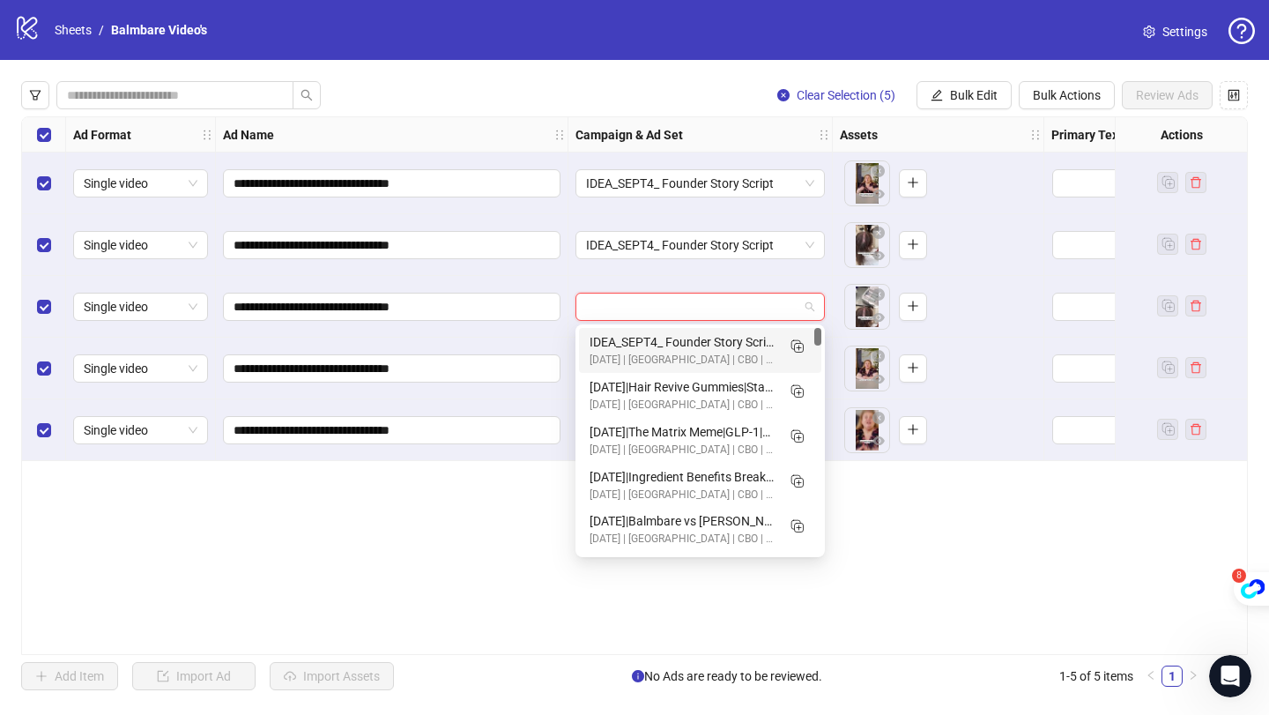
click at [640, 345] on div "IDEA_SEPT4_ Founder Story Script" at bounding box center [683, 341] width 186 height 19
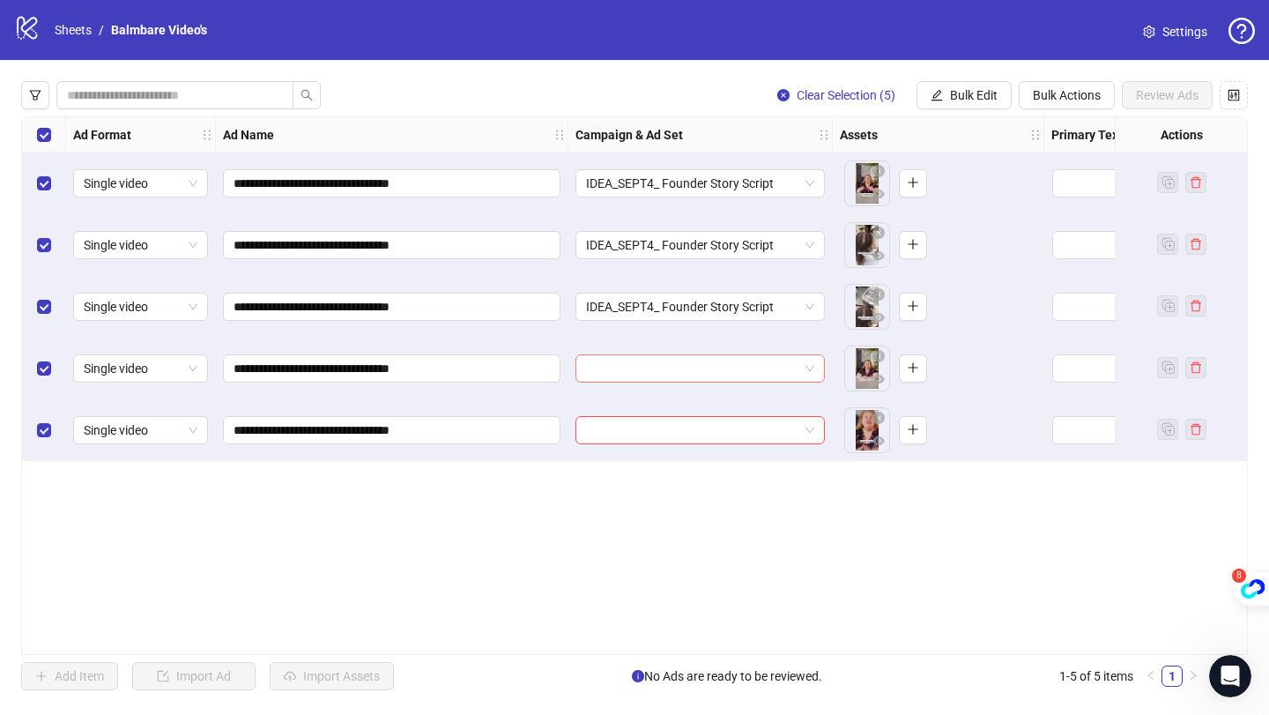
click at [642, 377] on input "search" at bounding box center [692, 368] width 212 height 26
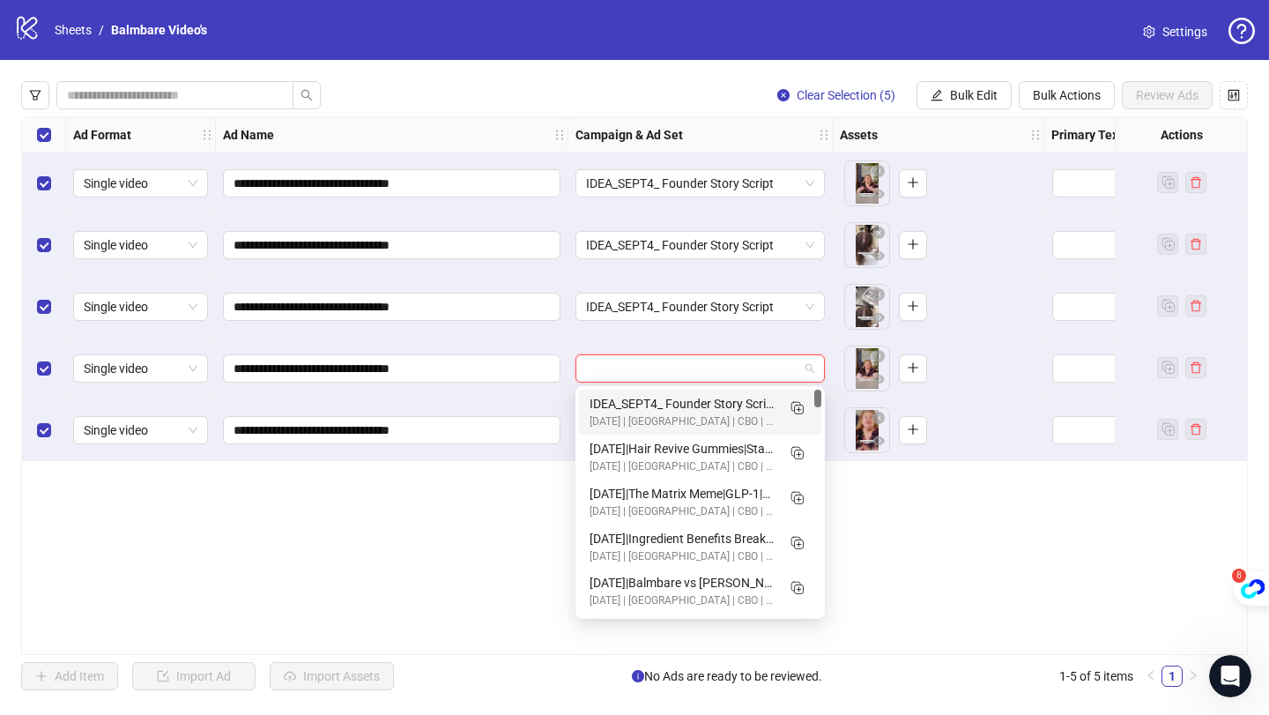
click at [642, 422] on div "[DATE] | [GEOGRAPHIC_DATA] | CBO | Prospecting | Video & Statics | Hair Revive …" at bounding box center [683, 421] width 186 height 17
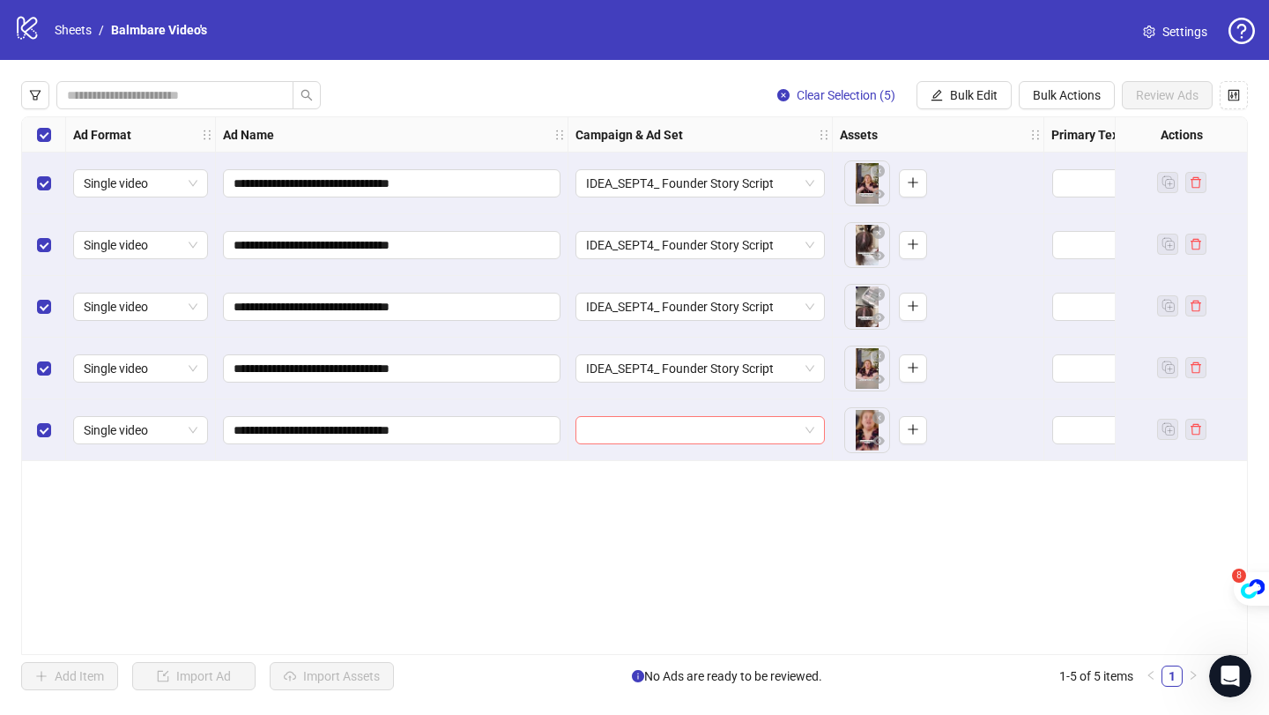
click at [642, 434] on input "search" at bounding box center [692, 430] width 212 height 26
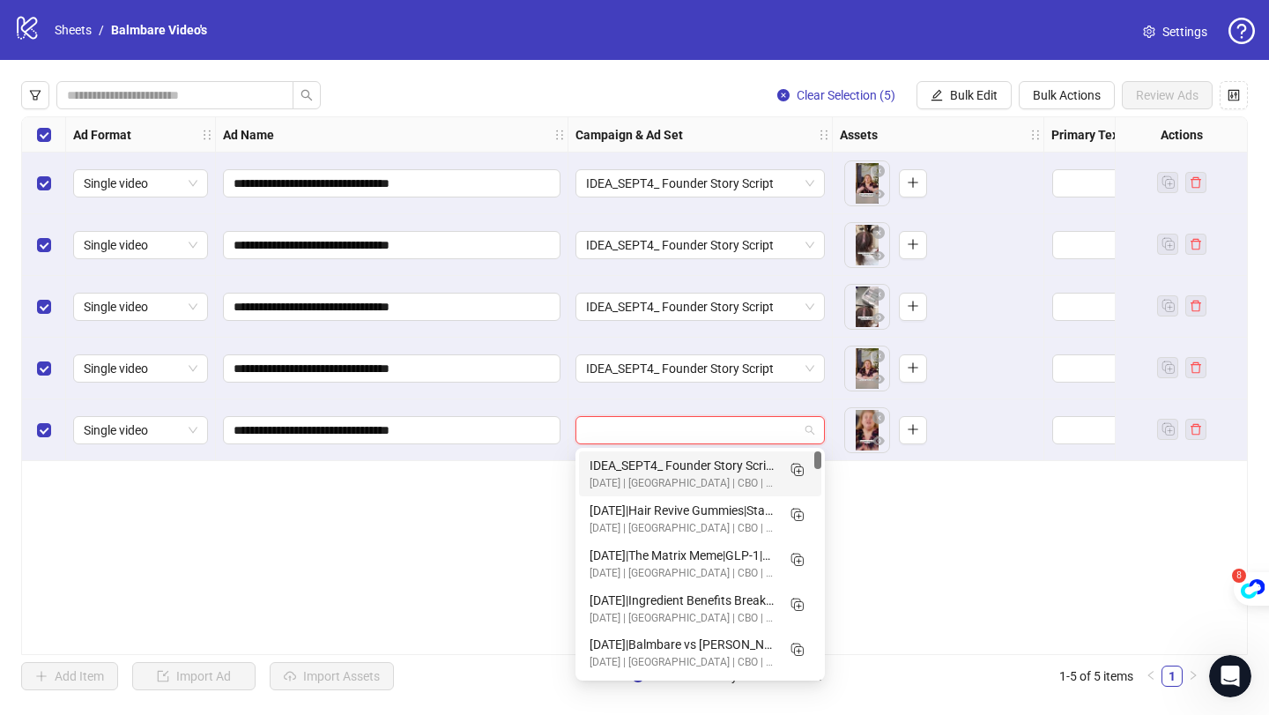
click at [643, 464] on div "IDEA_SEPT4_ Founder Story Script" at bounding box center [683, 465] width 186 height 19
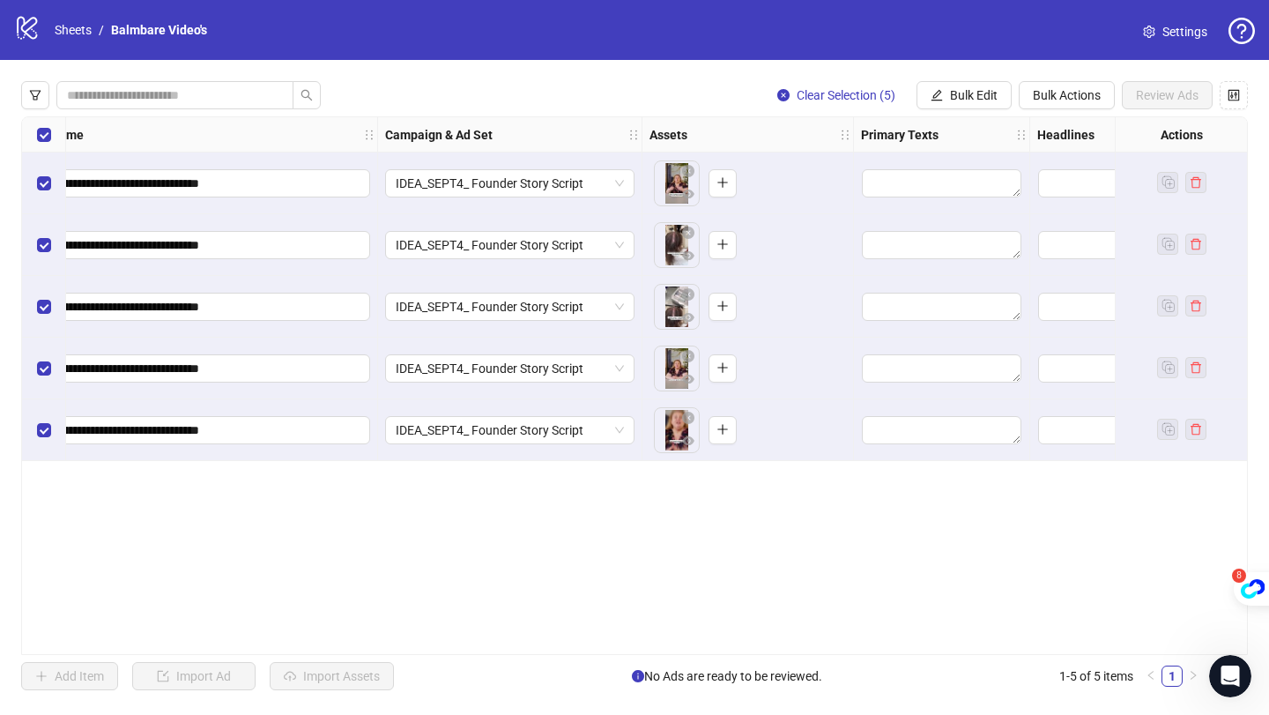
scroll to position [0, 297]
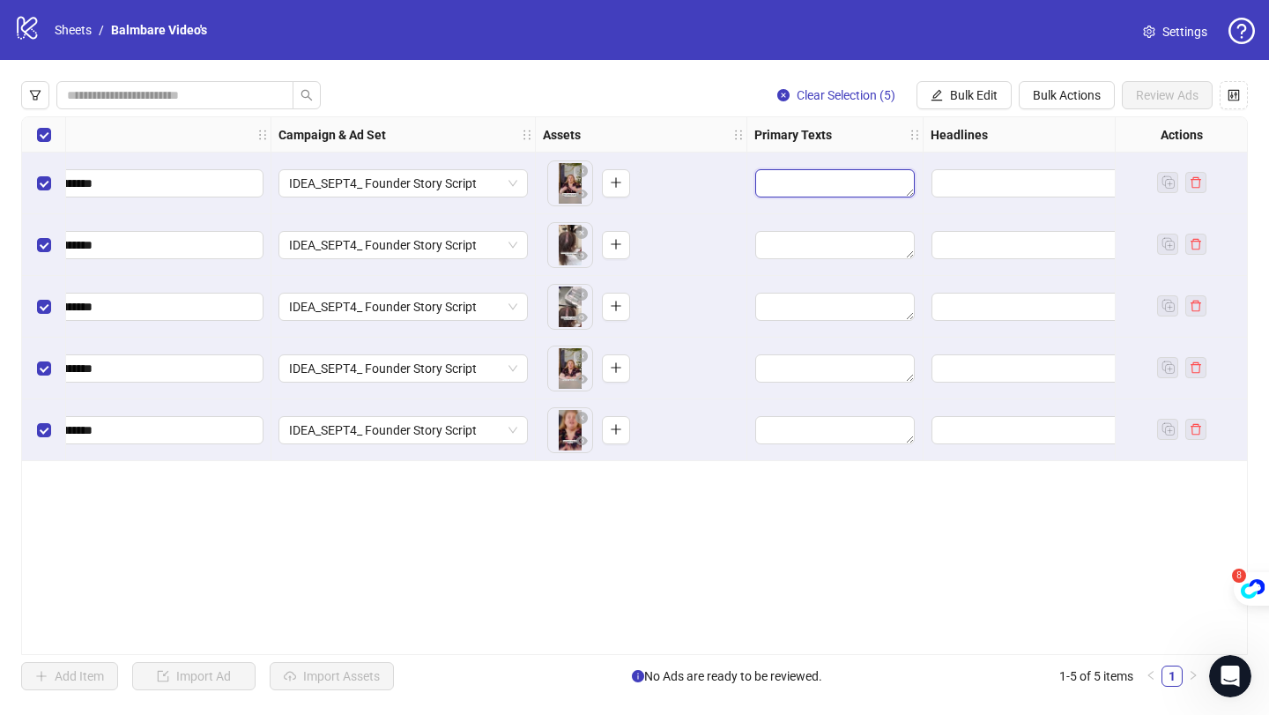
click at [829, 172] on textarea "Edit values" at bounding box center [835, 183] width 160 height 28
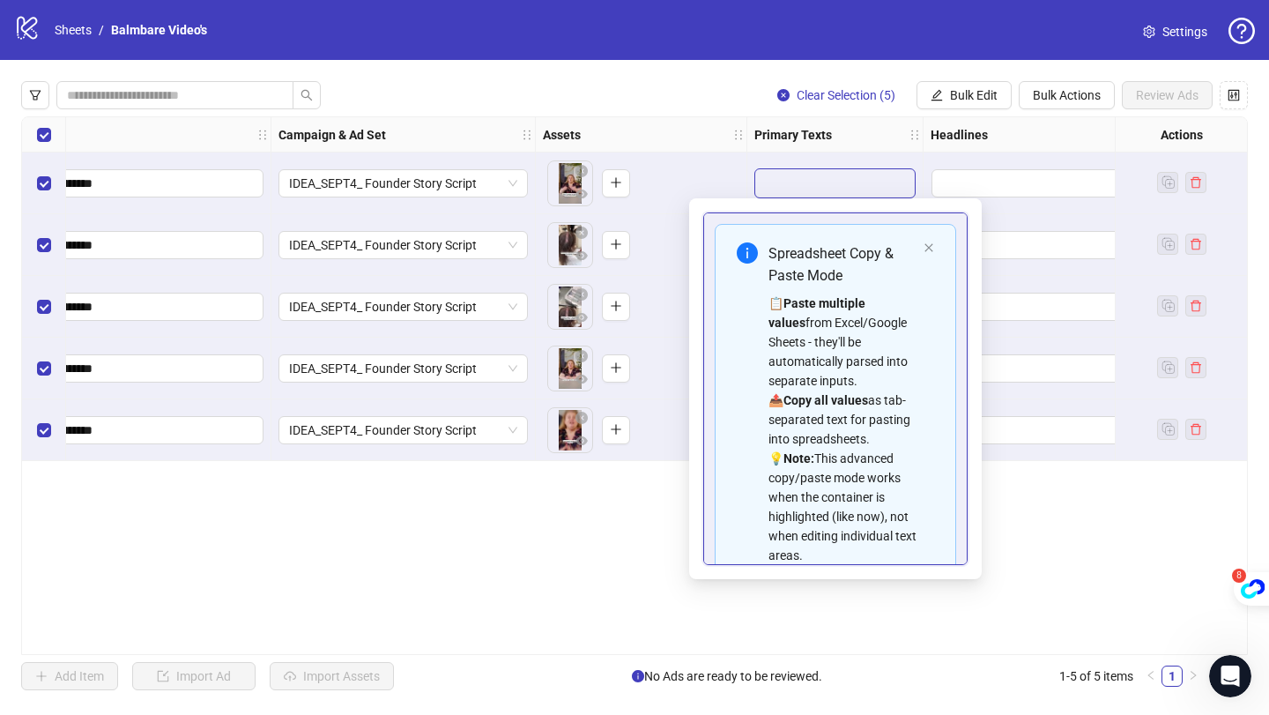
type textarea "*"
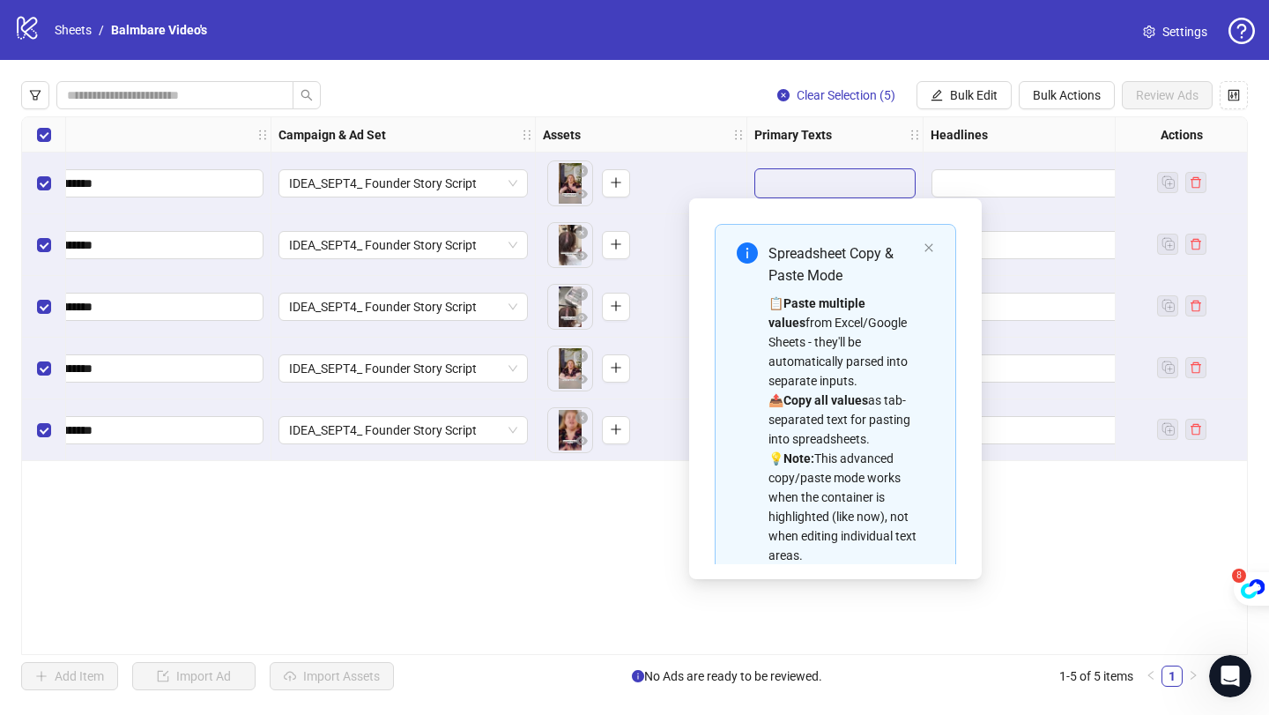
scroll to position [120, 0]
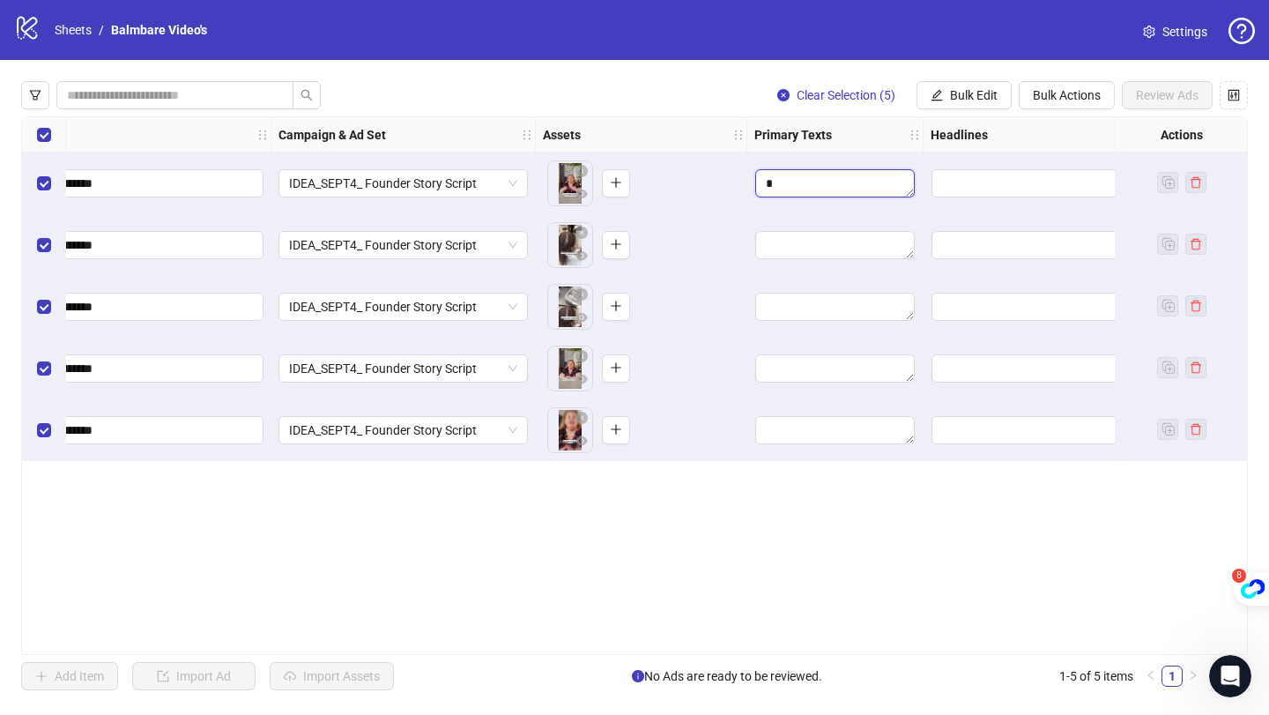
click at [803, 185] on textarea "*" at bounding box center [835, 183] width 160 height 28
drag, startPoint x: 803, startPoint y: 185, endPoint x: 737, endPoint y: 185, distance: 66.1
click at [737, 117] on div "**********" at bounding box center [1055, 117] width 2661 height 0
click at [806, 173] on textarea "*" at bounding box center [835, 183] width 160 height 28
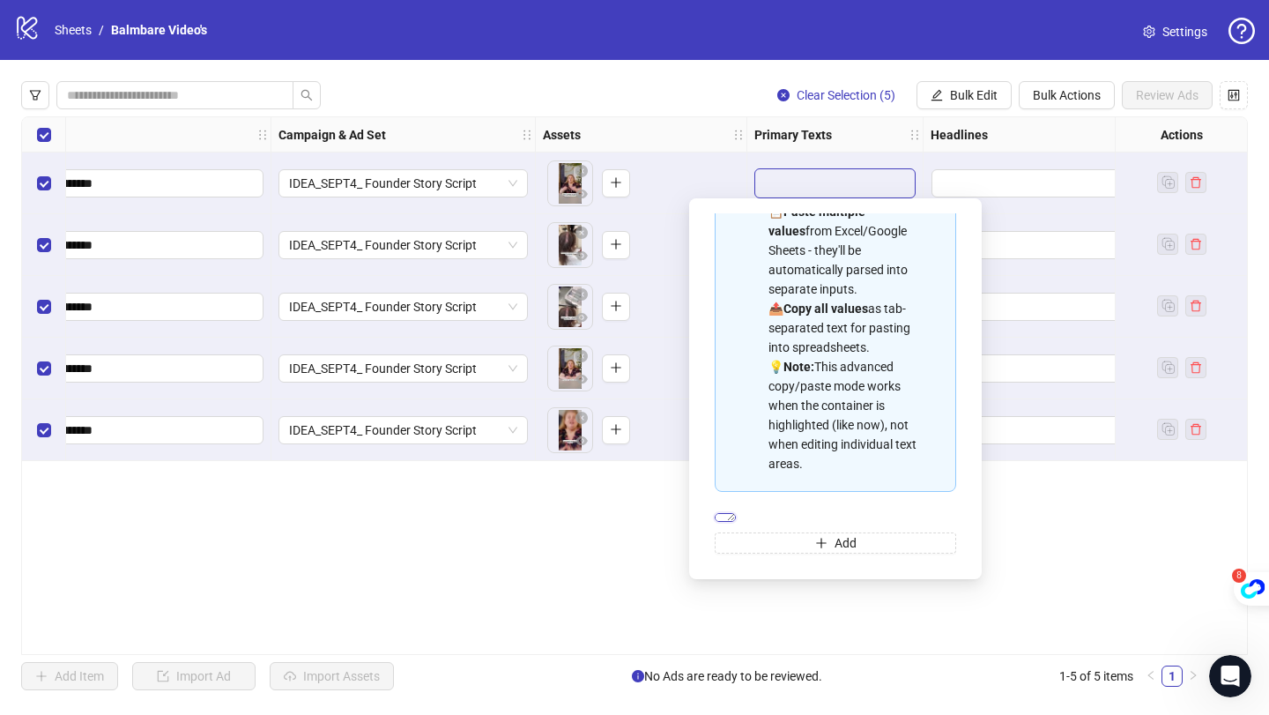
drag, startPoint x: 787, startPoint y: 509, endPoint x: 680, endPoint y: 497, distance: 107.3
click at [681, 497] on body "**********" at bounding box center [634, 357] width 1269 height 715
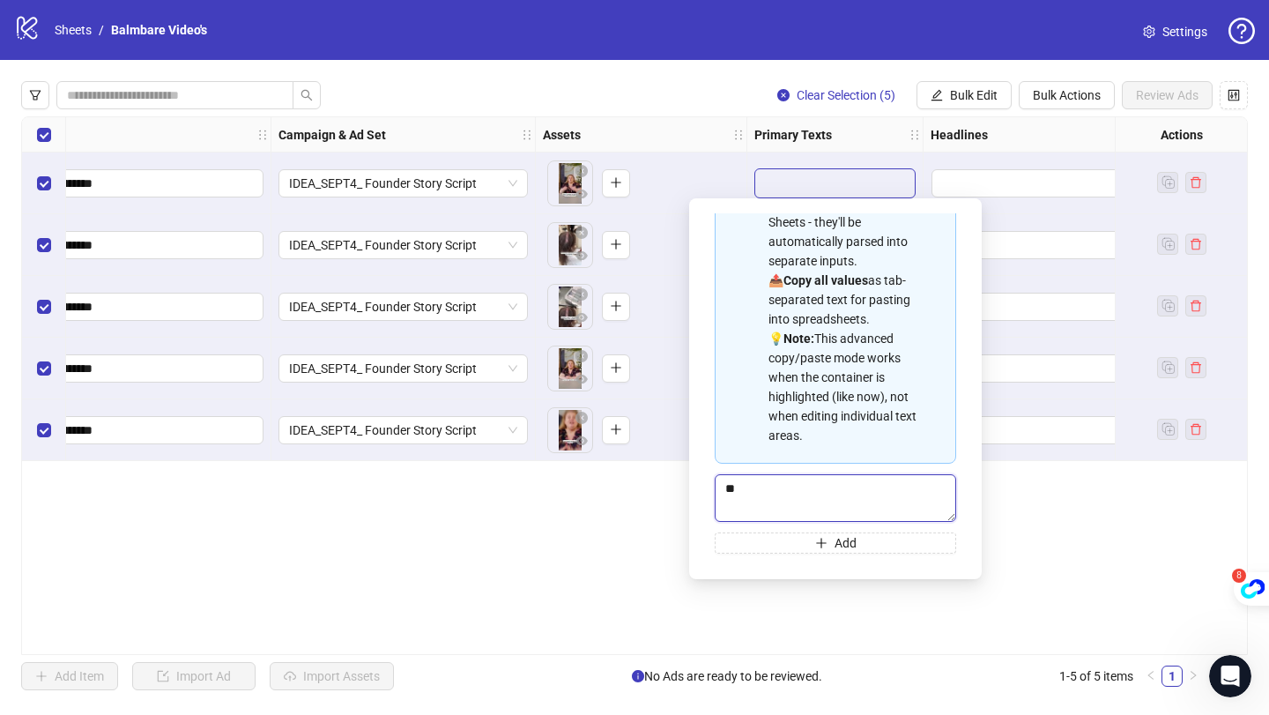
type textarea "***"
click at [633, 531] on div "**********" at bounding box center [634, 385] width 1227 height 538
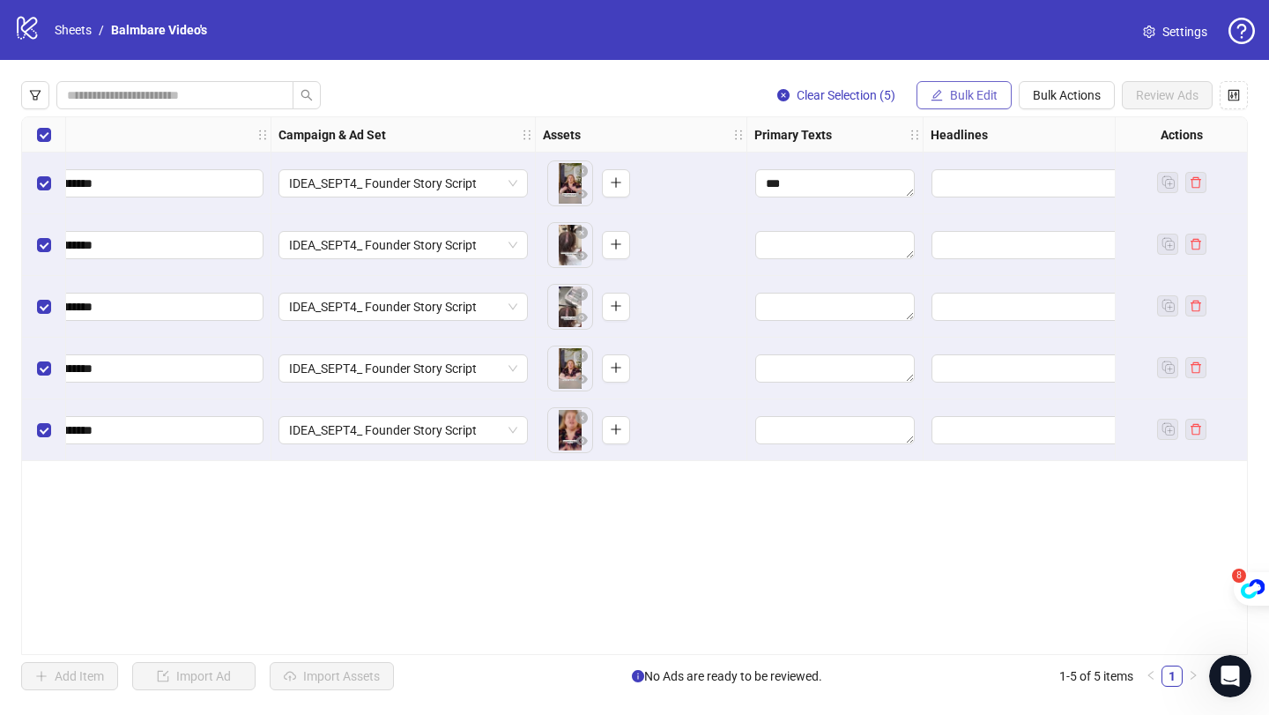
click at [969, 90] on span "Bulk Edit" at bounding box center [974, 95] width 48 height 14
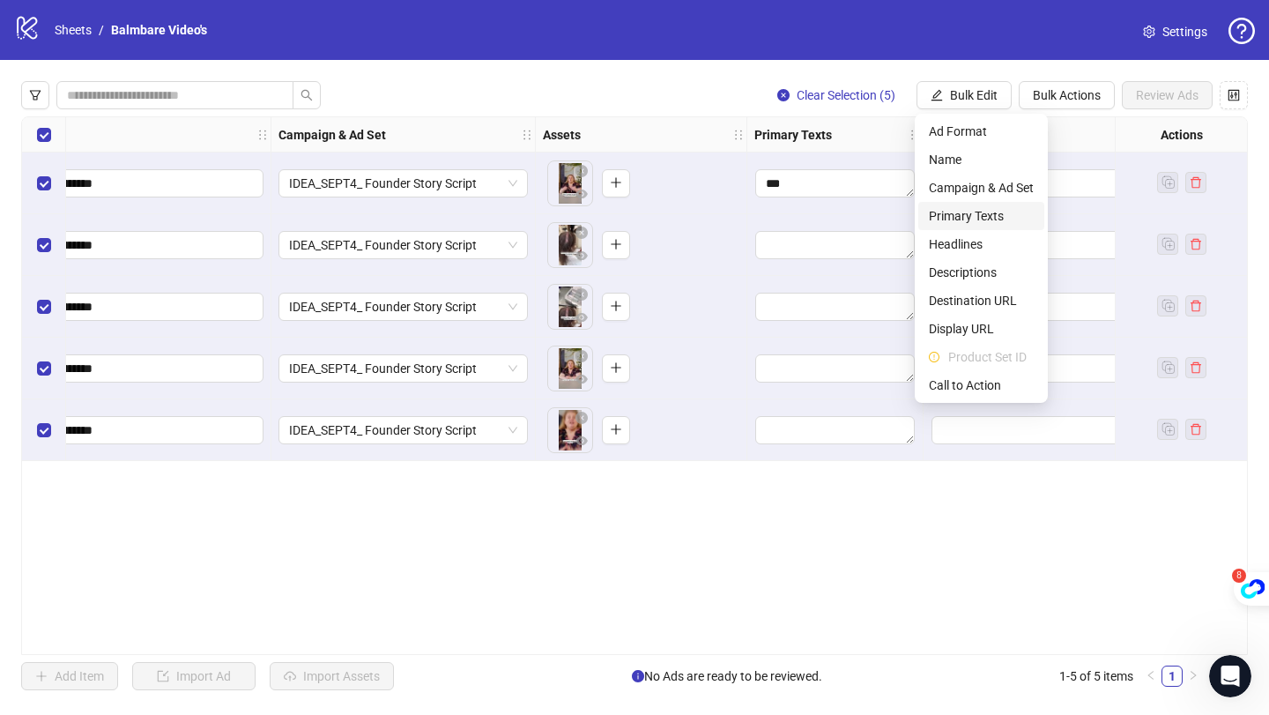
click at [951, 209] on span "Primary Texts" at bounding box center [981, 215] width 105 height 19
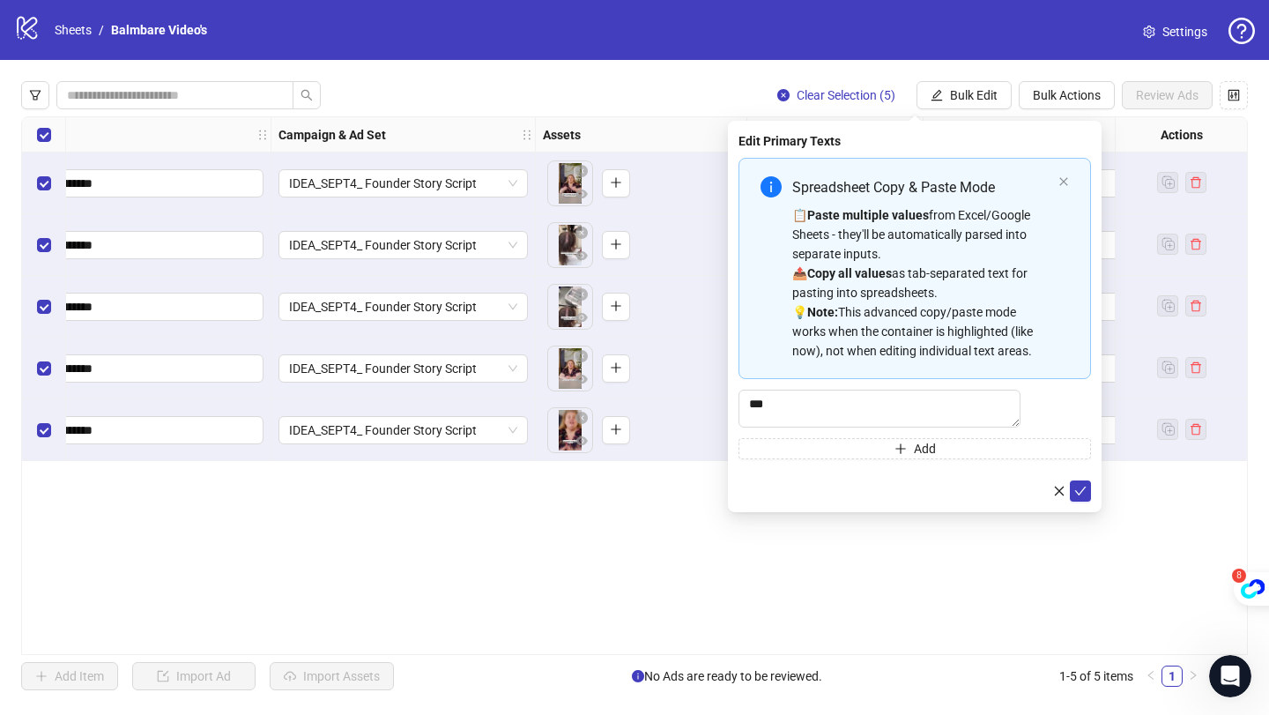
click at [1096, 508] on div "Edit Primary Texts Spreadsheet Copy & Paste Mode 📋 Paste multiple values from E…" at bounding box center [915, 316] width 374 height 391
click at [1087, 501] on button "submit" at bounding box center [1080, 490] width 21 height 21
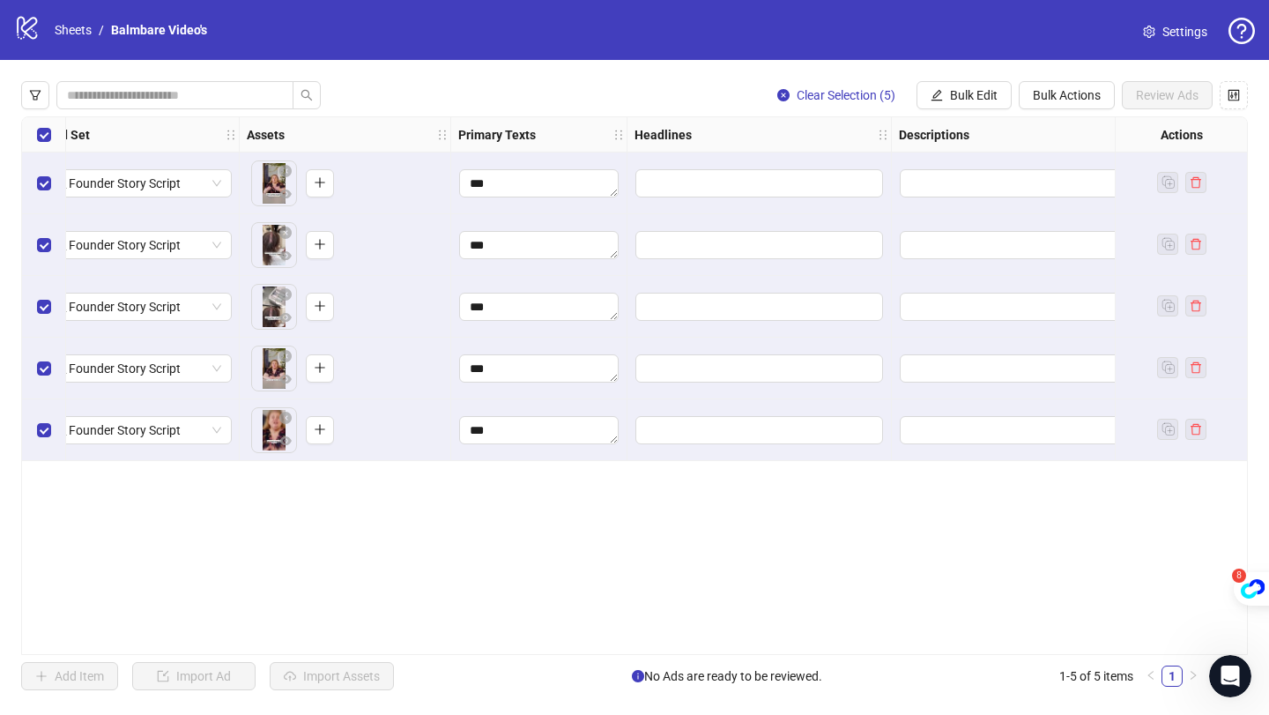
scroll to position [0, 620]
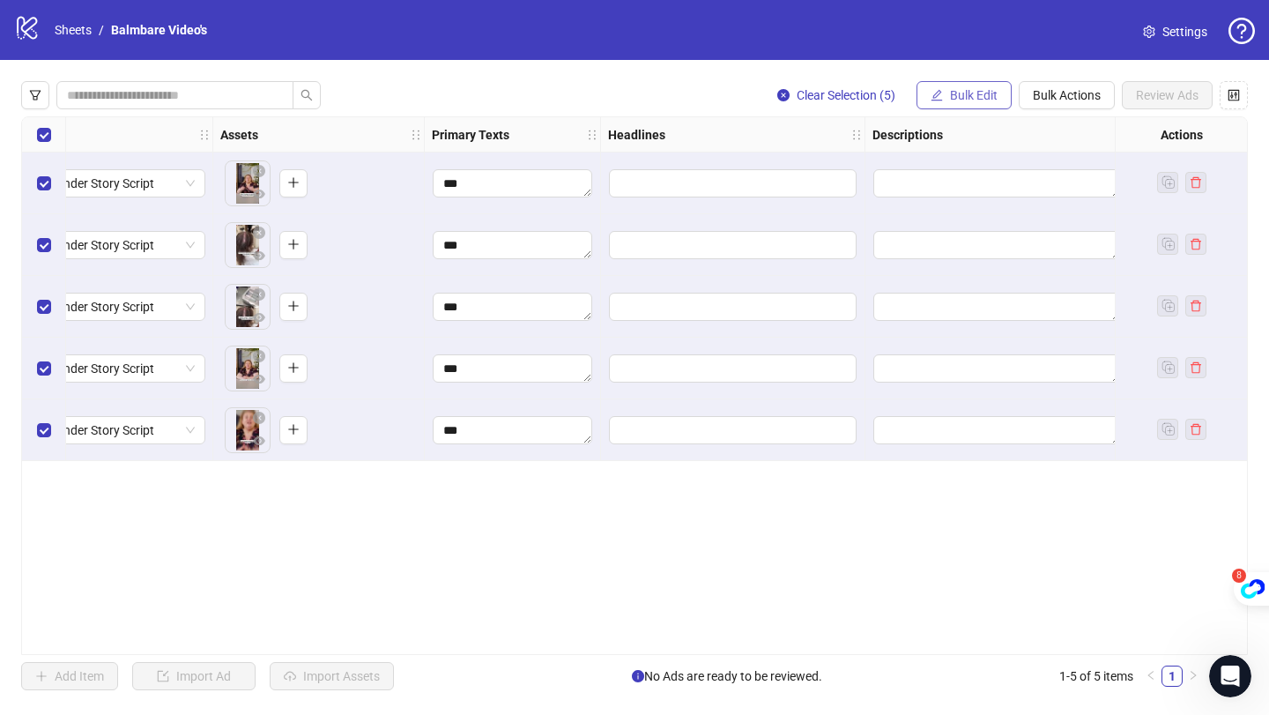
click at [946, 92] on button "Bulk Edit" at bounding box center [964, 95] width 95 height 28
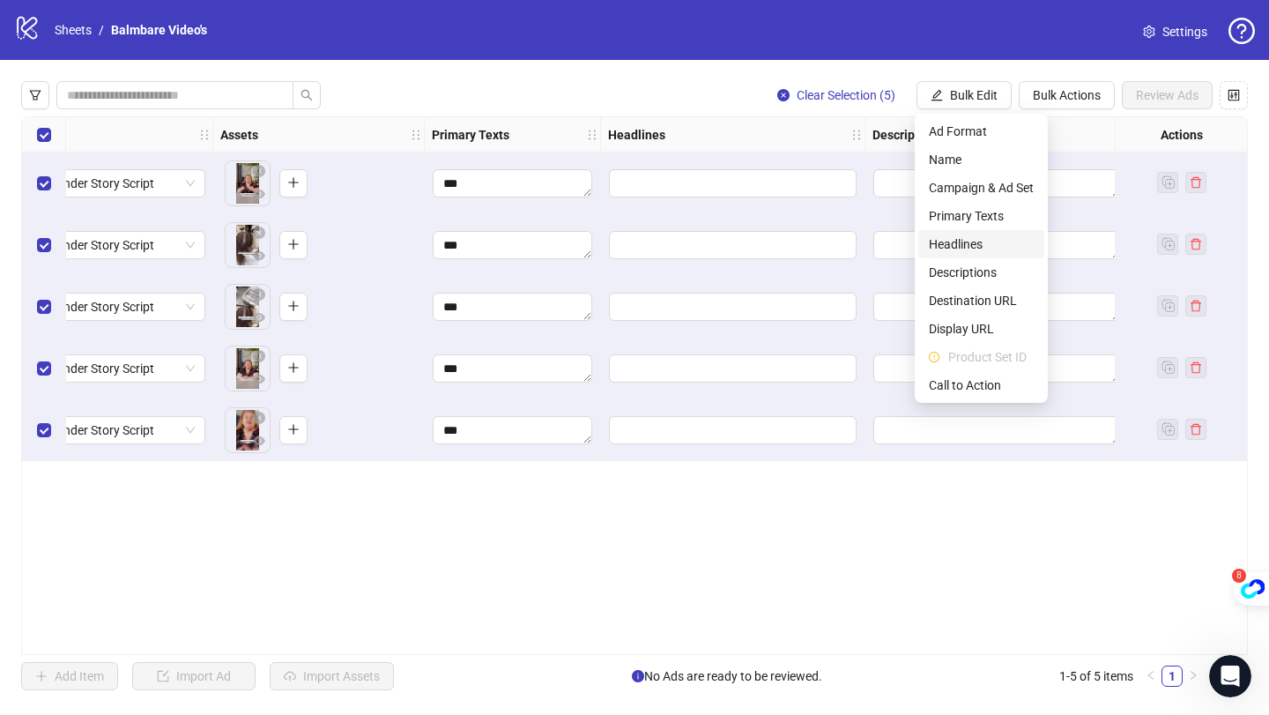
click at [962, 245] on span "Headlines" at bounding box center [981, 243] width 105 height 19
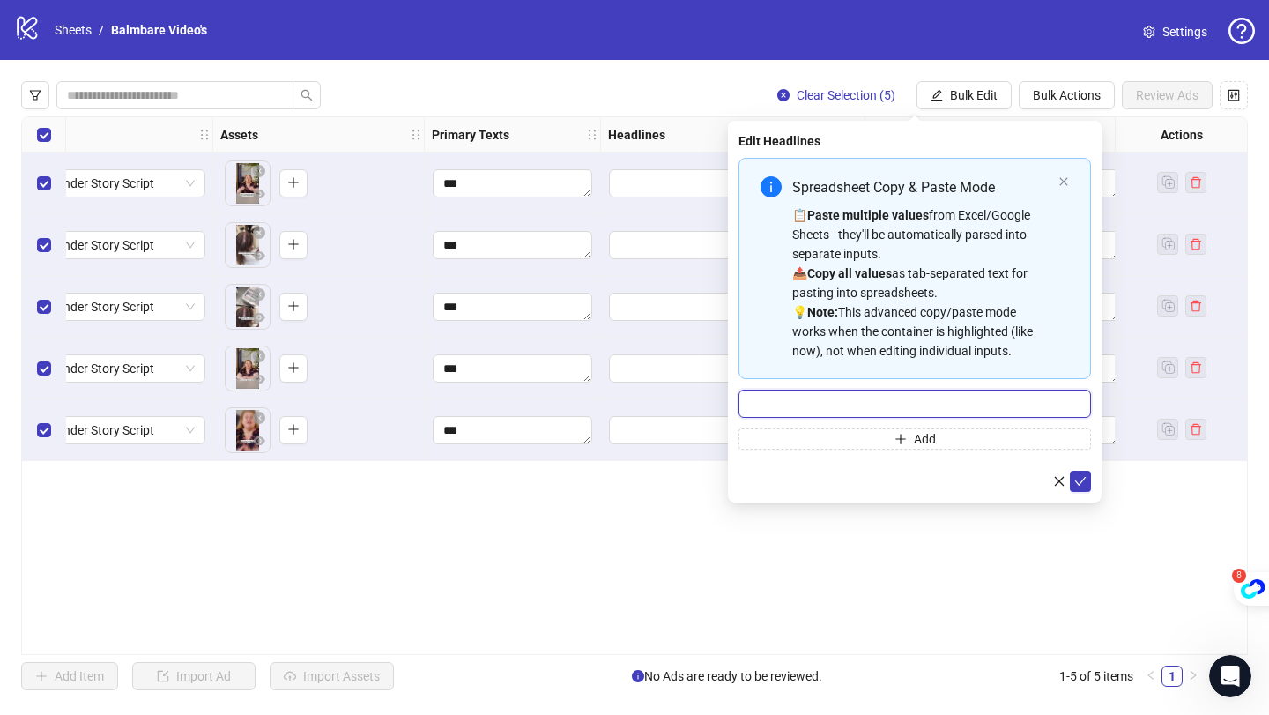
click at [858, 406] on input "Multi-input container - paste or copy values" at bounding box center [915, 404] width 353 height 28
type input "****"
click at [1088, 476] on button "submit" at bounding box center [1080, 481] width 21 height 21
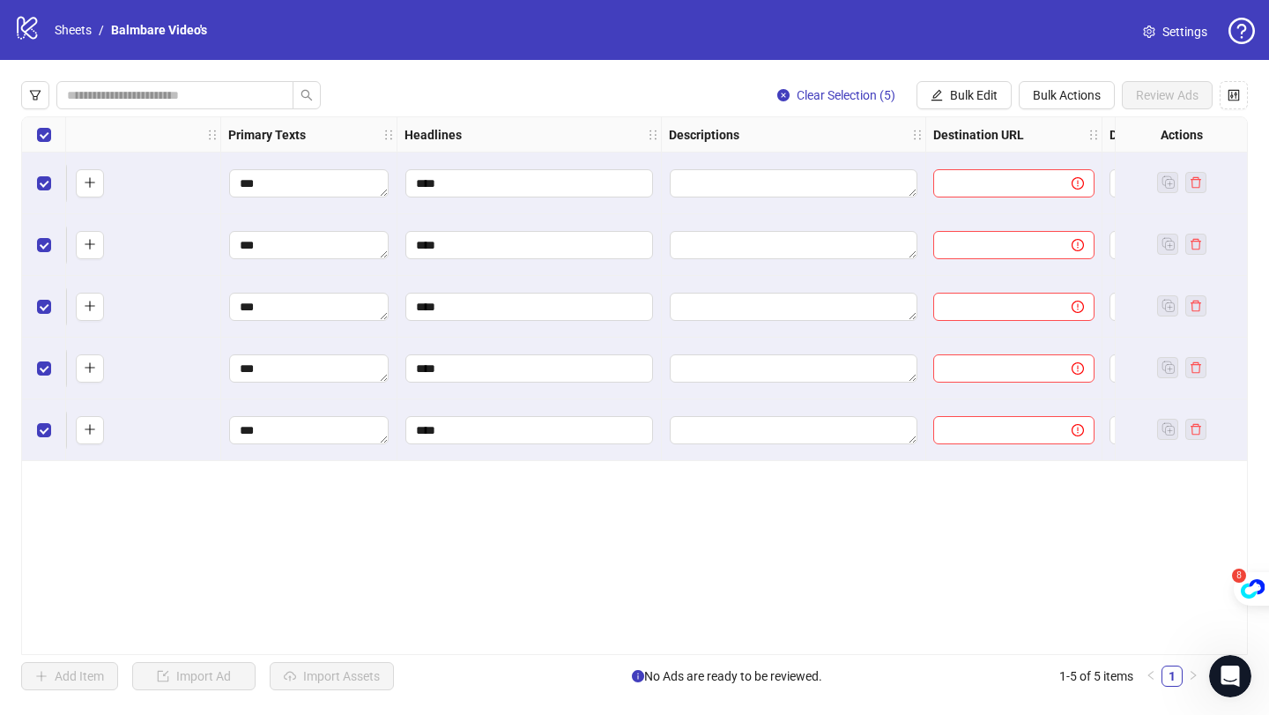
scroll to position [0, 1040]
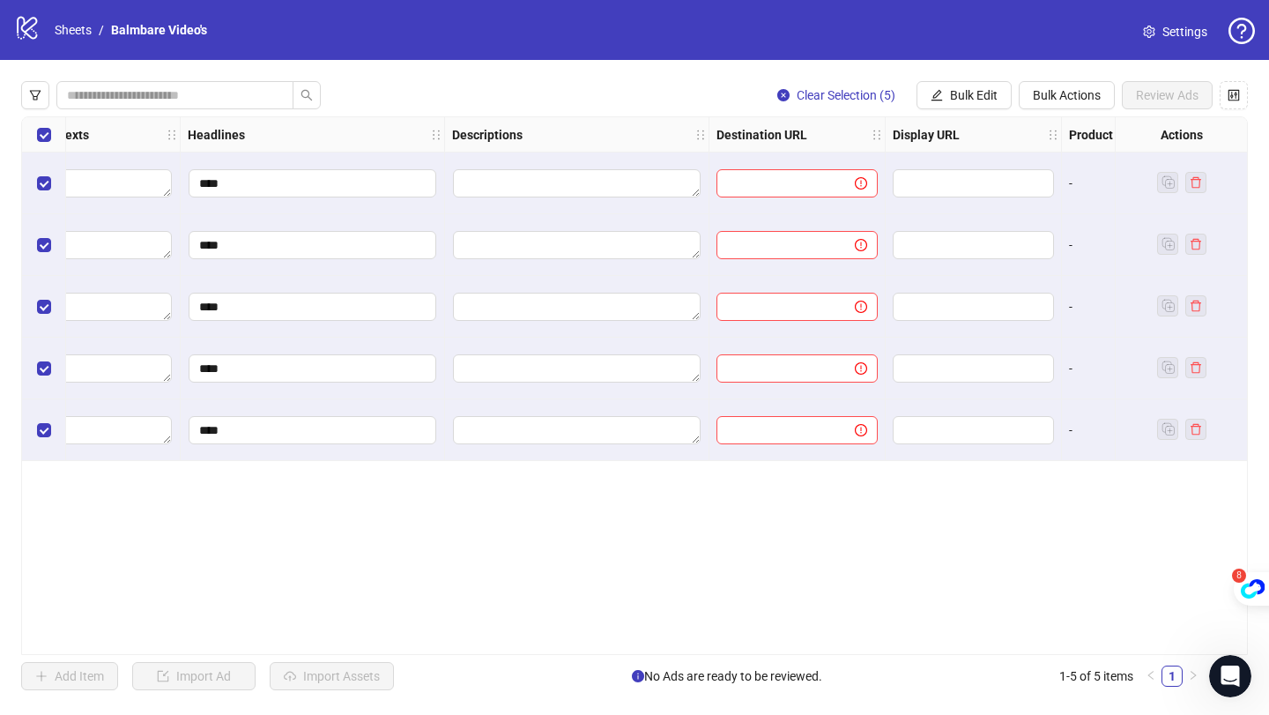
click at [786, 167] on div at bounding box center [797, 183] width 176 height 62
click at [783, 183] on input "text" at bounding box center [778, 183] width 103 height 19
click at [950, 101] on span "Bulk Edit" at bounding box center [974, 95] width 48 height 14
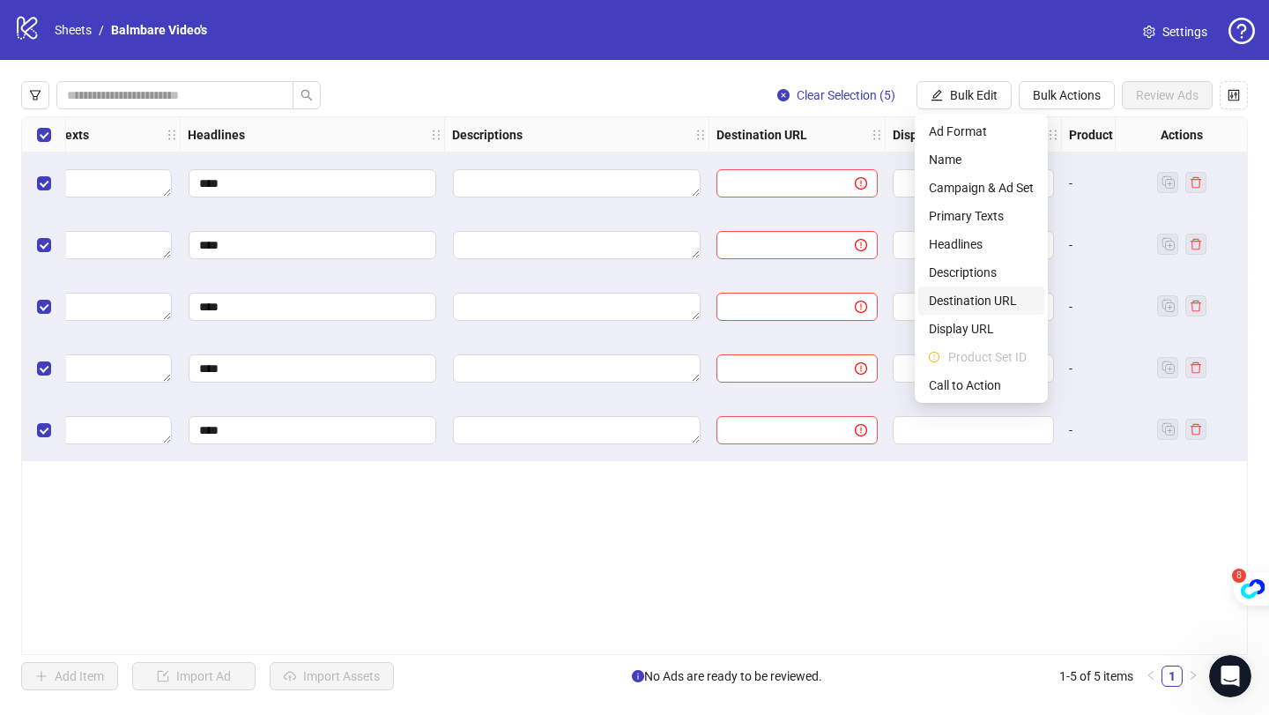
click at [961, 301] on span "Destination URL" at bounding box center [981, 300] width 105 height 19
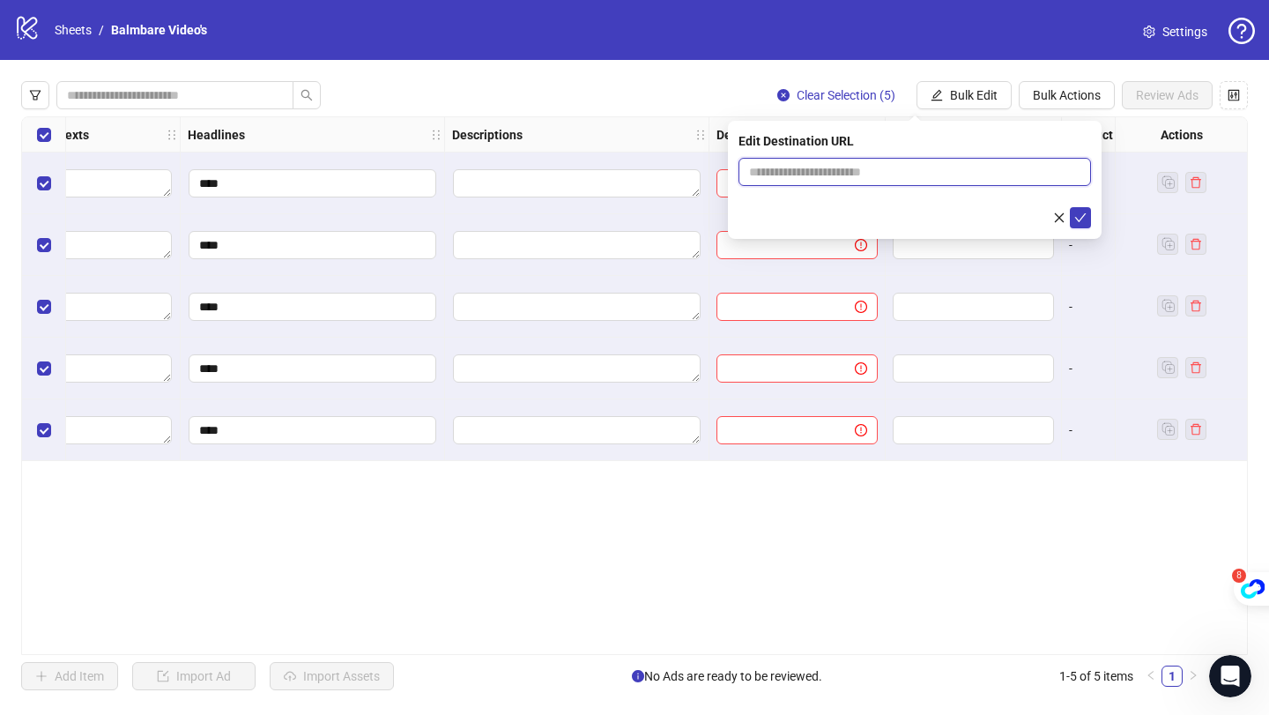
click at [804, 174] on input "text" at bounding box center [907, 171] width 317 height 19
type input "**********"
click at [1078, 222] on icon "check" at bounding box center [1080, 218] width 12 height 12
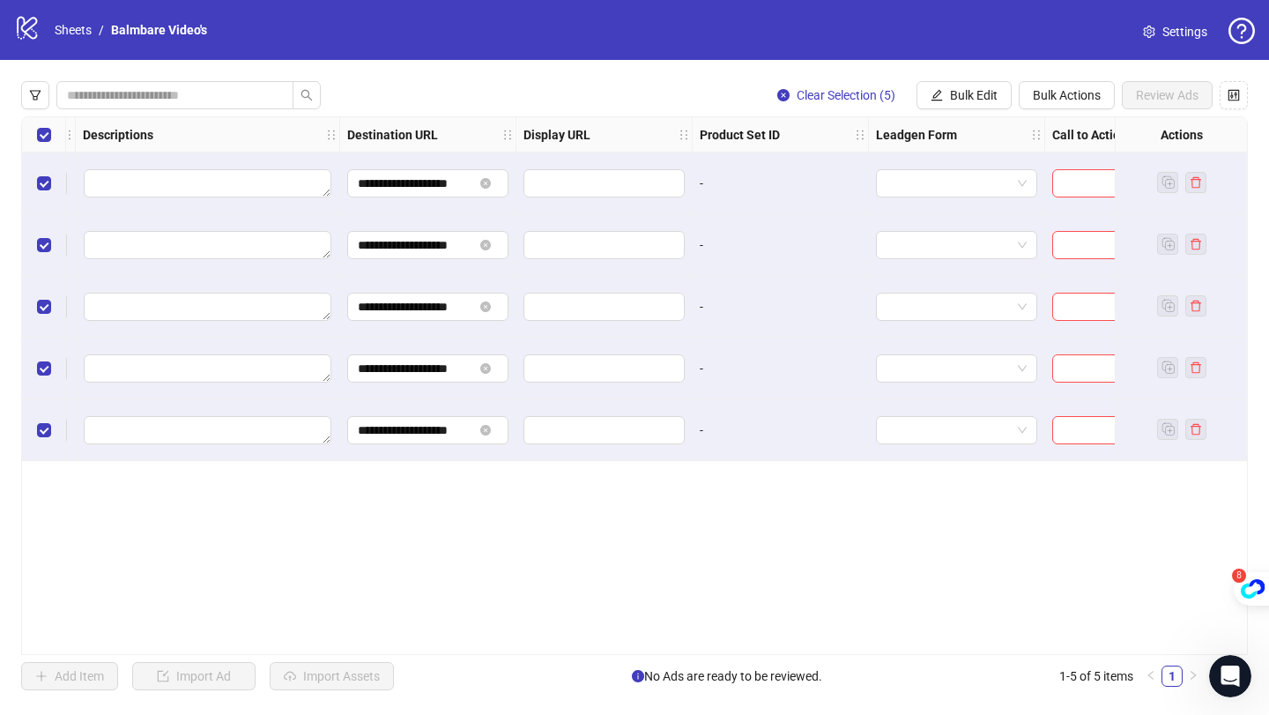
scroll to position [0, 1481]
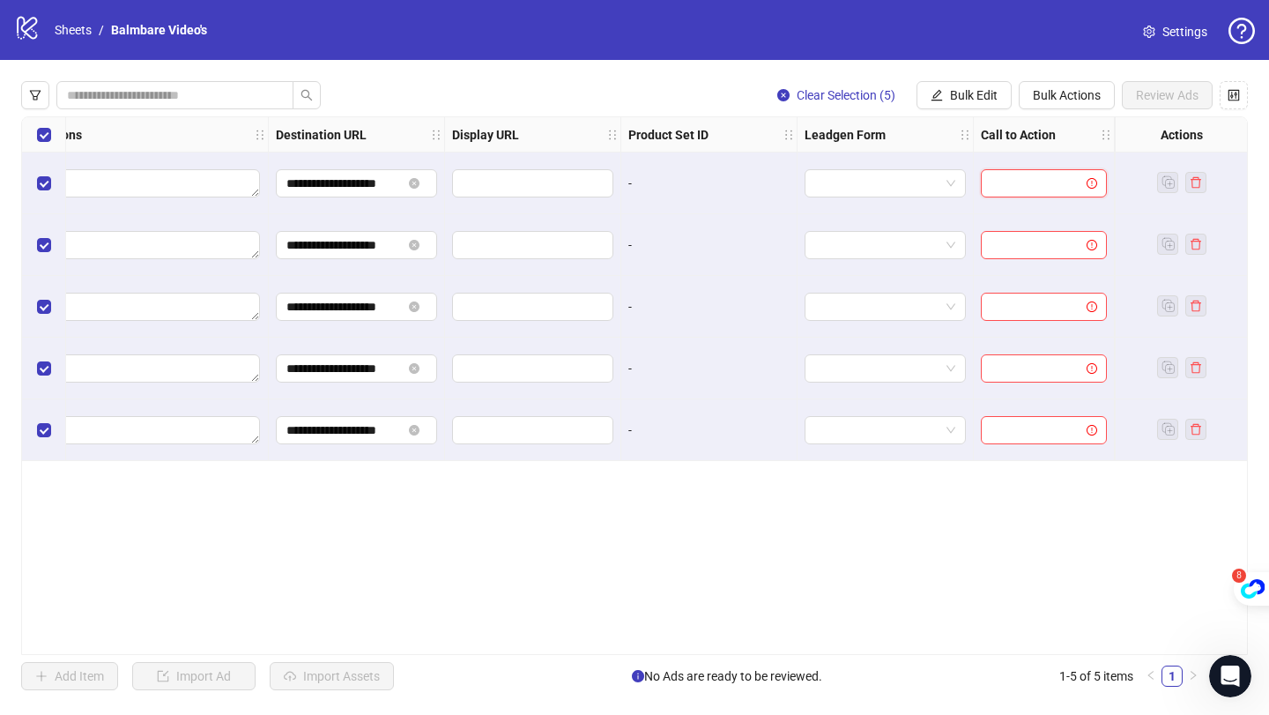
click at [1011, 189] on input "search" at bounding box center [1035, 183] width 89 height 26
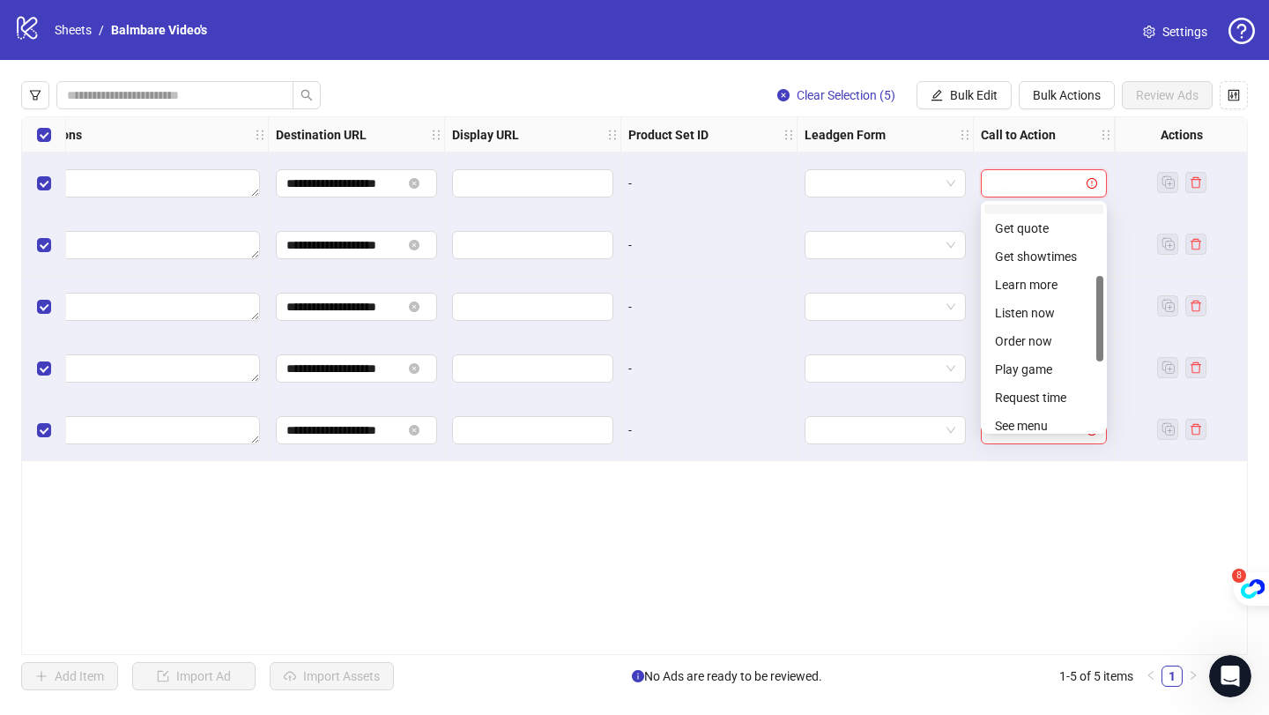
scroll to position [227, 0]
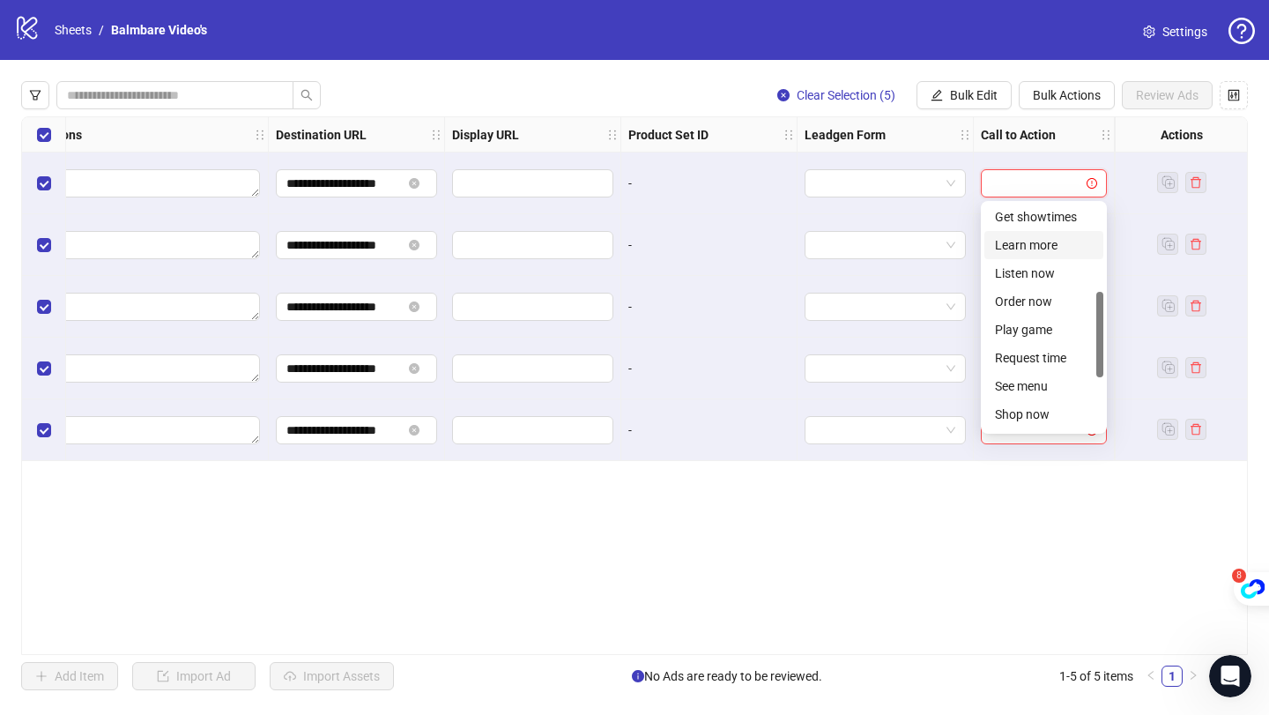
click at [1021, 249] on div "Learn more" at bounding box center [1044, 244] width 98 height 19
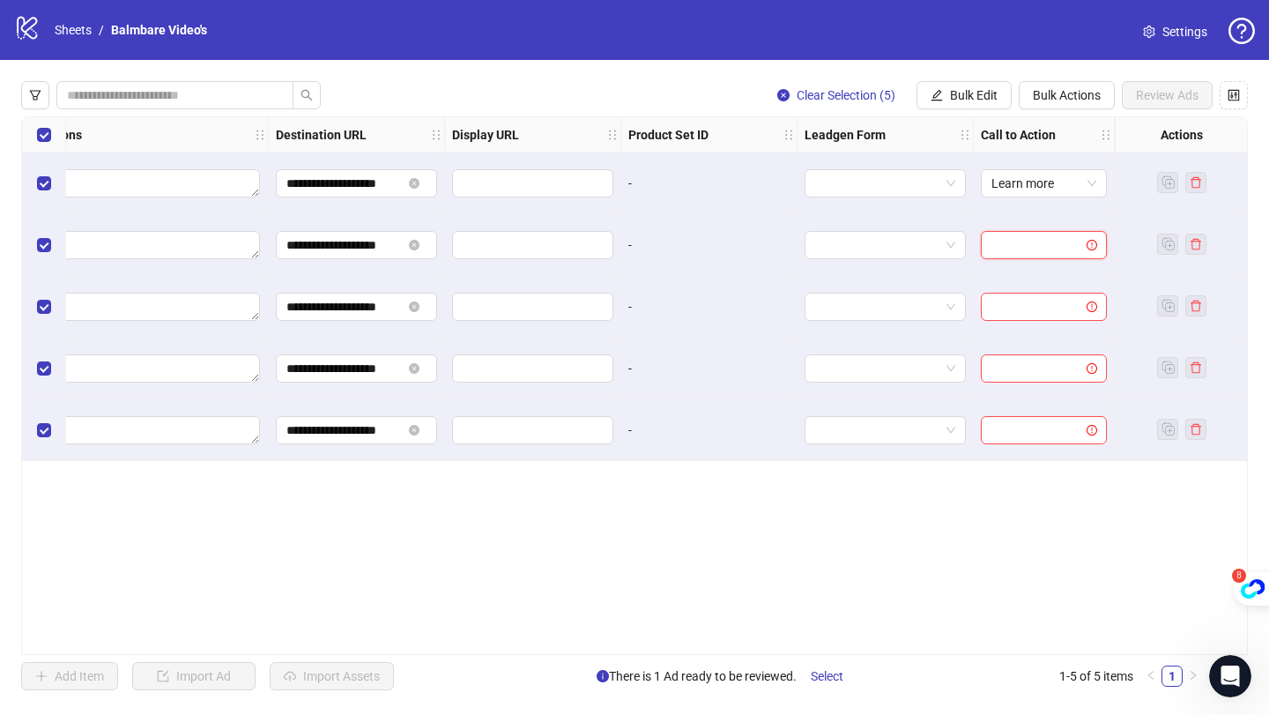
click at [1021, 246] on input "search" at bounding box center [1035, 245] width 89 height 26
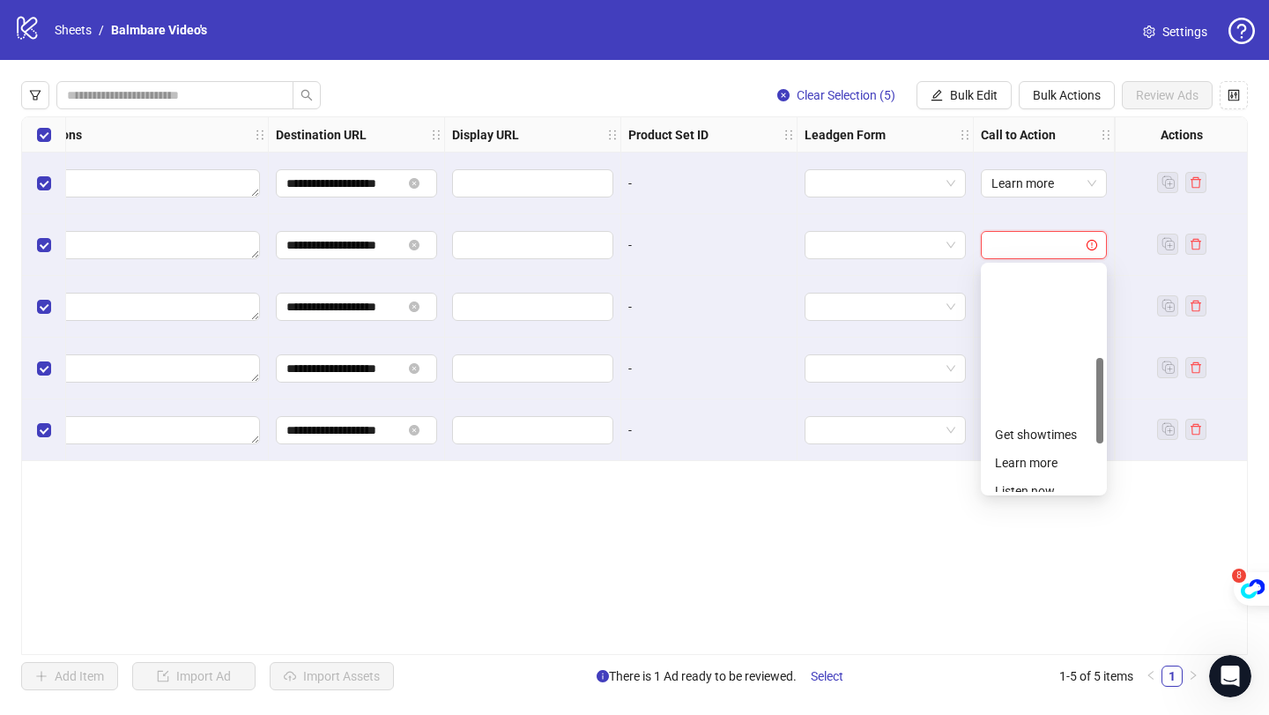
scroll to position [241, 0]
click at [1027, 296] on div "Learn more" at bounding box center [1044, 293] width 98 height 19
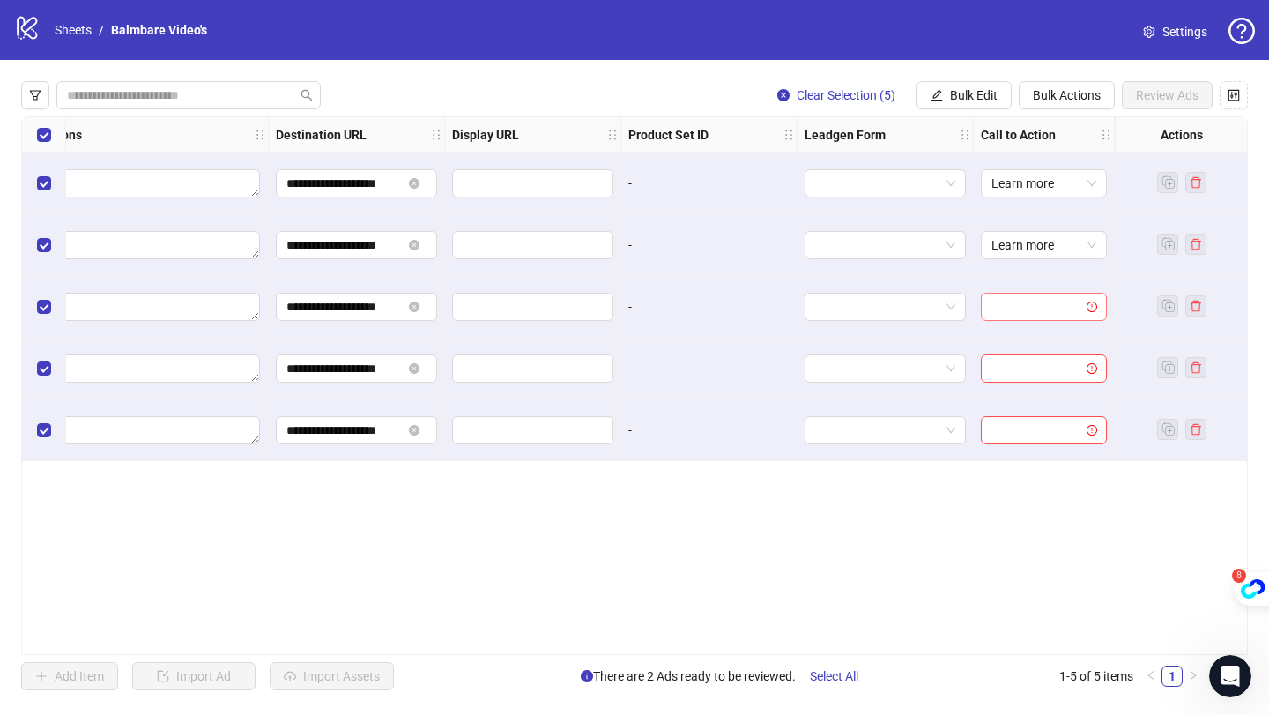
click at [1023, 303] on input "search" at bounding box center [1035, 306] width 89 height 26
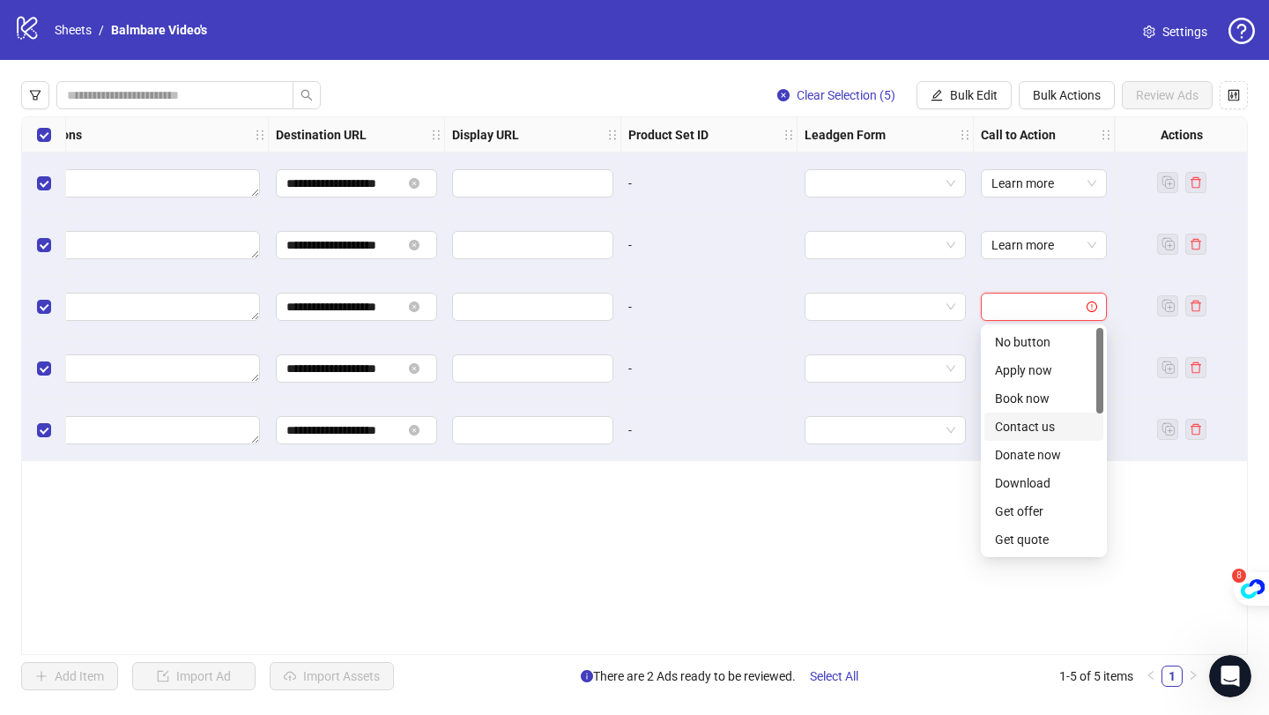
scroll to position [224, 0]
click at [1029, 375] on div "Learn more" at bounding box center [1044, 371] width 98 height 19
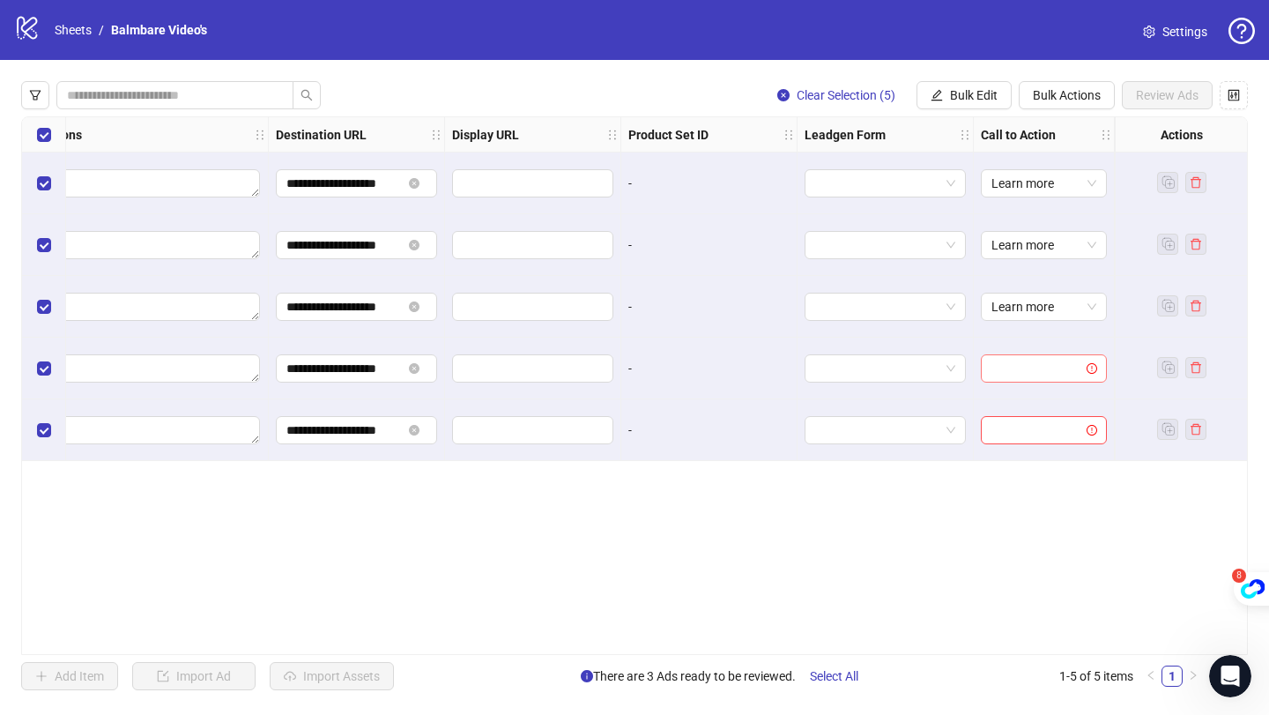
click at [1024, 377] on input "search" at bounding box center [1035, 368] width 89 height 26
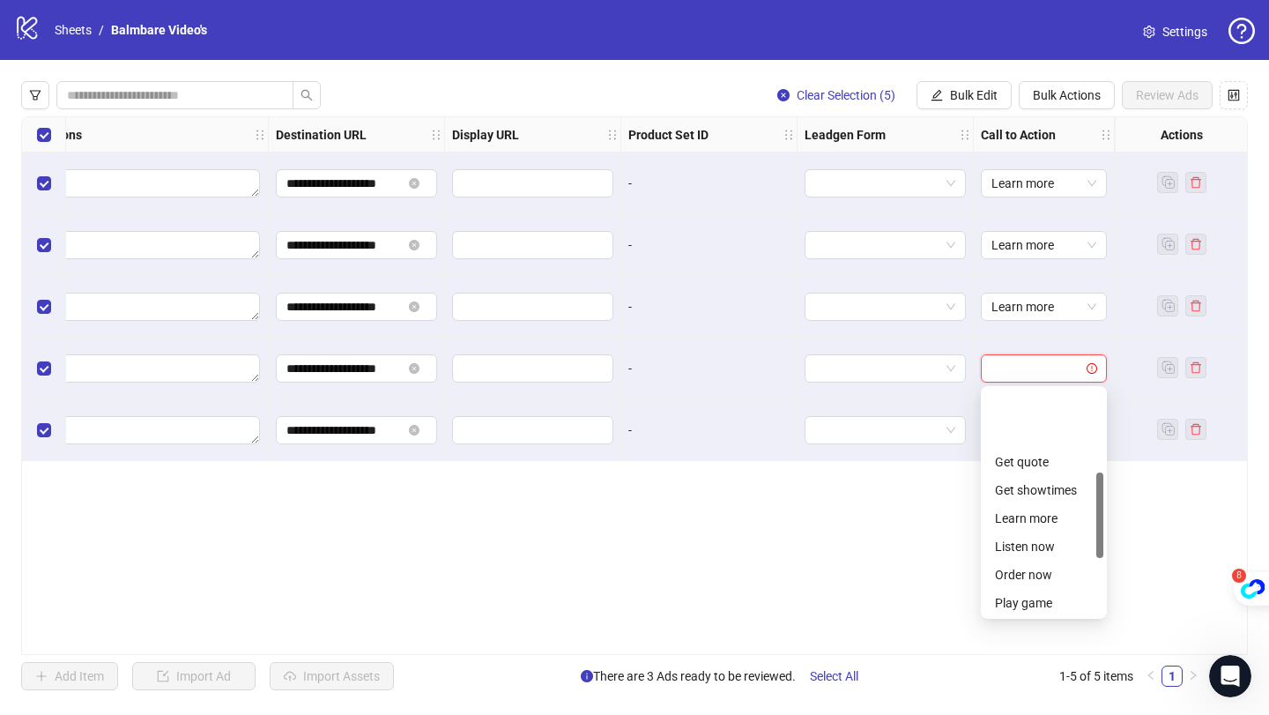
scroll to position [216, 0]
click at [1023, 447] on div "Learn more" at bounding box center [1044, 441] width 98 height 19
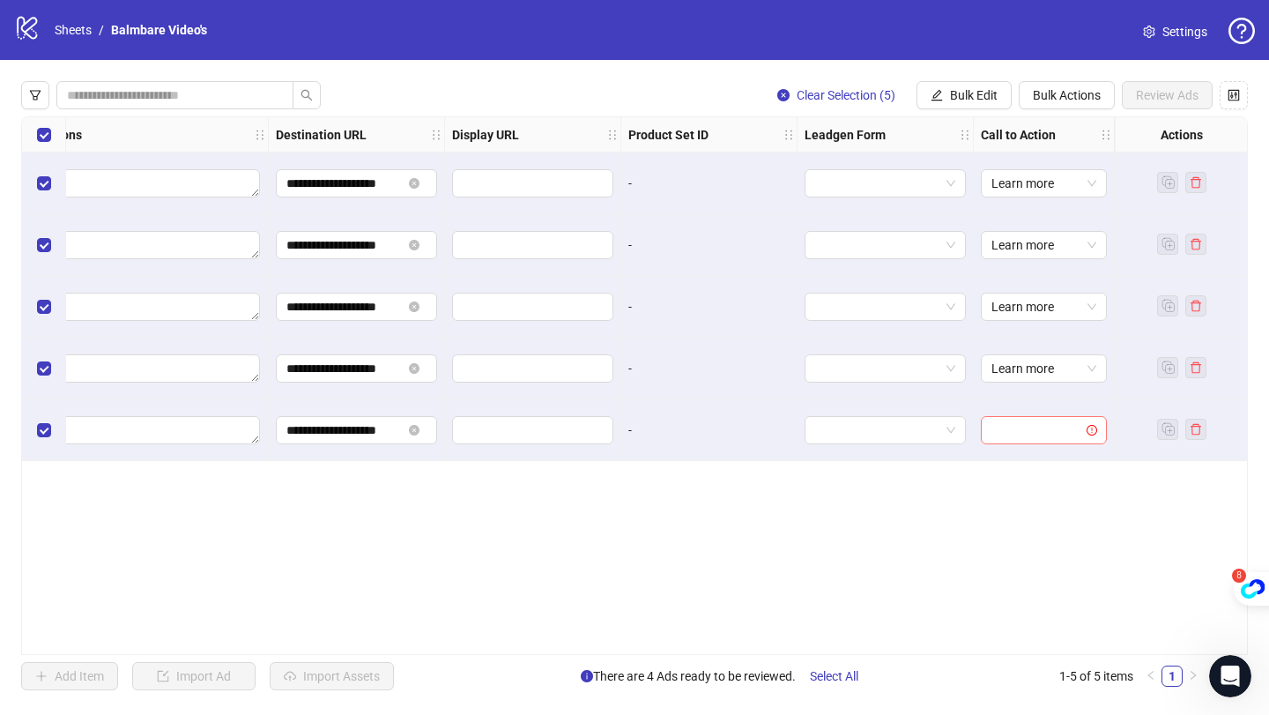
click at [1028, 419] on input "search" at bounding box center [1035, 430] width 89 height 26
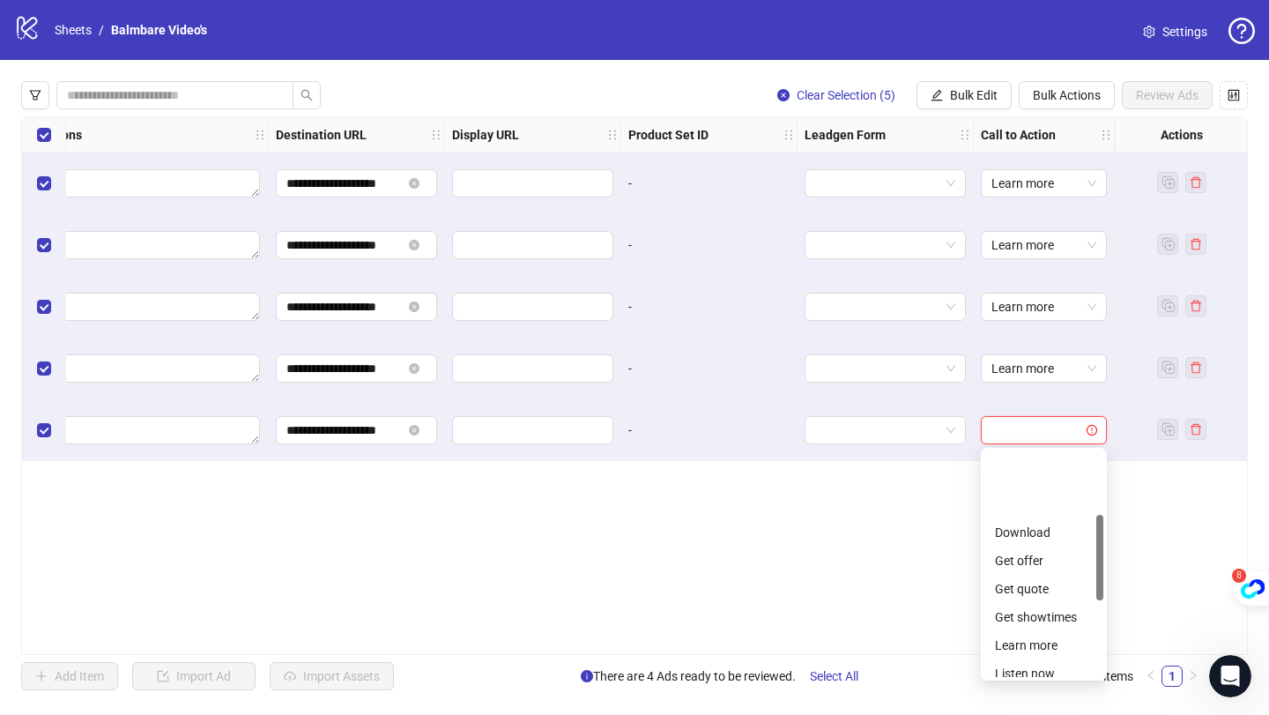
scroll to position [167, 0]
click at [1020, 542] on div "Learn more" at bounding box center [1043, 552] width 119 height 28
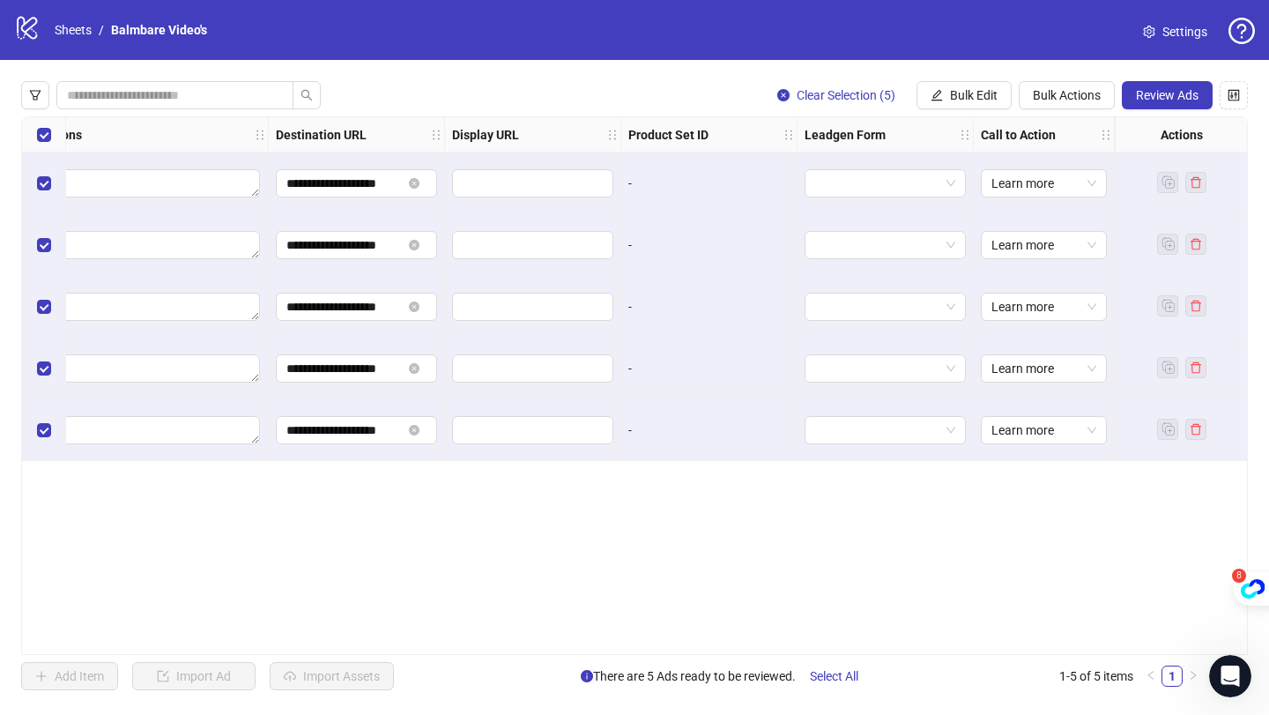
click at [979, 506] on div "**********" at bounding box center [634, 385] width 1227 height 538
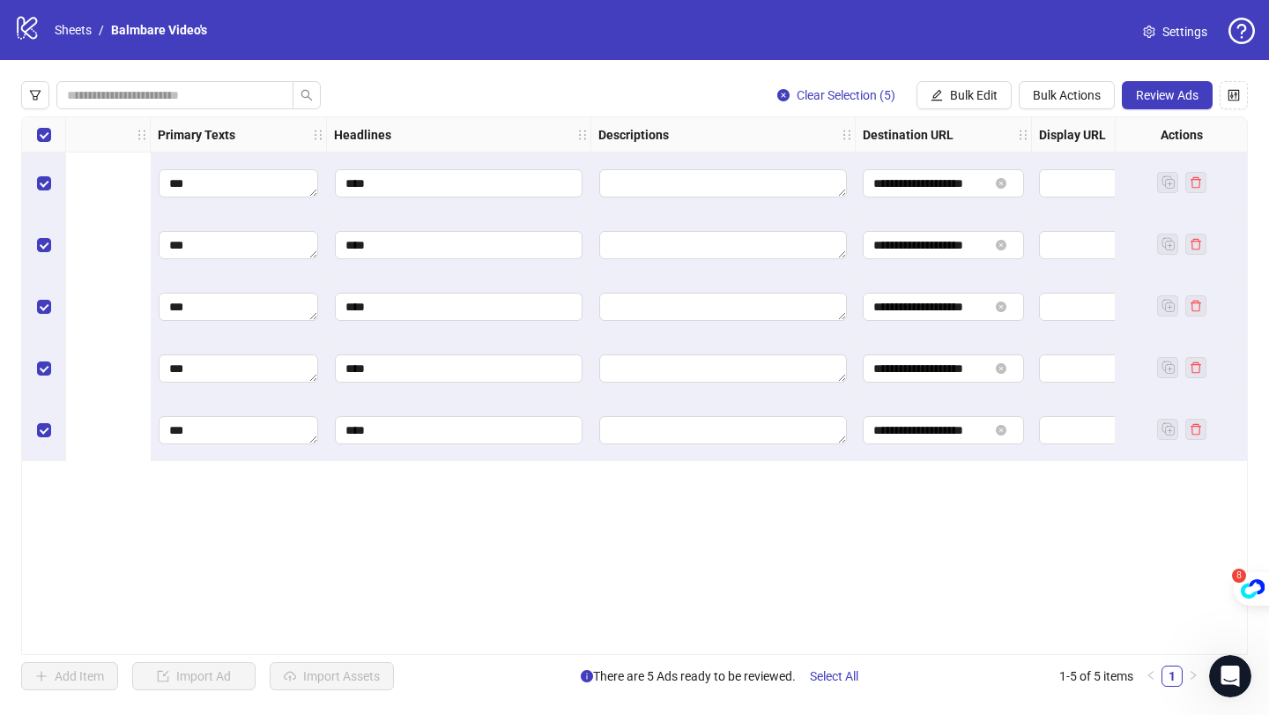
scroll to position [0, 696]
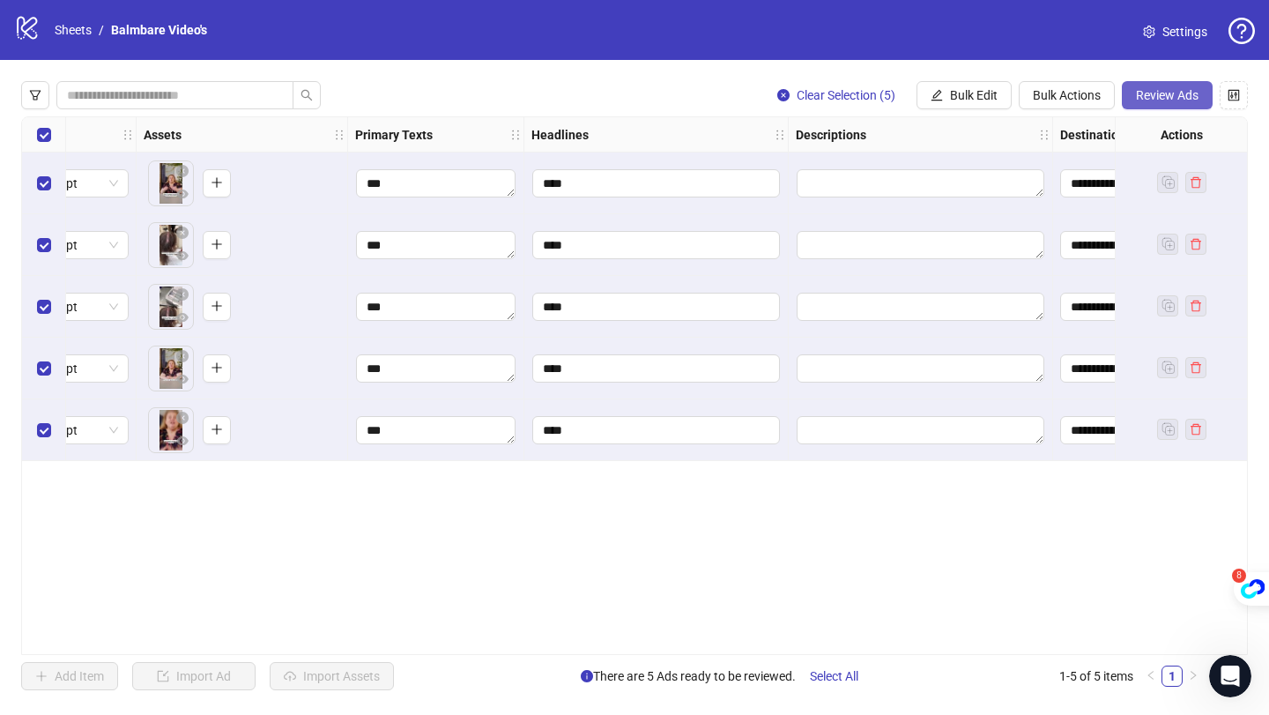
click at [1157, 104] on button "Review Ads" at bounding box center [1167, 95] width 91 height 28
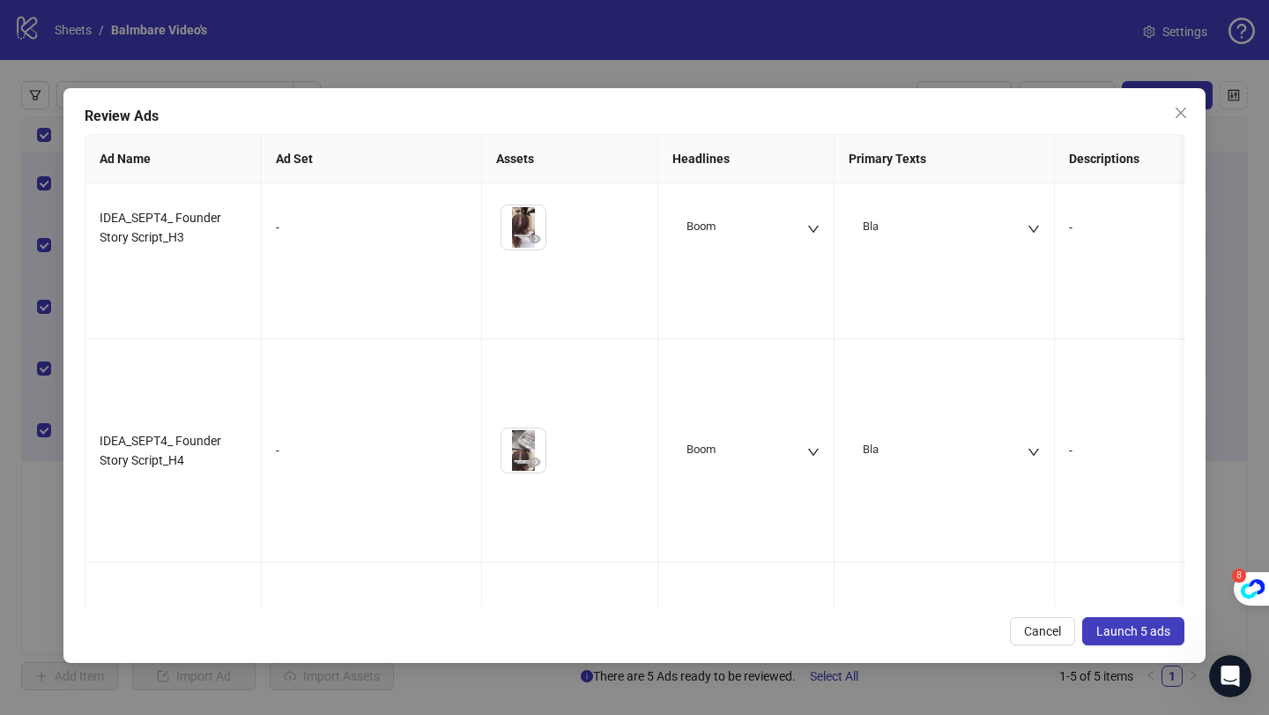
scroll to position [498, 0]
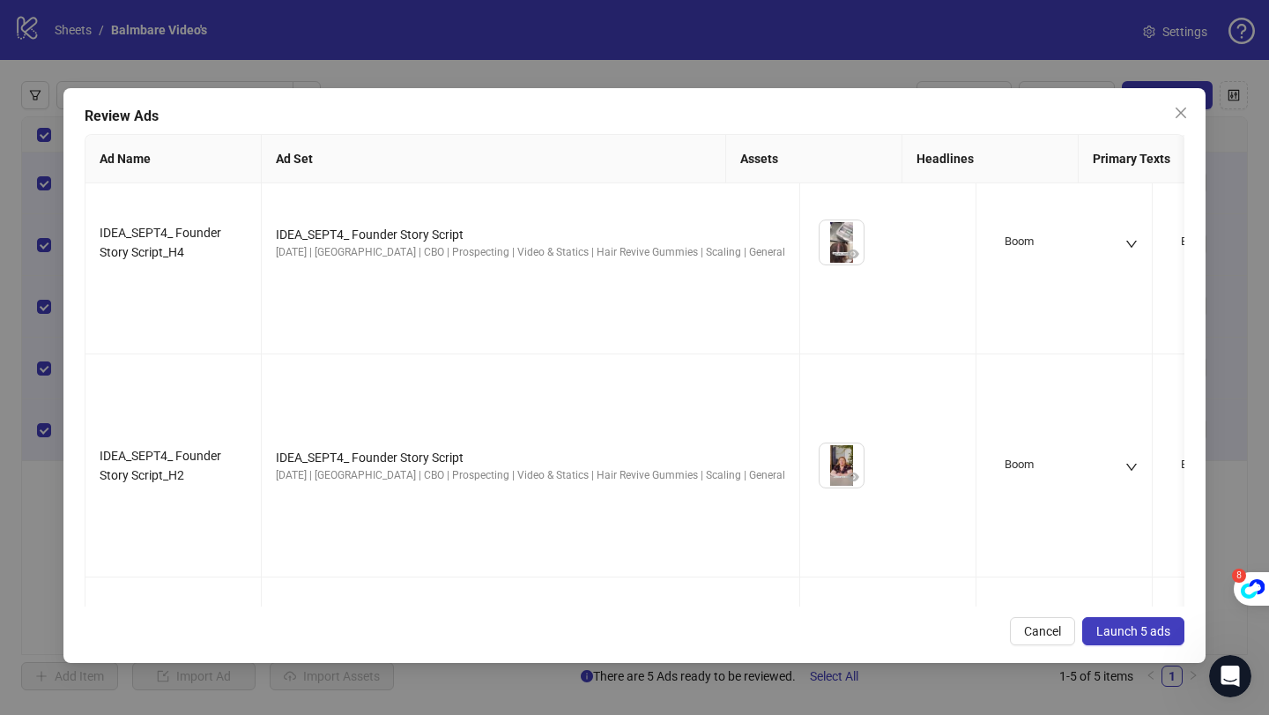
click at [1132, 635] on span "Launch 5 ads" at bounding box center [1133, 631] width 74 height 14
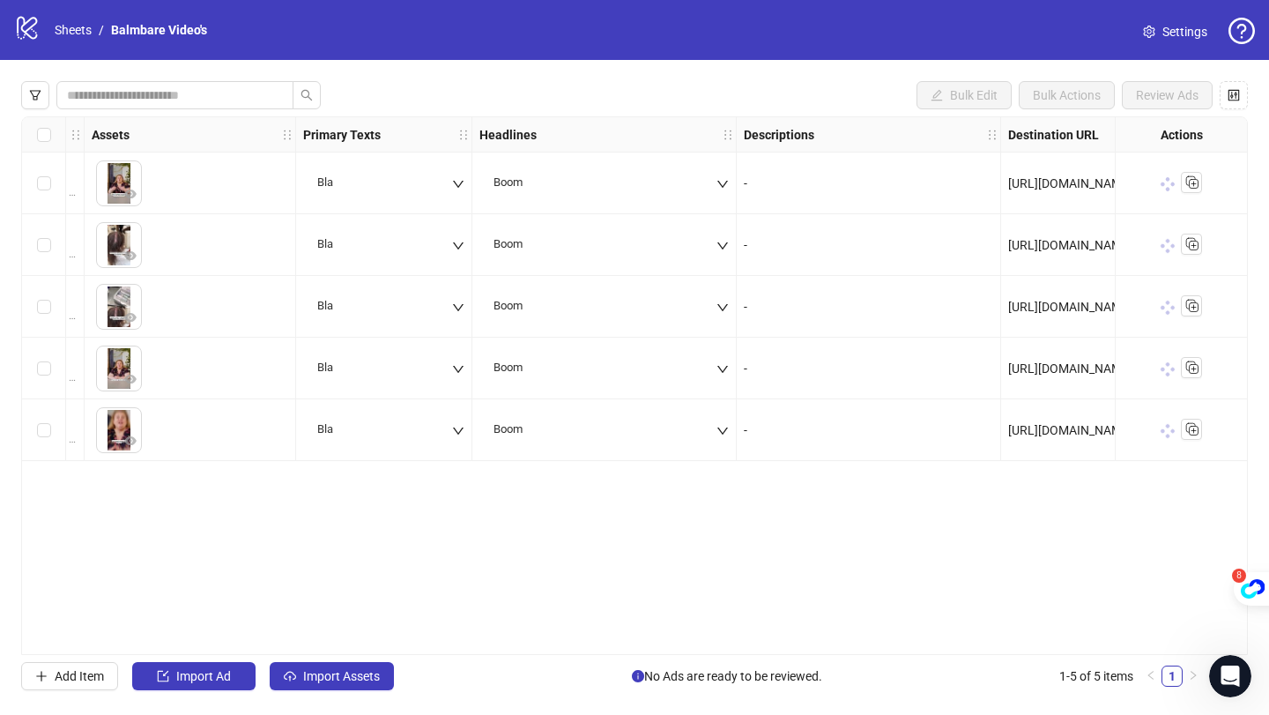
scroll to position [0, 0]
